Goal: Task Accomplishment & Management: Complete application form

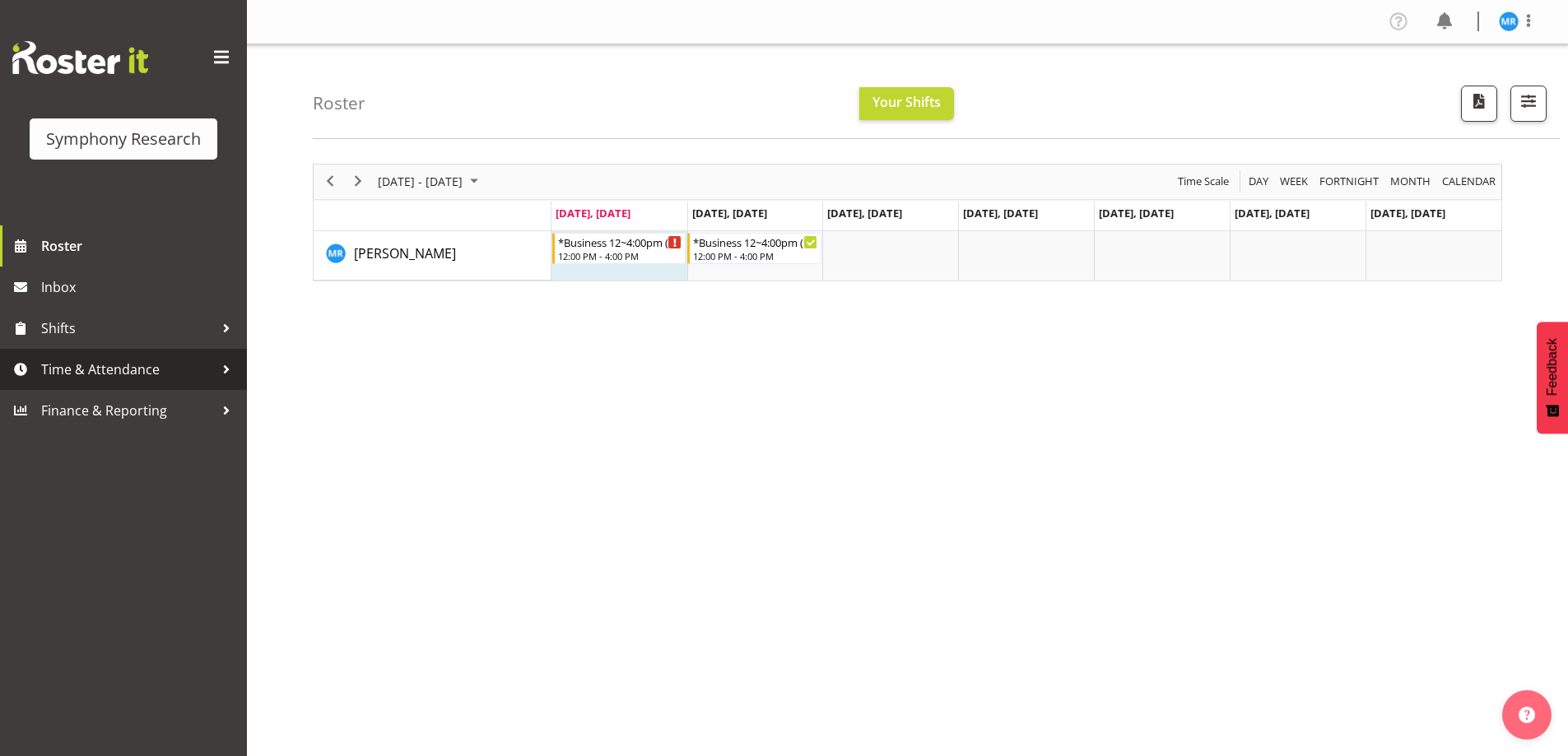
click at [177, 367] on span "Time & Attendance" at bounding box center [127, 369] width 173 height 25
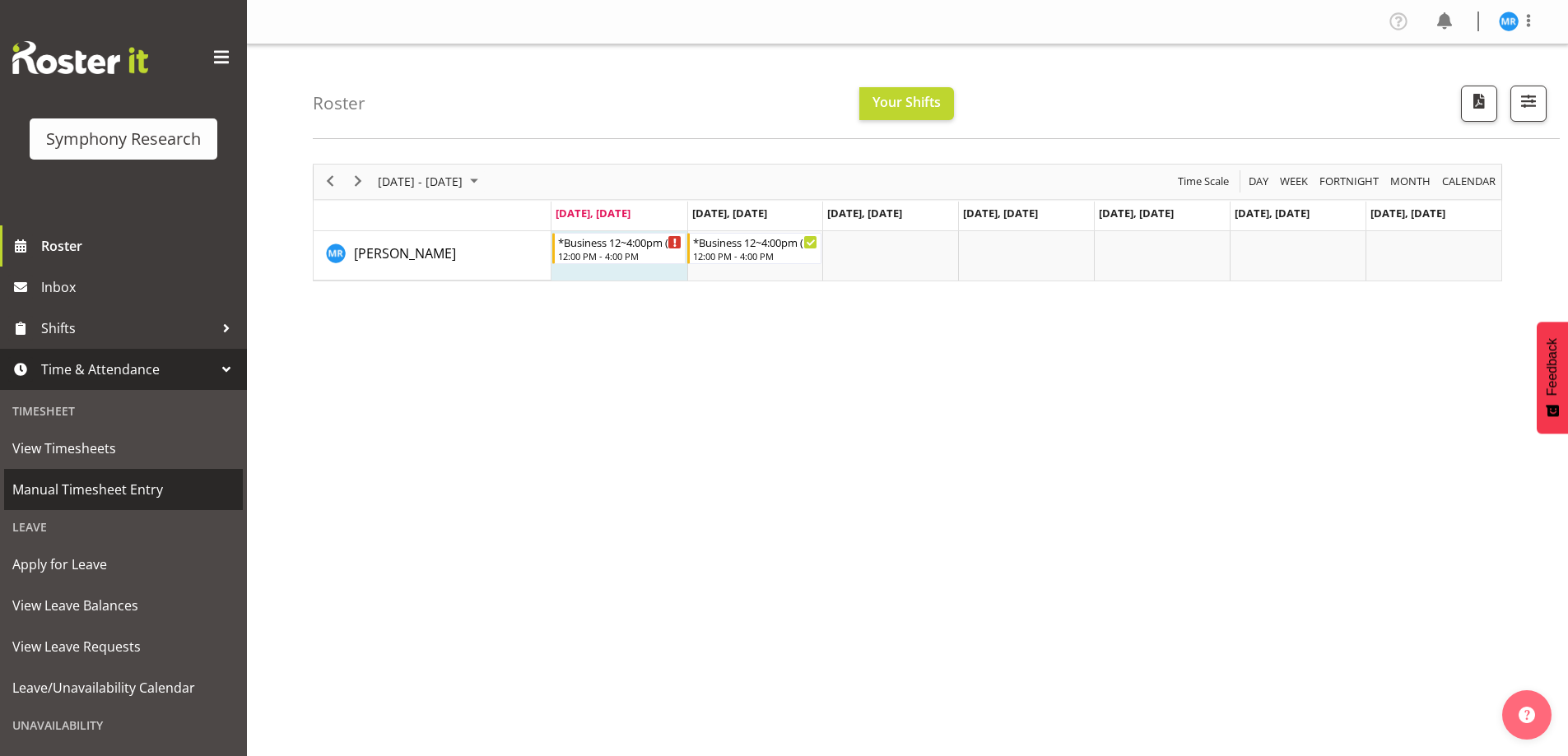
click at [149, 486] on span "Manual Timesheet Entry" at bounding box center [123, 489] width 222 height 25
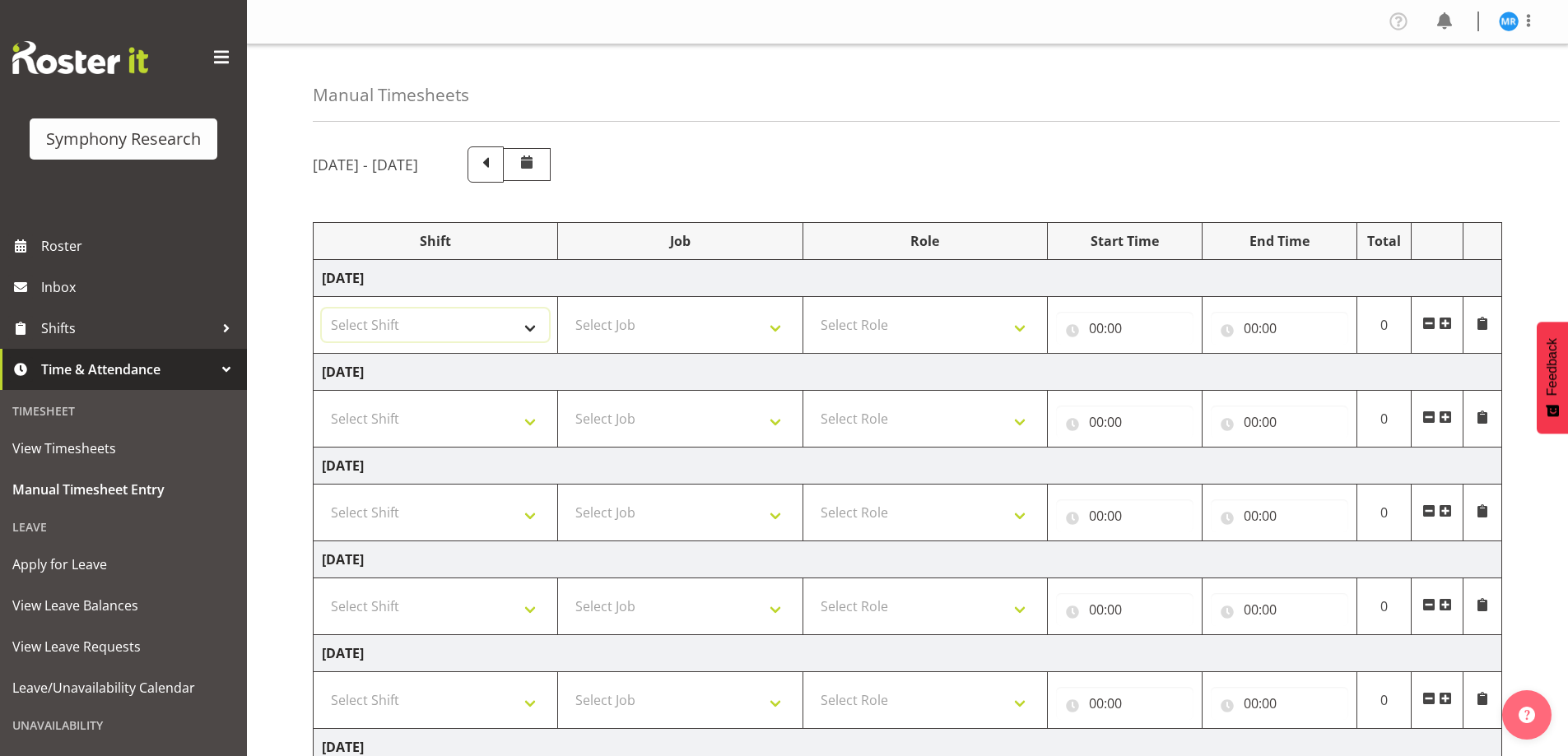
click at [522, 321] on select "Select Shift !!Weekend Residential (Roster IT Shift Label) *Business 9/10am ~ 4…" at bounding box center [435, 325] width 227 height 33
select select "81561"
click at [322, 309] on select "Select Shift !!Weekend Residential (Roster IT Shift Label) *Business 9/10am ~ 4…" at bounding box center [435, 325] width 227 height 33
click at [788, 321] on select "Select Job 550060 IF Admin 553492 World Poll Aus Wave 2 Main 2025 553493 World …" at bounding box center [679, 325] width 227 height 33
select select "10587"
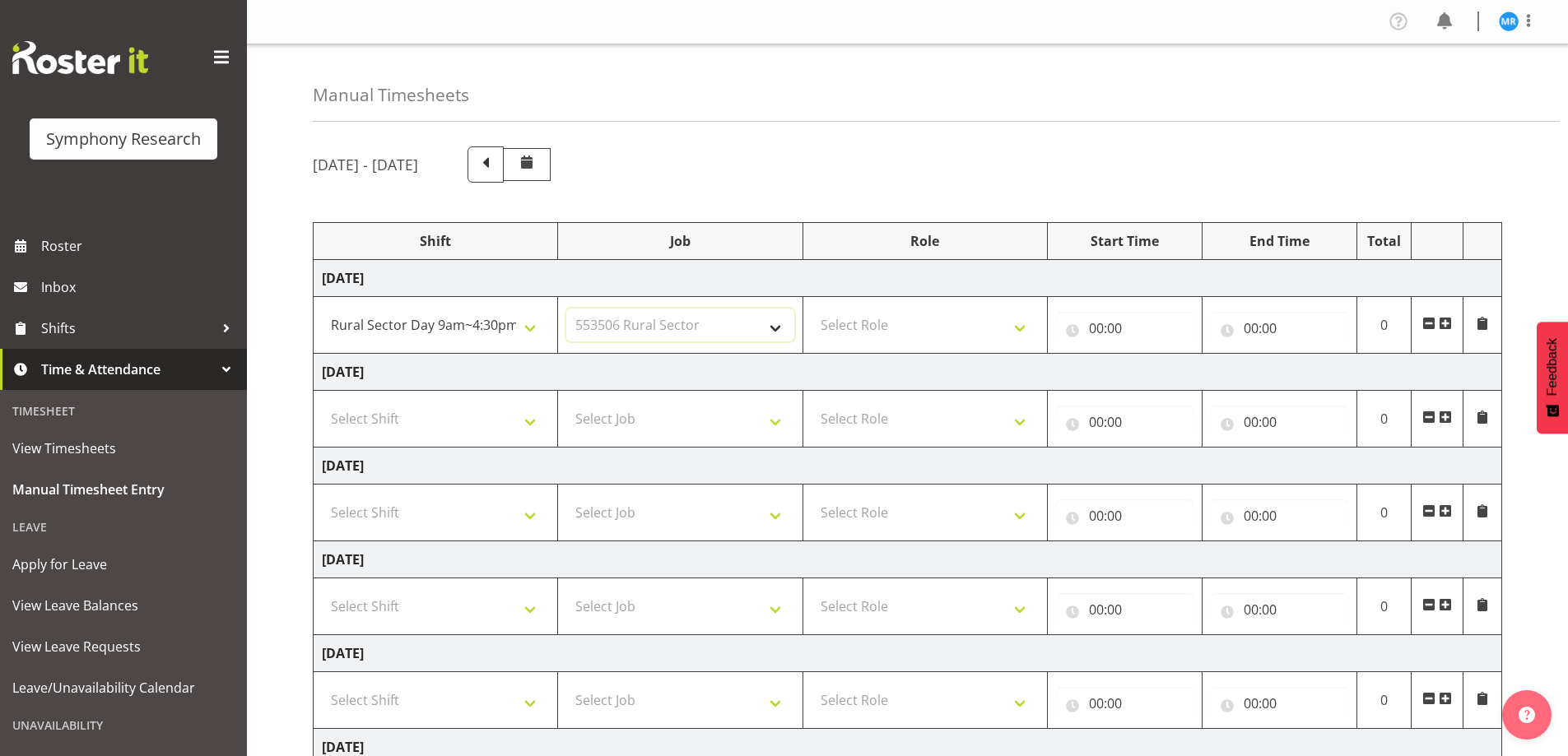
click at [566, 309] on select "Select Job 550060 IF Admin 553492 World Poll Aus Wave 2 Main 2025 553493 World …" at bounding box center [679, 325] width 227 height 33
click at [1045, 327] on td "Select Role Briefing Interviewing" at bounding box center [925, 325] width 244 height 57
click at [1014, 327] on select "Select Role Briefing Interviewing" at bounding box center [925, 325] width 227 height 33
select select "297"
click at [812, 309] on select "Select Role Briefing Interviewing" at bounding box center [925, 325] width 227 height 33
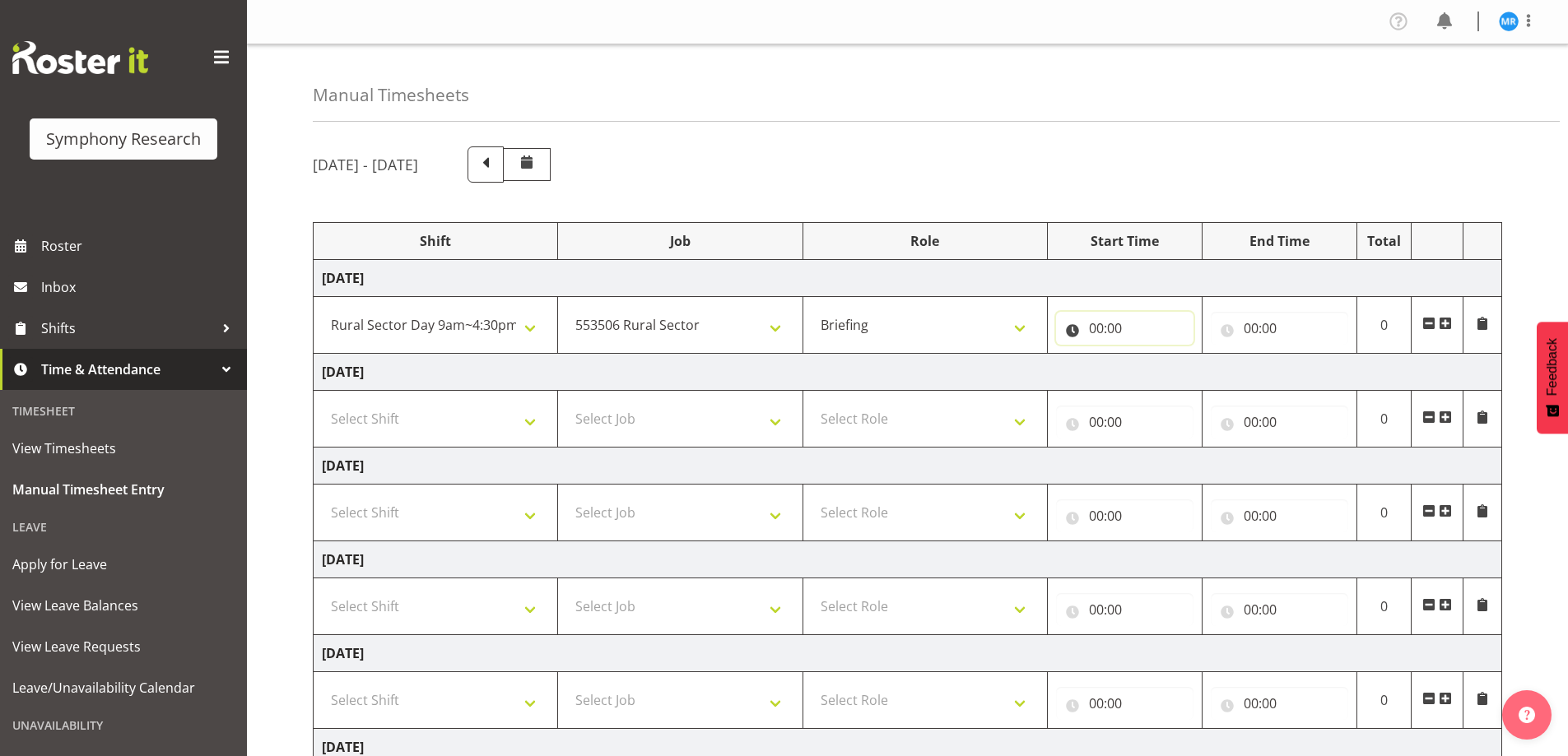
click at [1097, 330] on input "00:00" at bounding box center [1124, 328] width 137 height 33
click at [1159, 370] on select "00 01 02 03 04 05 06 07 08 09 10 11 12 13 14 15 16 17 18 19 20 21 22 23" at bounding box center [1168, 371] width 37 height 33
select select "12"
click at [1150, 355] on select "00 01 02 03 04 05 06 07 08 09 10 11 12 13 14 15 16 17 18 19 20 21 22 23" at bounding box center [1168, 371] width 37 height 33
type input "12:00"
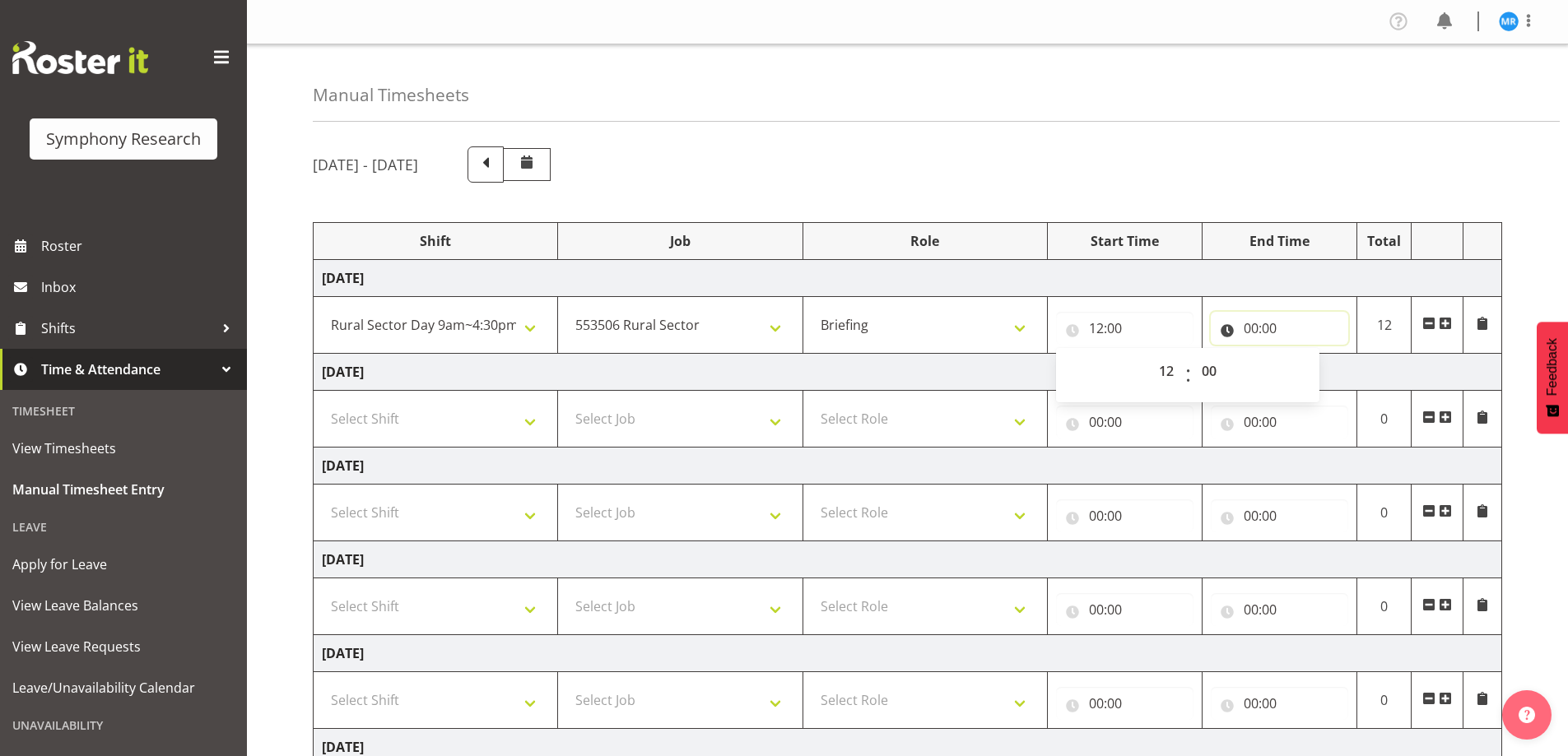
click at [1255, 333] on input "00:00" at bounding box center [1279, 328] width 137 height 33
click at [1320, 370] on select "00 01 02 03 04 05 06 07 08 09 10 11 12 13 14 15 16 17 18 19 20 21 22 23" at bounding box center [1323, 371] width 37 height 33
click at [1320, 375] on select "00 01 02 03 04 05 06 07 08 09 10 11 12 13 14 15 16 17 18 19 20 21 22 23" at bounding box center [1323, 371] width 37 height 33
select select "12"
click at [1305, 355] on select "00 01 02 03 04 05 06 07 08 09 10 11 12 13 14 15 16 17 18 19 20 21 22 23" at bounding box center [1323, 371] width 37 height 33
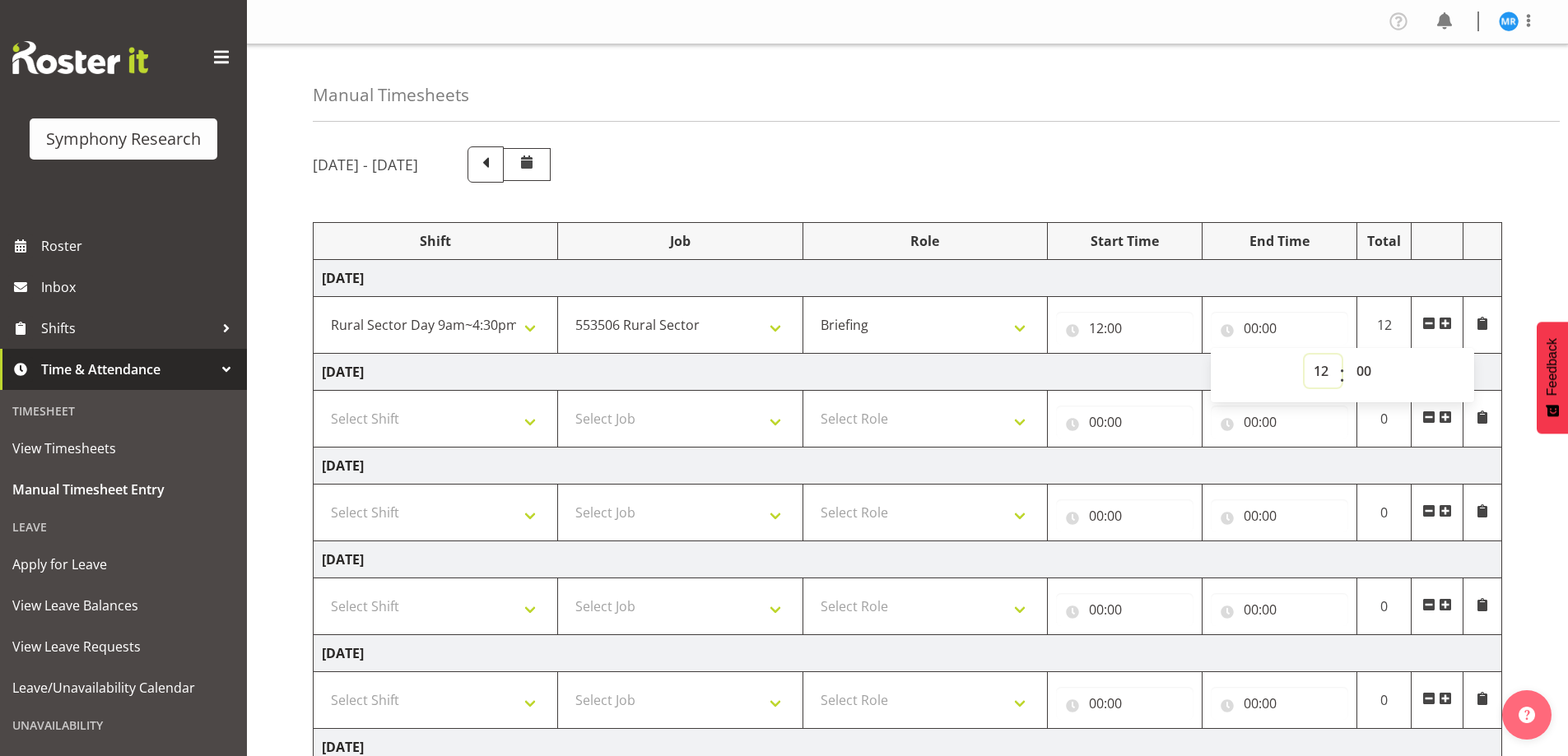
type input "12:00"
click at [1359, 371] on select "00 01 02 03 04 05 06 07 08 09 10 11 12 13 14 15 16 17 18 19 20 21 22 23 24 25 2…" at bounding box center [1366, 371] width 37 height 33
select select "5"
click at [1348, 355] on select "00 01 02 03 04 05 06 07 08 09 10 11 12 13 14 15 16 17 18 19 20 21 22 23 24 25 2…" at bounding box center [1366, 371] width 37 height 33
type input "12:05"
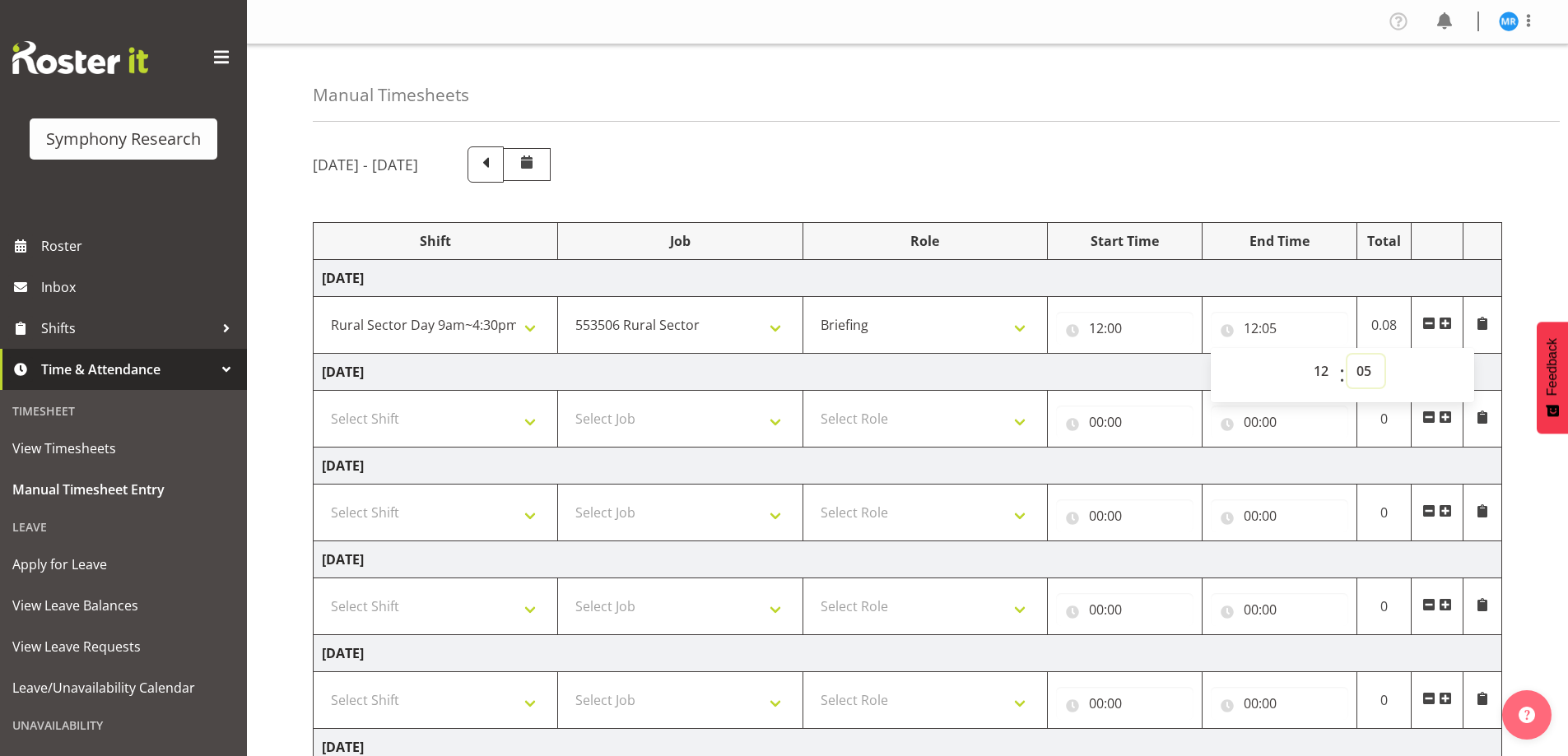
scroll to position [265, 0]
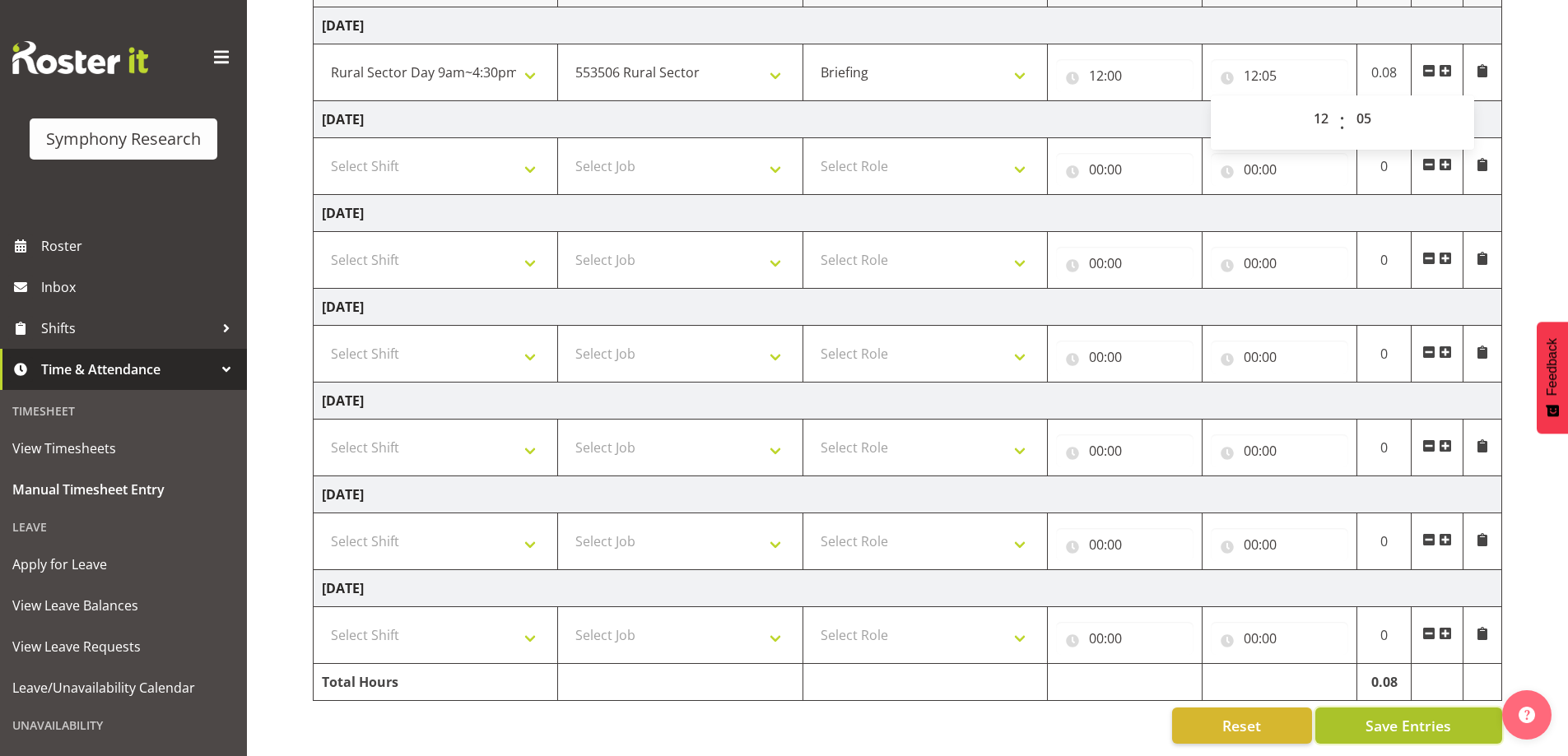
click at [1386, 719] on span "Save Entries" at bounding box center [1409, 725] width 86 height 21
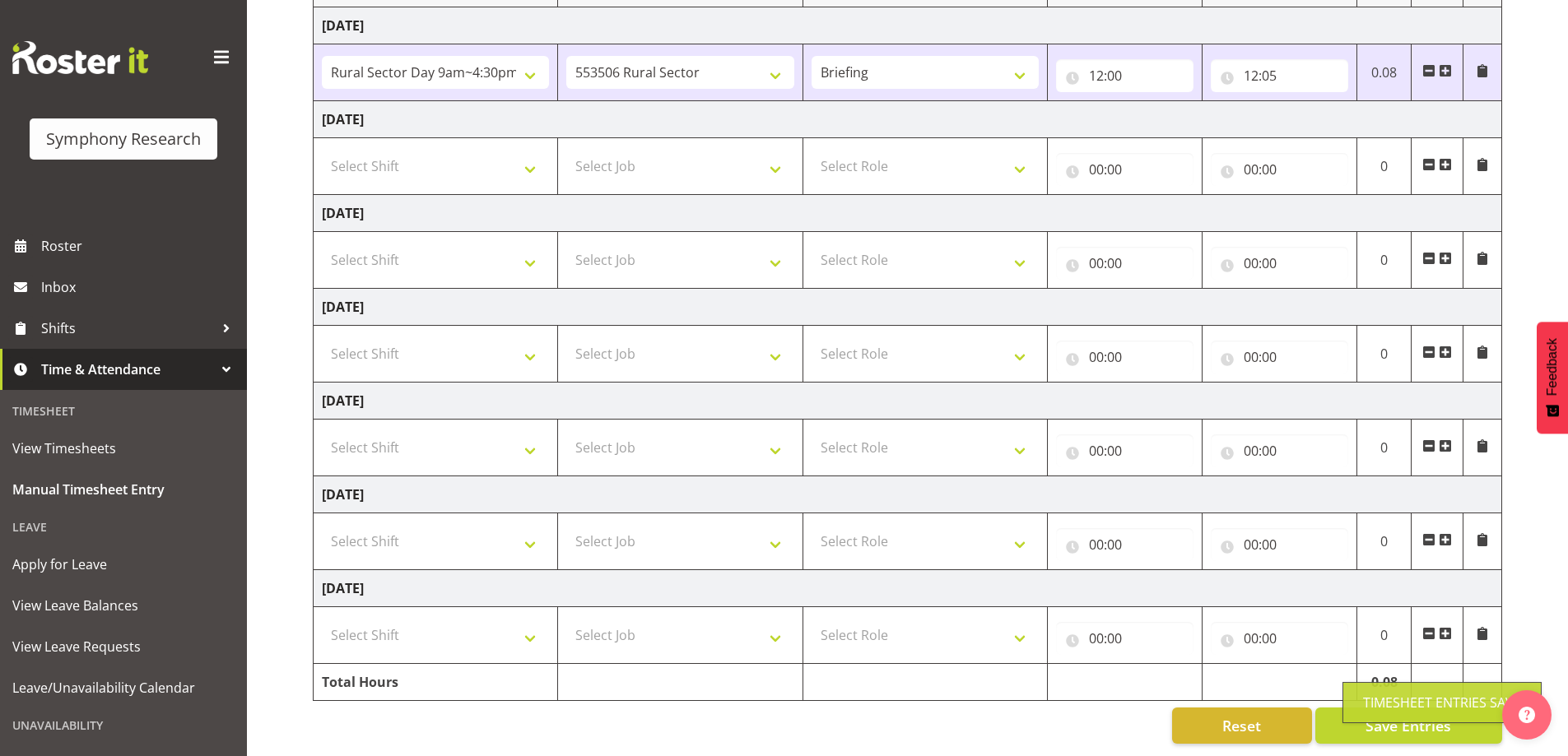
click at [1451, 64] on span at bounding box center [1445, 70] width 13 height 13
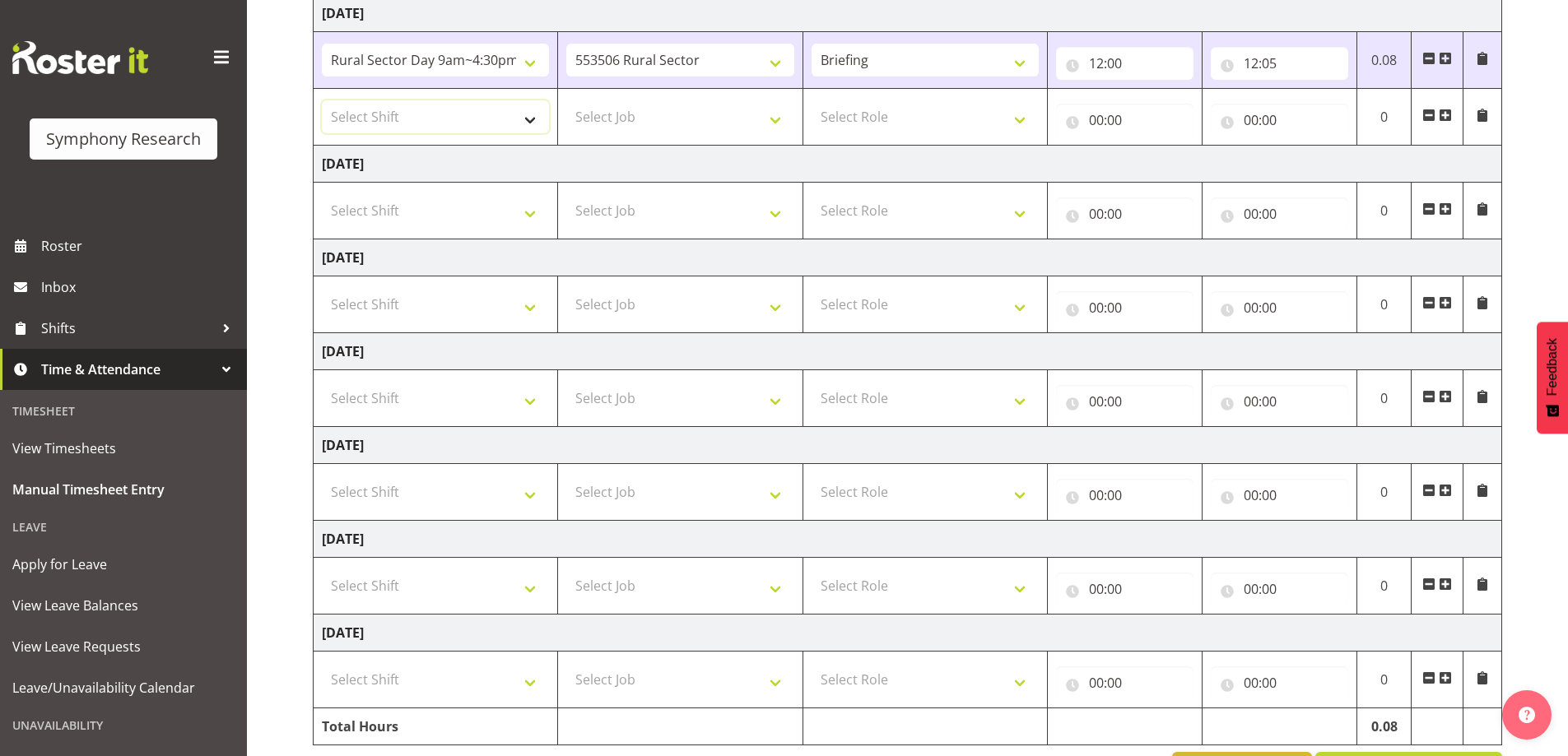
click at [524, 104] on select "Select Shift !!Weekend Residential (Roster IT Shift Label) *Business 9/10am ~ 4…" at bounding box center [435, 116] width 227 height 33
select select "81561"
click at [322, 100] on select "Select Shift !!Weekend Residential (Roster IT Shift Label) *Business 9/10am ~ 4…" at bounding box center [435, 116] width 227 height 33
click at [760, 127] on select "Select Job 550060 IF Admin 553492 World Poll Aus Wave 2 Main 2025 553493 World …" at bounding box center [679, 116] width 227 height 33
select select "10587"
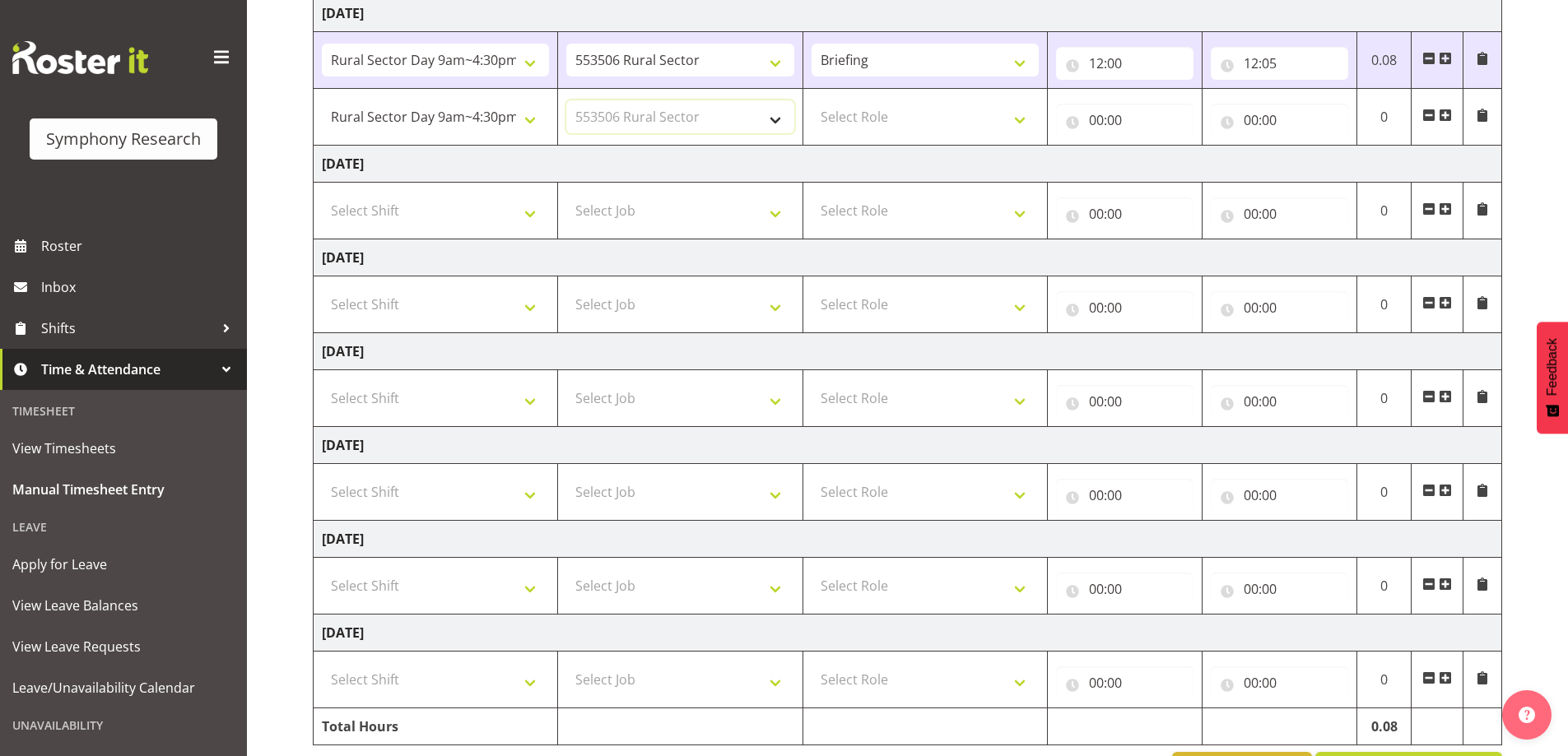
click at [566, 100] on select "Select Job 550060 IF Admin 553492 World Poll Aus Wave 2 Main 2025 553493 World …" at bounding box center [679, 116] width 227 height 33
click at [965, 112] on select "Select Role Briefing Interviewing" at bounding box center [925, 116] width 227 height 33
select select "47"
click at [812, 100] on select "Select Role Briefing Interviewing" at bounding box center [925, 116] width 227 height 33
click at [1092, 131] on input "00:00" at bounding box center [1124, 120] width 137 height 33
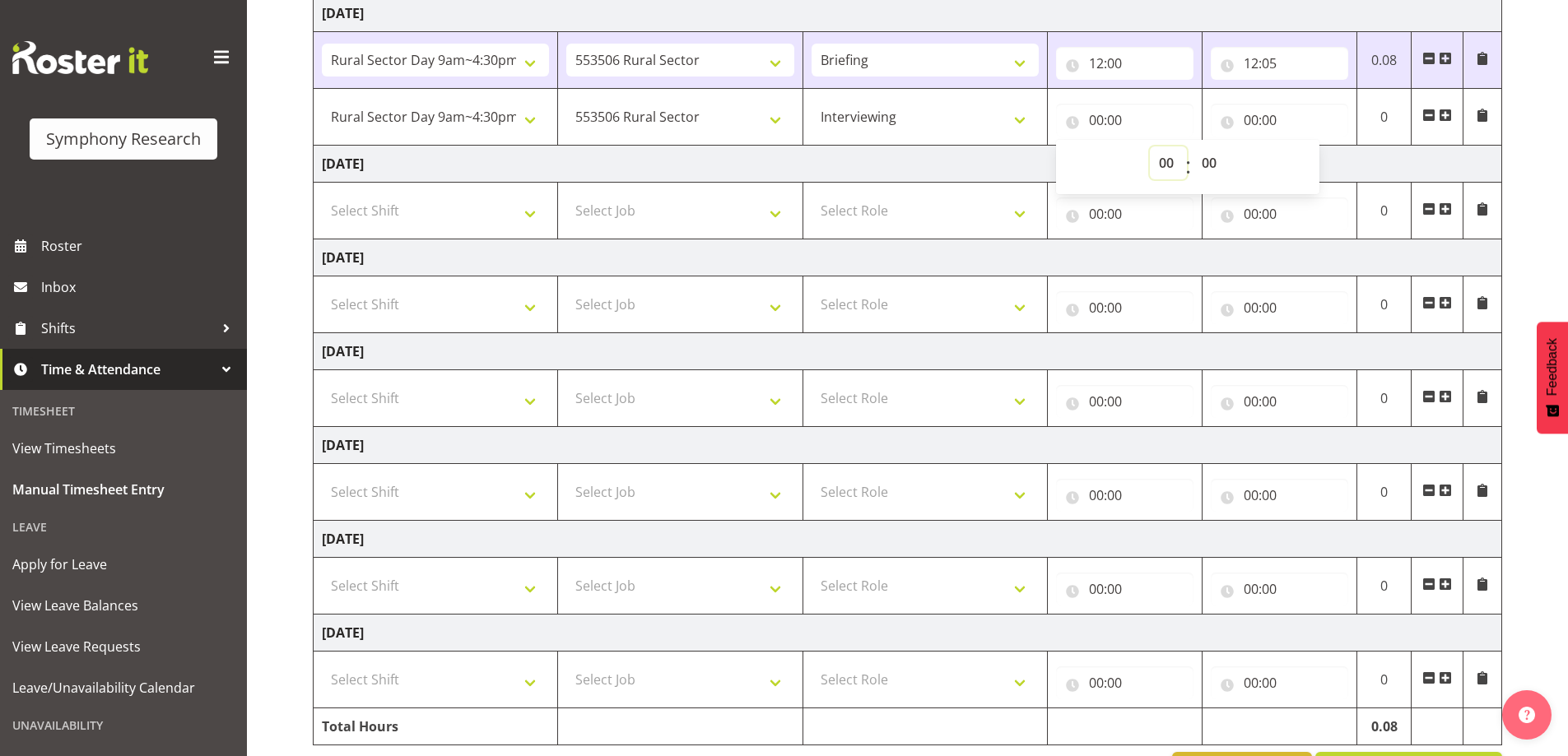
click at [1160, 165] on select "00 01 02 03 04 05 06 07 08 09 10 11 12 13 14 15 16 17 18 19 20 21 22 23" at bounding box center [1168, 163] width 37 height 33
select select "12"
click at [1150, 147] on select "00 01 02 03 04 05 06 07 08 09 10 11 12 13 14 15 16 17 18 19 20 21 22 23" at bounding box center [1168, 163] width 37 height 33
type input "12:00"
click at [1116, 123] on input "12:00" at bounding box center [1124, 120] width 137 height 33
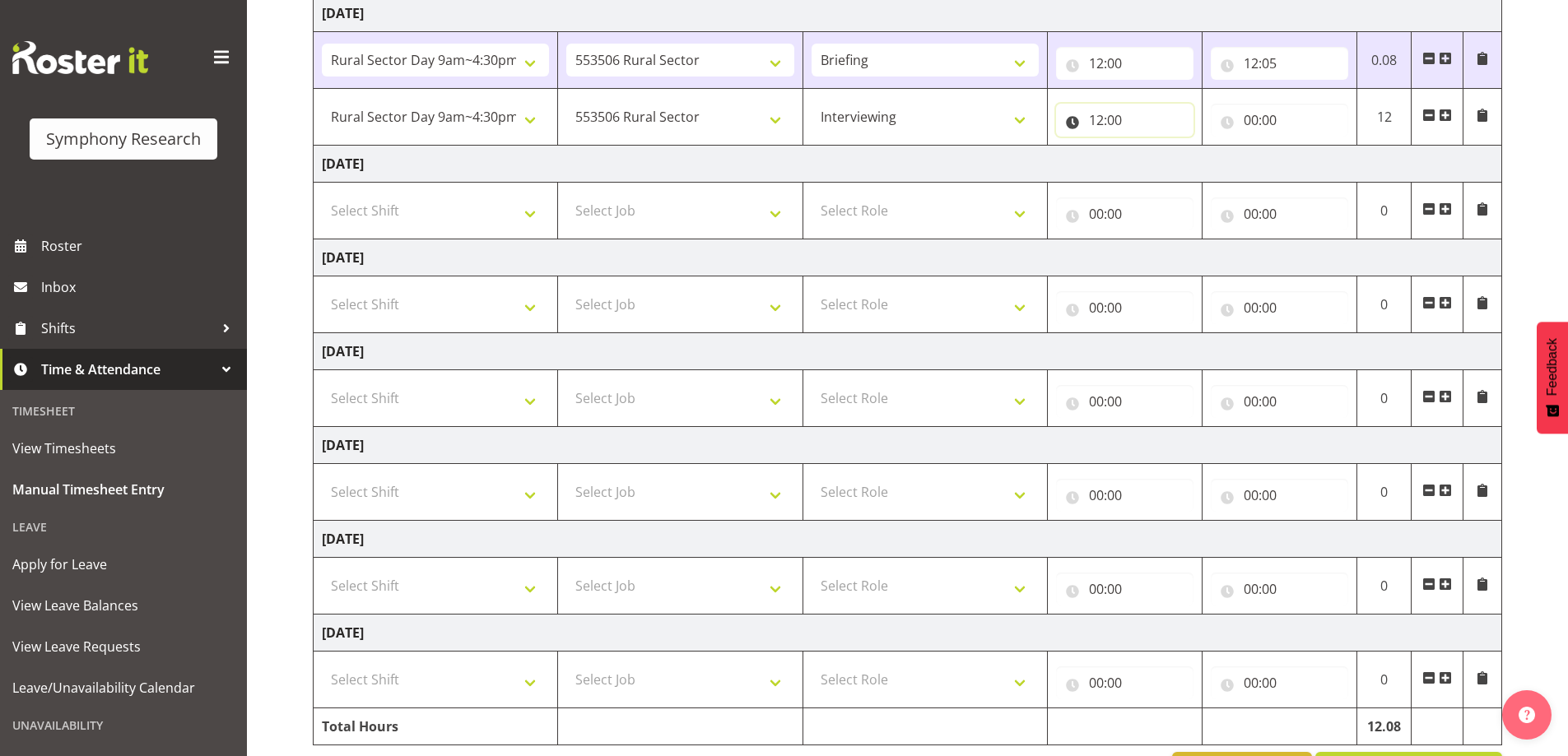
click at [1115, 114] on input "12:00" at bounding box center [1124, 120] width 137 height 33
click at [1214, 165] on select "00 01 02 03 04 05 06 07 08 09 10 11 12 13 14 15 16 17 18 19 20 21 22 23 24 25 2…" at bounding box center [1211, 163] width 37 height 33
select select "5"
click at [1193, 147] on select "00 01 02 03 04 05 06 07 08 09 10 11 12 13 14 15 16 17 18 19 20 21 22 23 24 25 2…" at bounding box center [1211, 163] width 37 height 33
type input "12:05"
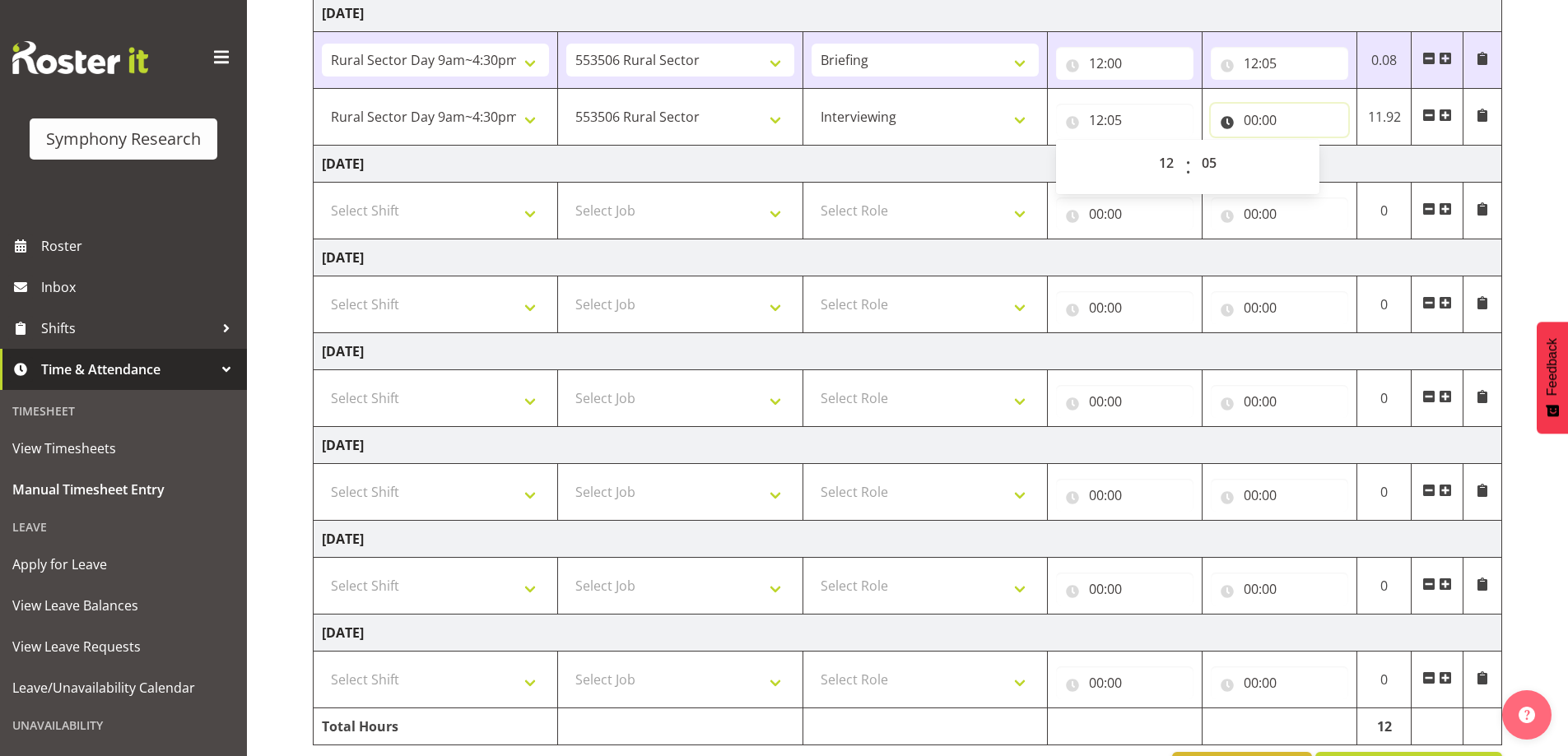
click at [1241, 121] on input "00:00" at bounding box center [1279, 120] width 137 height 33
click at [1256, 122] on input "00:00" at bounding box center [1279, 120] width 137 height 33
click at [1259, 121] on input "00:00" at bounding box center [1279, 120] width 137 height 33
click at [1315, 166] on select "00 01 02 03 04 05 06 07 08 09 10 11 12 13 14 15 16 17 18 19 20 21 22 23" at bounding box center [1323, 163] width 37 height 33
select select "16"
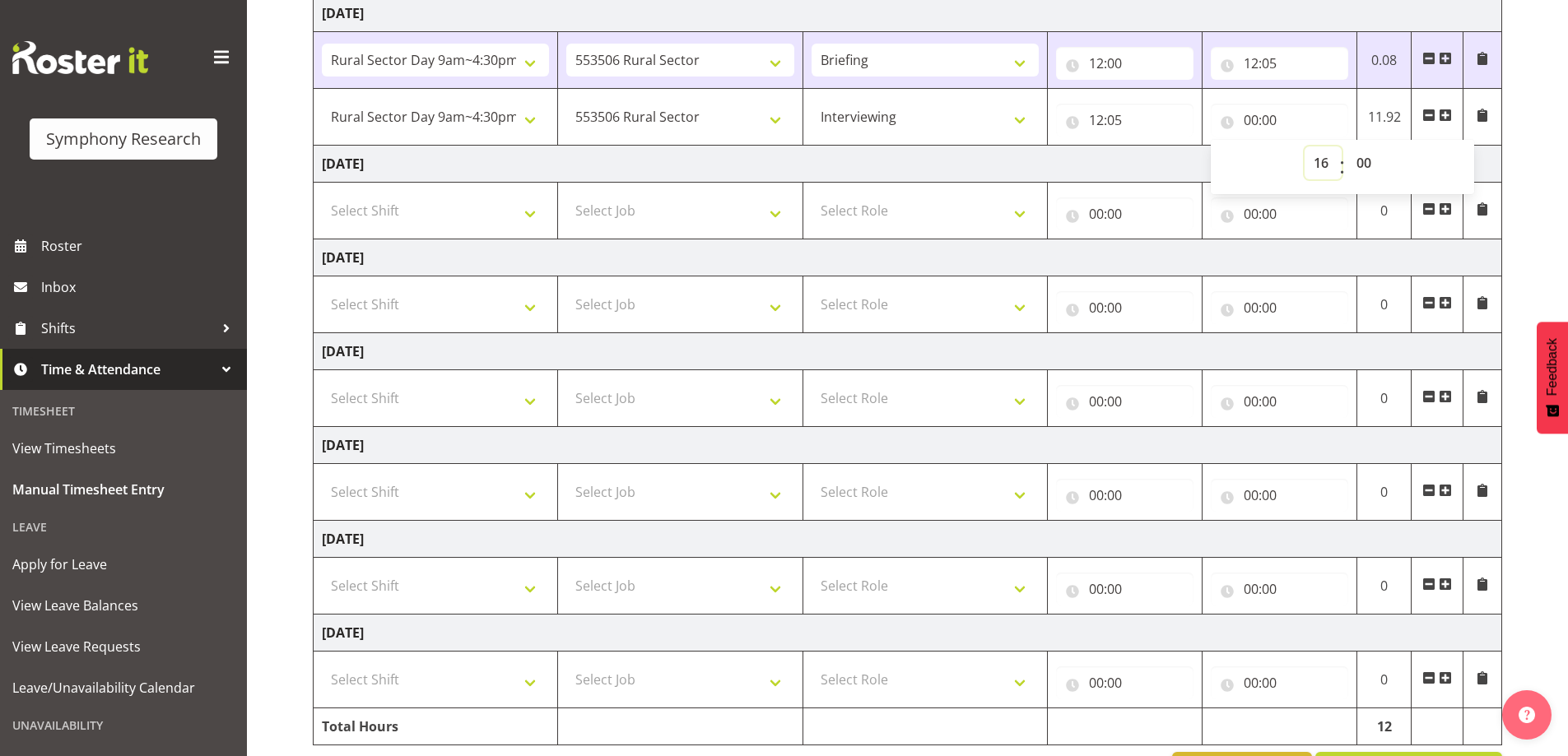
click at [1305, 147] on select "00 01 02 03 04 05 06 07 08 09 10 11 12 13 14 15 16 17 18 19 20 21 22 23" at bounding box center [1323, 163] width 37 height 33
type input "16:00"
drag, startPoint x: 1532, startPoint y: 125, endPoint x: 1543, endPoint y: 125, distance: 10.7
click at [1541, 125] on div "September 29th - October 5th 2025 Shift Job Role Start Time End Time Total Mond…" at bounding box center [940, 335] width 1255 height 932
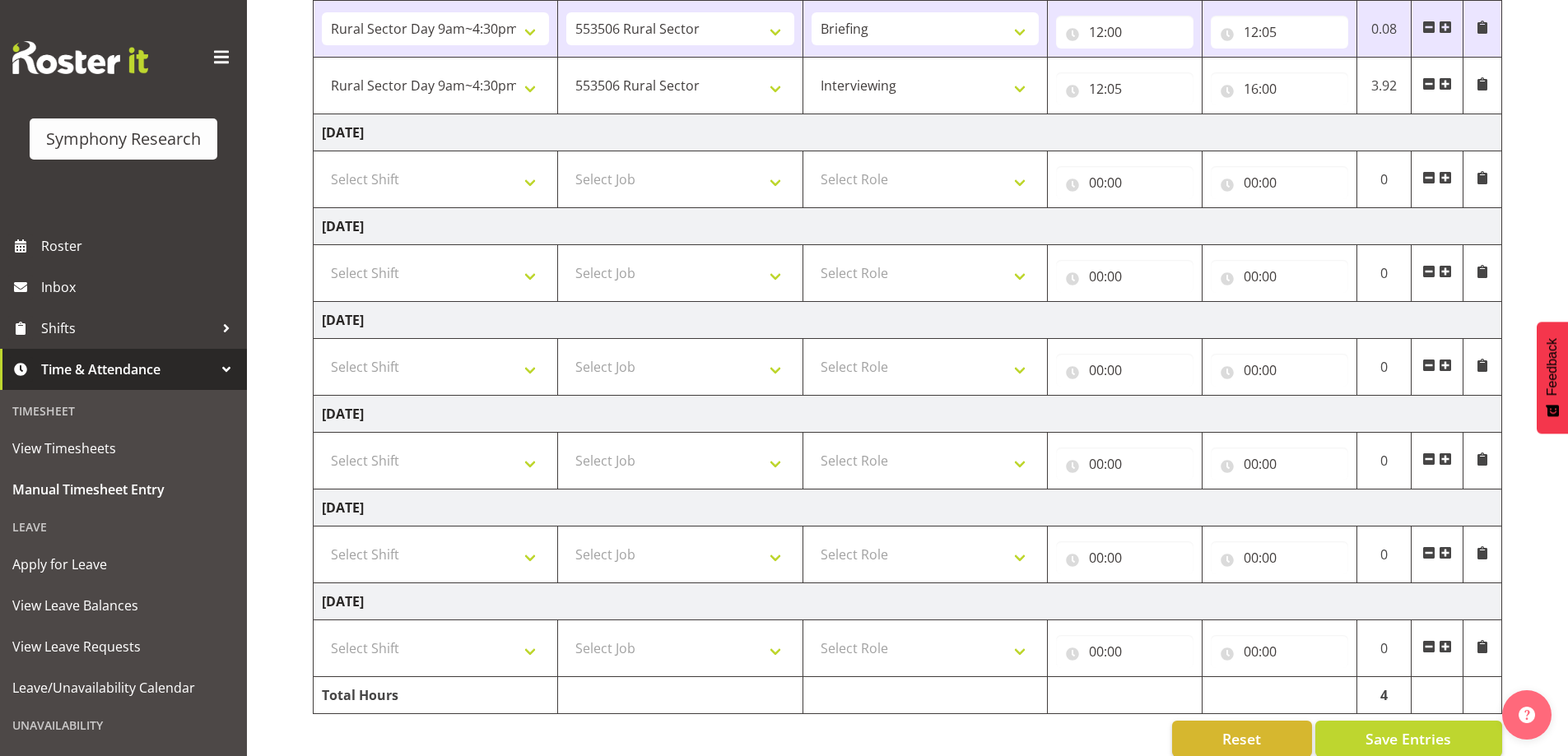
scroll to position [322, 0]
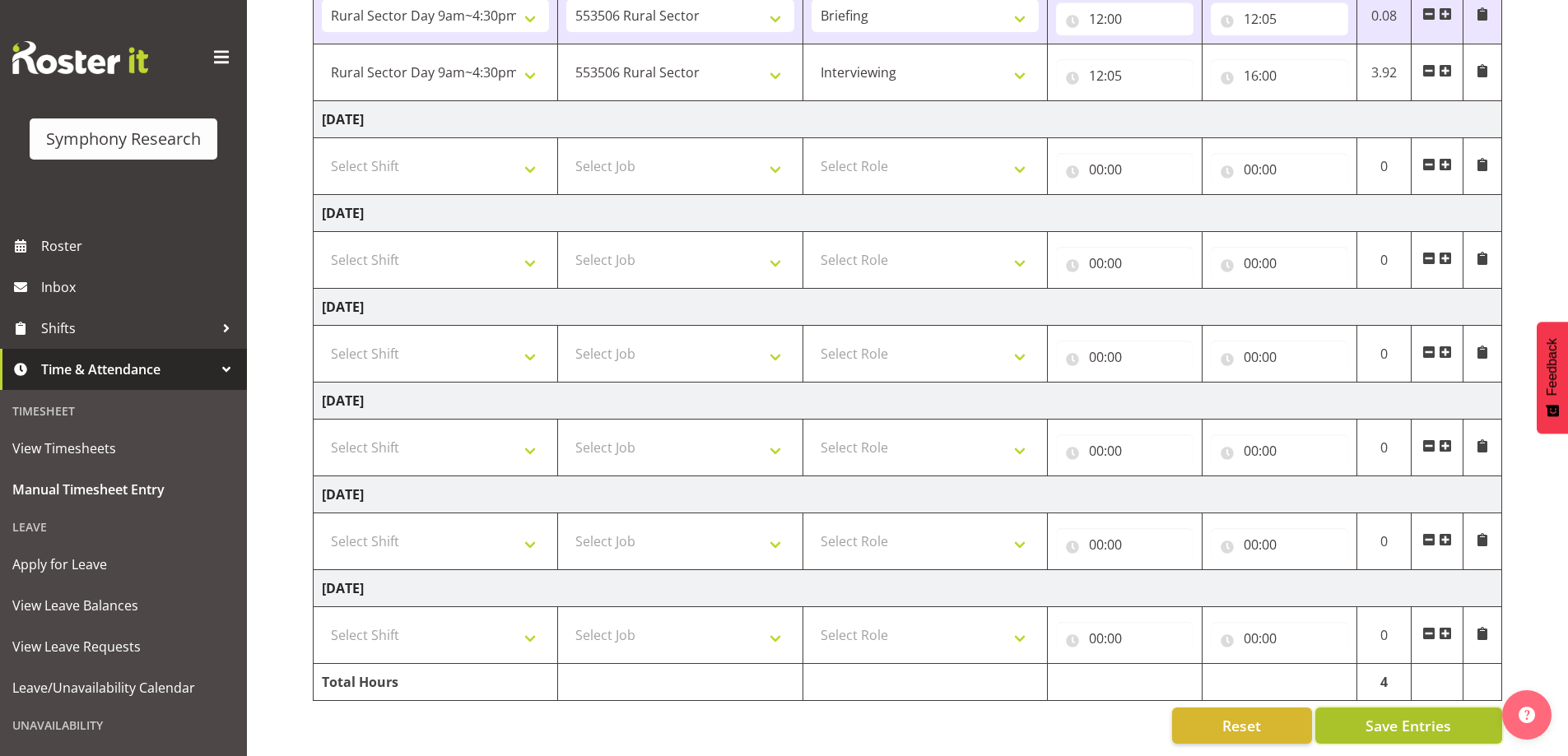
click at [1458, 716] on button "Save Entries" at bounding box center [1408, 726] width 187 height 36
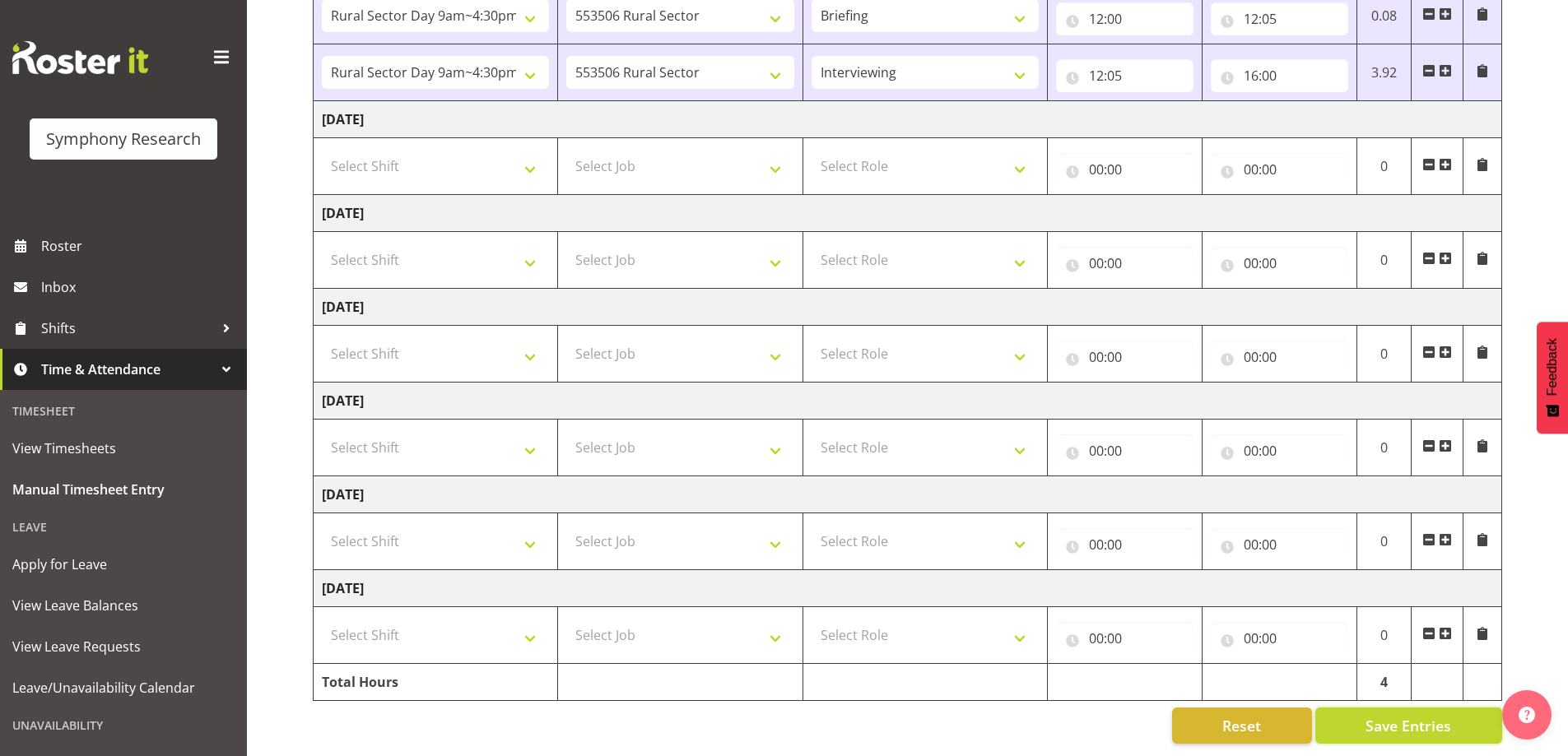
scroll to position [0, 0]
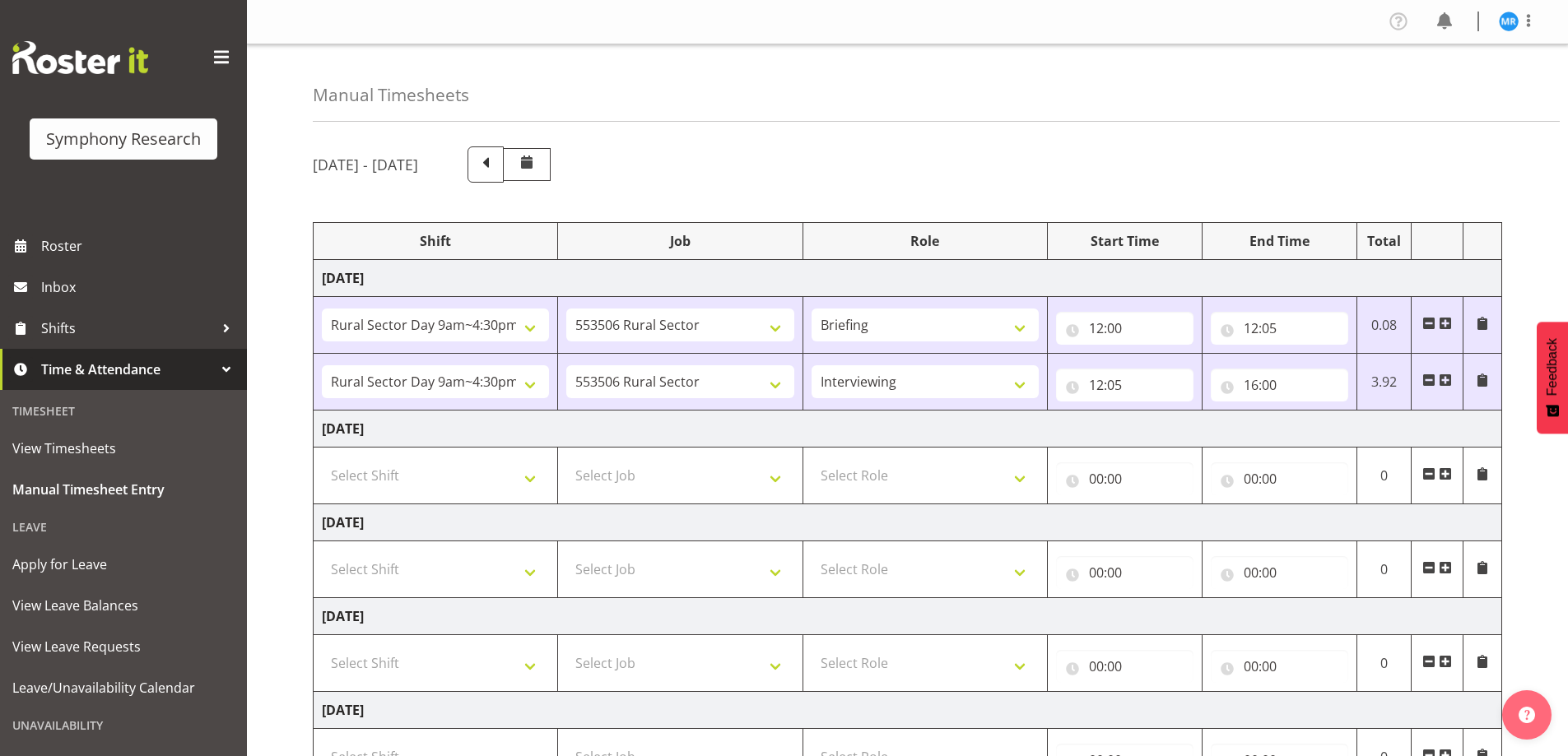
click at [1565, 555] on div "September 29th - October 5th 2025 Shift Job Role Start Time End Time Total Mond…" at bounding box center [940, 600] width 1255 height 932
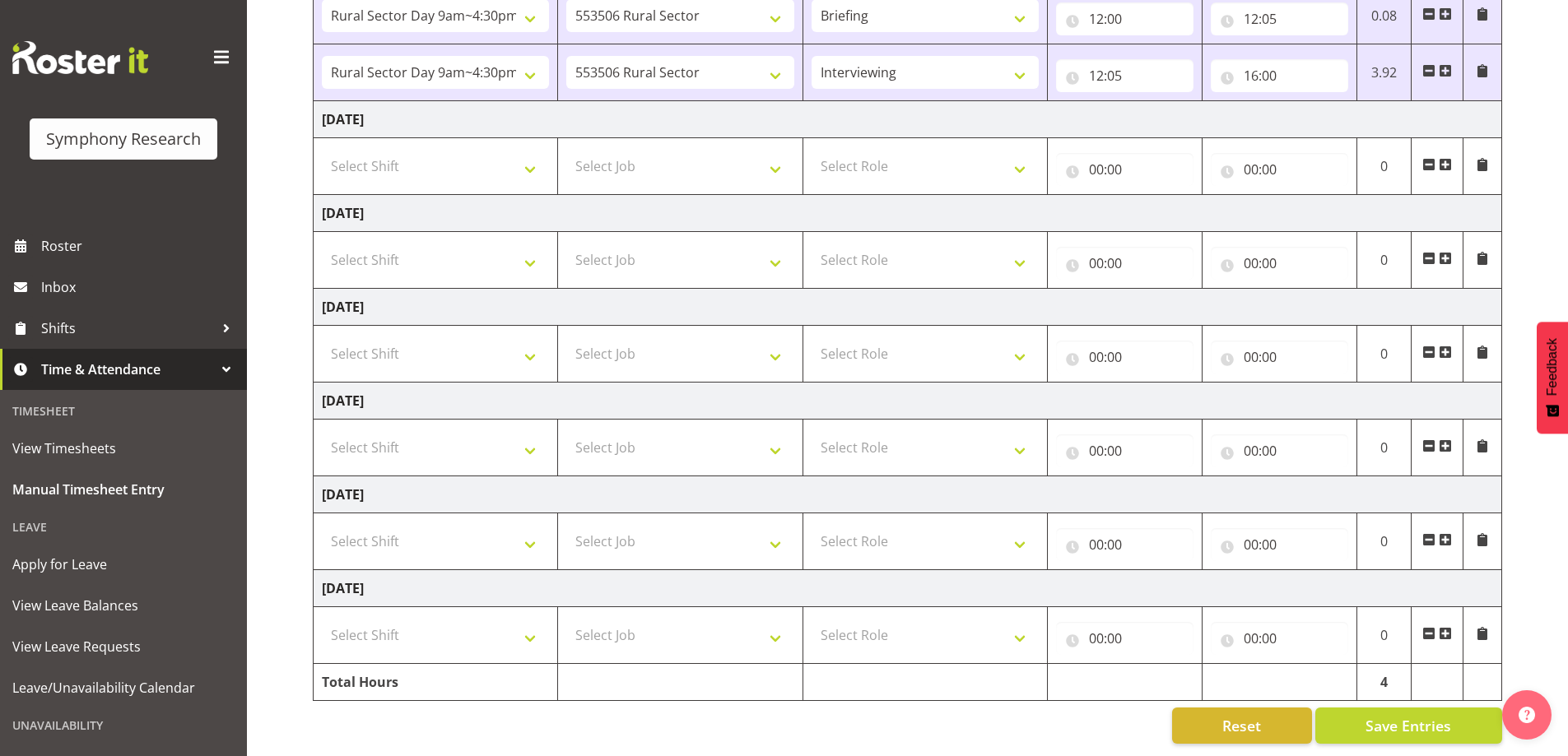
scroll to position [322, 0]
click at [1395, 718] on span "Save Entries" at bounding box center [1409, 725] width 86 height 21
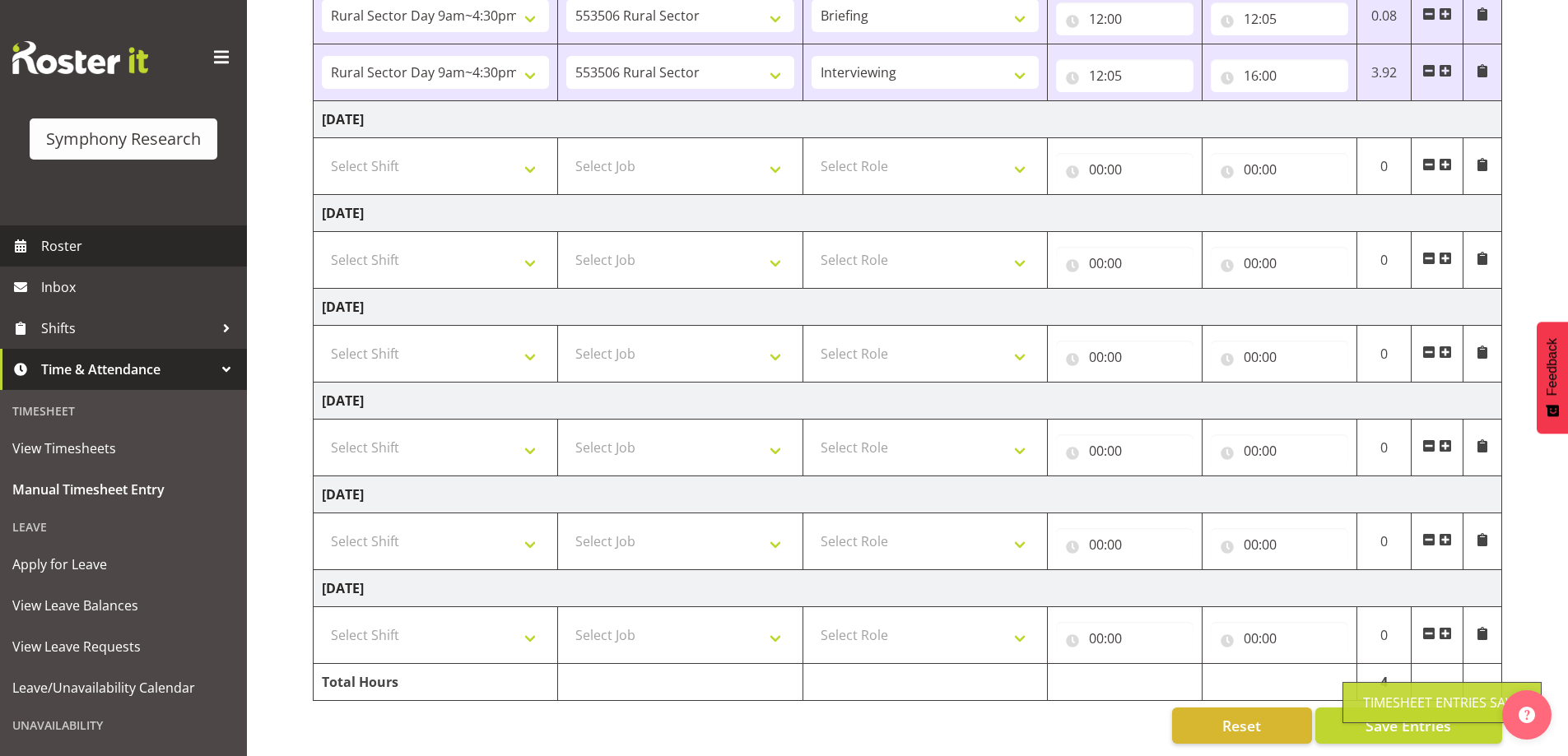
click at [112, 246] on span "Roster" at bounding box center [140, 246] width 198 height 25
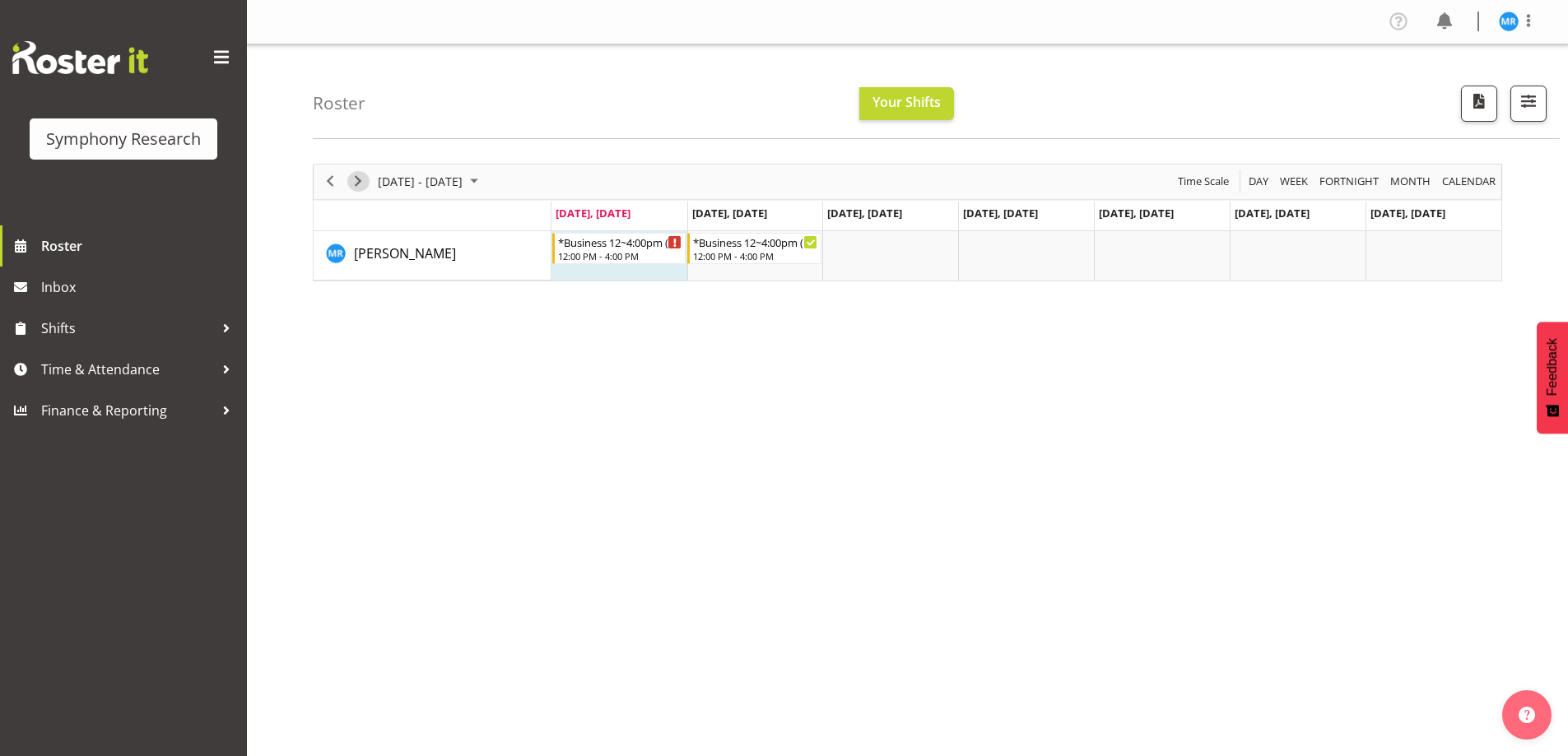
click at [361, 174] on span "Next" at bounding box center [358, 181] width 20 height 21
click at [324, 177] on span "Previous" at bounding box center [330, 181] width 20 height 21
click at [95, 374] on span "Time & Attendance" at bounding box center [127, 369] width 173 height 25
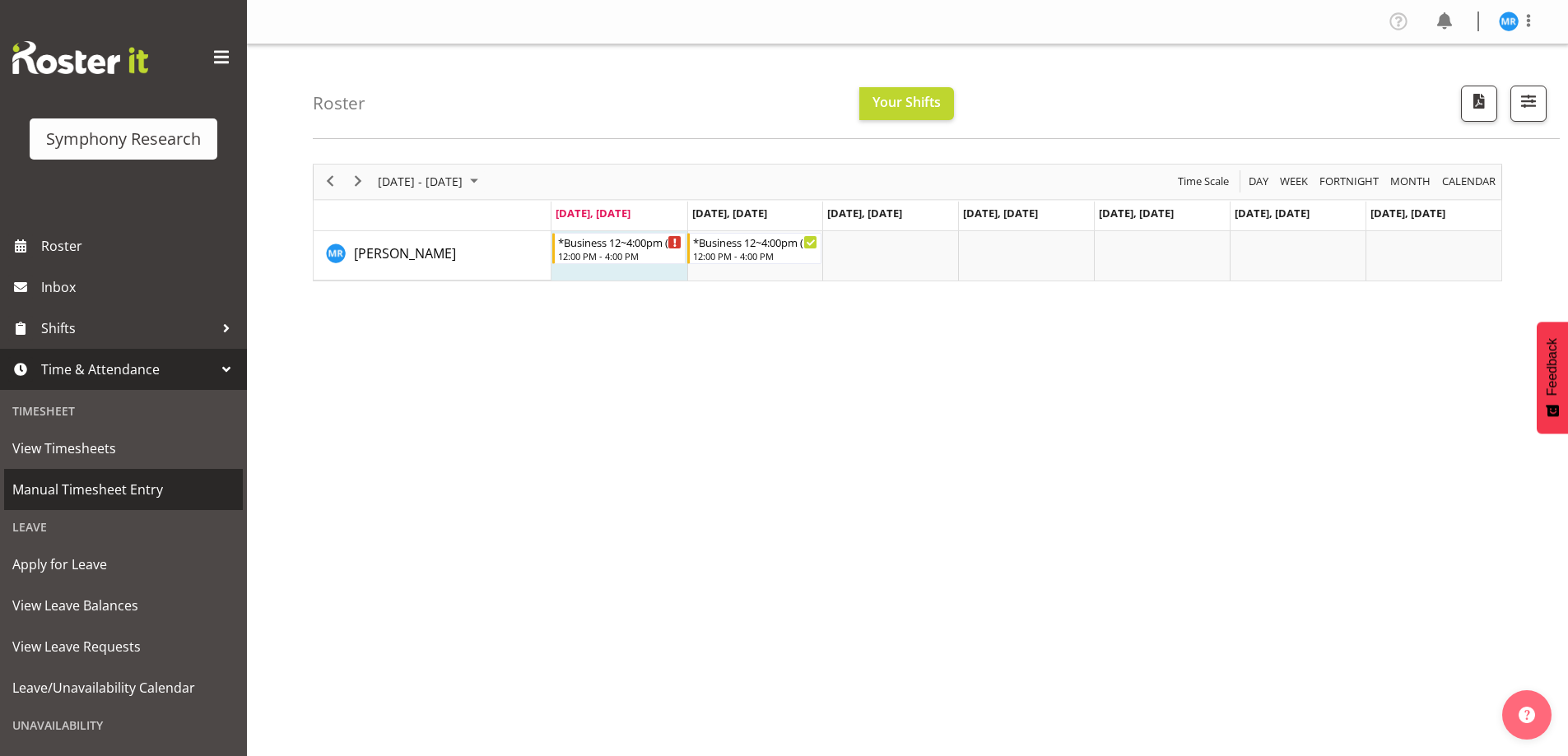
click at [96, 483] on span "Manual Timesheet Entry" at bounding box center [123, 489] width 222 height 25
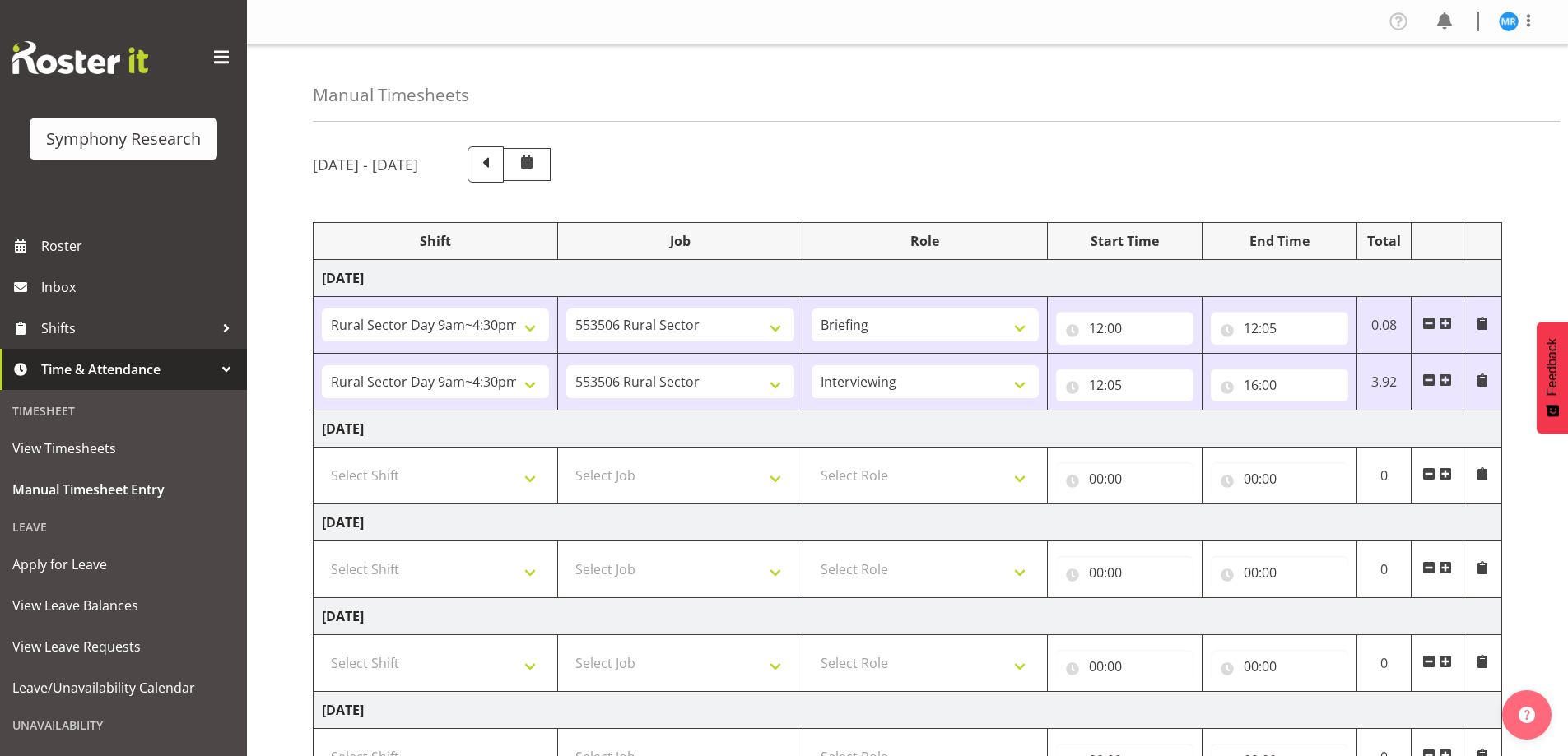
select select "81561"
select select "10587"
select select "81561"
select select "10587"
select select "47"
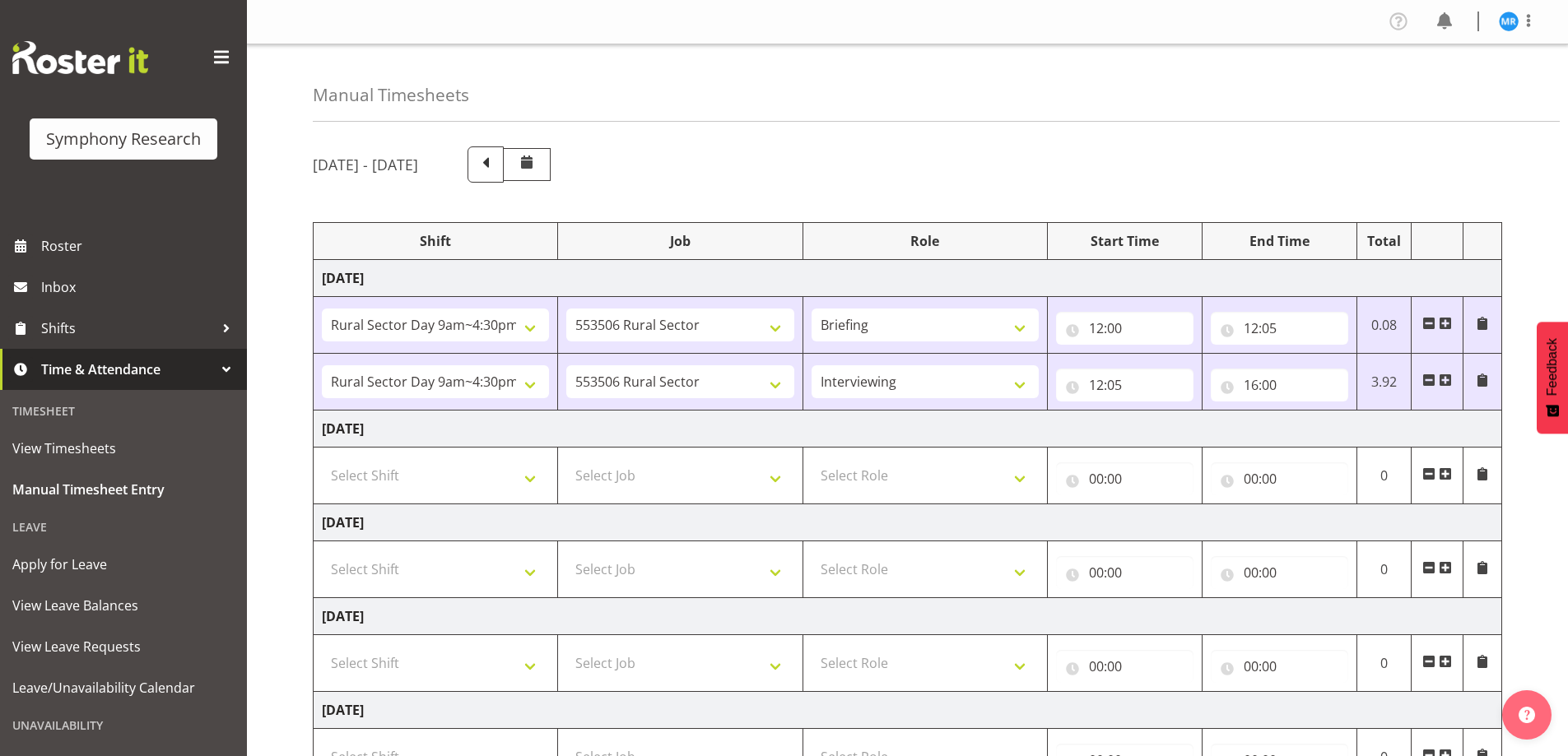
click at [1318, 161] on div "September 29th - October 5th 2025" at bounding box center [907, 165] width 1189 height 36
click at [1282, 327] on input "12:05" at bounding box center [1279, 328] width 137 height 33
click at [1370, 371] on select "00 01 02 03 04 05 06 07 08 09 10 11 12 13 14 15 16 17 18 19 20 21 22 23 24 25 2…" at bounding box center [1366, 371] width 37 height 33
select select "15"
click at [1348, 355] on select "00 01 02 03 04 05 06 07 08 09 10 11 12 13 14 15 16 17 18 19 20 21 22 23 24 25 2…" at bounding box center [1366, 371] width 37 height 33
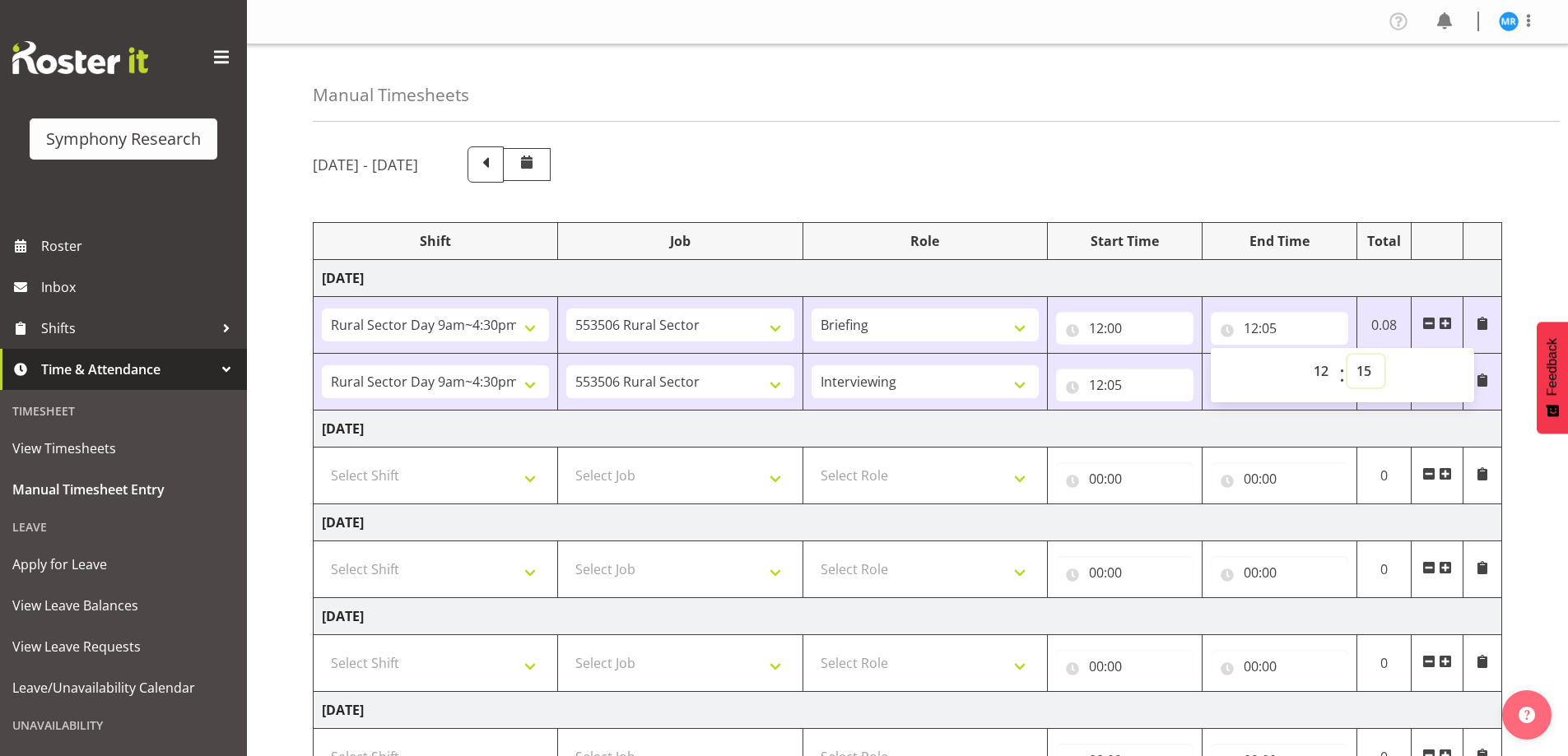
type input "12:15"
click at [1123, 388] on input "12:05" at bounding box center [1124, 385] width 137 height 33
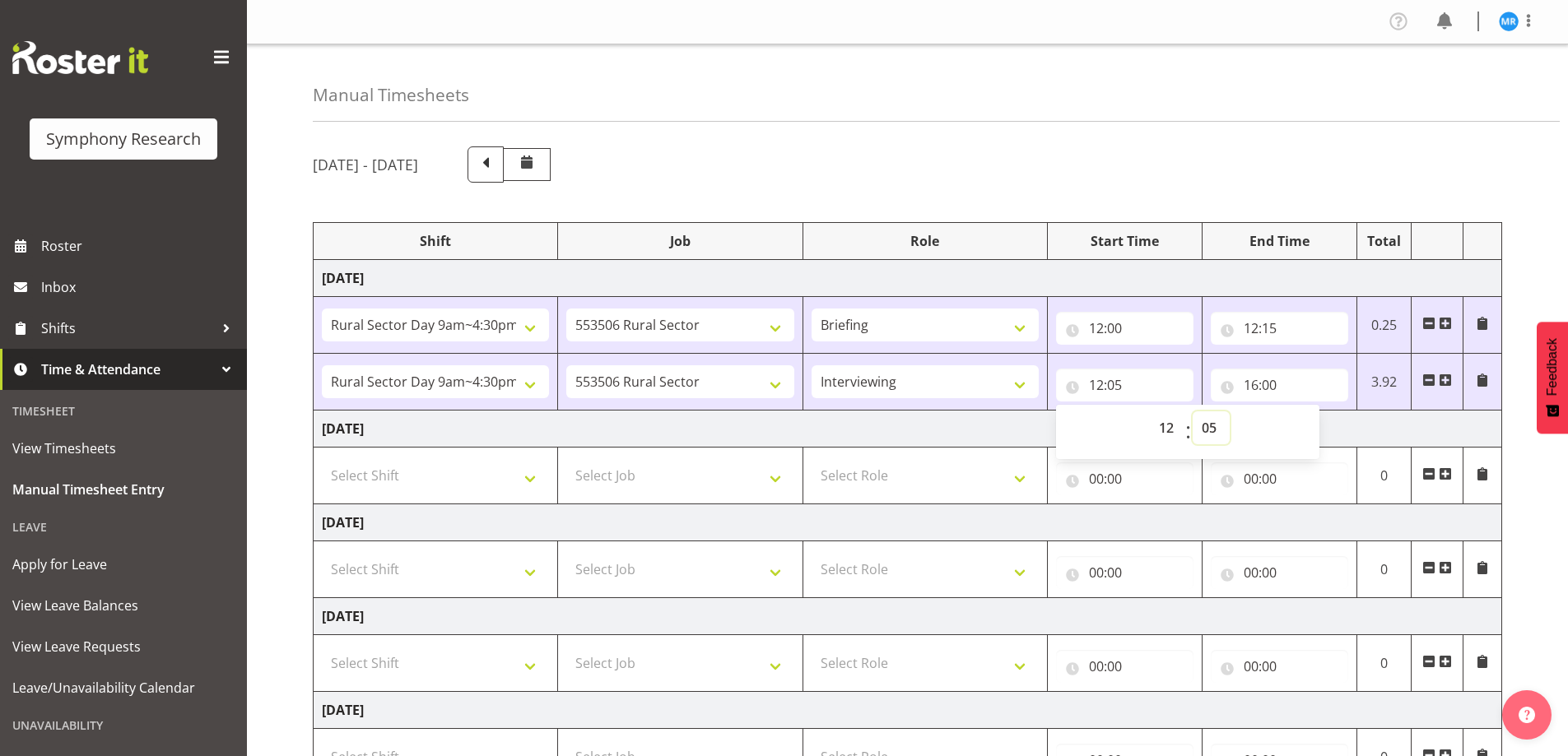
click at [1211, 431] on select "00 01 02 03 04 05 06 07 08 09 10 11 12 13 14 15 16 17 18 19 20 21 22 23 24 25 2…" at bounding box center [1211, 428] width 37 height 33
select select "15"
click at [1193, 412] on select "00 01 02 03 04 05 06 07 08 09 10 11 12 13 14 15 16 17 18 19 20 21 22 23 24 25 2…" at bounding box center [1211, 428] width 37 height 33
type input "12:15"
click at [1341, 175] on div "[DATE] - [DATE]" at bounding box center [907, 165] width 1189 height 36
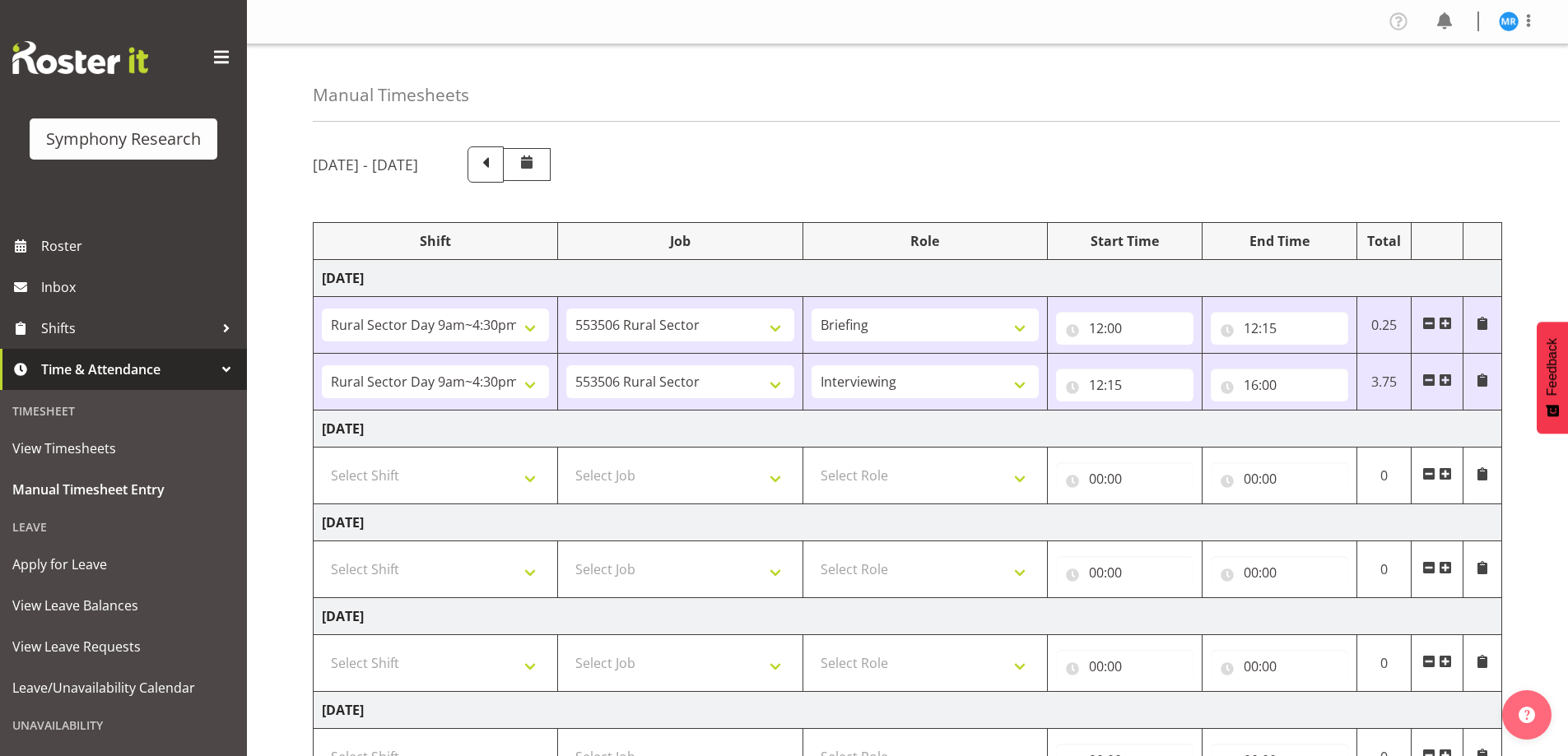
scroll to position [322, 0]
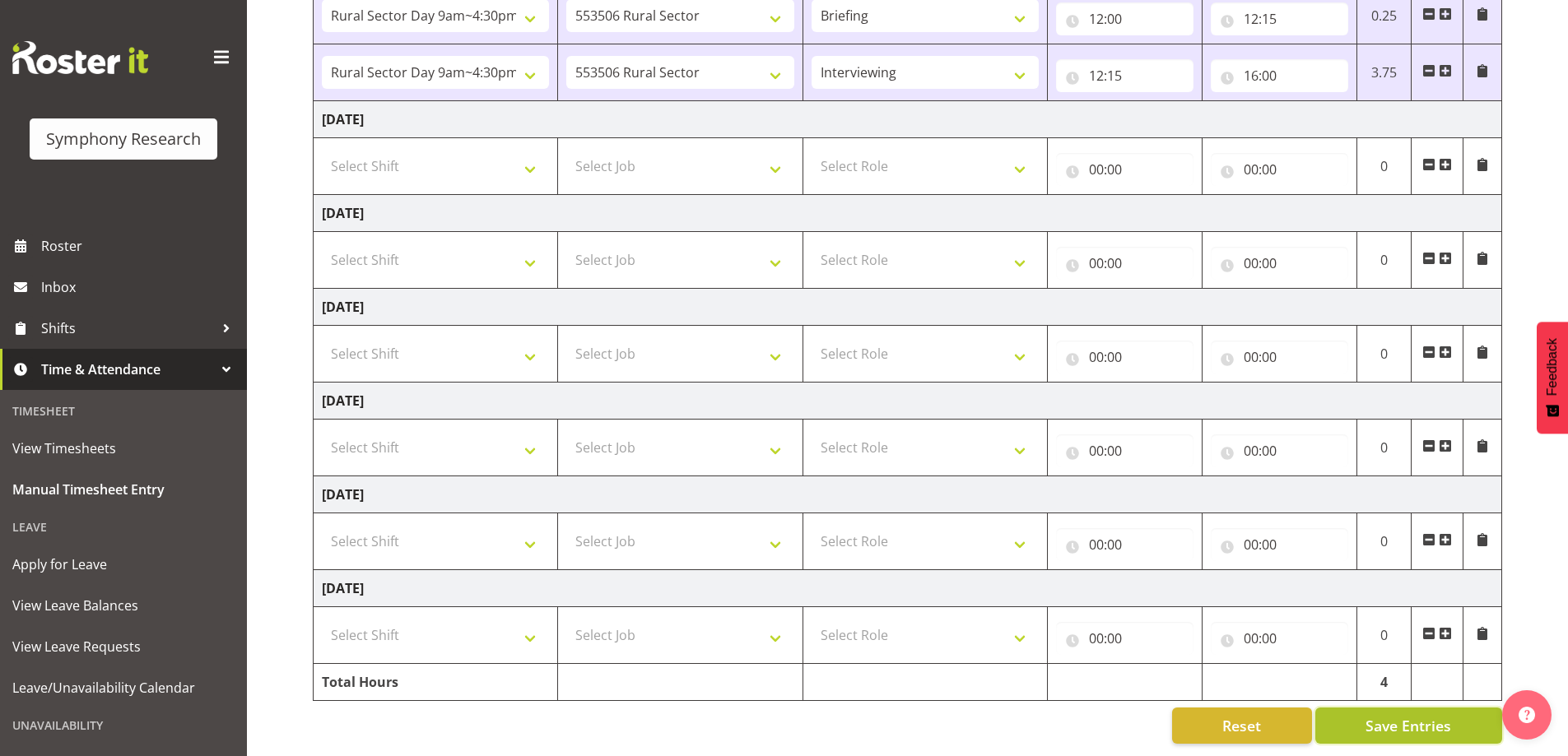
click at [1379, 715] on span "Save Entries" at bounding box center [1409, 725] width 86 height 21
click at [1562, 136] on div "[DATE] - [DATE] Shift Job Role Start Time End Time Total [DATE] !!Weekend Resid…" at bounding box center [940, 291] width 1255 height 932
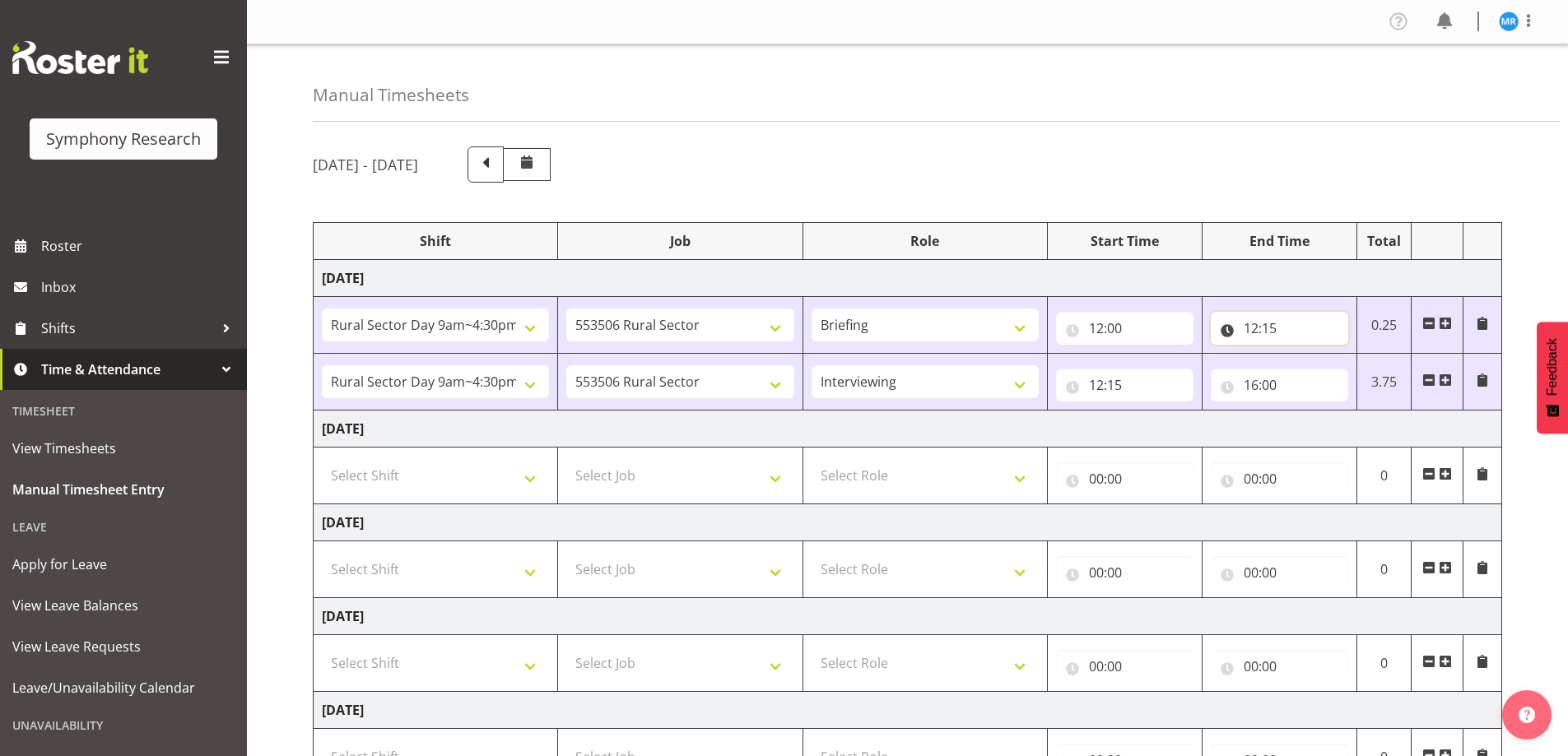
click at [1273, 328] on input "12:15" at bounding box center [1279, 328] width 137 height 33
click at [1379, 376] on select "00 01 02 03 04 05 06 07 08 09 10 11 12 13 14 15 16 17 18 19 20 21 22 23 24 25 2…" at bounding box center [1366, 371] width 37 height 33
select select "30"
click at [1348, 355] on select "00 01 02 03 04 05 06 07 08 09 10 11 12 13 14 15 16 17 18 19 20 21 22 23 24 25 2…" at bounding box center [1366, 371] width 37 height 33
type input "12:30"
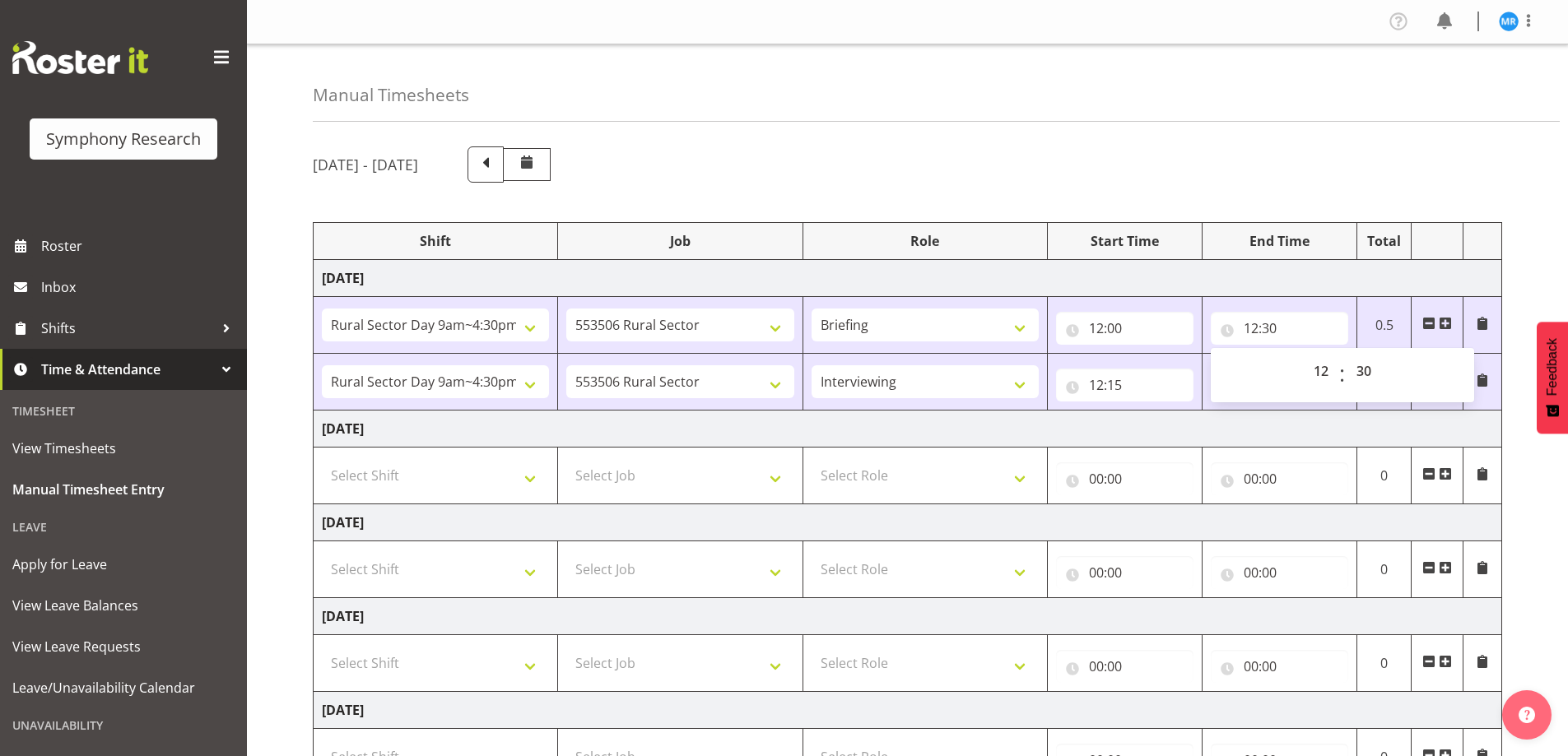
click at [1544, 566] on div "[DATE] - [DATE] Shift Job Role Start Time End Time Total [DATE] !!Weekend Resid…" at bounding box center [940, 600] width 1255 height 932
click at [1122, 378] on input "12:15" at bounding box center [1124, 385] width 137 height 33
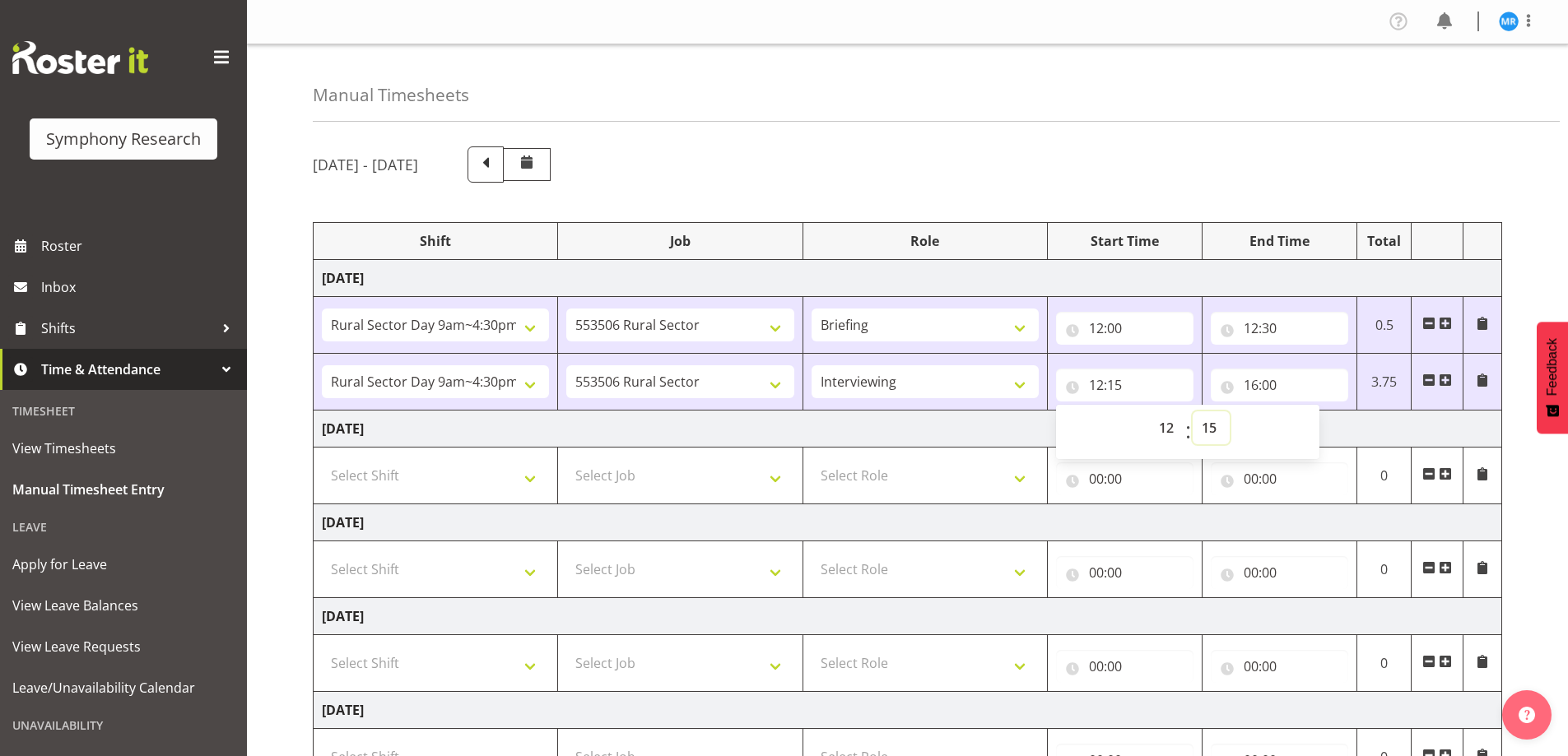
click at [1213, 424] on select "00 01 02 03 04 05 06 07 08 09 10 11 12 13 14 15 16 17 18 19 20 21 22 23 24 25 2…" at bounding box center [1211, 428] width 37 height 33
select select "30"
click at [1193, 412] on select "00 01 02 03 04 05 06 07 08 09 10 11 12 13 14 15 16 17 18 19 20 21 22 23 24 25 2…" at bounding box center [1211, 428] width 37 height 33
type input "12:30"
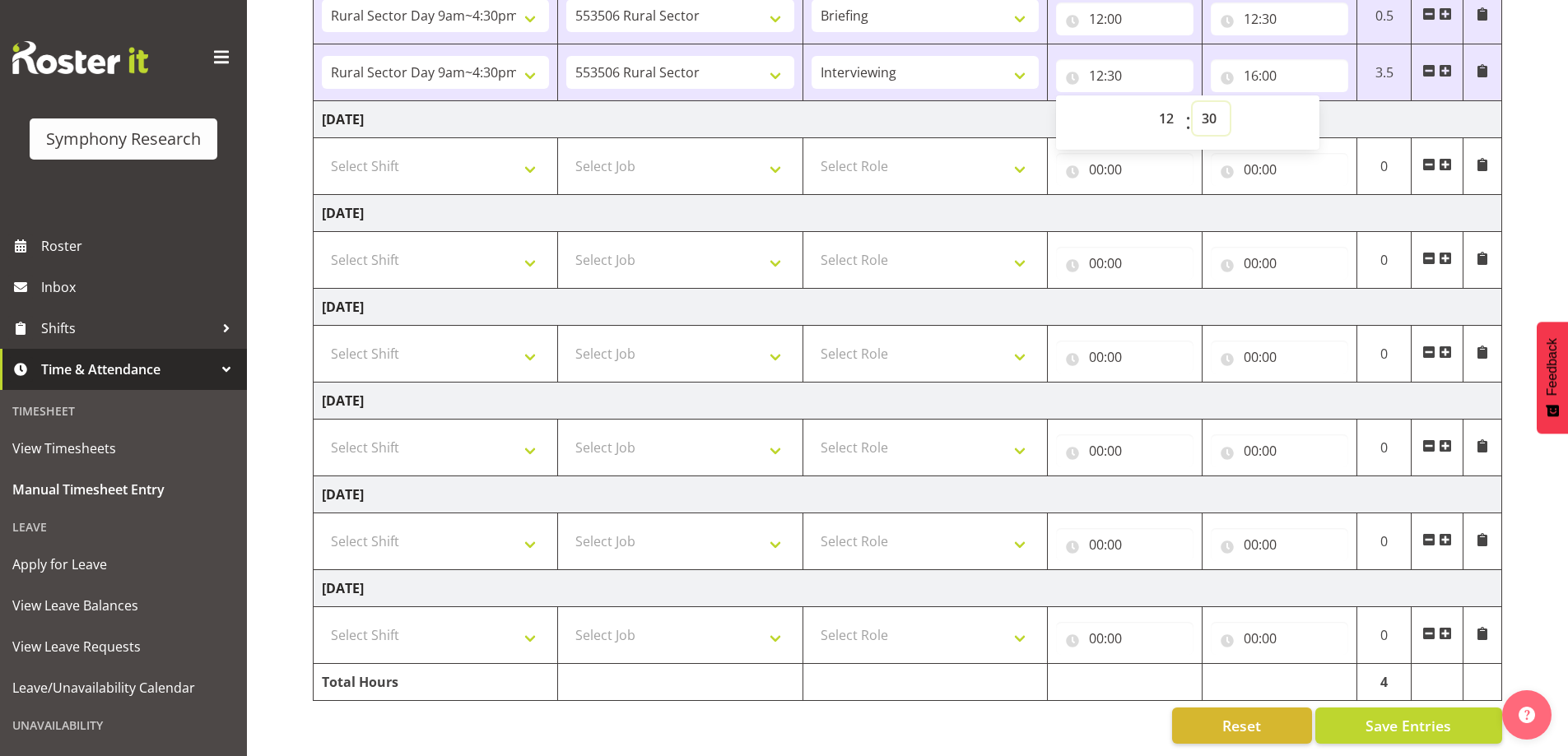
scroll to position [322, 0]
click at [1371, 715] on span "Save Entries" at bounding box center [1409, 725] width 86 height 21
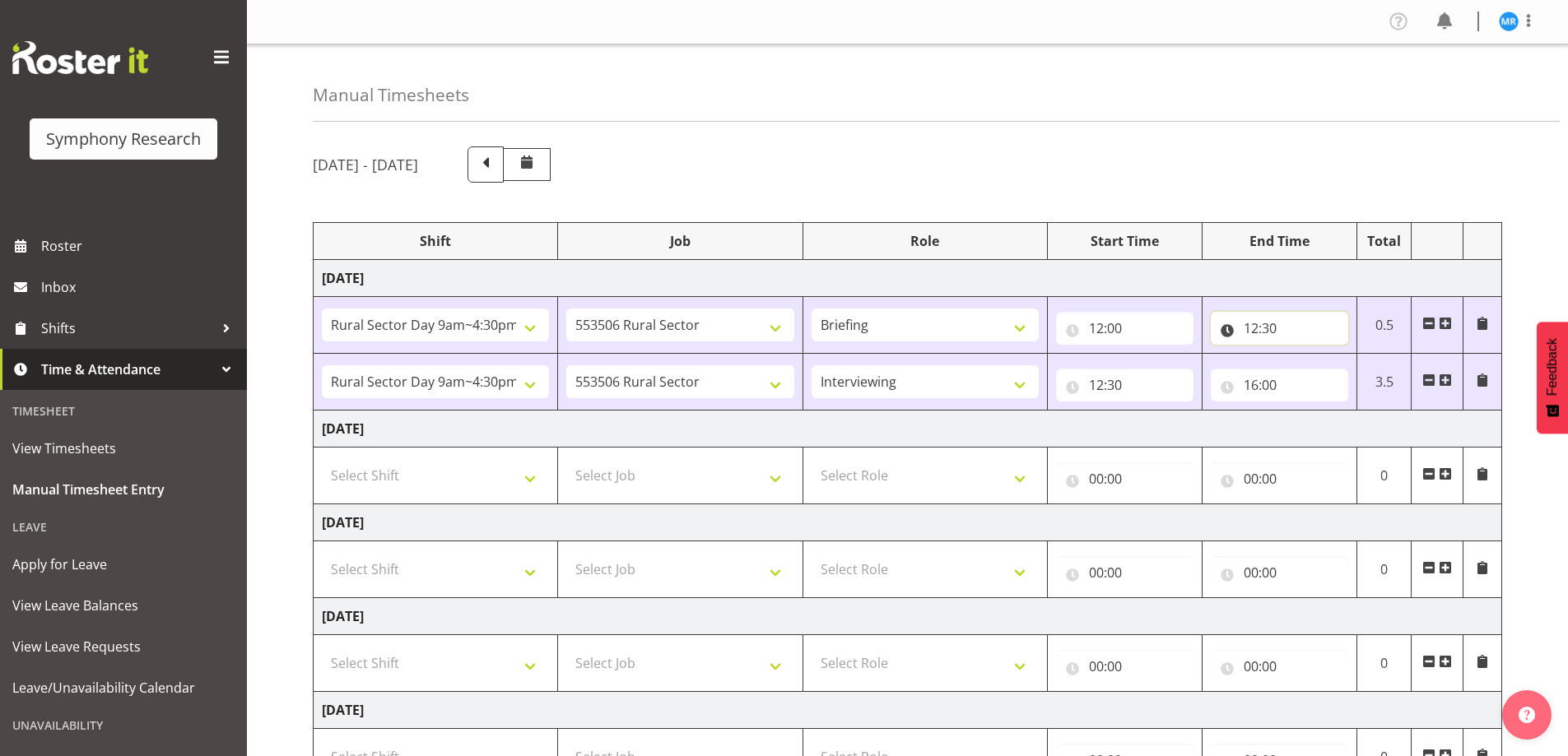
click at [1253, 323] on input "12:30" at bounding box center [1279, 328] width 137 height 33
click at [1320, 364] on select "00 01 02 03 04 05 06 07 08 09 10 11 12 13 14 15 16 17 18 19 20 21 22 23" at bounding box center [1323, 371] width 37 height 33
select select "13"
click at [1305, 355] on select "00 01 02 03 04 05 06 07 08 09 10 11 12 13 14 15 16 17 18 19 20 21 22 23" at bounding box center [1323, 371] width 37 height 33
type input "13:30"
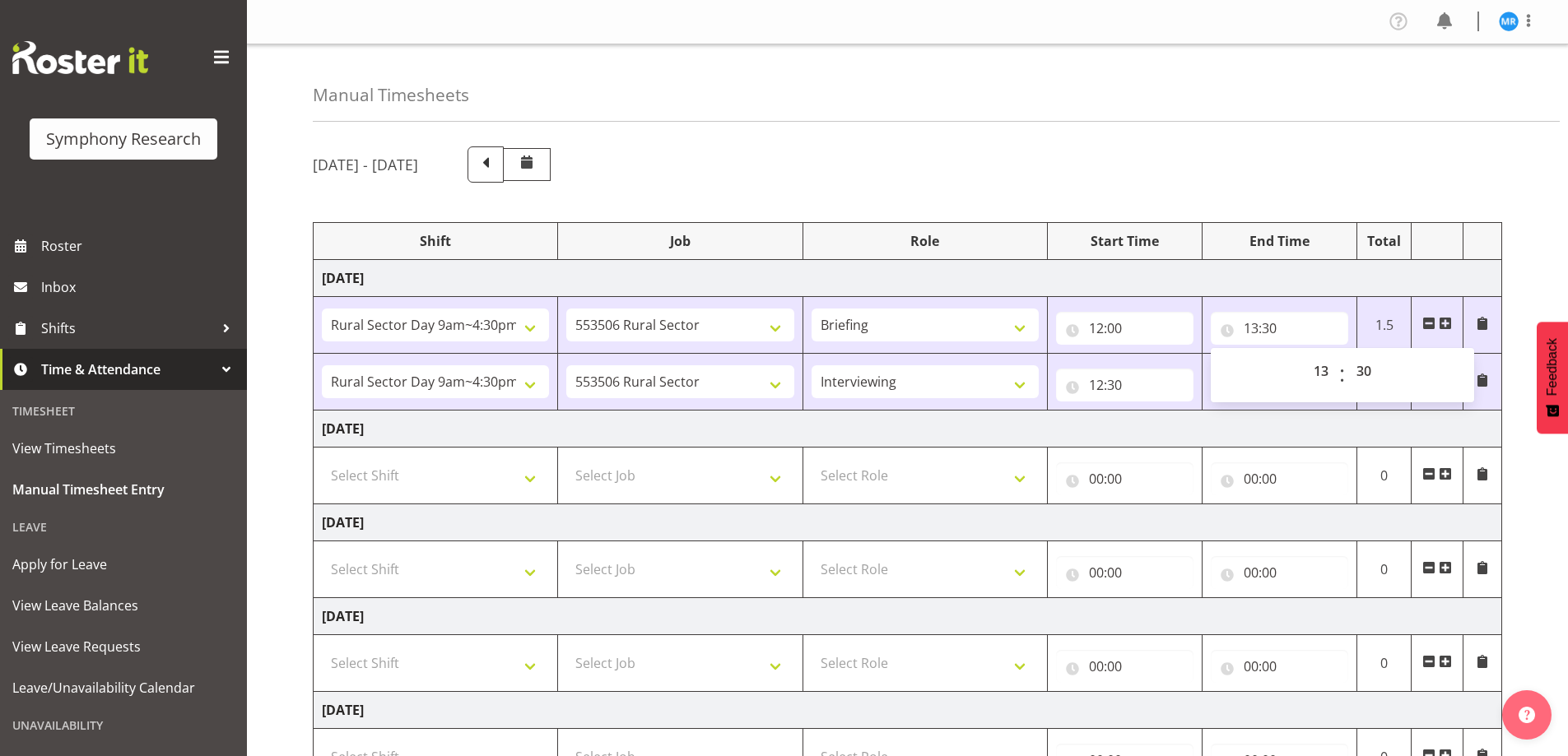
click at [1264, 165] on div "[DATE] - [DATE]" at bounding box center [907, 165] width 1189 height 36
click at [1272, 320] on input "13:30" at bounding box center [1279, 328] width 137 height 33
click at [1361, 364] on select "00 01 02 03 04 05 06 07 08 09 10 11 12 13 14 15 16 17 18 19 20 21 22 23 24 25 2…" at bounding box center [1366, 371] width 37 height 33
select select "0"
click at [1348, 355] on select "00 01 02 03 04 05 06 07 08 09 10 11 12 13 14 15 16 17 18 19 20 21 22 23 24 25 2…" at bounding box center [1366, 371] width 37 height 33
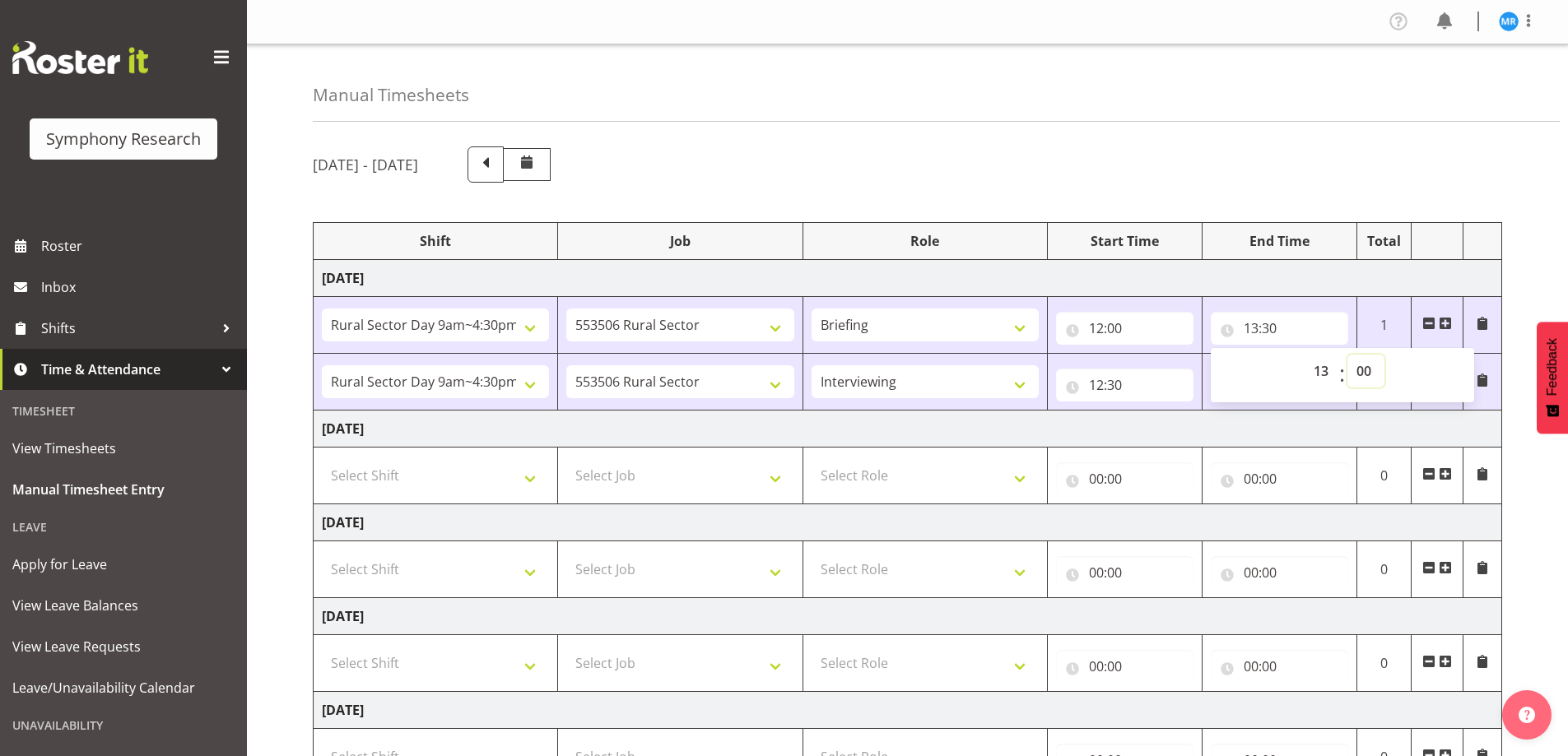
type input "13:00"
click at [1055, 138] on div "[DATE] - [DATE] Shift Job Role Start Time End Time Total [DATE] !!Weekend Resid…" at bounding box center [940, 600] width 1255 height 932
click at [1092, 376] on input "12:30" at bounding box center [1124, 385] width 137 height 33
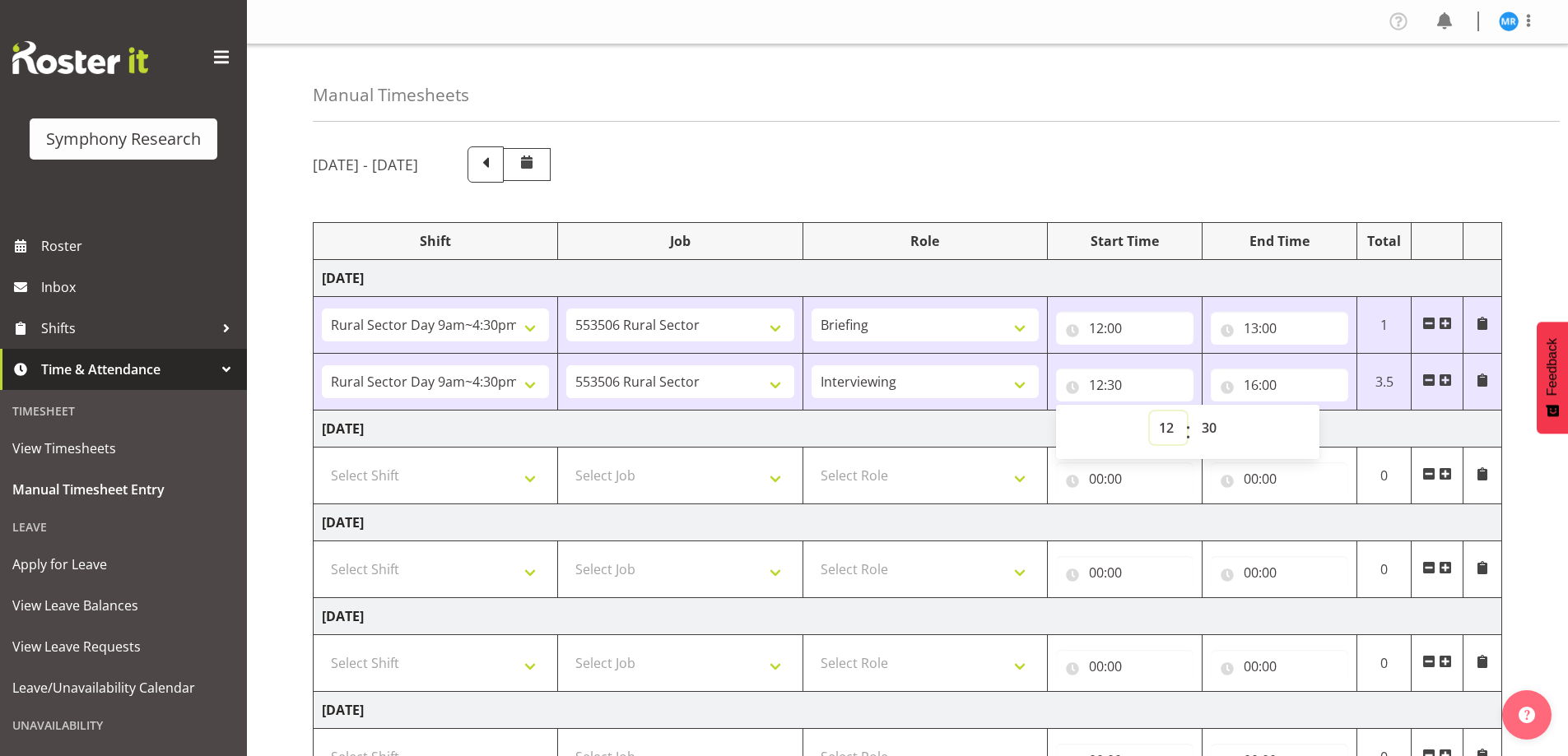
click at [1163, 428] on select "00 01 02 03 04 05 06 07 08 09 10 11 12 13 14 15 16 17 18 19 20 21 22 23" at bounding box center [1168, 428] width 37 height 33
select select "13"
click at [1150, 412] on select "00 01 02 03 04 05 06 07 08 09 10 11 12 13 14 15 16 17 18 19 20 21 22 23" at bounding box center [1168, 428] width 37 height 33
type input "13:30"
drag, startPoint x: 1217, startPoint y: 114, endPoint x: 1213, endPoint y: 135, distance: 21.2
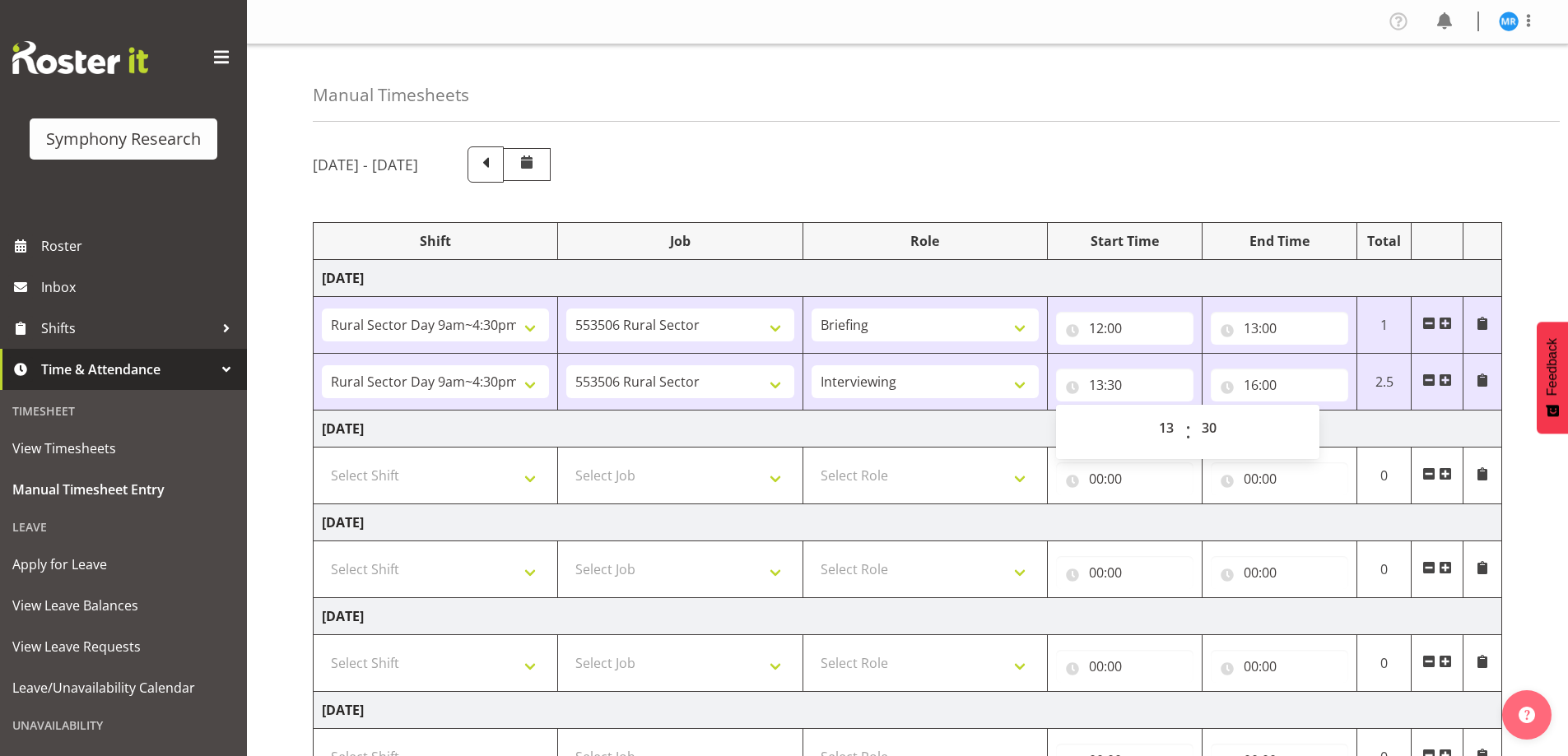
click at [1220, 114] on div "Manual Timesheets" at bounding box center [936, 82] width 1247 height 77
click at [1118, 384] on input "13:30" at bounding box center [1124, 385] width 137 height 33
click at [1212, 426] on select "00 01 02 03 04 05 06 07 08 09 10 11 12 13 14 15 16 17 18 19 20 21 22 23 24 25 2…" at bounding box center [1211, 428] width 37 height 33
select select "0"
click at [1193, 412] on select "00 01 02 03 04 05 06 07 08 09 10 11 12 13 14 15 16 17 18 19 20 21 22 23 24 25 2…" at bounding box center [1211, 428] width 37 height 33
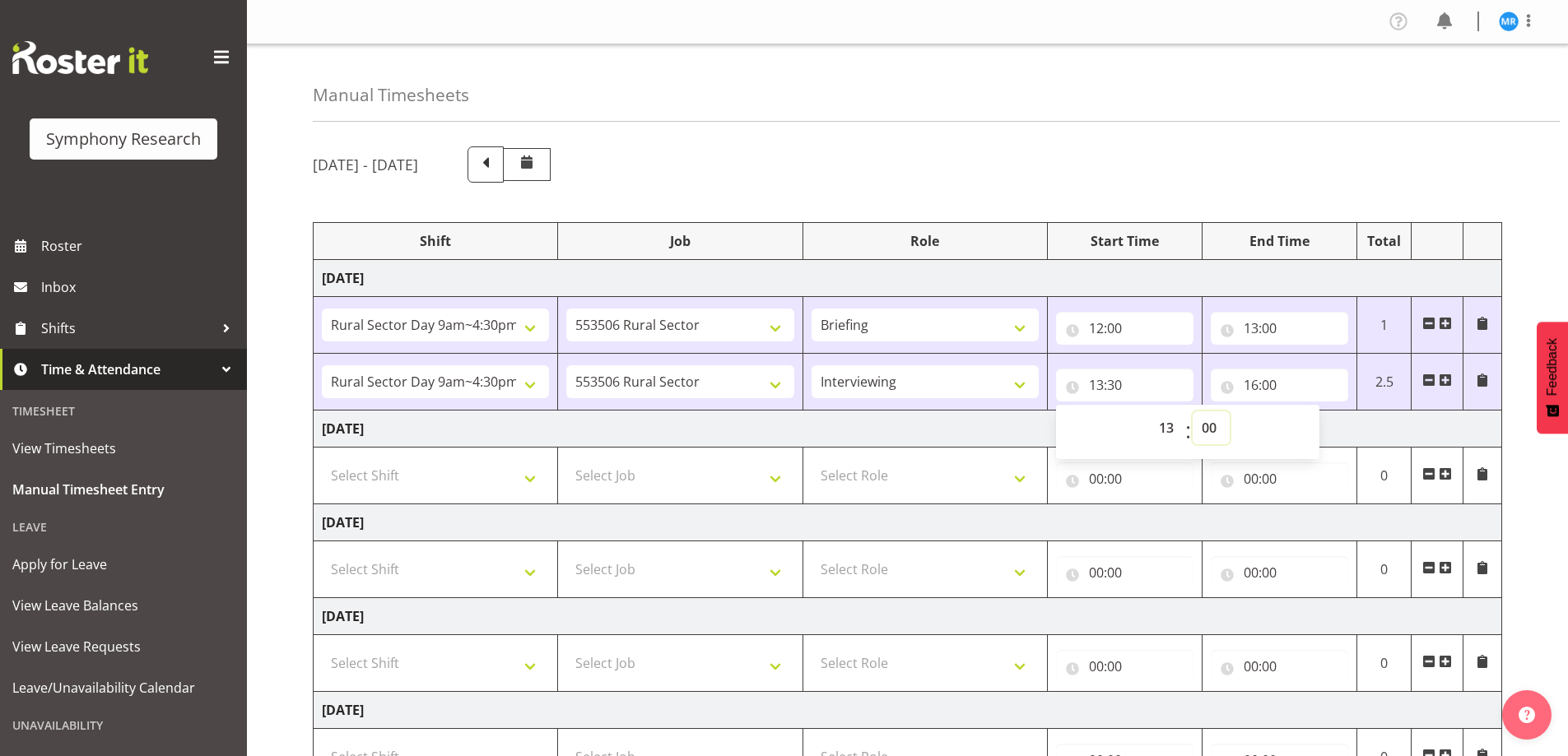
type input "13:00"
click at [1050, 151] on div "[DATE] - [DATE]" at bounding box center [907, 165] width 1189 height 36
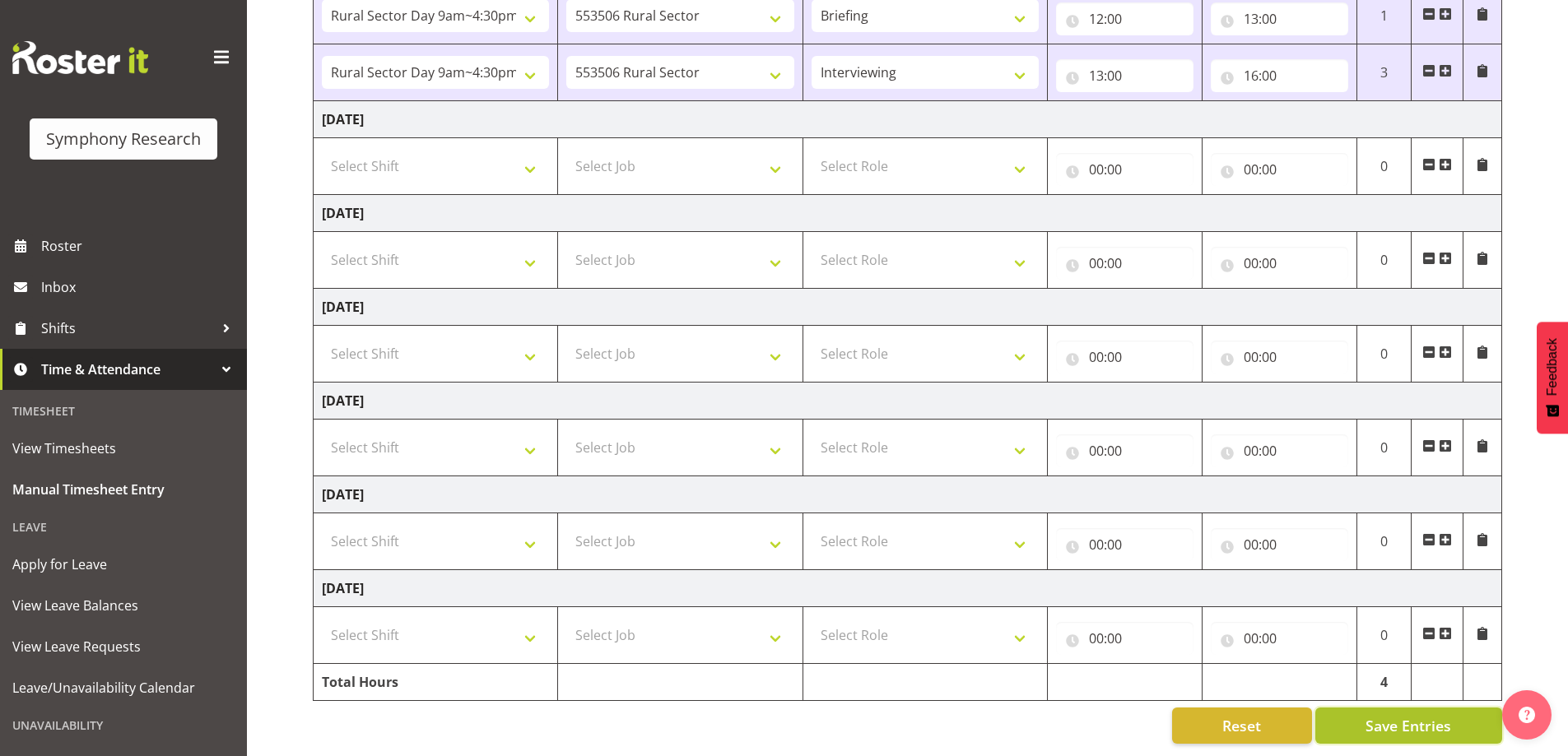
click at [1404, 715] on span "Save Entries" at bounding box center [1409, 725] width 86 height 21
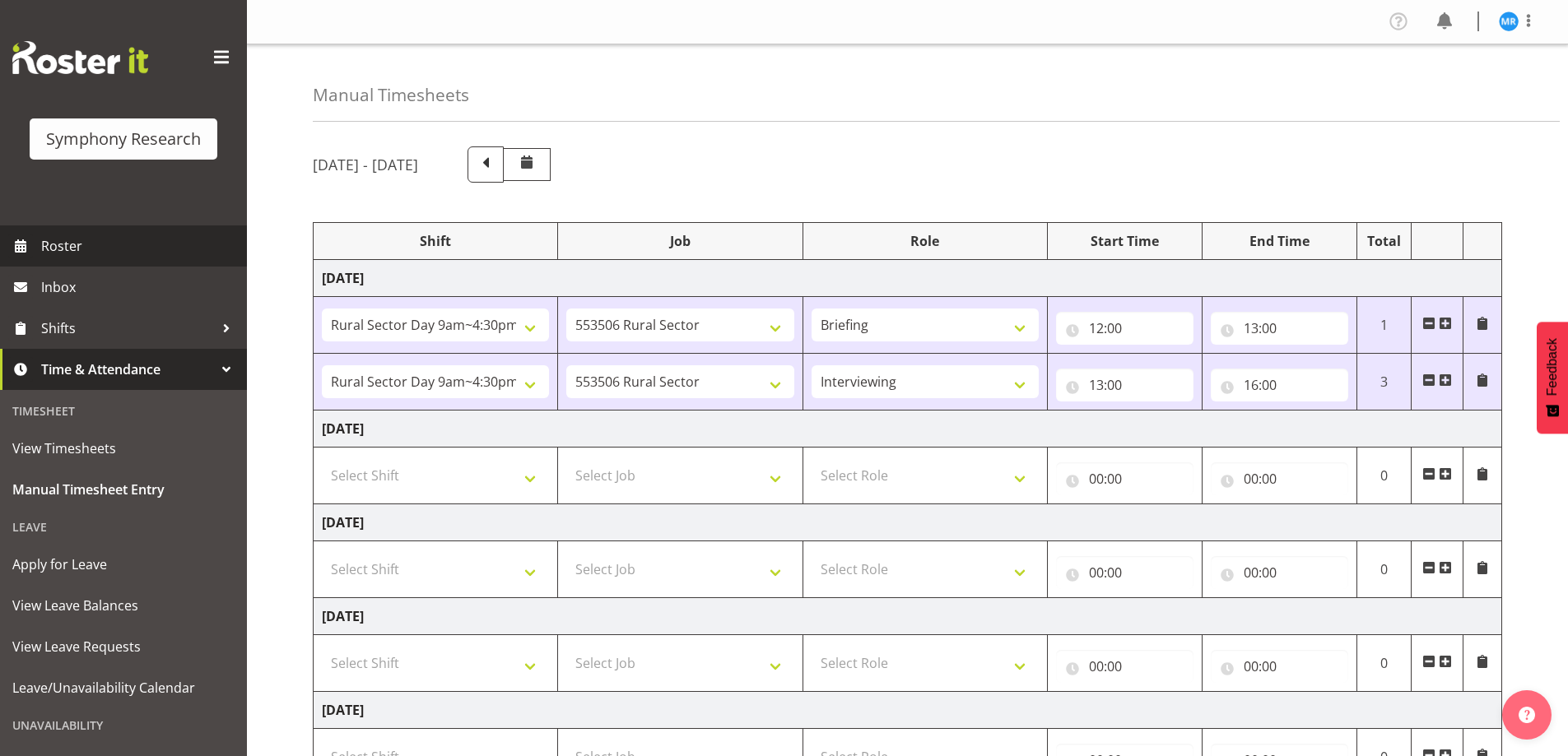
click at [63, 254] on span "Roster" at bounding box center [140, 246] width 198 height 25
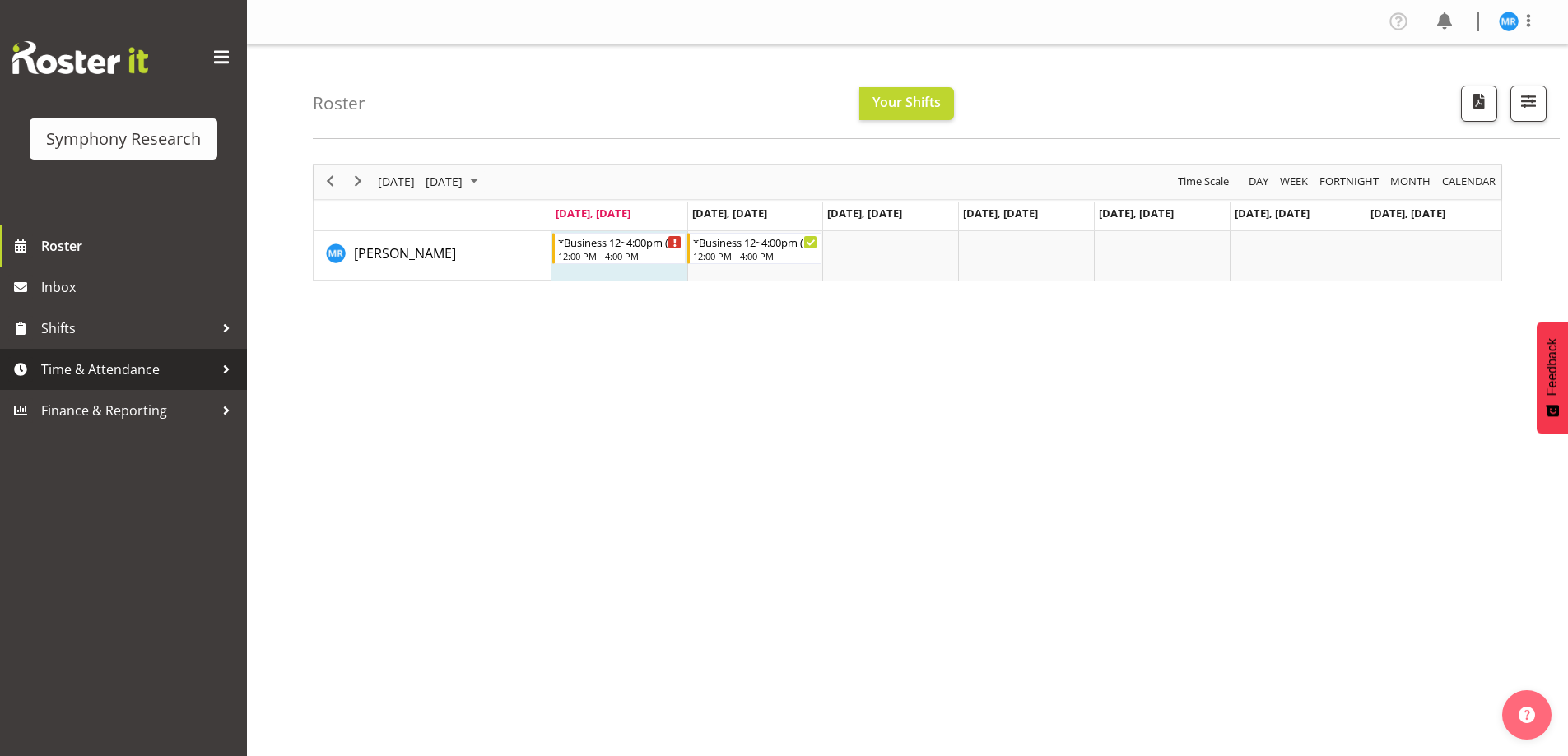
click at [149, 366] on span "Time & Attendance" at bounding box center [127, 369] width 173 height 25
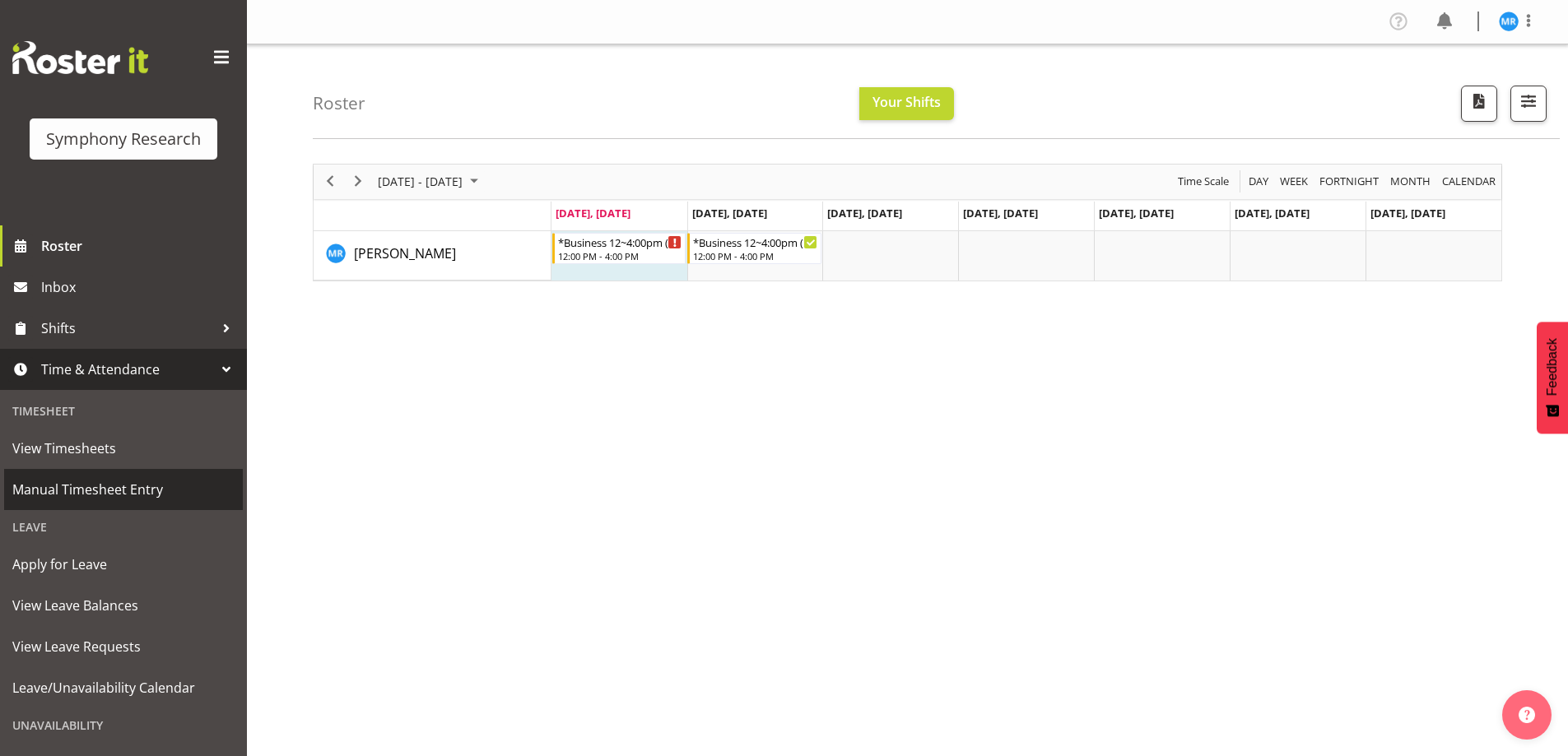
click at [120, 500] on span "Manual Timesheet Entry" at bounding box center [123, 489] width 222 height 25
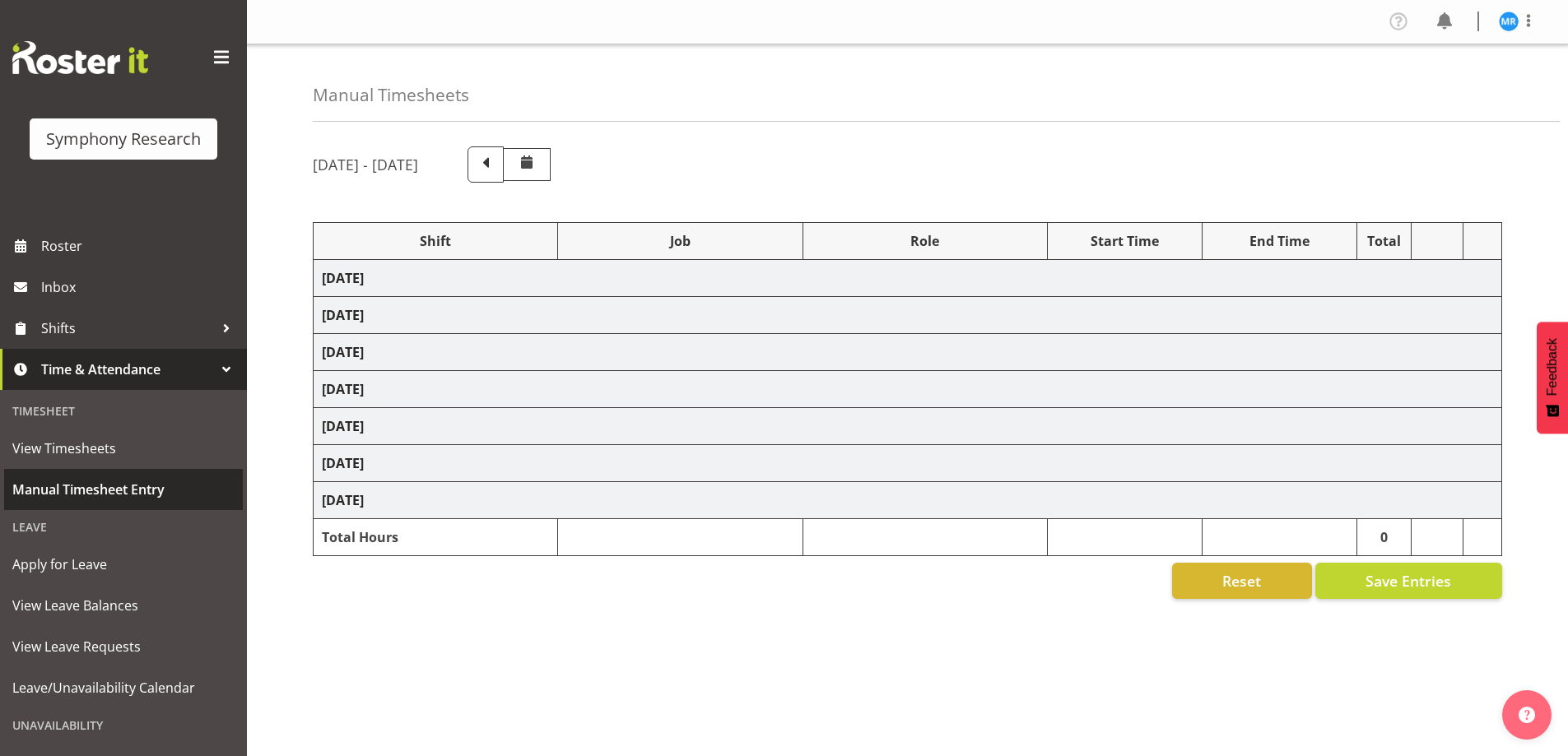
select select "81561"
select select "10587"
select select "81561"
select select "10587"
select select "47"
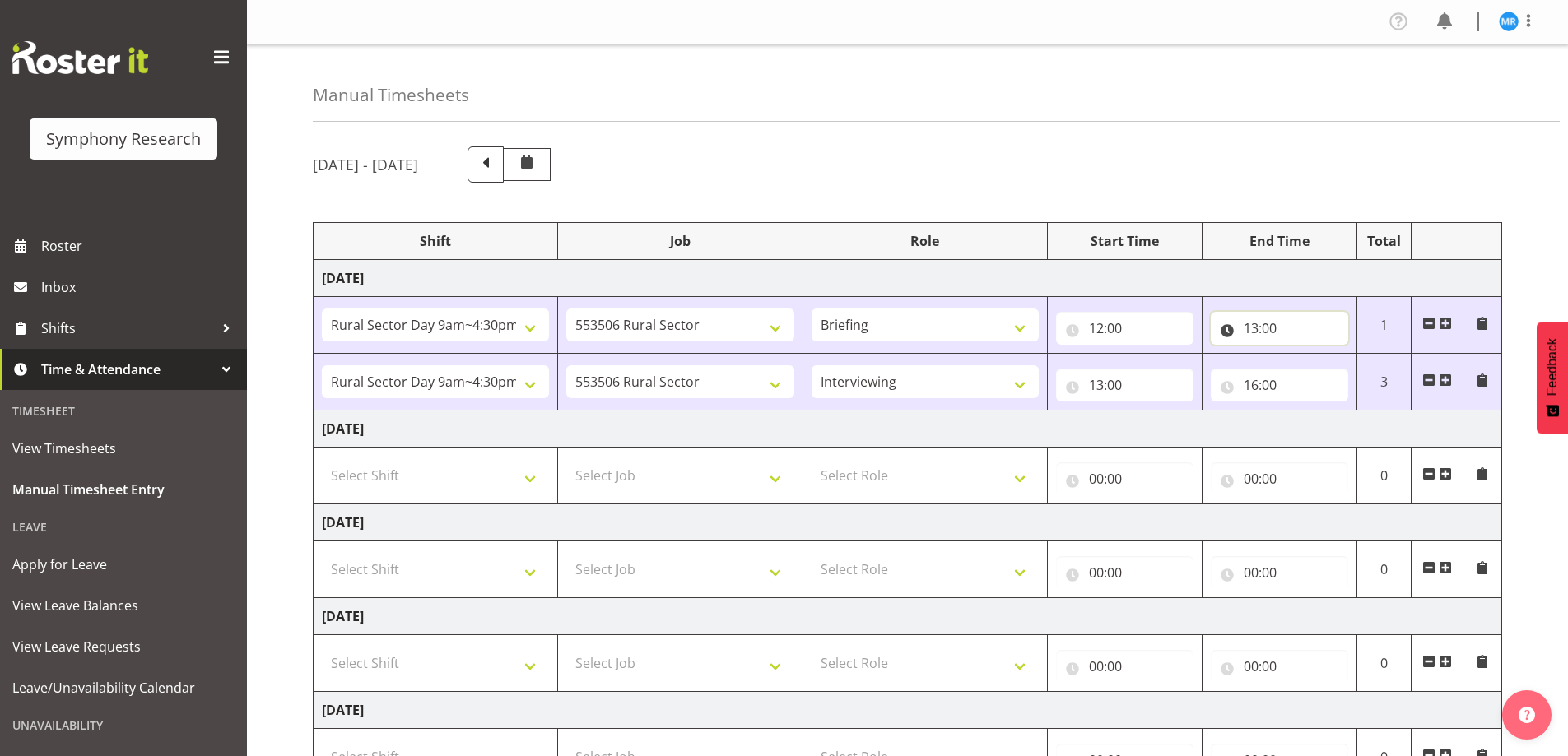
click at [1271, 326] on input "13:00" at bounding box center [1279, 328] width 137 height 33
click at [1371, 372] on select "00 01 02 03 04 05 06 07 08 09 10 11 12 13 14 15 16 17 18 19 20 21 22 23 24 25 2…" at bounding box center [1366, 371] width 37 height 33
select select "5"
click at [1348, 355] on select "00 01 02 03 04 05 06 07 08 09 10 11 12 13 14 15 16 17 18 19 20 21 22 23 24 25 2…" at bounding box center [1366, 371] width 37 height 33
type input "13:05"
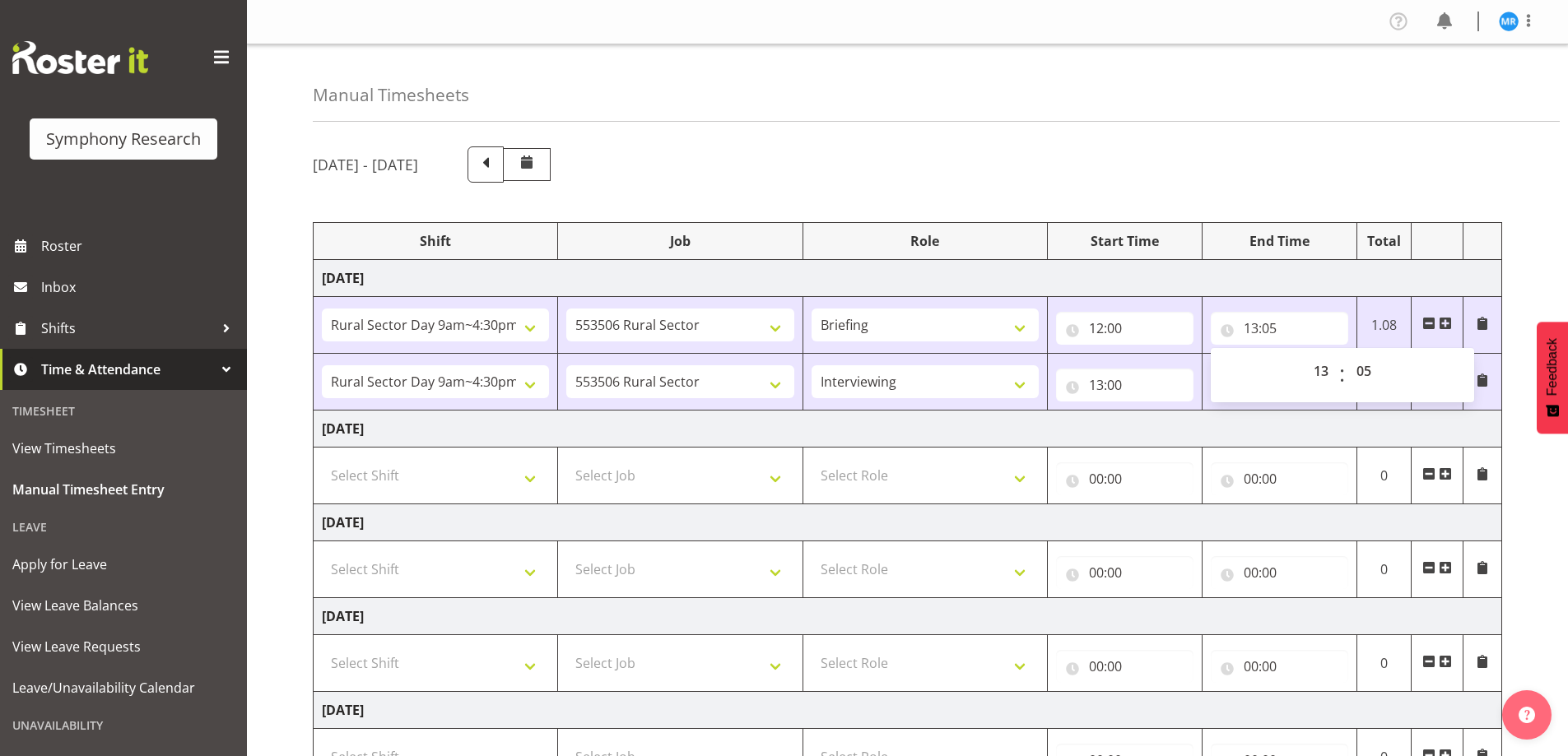
drag, startPoint x: 1343, startPoint y: 175, endPoint x: 1307, endPoint y: 209, distance: 48.9
click at [1343, 178] on div "[DATE] - [DATE]" at bounding box center [907, 165] width 1189 height 36
click at [1123, 386] on input "13:00" at bounding box center [1124, 385] width 137 height 33
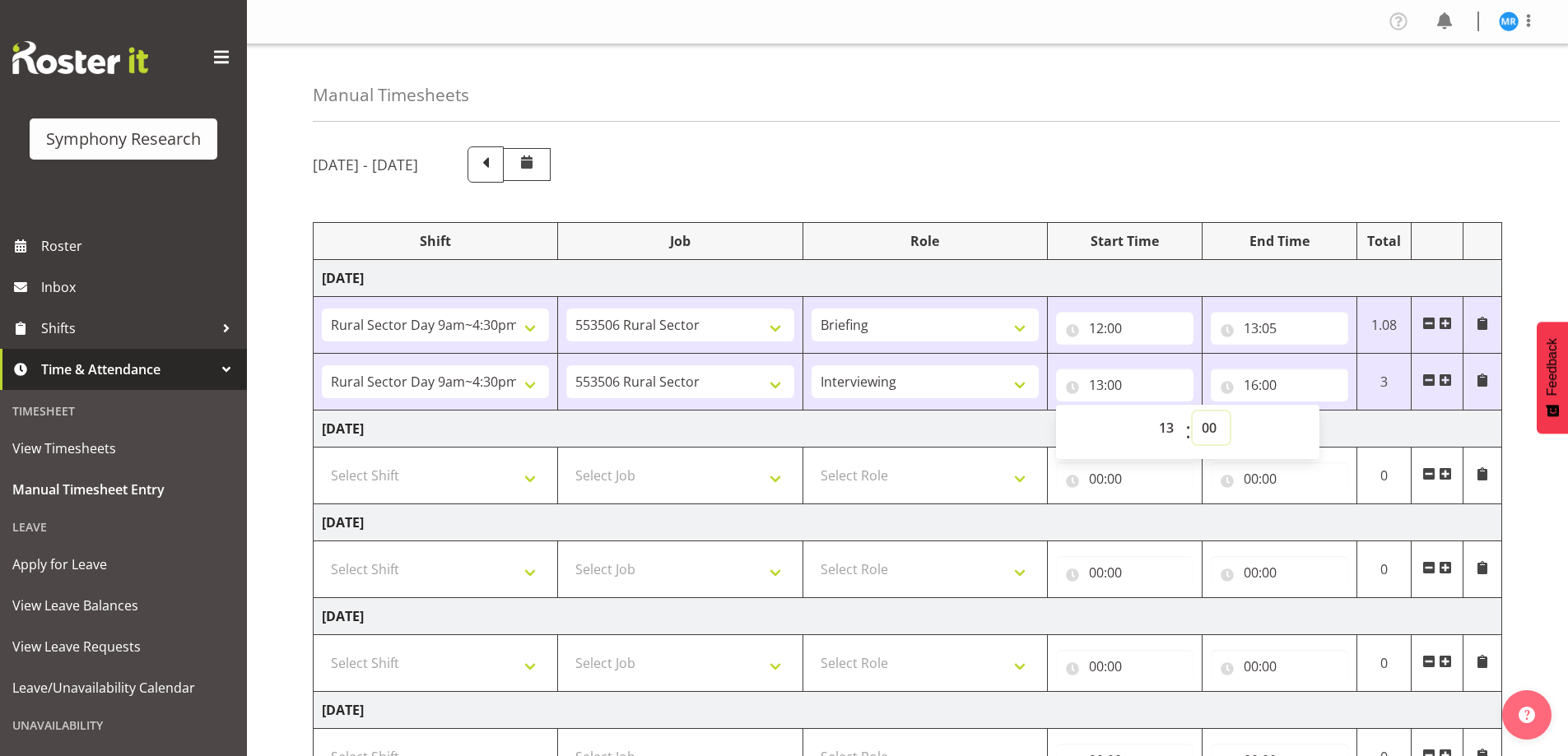
click at [1213, 422] on select "00 01 02 03 04 05 06 07 08 09 10 11 12 13 14 15 16 17 18 19 20 21 22 23 24 25 2…" at bounding box center [1211, 428] width 37 height 33
select select "5"
click at [1193, 412] on select "00 01 02 03 04 05 06 07 08 09 10 11 12 13 14 15 16 17 18 19 20 21 22 23 24 25 2…" at bounding box center [1211, 428] width 37 height 33
type input "13:05"
click at [1252, 154] on div "[DATE] - [DATE]" at bounding box center [907, 165] width 1189 height 36
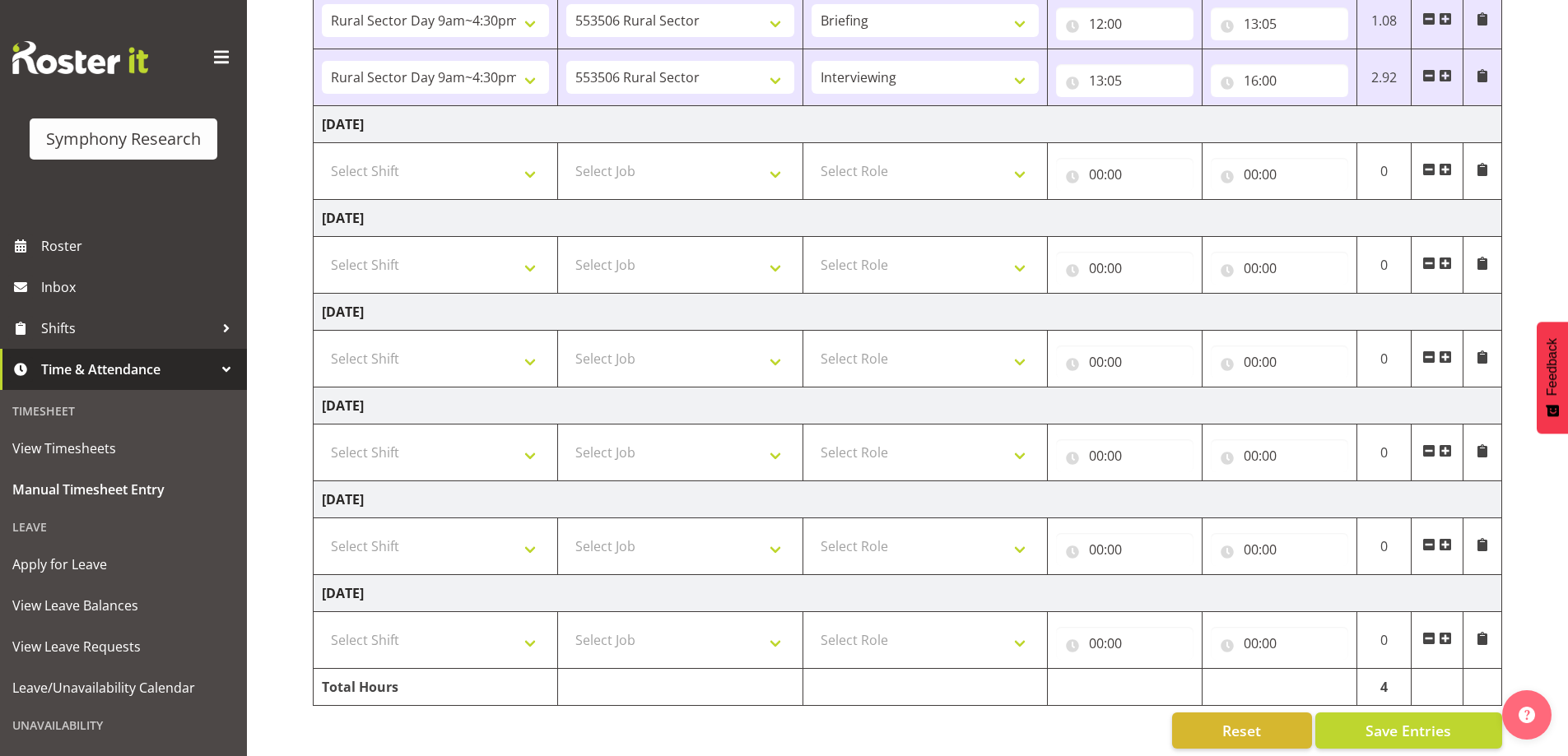
scroll to position [322, 0]
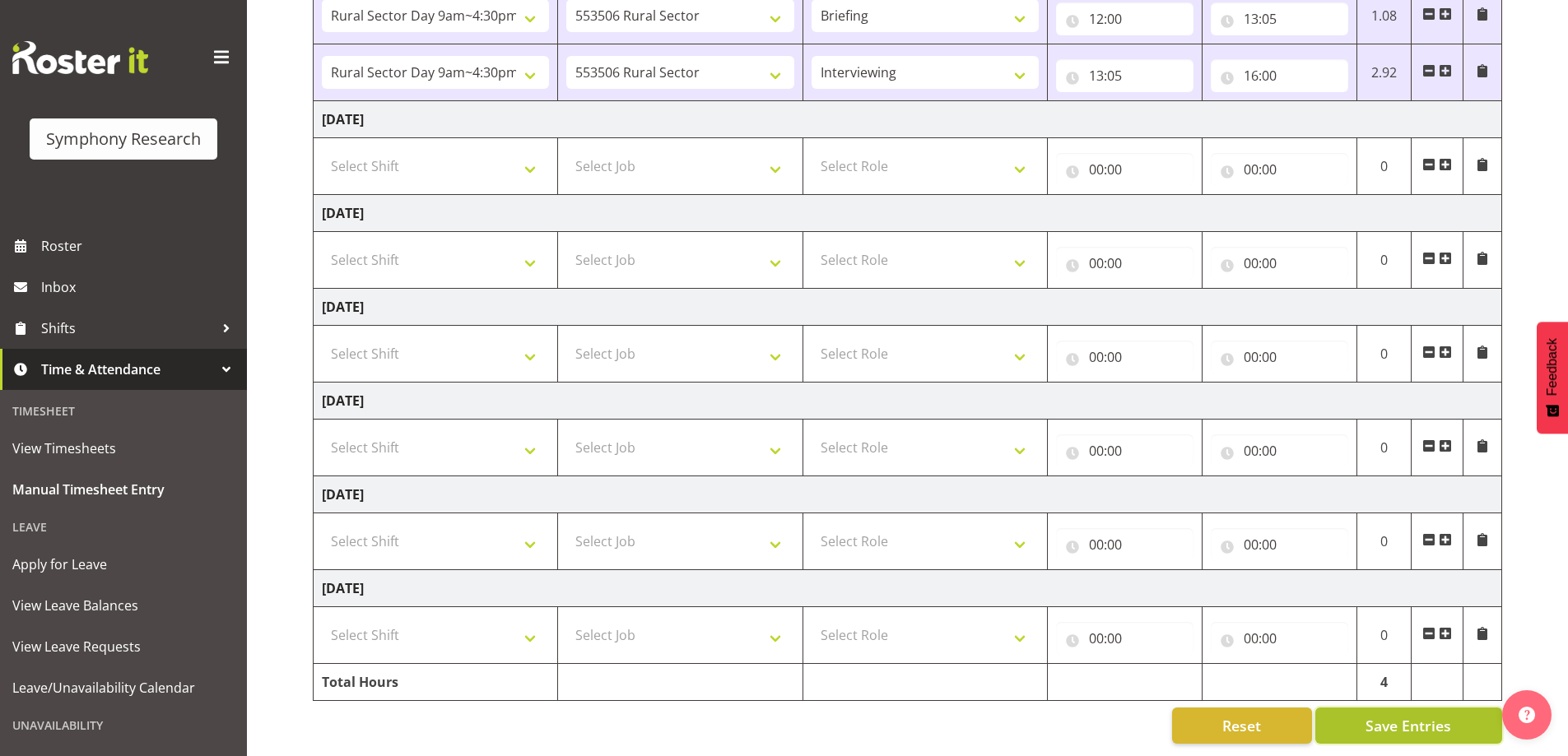
click at [1386, 715] on span "Save Entries" at bounding box center [1409, 725] width 86 height 21
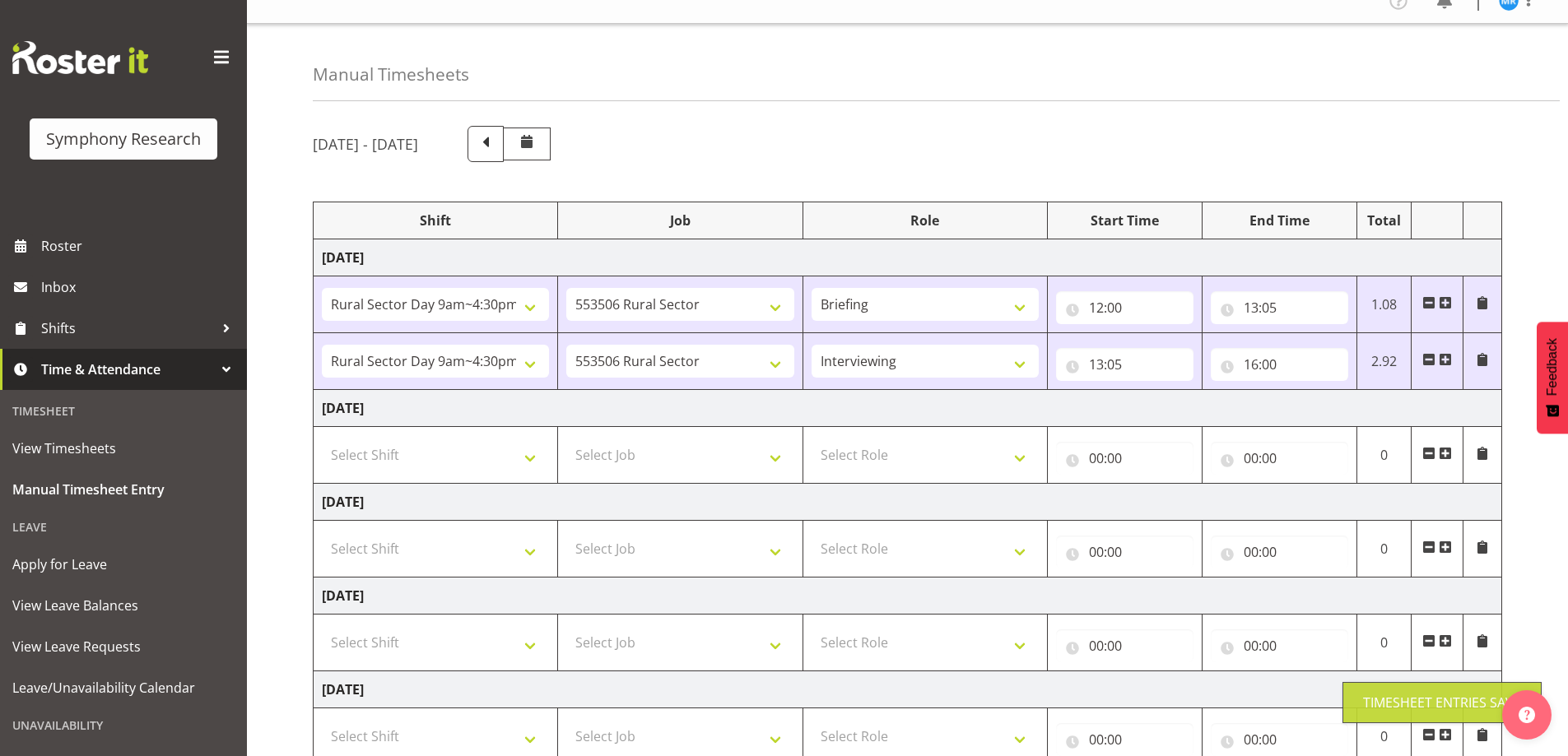
scroll to position [0, 0]
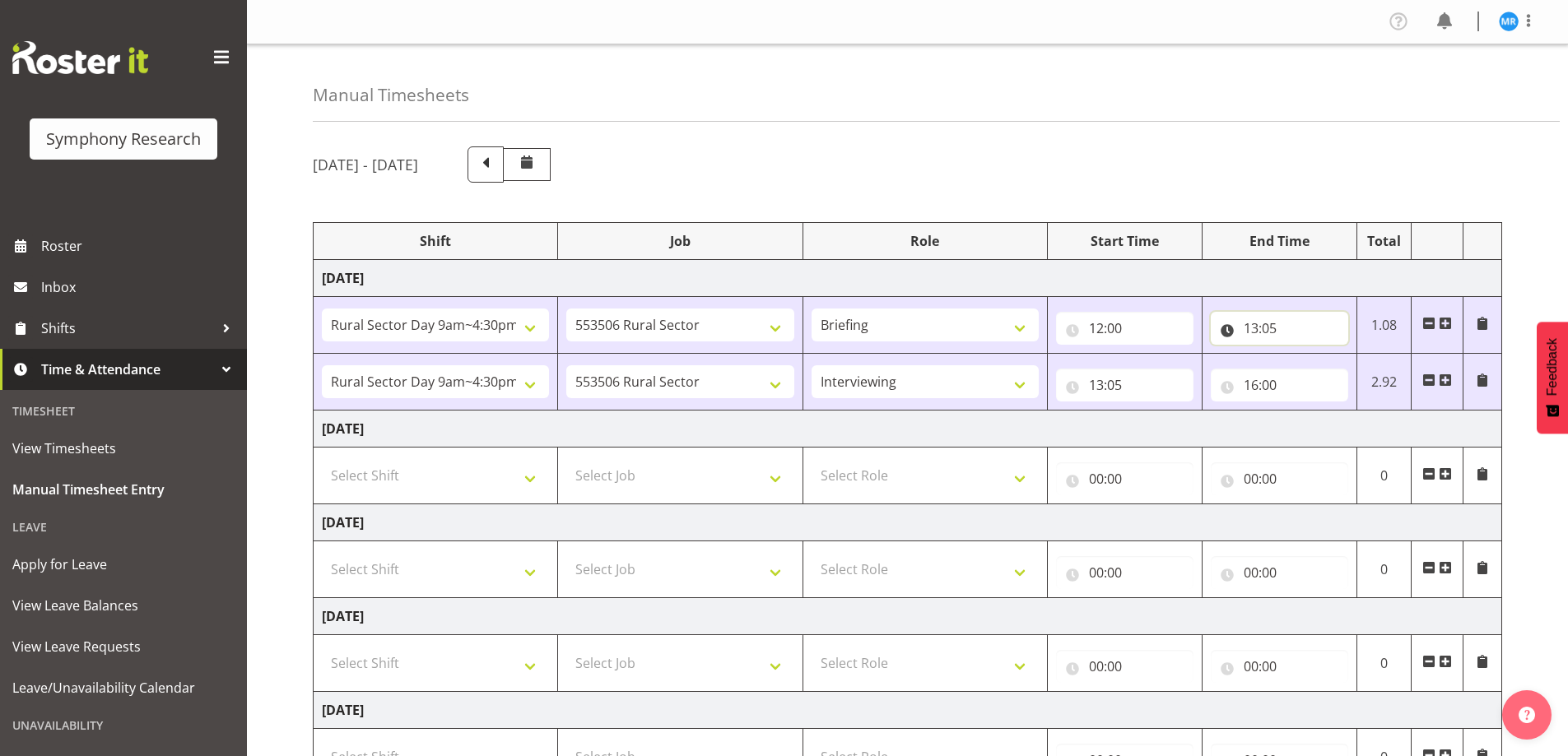
click at [1270, 324] on input "13:05" at bounding box center [1279, 328] width 137 height 33
click at [1369, 371] on select "00 01 02 03 04 05 06 07 08 09 10 11 12 13 14 15 16 17 18 19 20 21 22 23 24 25 2…" at bounding box center [1366, 371] width 37 height 33
select select "10"
click at [1348, 355] on select "00 01 02 03 04 05 06 07 08 09 10 11 12 13 14 15 16 17 18 19 20 21 22 23 24 25 2…" at bounding box center [1366, 371] width 37 height 33
type input "13:10"
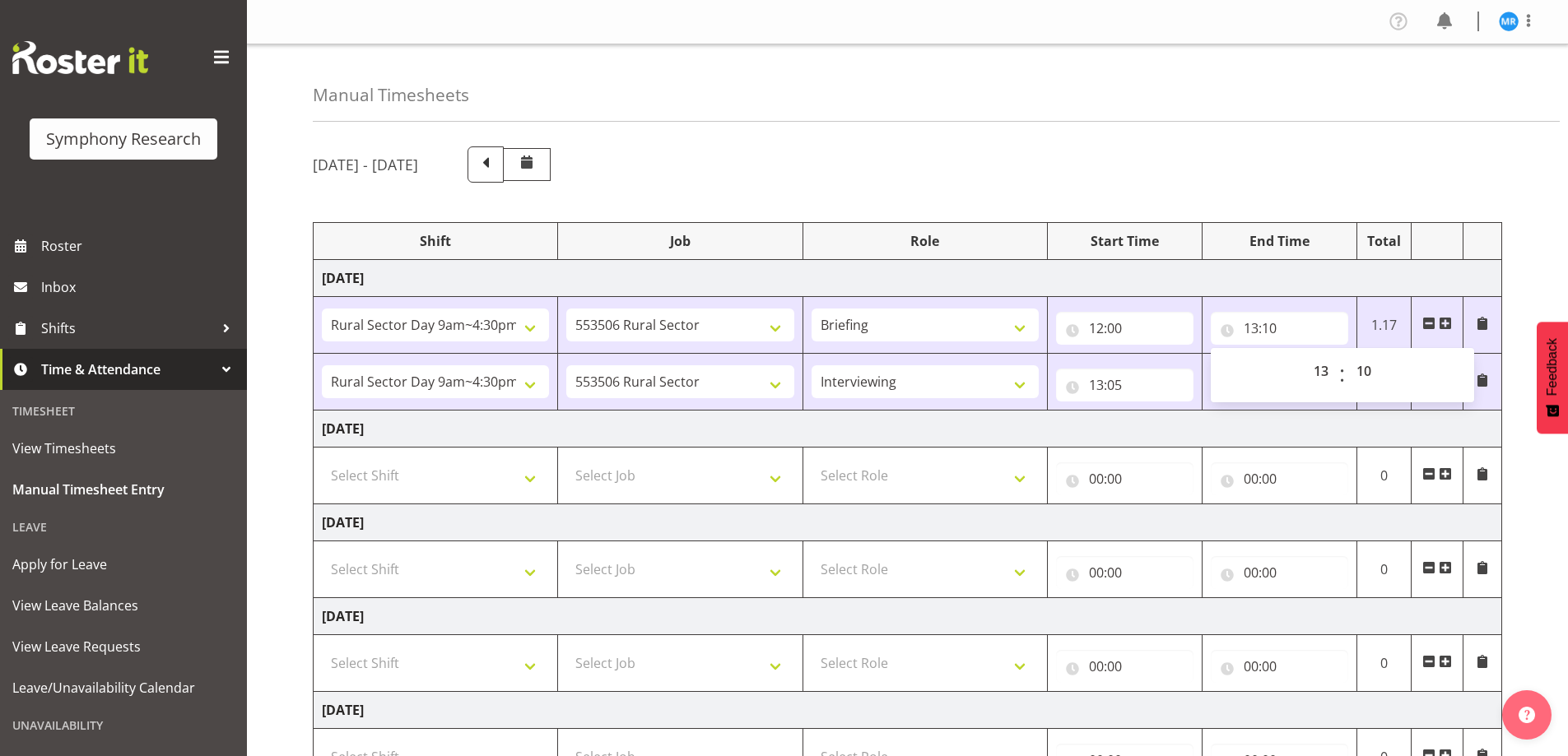
click at [1247, 154] on div "September 29th - October 5th 2025" at bounding box center [907, 165] width 1189 height 36
click at [1119, 384] on input "13:05" at bounding box center [1124, 385] width 137 height 33
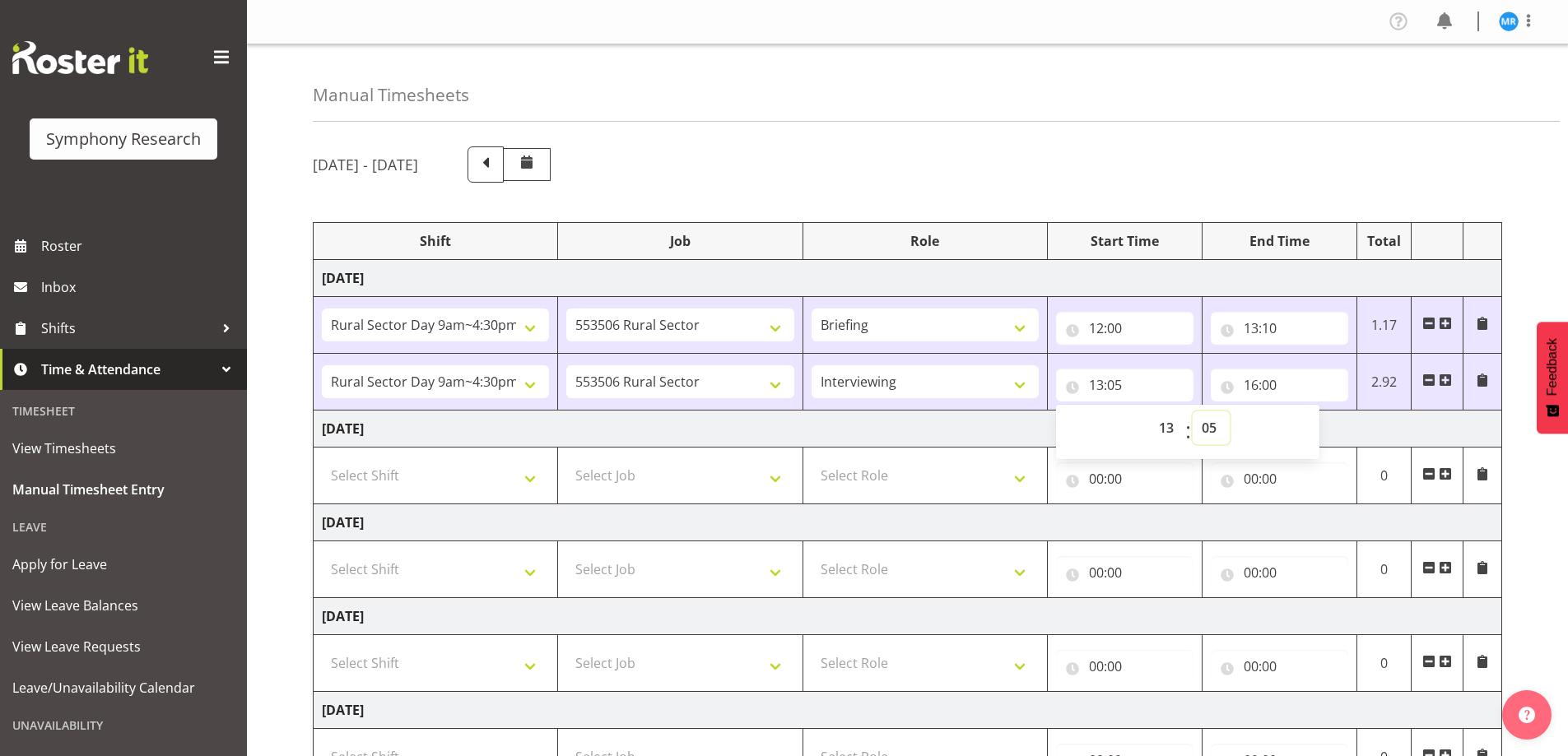
click at [1211, 422] on select "00 01 02 03 04 05 06 07 08 09 10 11 12 13 14 15 16 17 18 19 20 21 22 23 24 25 2…" at bounding box center [1211, 428] width 37 height 33
select select "10"
click at [1193, 412] on select "00 01 02 03 04 05 06 07 08 09 10 11 12 13 14 15 16 17 18 19 20 21 22 23 24 25 2…" at bounding box center [1211, 428] width 37 height 33
type input "13:10"
click at [1241, 145] on div "September 29th - October 5th 2025 Shift Job Role Start Time End Time Total Mond…" at bounding box center [940, 600] width 1255 height 932
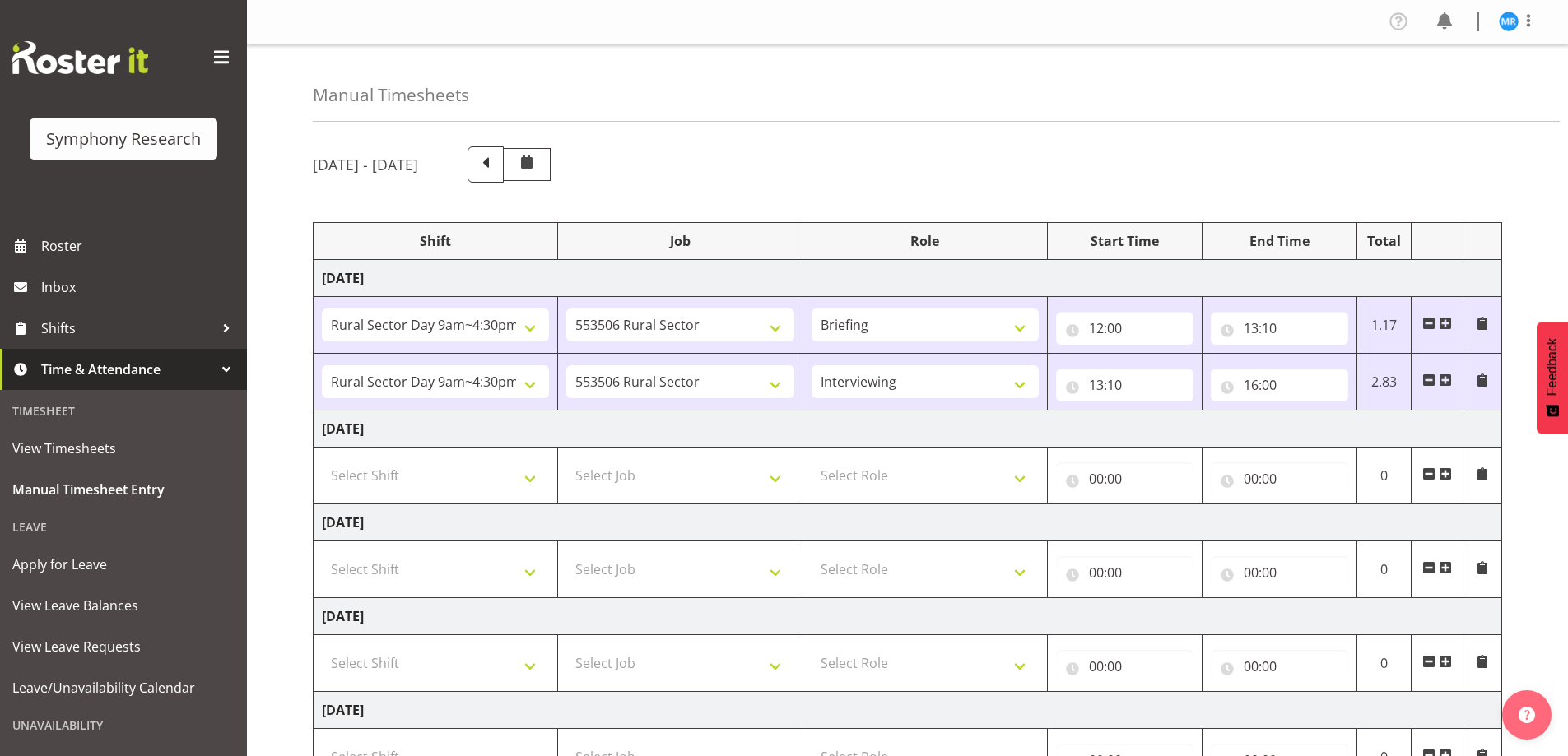
scroll to position [322, 0]
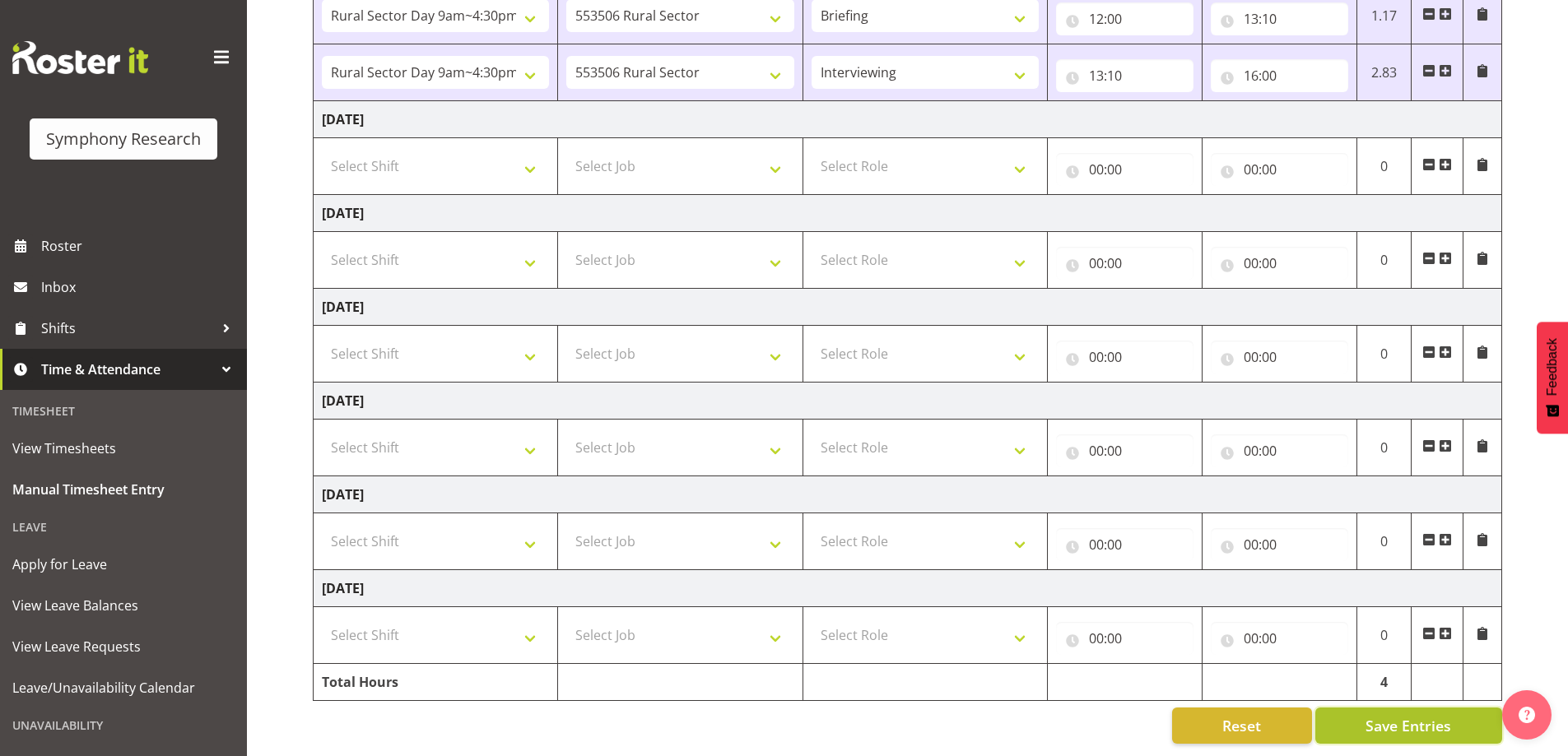
click at [1402, 719] on span "Save Entries" at bounding box center [1409, 725] width 86 height 21
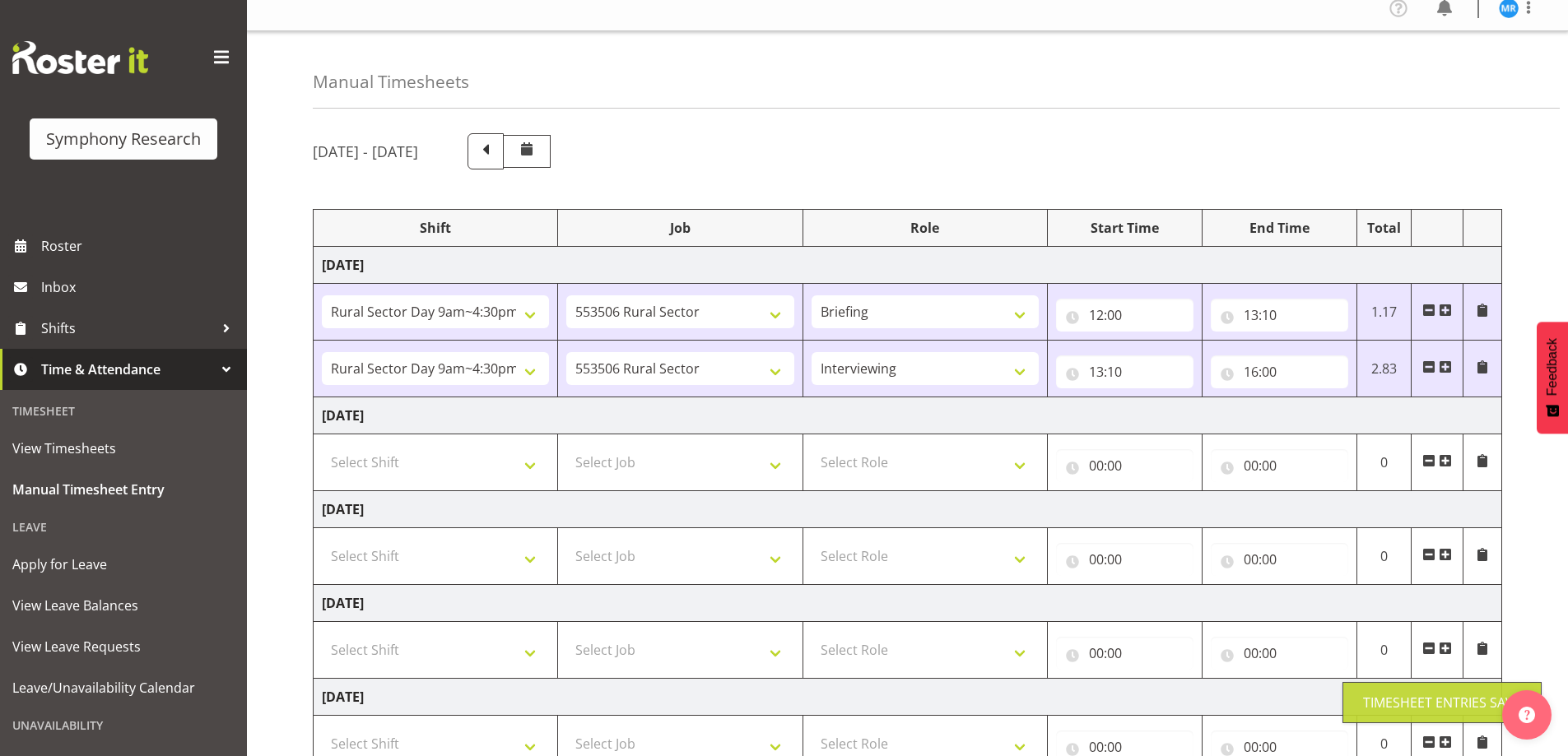
scroll to position [0, 0]
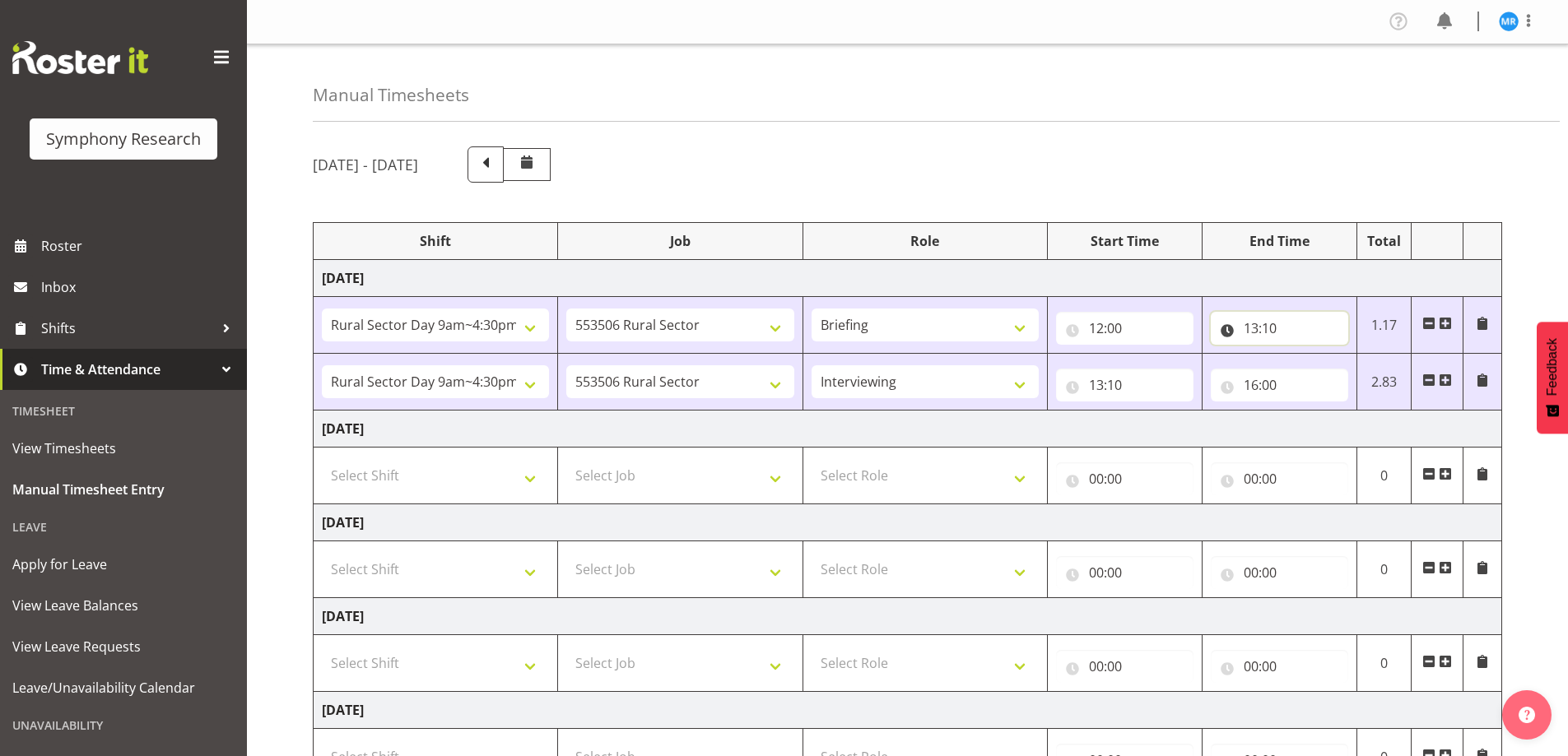
click at [1274, 324] on input "13:10" at bounding box center [1279, 328] width 137 height 33
click at [1367, 363] on select "00 01 02 03 04 05 06 07 08 09 10 11 12 13 14 15 16 17 18 19 20 21 22 23 24 25 2…" at bounding box center [1366, 371] width 37 height 33
click at [1366, 379] on select "00 01 02 03 04 05 06 07 08 09 10 11 12 13 14 15 16 17 18 19 20 21 22 23 24 25 2…" at bounding box center [1366, 371] width 37 height 33
select select "30"
click at [1348, 355] on select "00 01 02 03 04 05 06 07 08 09 10 11 12 13 14 15 16 17 18 19 20 21 22 23 24 25 2…" at bounding box center [1366, 371] width 37 height 33
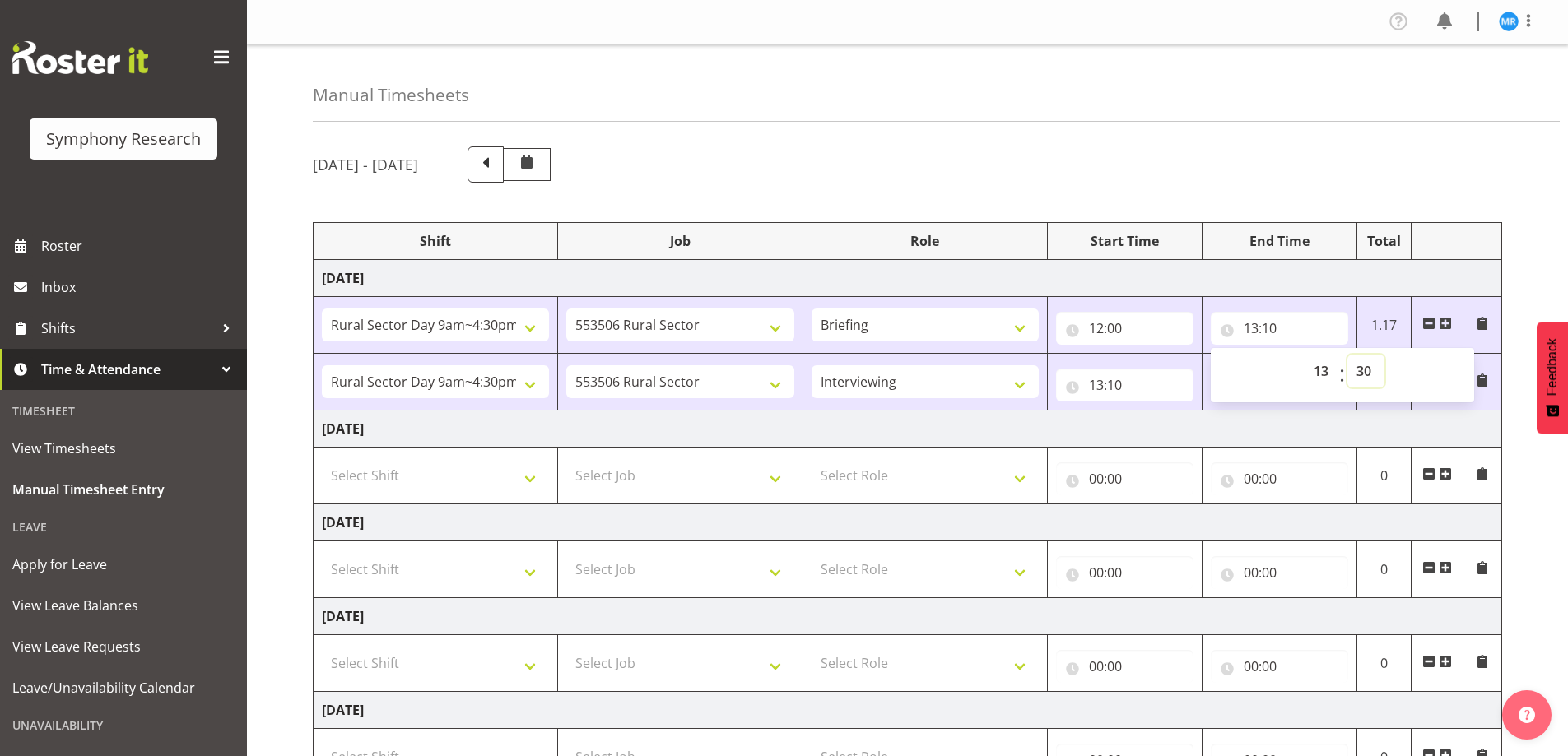
type input "13:30"
drag, startPoint x: 1343, startPoint y: 160, endPoint x: 1311, endPoint y: 186, distance: 40.9
click at [1348, 160] on div "[DATE] - [DATE]" at bounding box center [907, 165] width 1189 height 36
click at [1120, 385] on input "13:10" at bounding box center [1124, 385] width 137 height 33
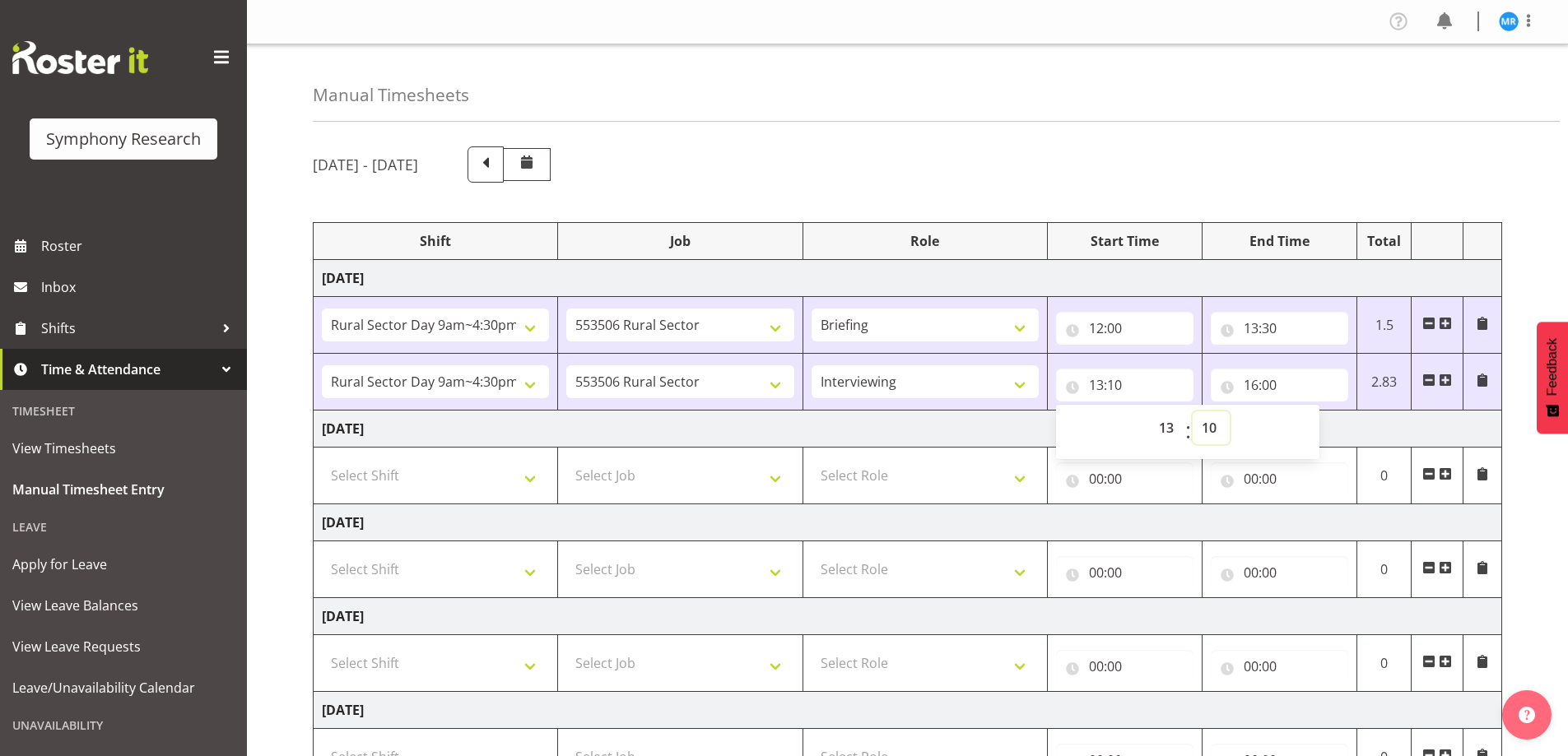
click at [1208, 433] on select "00 01 02 03 04 05 06 07 08 09 10 11 12 13 14 15 16 17 18 19 20 21 22 23 24 25 2…" at bounding box center [1211, 428] width 37 height 33
select select "30"
click at [1193, 412] on select "00 01 02 03 04 05 06 07 08 09 10 11 12 13 14 15 16 17 18 19 20 21 22 23 24 25 2…" at bounding box center [1211, 428] width 37 height 33
type input "13:30"
click at [1162, 156] on div "[DATE] - [DATE]" at bounding box center [907, 165] width 1189 height 36
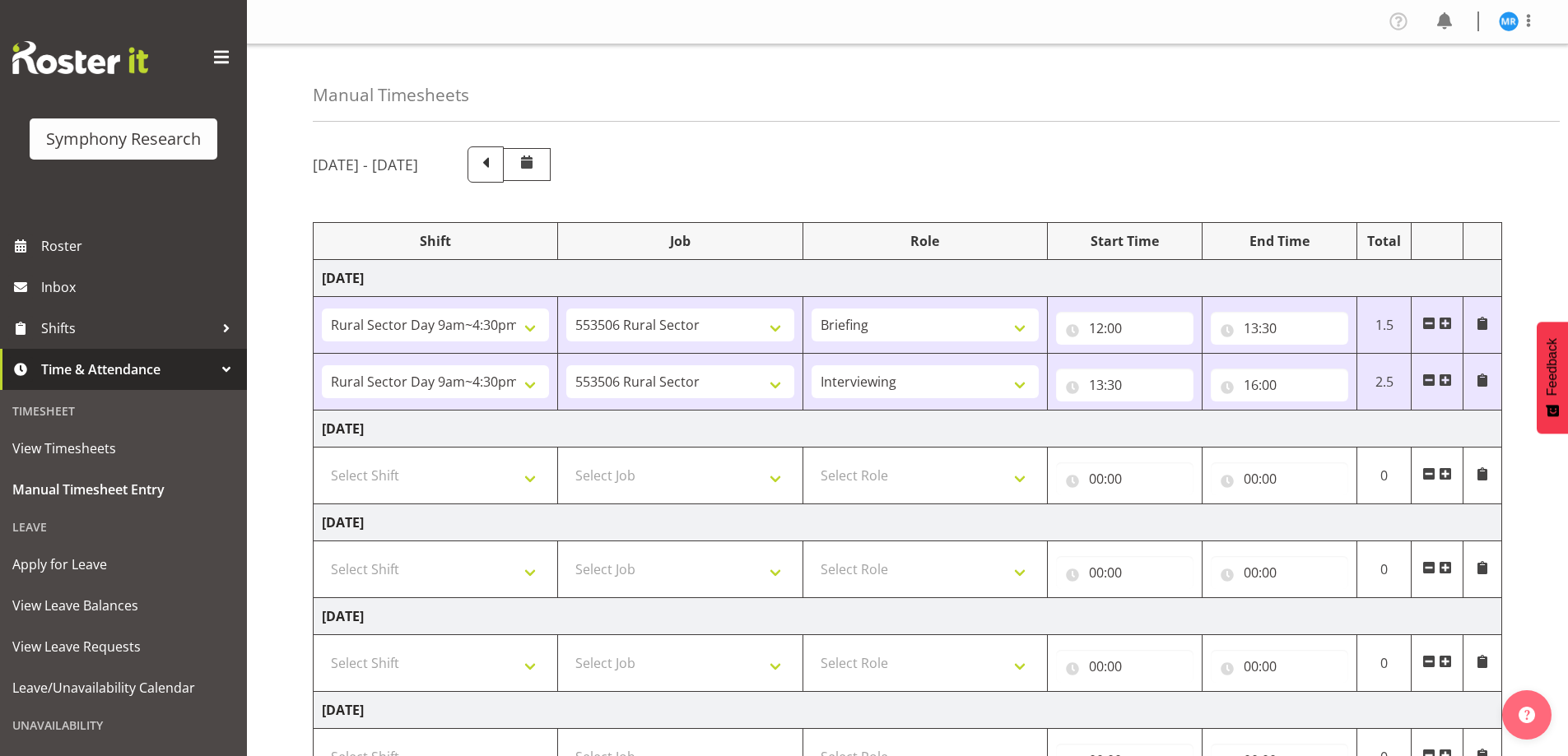
scroll to position [322, 0]
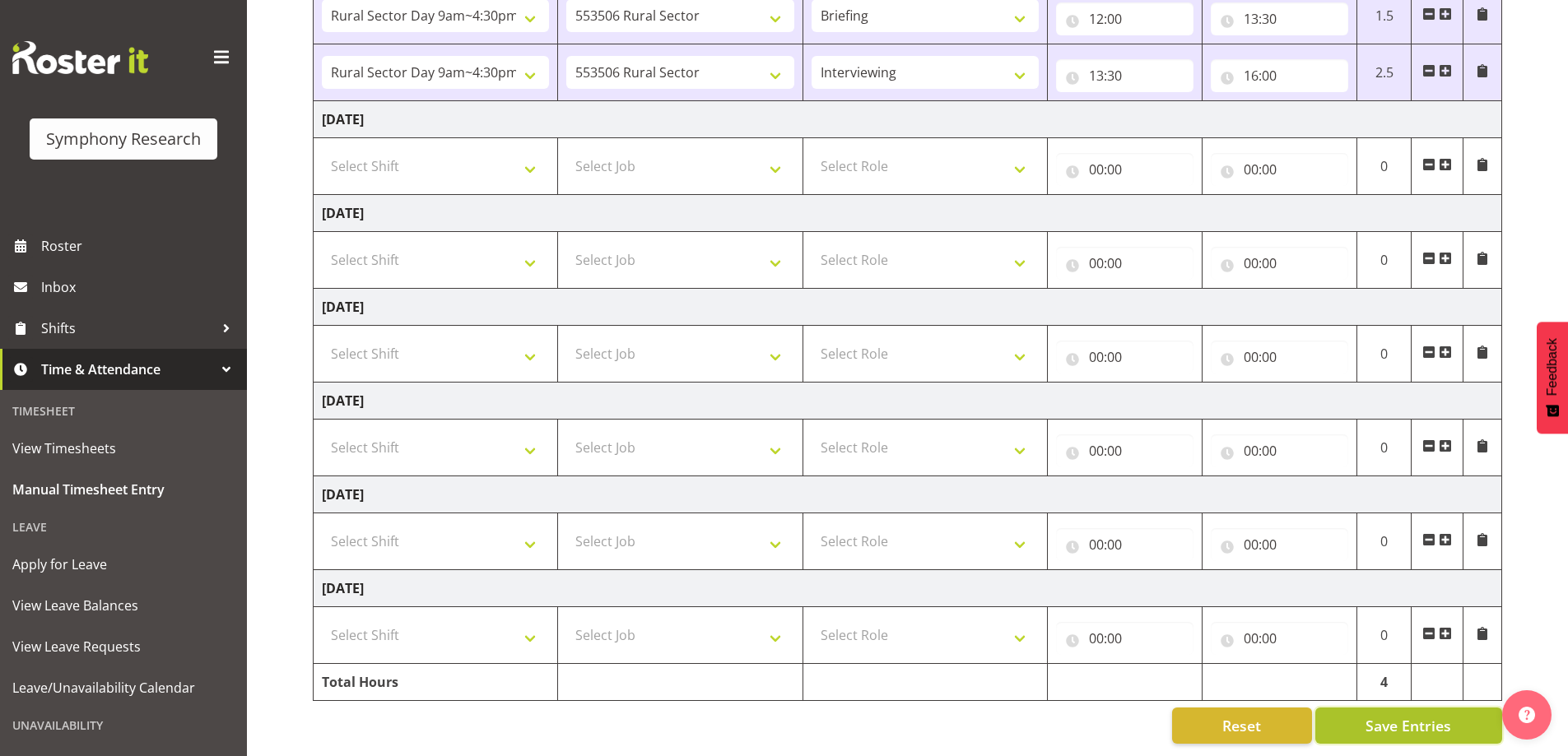
click at [1422, 715] on span "Save Entries" at bounding box center [1409, 725] width 86 height 21
click at [1400, 715] on span "Save Entries" at bounding box center [1409, 725] width 86 height 21
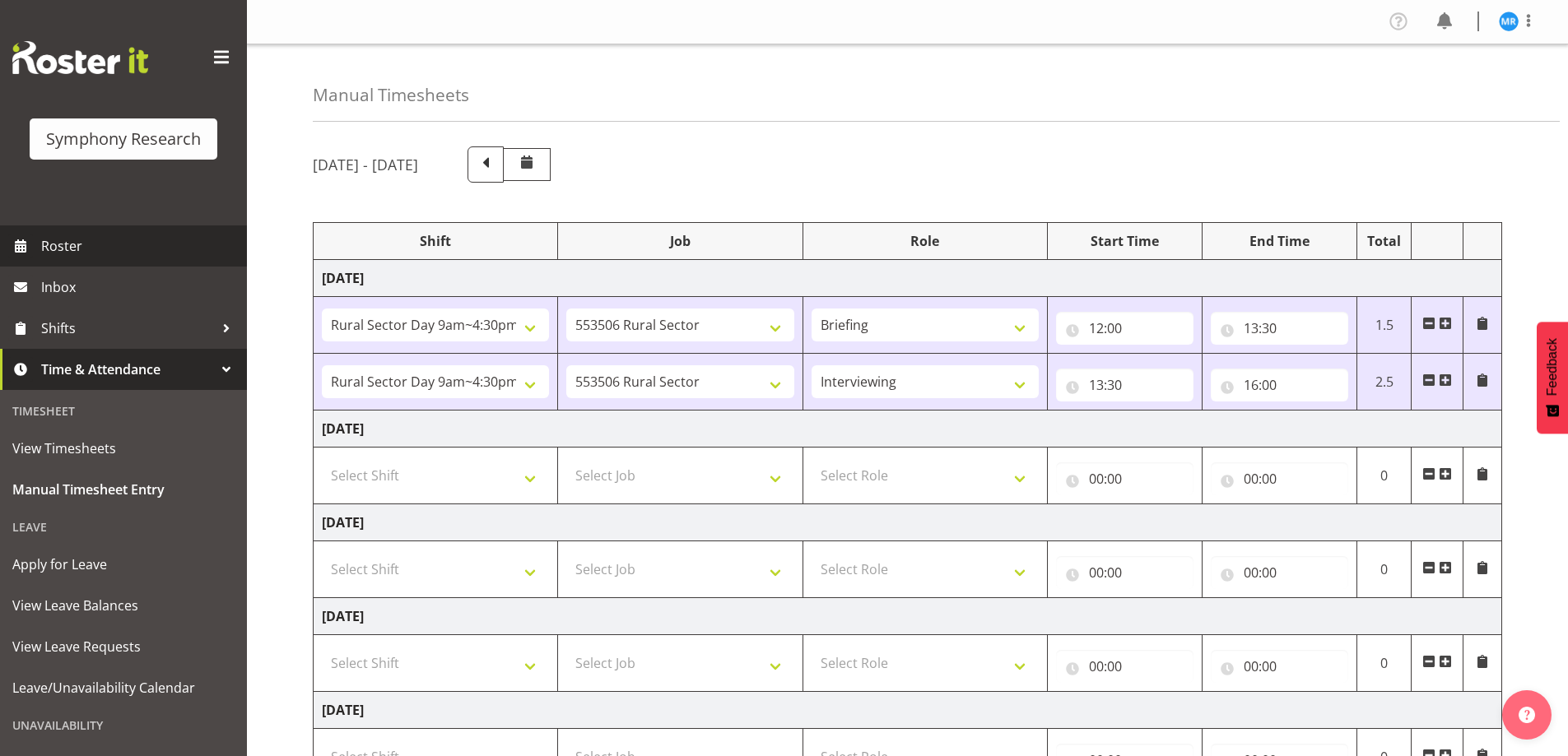
click at [63, 249] on span "Roster" at bounding box center [140, 246] width 198 height 25
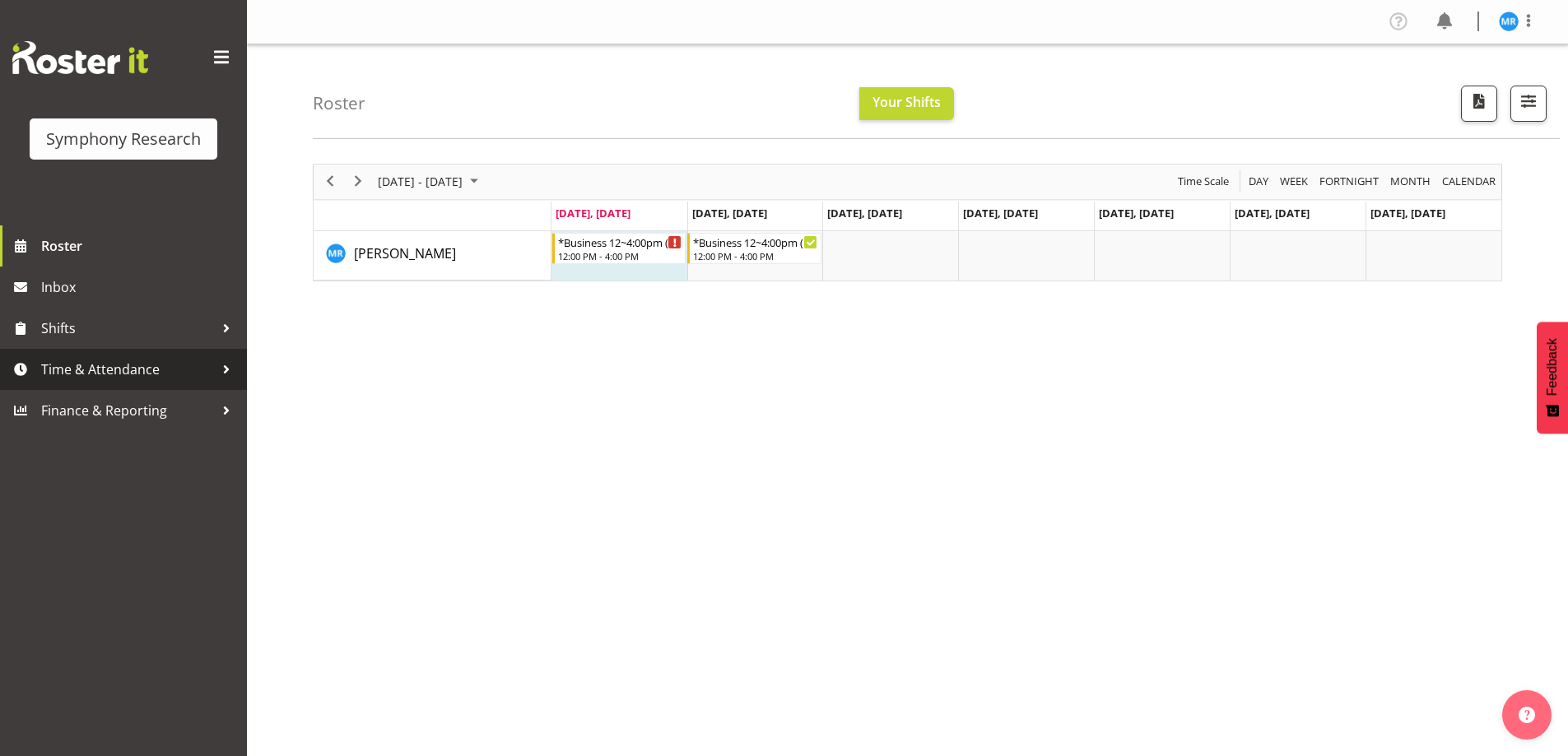
click at [122, 365] on span "Time & Attendance" at bounding box center [127, 369] width 173 height 25
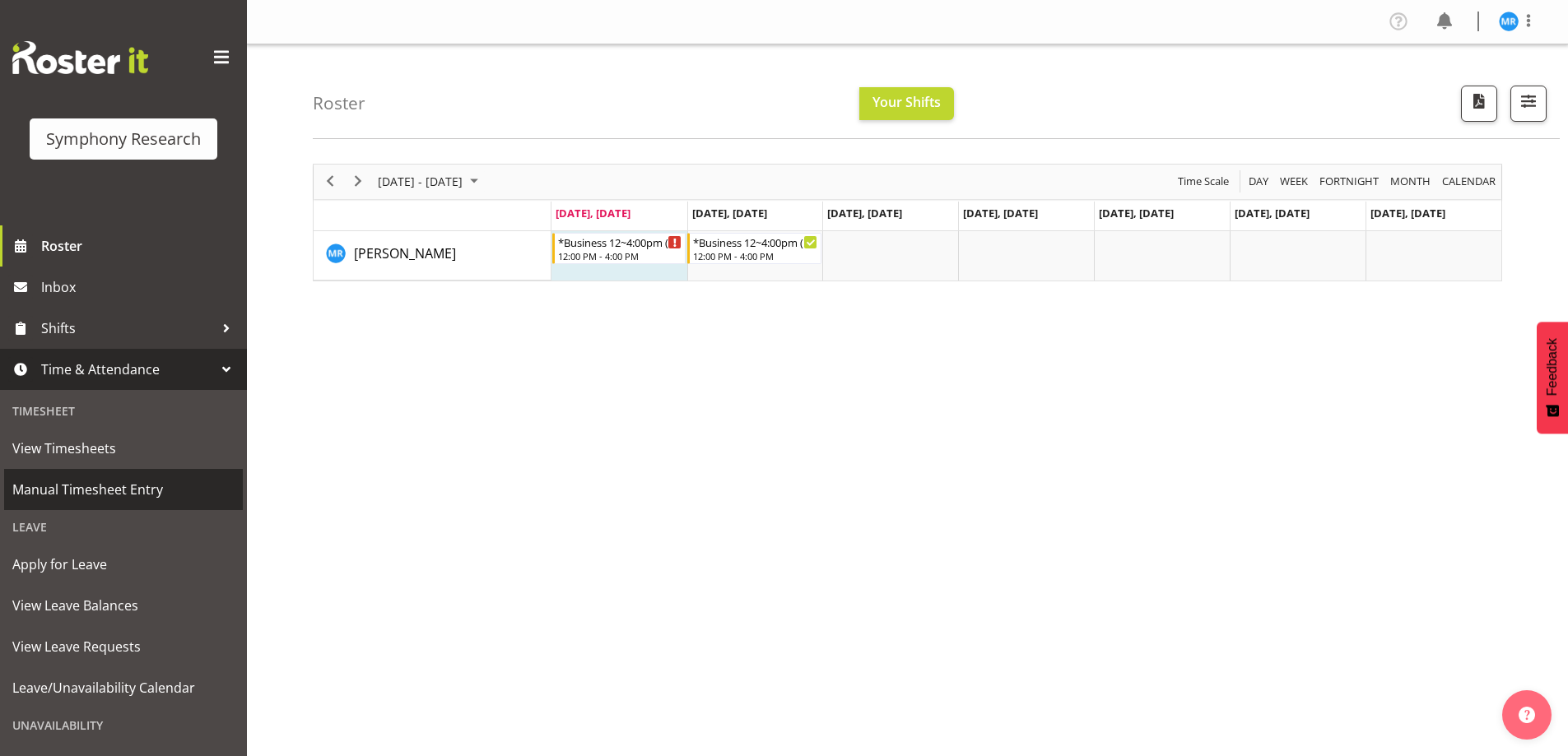
click at [146, 490] on span "Manual Timesheet Entry" at bounding box center [123, 489] width 222 height 25
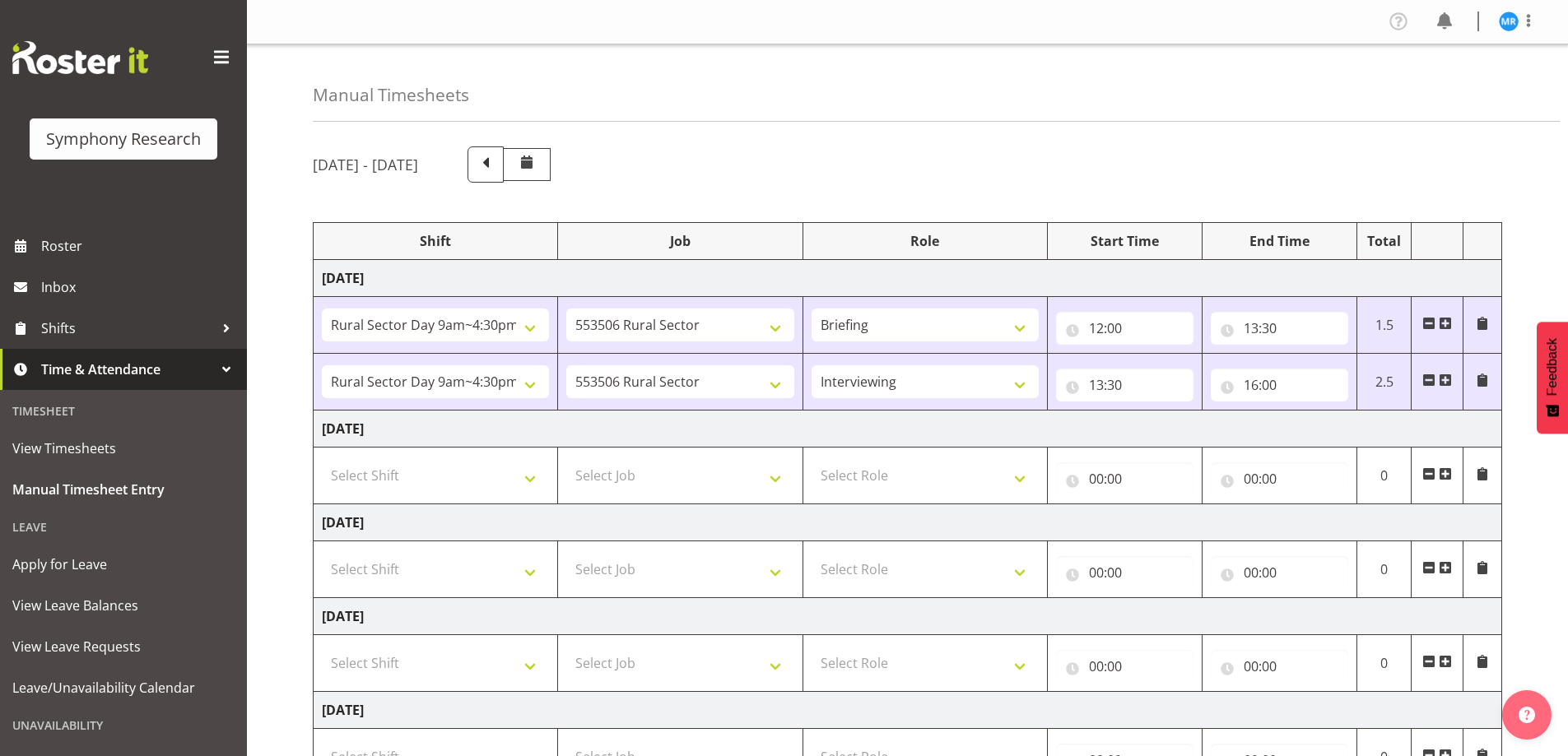
select select "81561"
select select "10587"
select select "81561"
select select "10587"
select select "47"
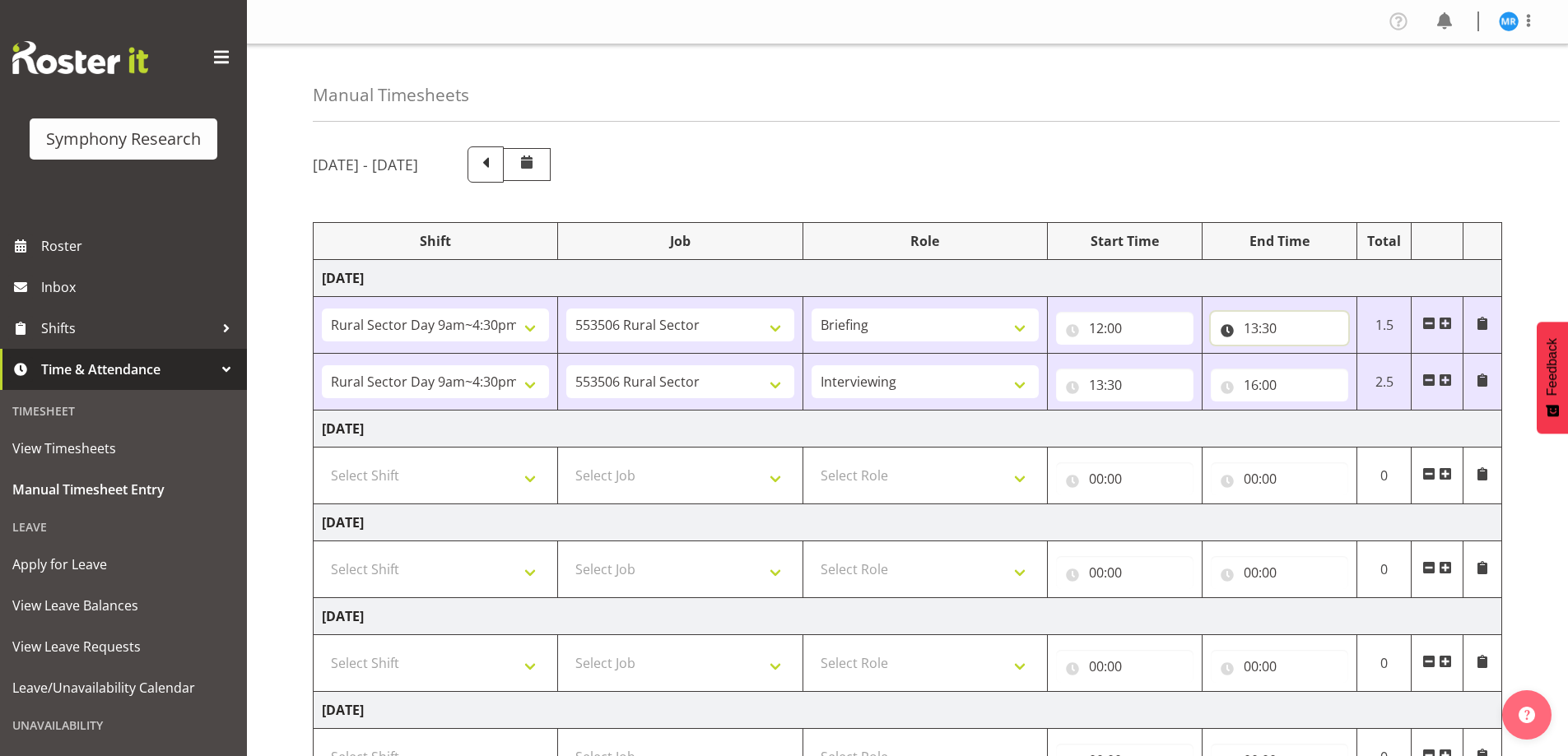
click at [1269, 333] on input "13:30" at bounding box center [1279, 328] width 137 height 33
click at [1362, 370] on select "00 01 02 03 04 05 06 07 08 09 10 11 12 13 14 15 16 17 18 19 20 21 22 23 24 25 2…" at bounding box center [1366, 371] width 37 height 33
select select "40"
click at [1348, 355] on select "00 01 02 03 04 05 06 07 08 09 10 11 12 13 14 15 16 17 18 19 20 21 22 23 24 25 2…" at bounding box center [1366, 371] width 37 height 33
type input "13:40"
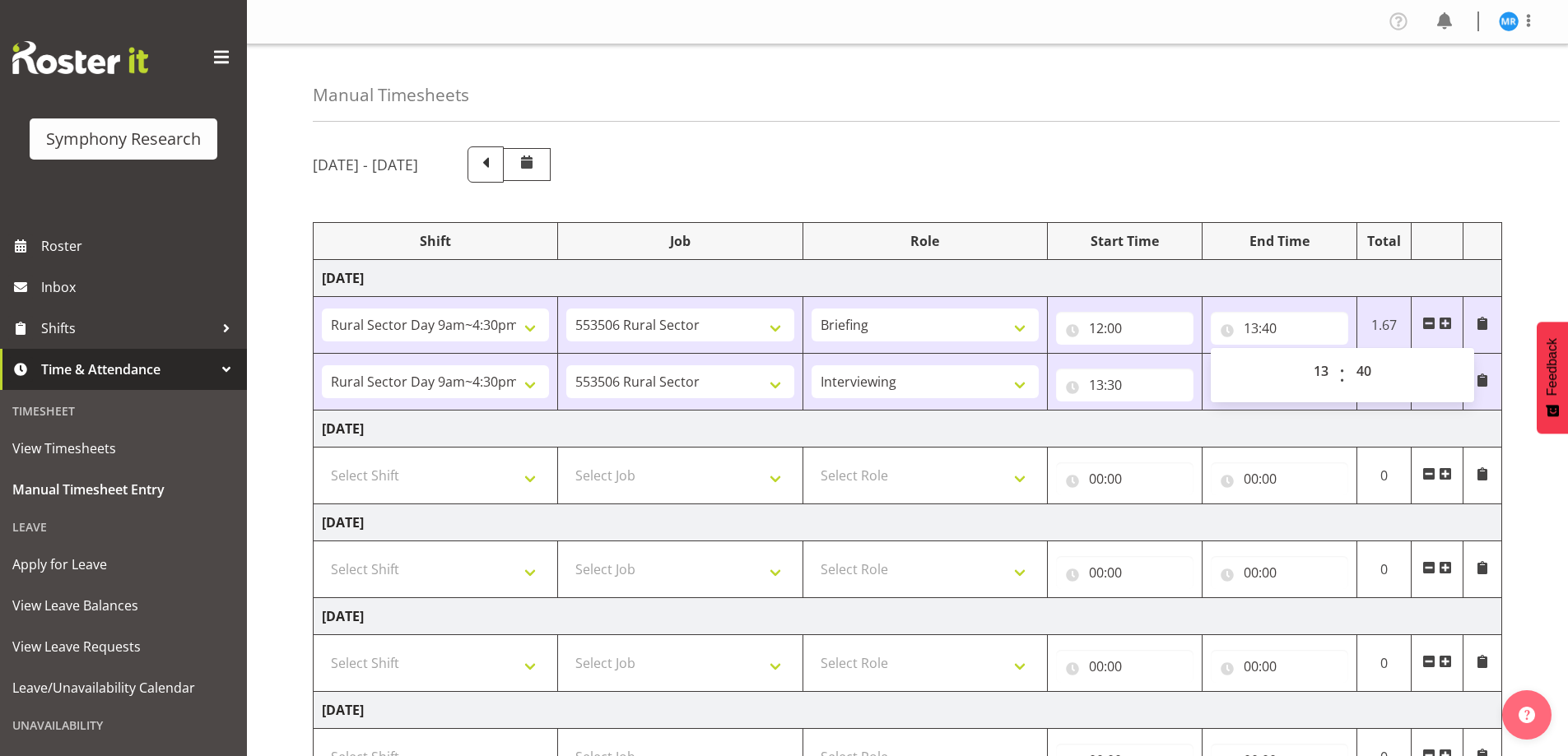
click at [1467, 165] on div "[DATE] - [DATE]" at bounding box center [907, 165] width 1189 height 36
click at [1114, 384] on input "13:30" at bounding box center [1124, 385] width 137 height 33
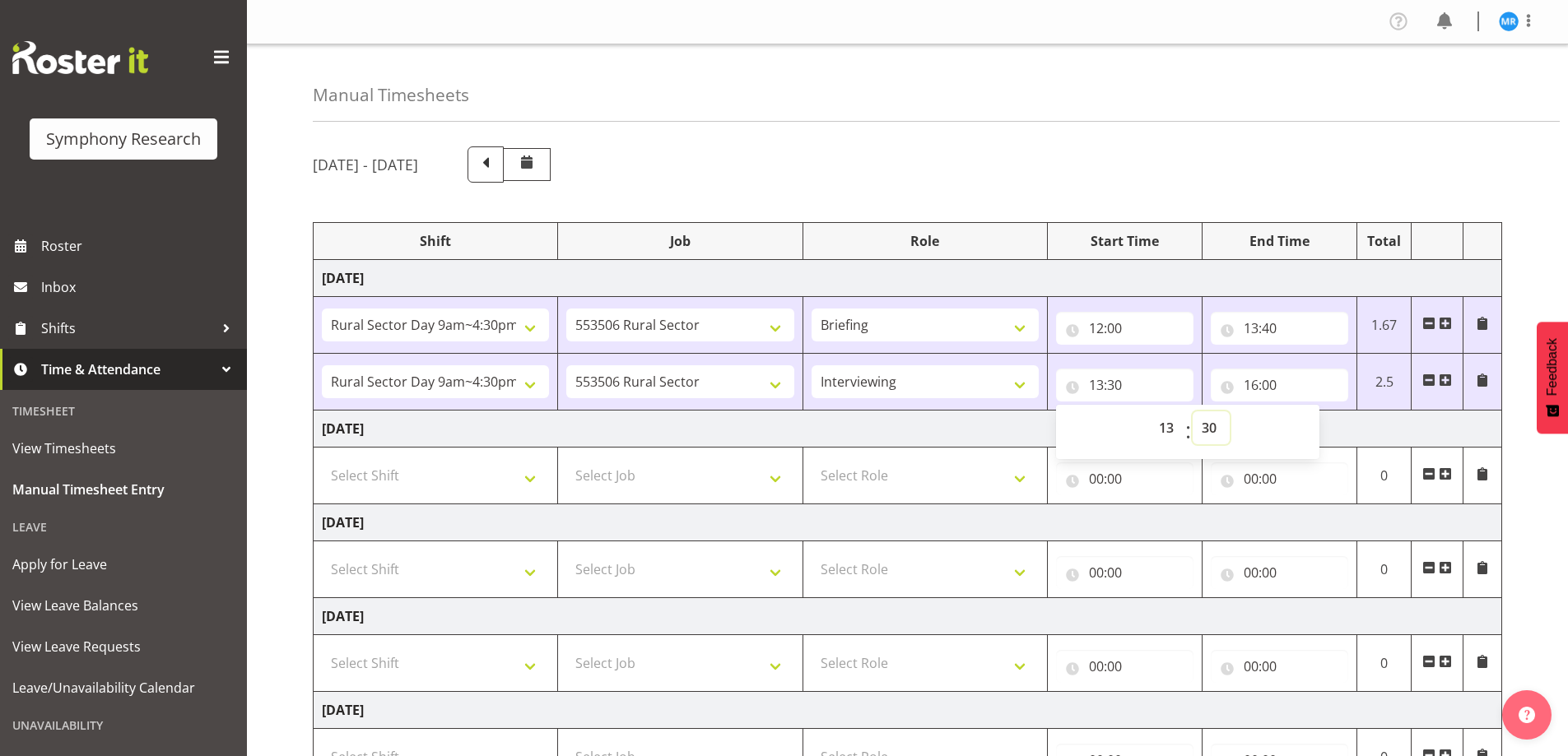
click at [1203, 427] on select "00 01 02 03 04 05 06 07 08 09 10 11 12 13 14 15 16 17 18 19 20 21 22 23 24 25 2…" at bounding box center [1211, 428] width 37 height 33
select select "40"
click at [1193, 412] on select "00 01 02 03 04 05 06 07 08 09 10 11 12 13 14 15 16 17 18 19 20 21 22 23 24 25 2…" at bounding box center [1211, 428] width 37 height 33
type input "13:40"
click at [1301, 159] on div "[DATE] - [DATE]" at bounding box center [907, 165] width 1189 height 36
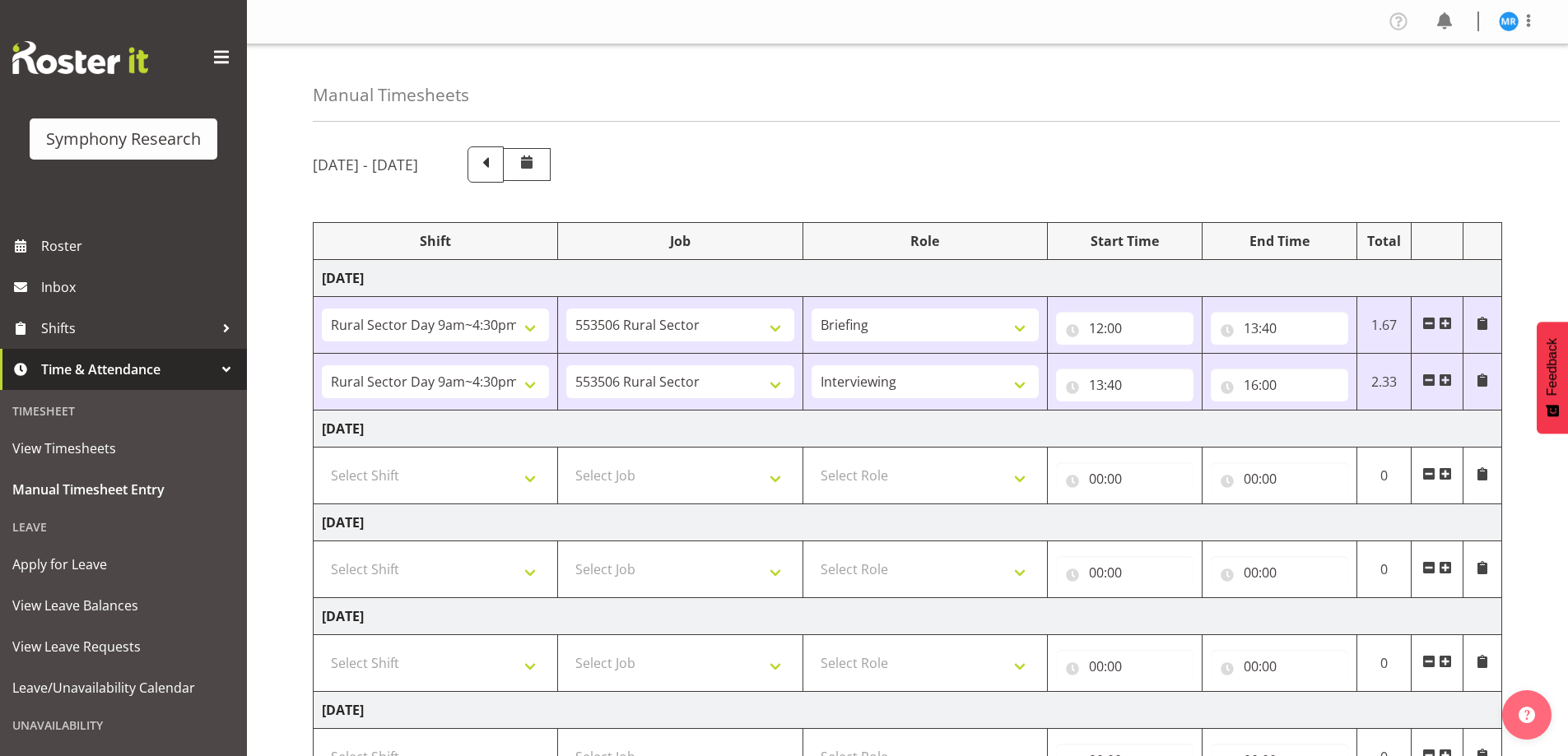
scroll to position [322, 0]
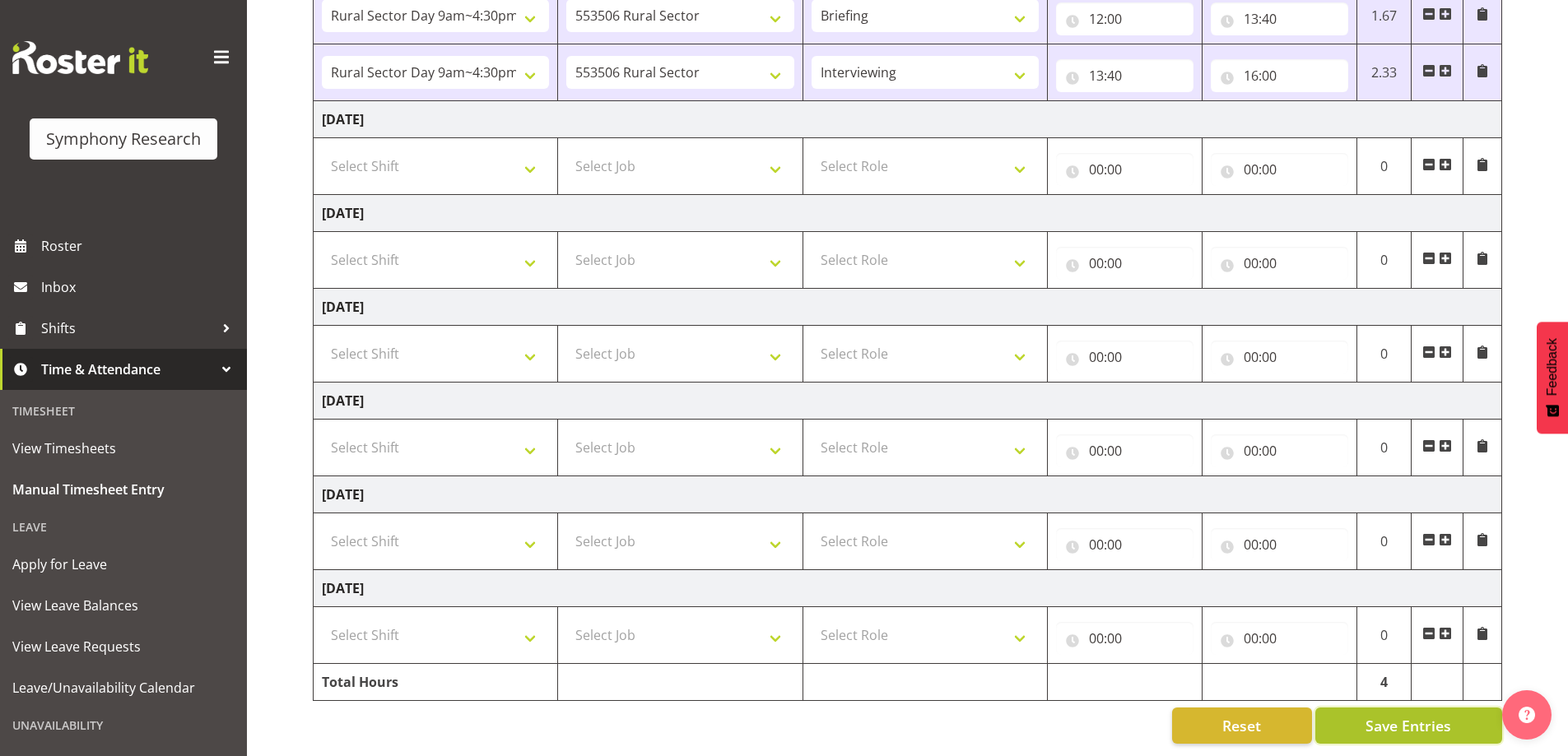
click at [1404, 715] on span "Save Entries" at bounding box center [1409, 725] width 86 height 21
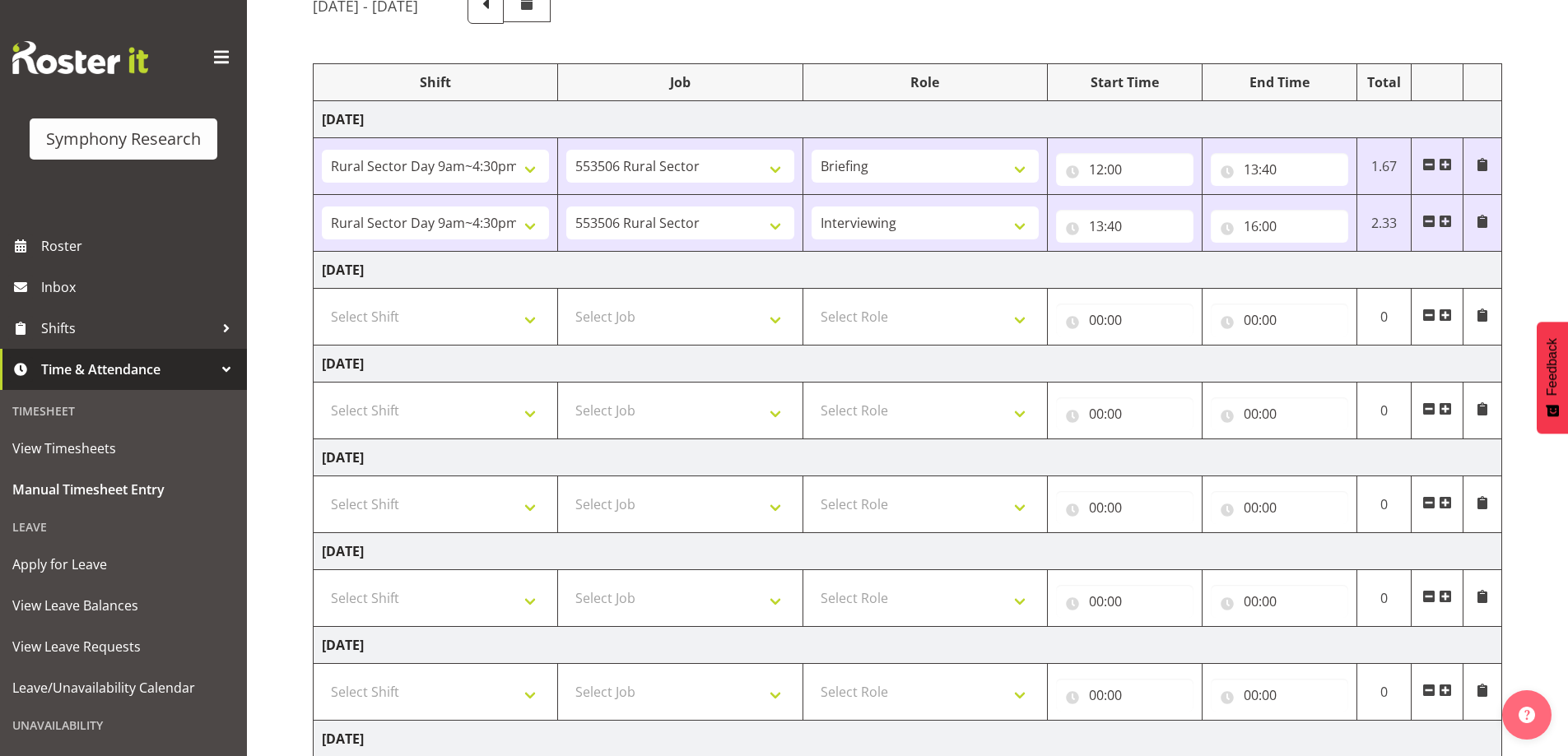
scroll to position [157, 0]
click at [1269, 162] on input "13:40" at bounding box center [1279, 171] width 137 height 33
click at [1373, 222] on select "00 01 02 03 04 05 06 07 08 09 10 11 12 13 14 15 16 17 18 19 20 21 22 23 24 25 2…" at bounding box center [1366, 214] width 37 height 33
select select "50"
click at [1348, 198] on select "00 01 02 03 04 05 06 07 08 09 10 11 12 13 14 15 16 17 18 19 20 21 22 23 24 25 2…" at bounding box center [1366, 214] width 37 height 33
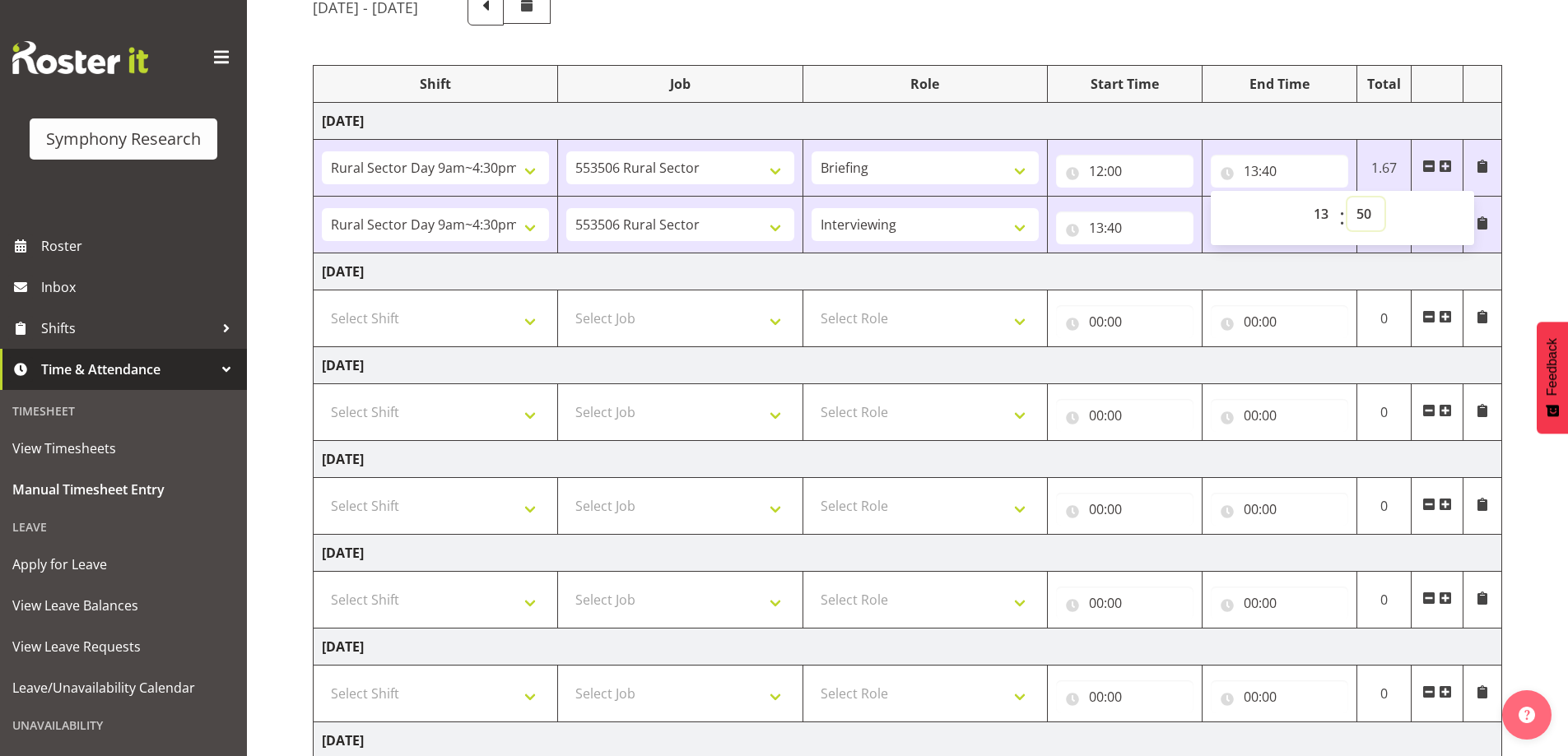
type input "13:50"
click at [1547, 512] on div "[DATE] - [DATE] Shift Job Role Start Time End Time Total [DATE] !!Weekend Resid…" at bounding box center [940, 443] width 1255 height 932
click at [1112, 226] on input "13:40" at bounding box center [1124, 228] width 137 height 33
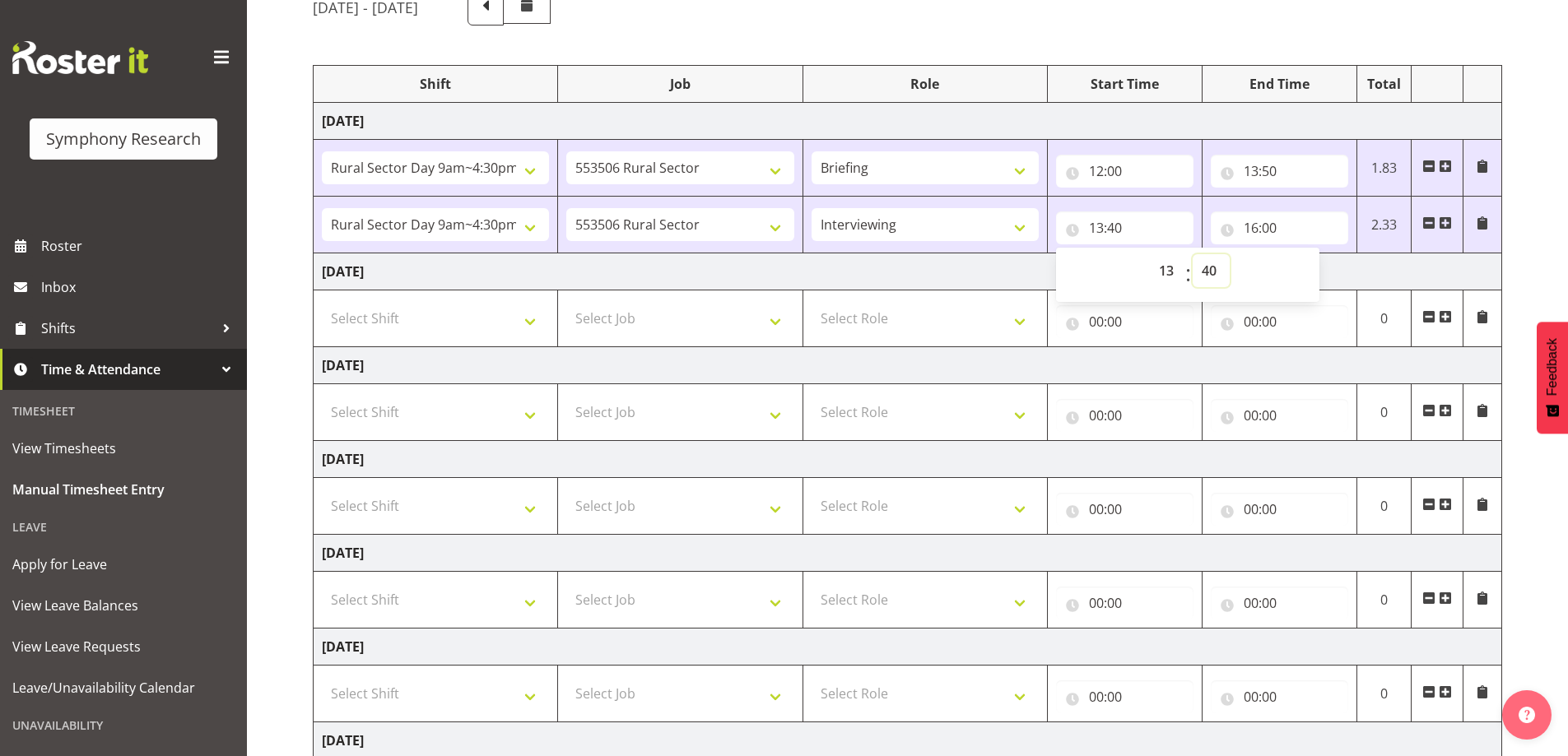
click at [1215, 273] on select "00 01 02 03 04 05 06 07 08 09 10 11 12 13 14 15 16 17 18 19 20 21 22 23 24 25 2…" at bounding box center [1211, 270] width 37 height 33
select select "50"
click at [1193, 254] on select "00 01 02 03 04 05 06 07 08 09 10 11 12 13 14 15 16 17 18 19 20 21 22 23 24 25 2…" at bounding box center [1211, 270] width 37 height 33
type input "13:50"
click at [1538, 587] on div "[DATE] - [DATE] Shift Job Role Start Time End Time Total [DATE] !!Weekend Resid…" at bounding box center [940, 443] width 1255 height 932
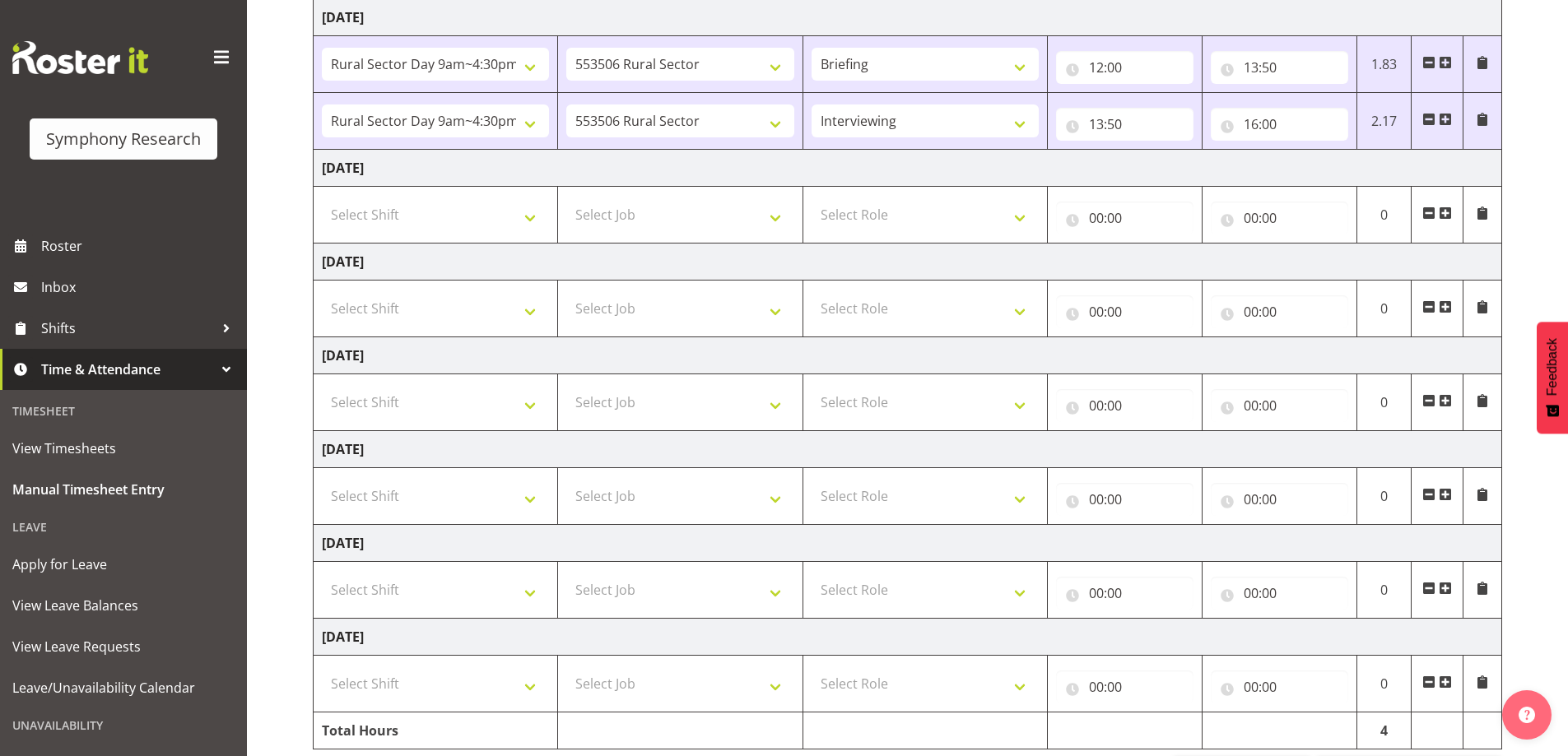
scroll to position [322, 0]
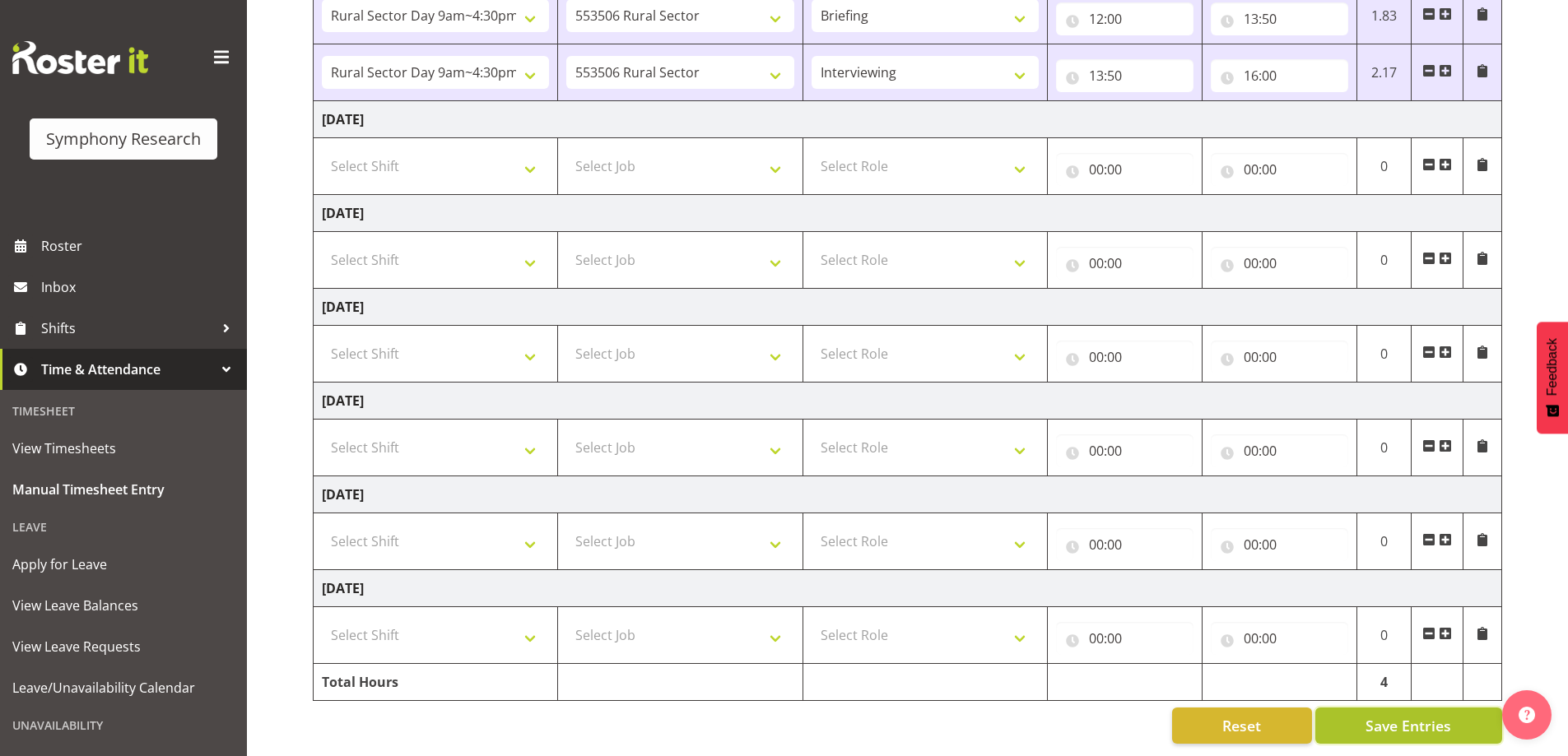
click at [1413, 715] on span "Save Entries" at bounding box center [1409, 725] width 86 height 21
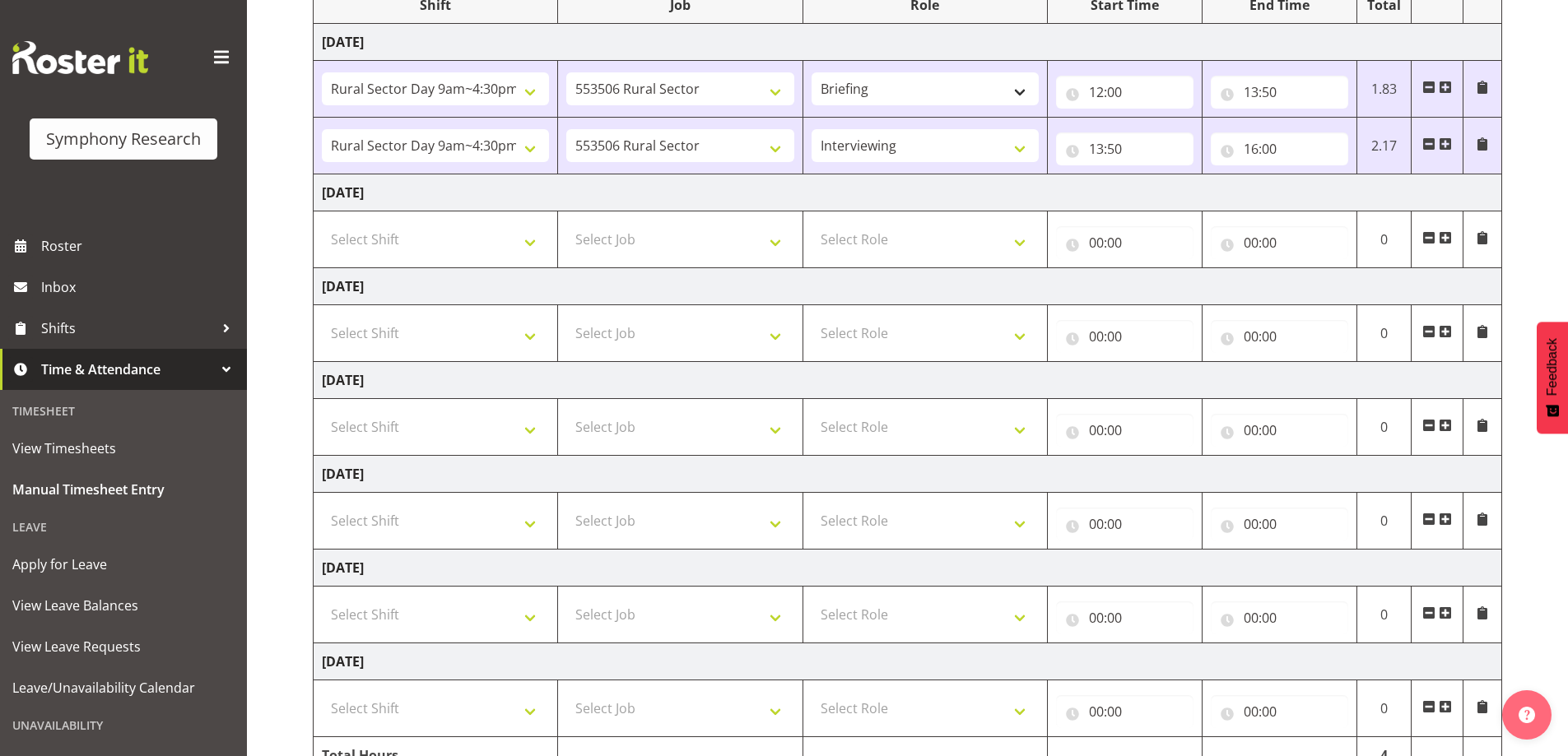
scroll to position [75, 0]
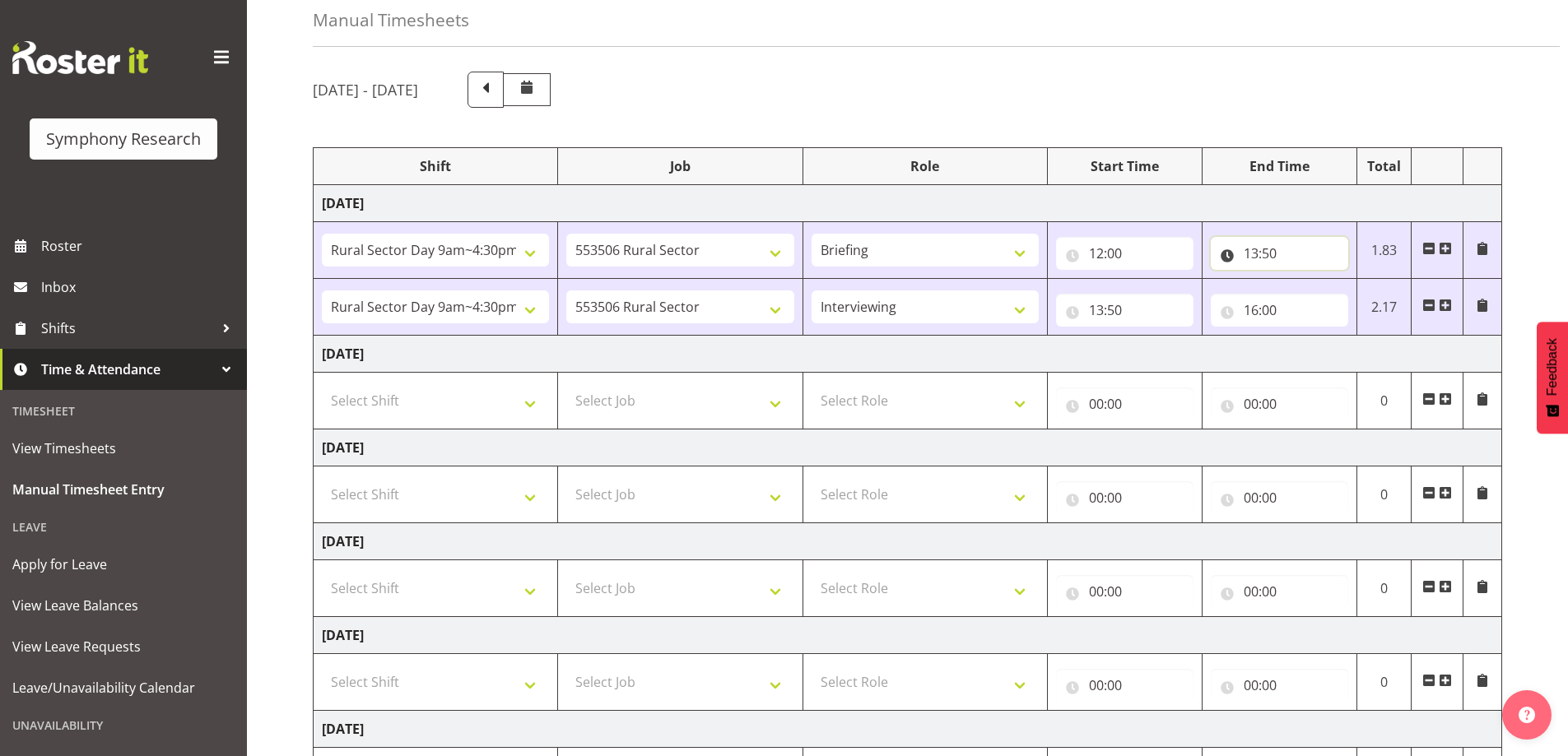
click at [1273, 251] on input "13:50" at bounding box center [1279, 253] width 137 height 33
click at [1328, 290] on select "00 01 02 03 04 05 06 07 08 09 10 11 12 13 14 15 16 17 18 19 20 21 22 23" at bounding box center [1323, 296] width 37 height 33
select select "14"
click at [1305, 280] on select "00 01 02 03 04 05 06 07 08 09 10 11 12 13 14 15 16 17 18 19 20 21 22 23" at bounding box center [1323, 296] width 37 height 33
type input "14:50"
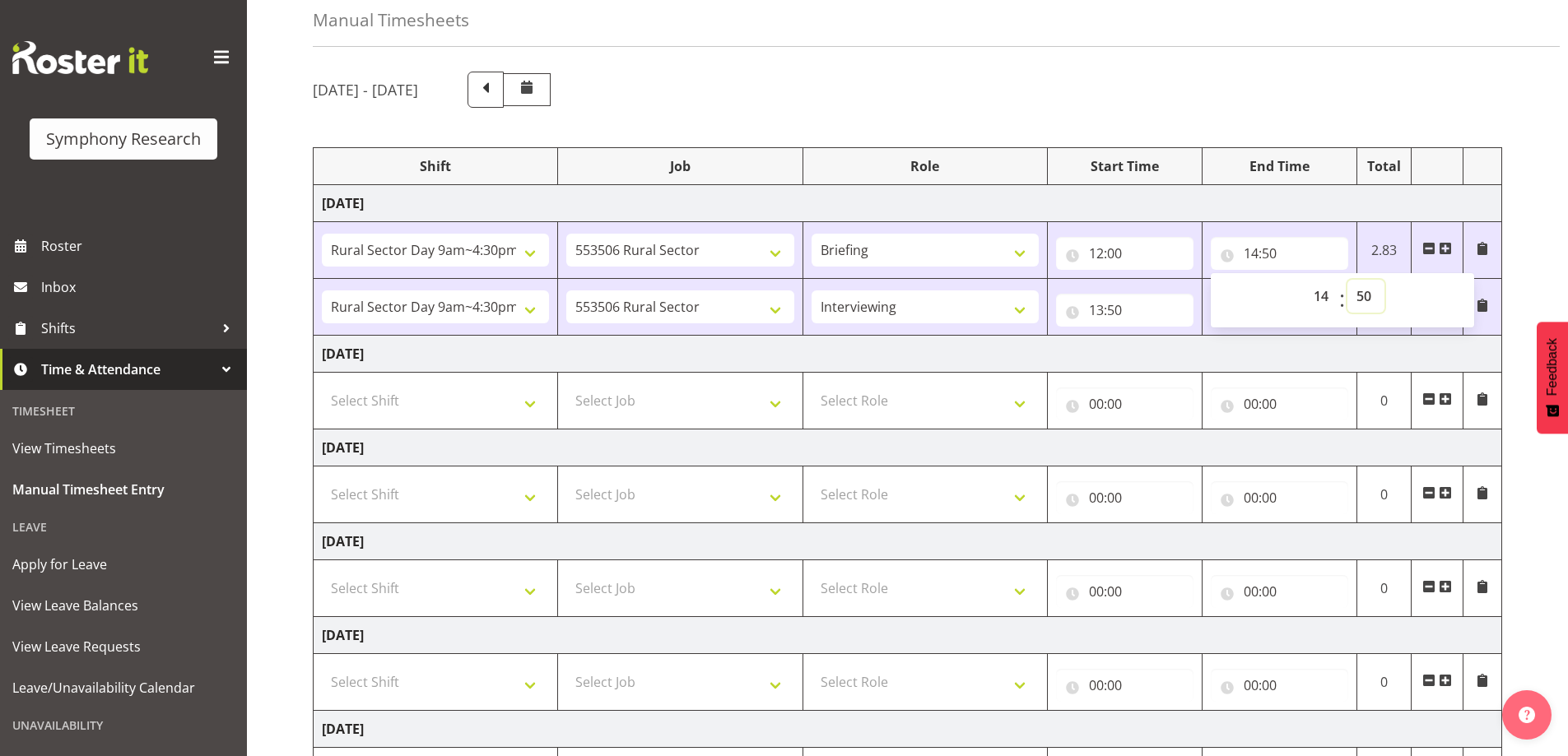
click at [1362, 295] on select "00 01 02 03 04 05 06 07 08 09 10 11 12 13 14 15 16 17 18 19 20 21 22 23 24 25 2…" at bounding box center [1366, 296] width 37 height 33
select select "0"
click at [1348, 280] on select "00 01 02 03 04 05 06 07 08 09 10 11 12 13 14 15 16 17 18 19 20 21 22 23 24 25 2…" at bounding box center [1366, 296] width 37 height 33
type input "14:00"
drag, startPoint x: 1129, startPoint y: 340, endPoint x: 1107, endPoint y: 337, distance: 21.5
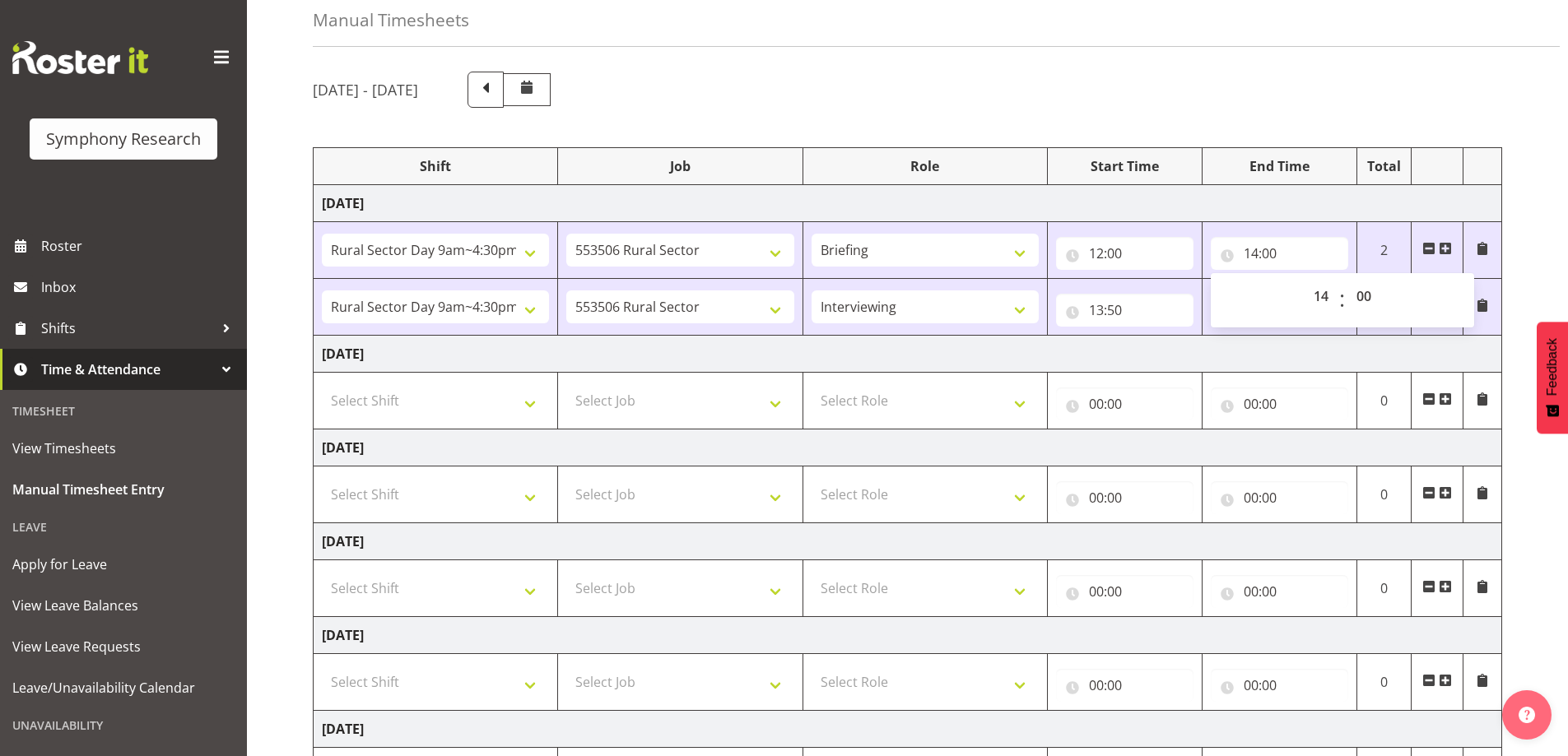
click at [1129, 339] on td "[DATE]" at bounding box center [908, 354] width 1189 height 37
click at [1102, 311] on input "13:50" at bounding box center [1124, 310] width 137 height 33
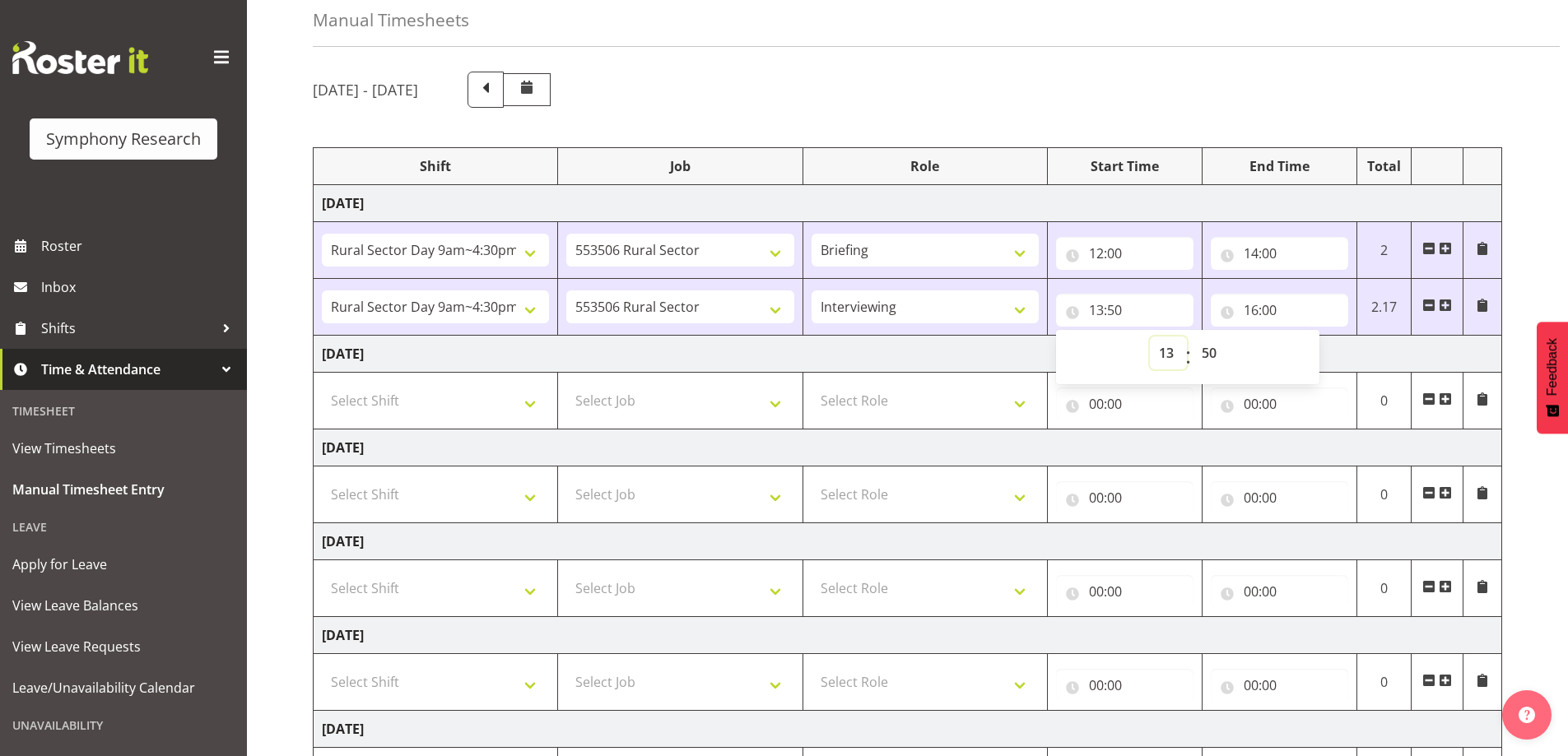
click at [1167, 354] on select "00 01 02 03 04 05 06 07 08 09 10 11 12 13 14 15 16 17 18 19 20 21 22 23" at bounding box center [1168, 353] width 37 height 33
select select "14"
click at [1150, 337] on select "00 01 02 03 04 05 06 07 08 09 10 11 12 13 14 15 16 17 18 19 20 21 22 23" at bounding box center [1168, 353] width 37 height 33
type input "14:50"
click at [1120, 311] on input "14:50" at bounding box center [1124, 310] width 137 height 33
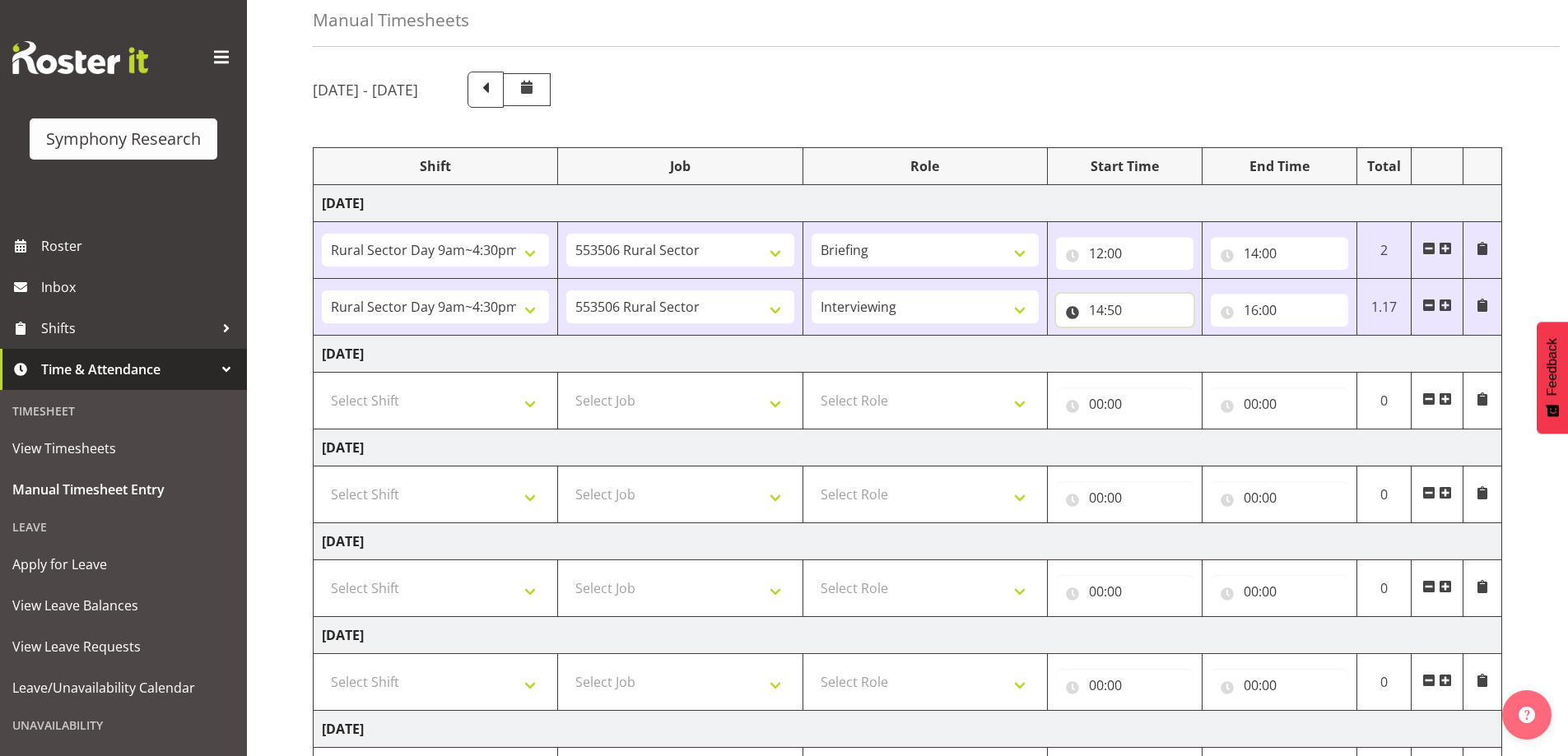
click at [1114, 308] on input "14:50" at bounding box center [1124, 310] width 137 height 33
click at [1208, 356] on select "00 01 02 03 04 05 06 07 08 09 10 11 12 13 14 15 16 17 18 19 20 21 22 23 24 25 2…" at bounding box center [1211, 353] width 37 height 33
select select "0"
click at [1193, 337] on select "00 01 02 03 04 05 06 07 08 09 10 11 12 13 14 15 16 17 18 19 20 21 22 23 24 25 2…" at bounding box center [1211, 353] width 37 height 33
type input "14:00"
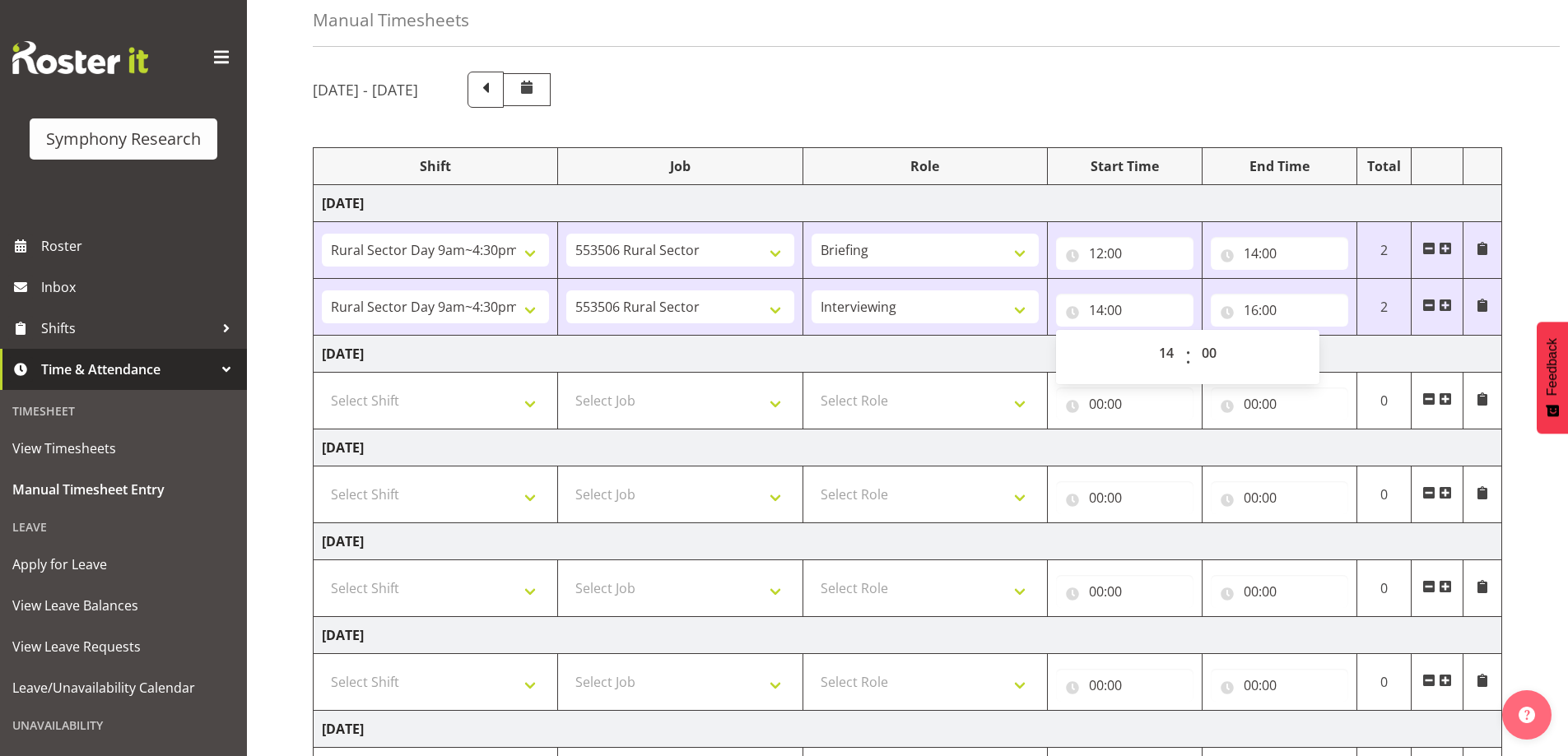
click at [1040, 127] on div "[DATE] - [DATE] Shift Job Role Start Time End Time Total [DATE] !!Weekend Resid…" at bounding box center [940, 525] width 1255 height 932
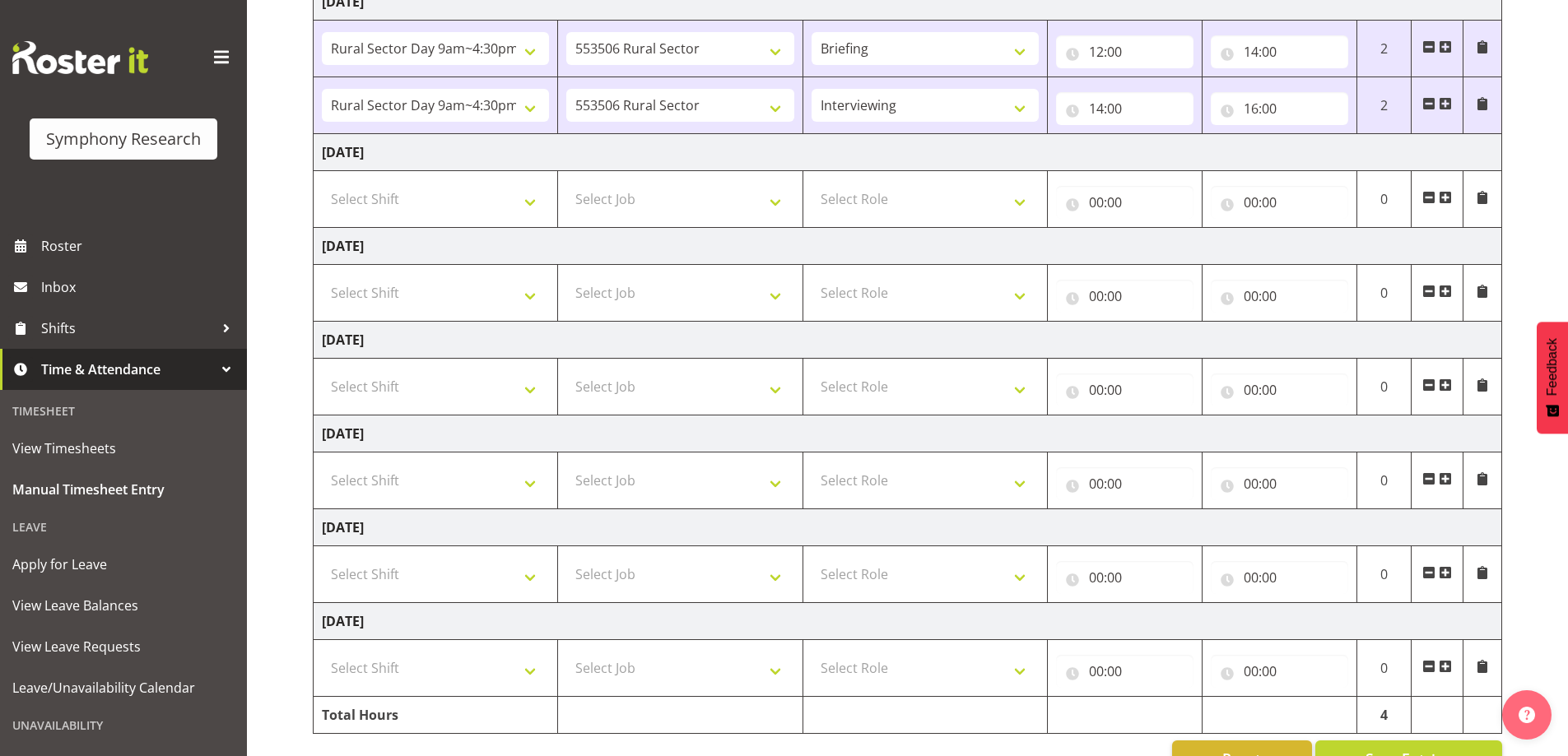
scroll to position [322, 0]
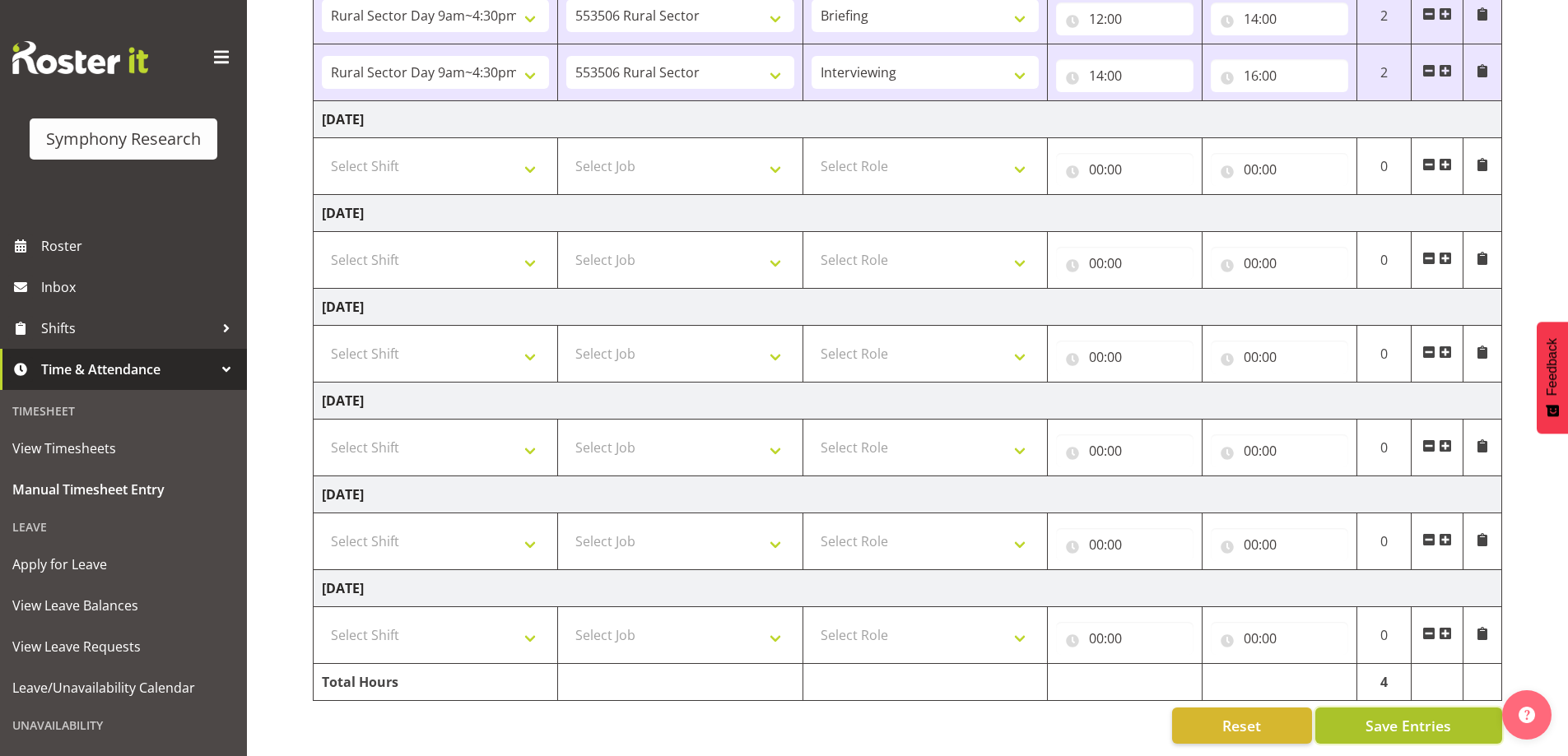
click at [1427, 715] on span "Save Entries" at bounding box center [1409, 725] width 86 height 21
click at [1419, 719] on span "Save Entries" at bounding box center [1409, 725] width 86 height 21
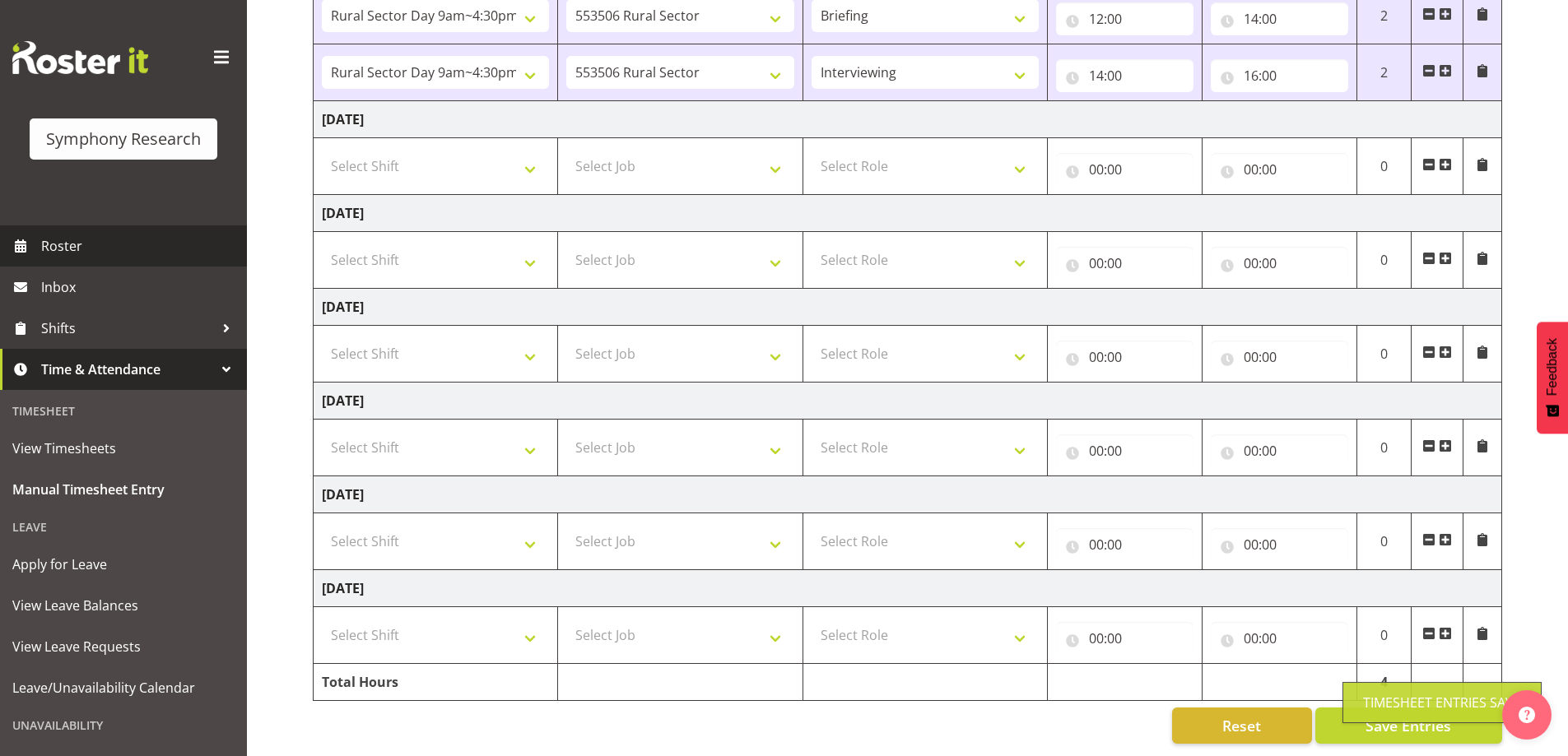
click at [78, 252] on span "Roster" at bounding box center [140, 246] width 198 height 25
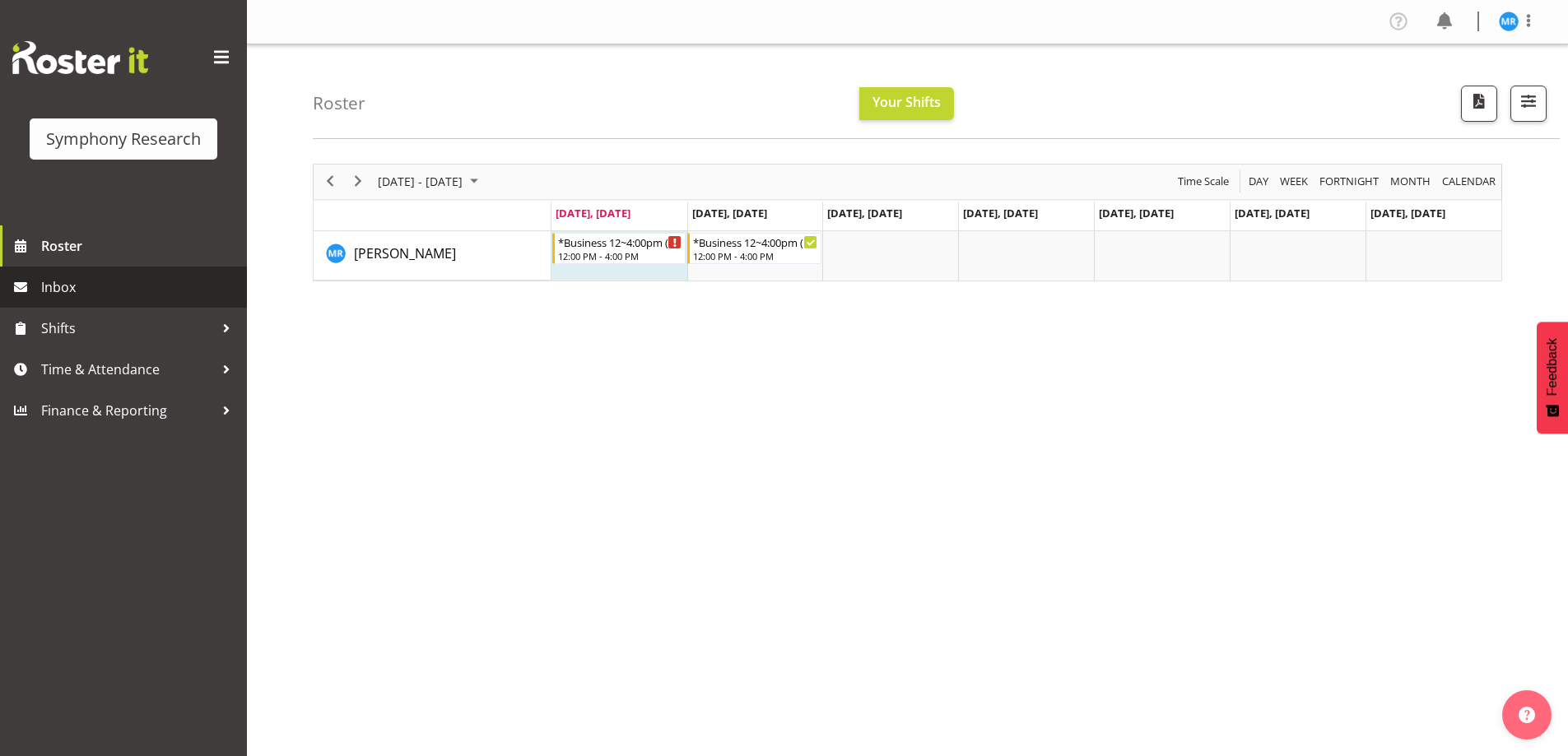
click at [81, 292] on span "Inbox" at bounding box center [140, 287] width 198 height 25
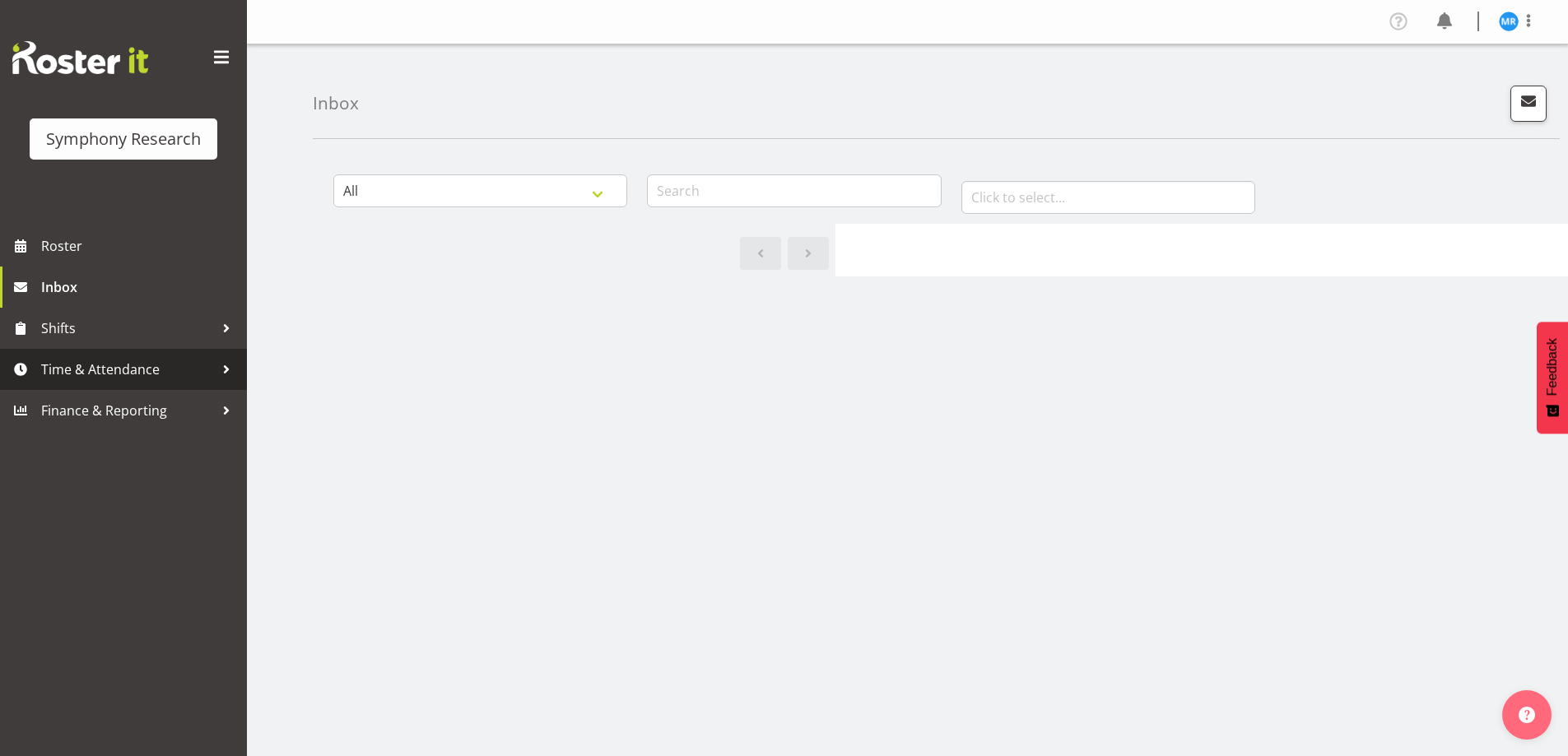
click at [64, 374] on span "Time & Attendance" at bounding box center [127, 369] width 173 height 25
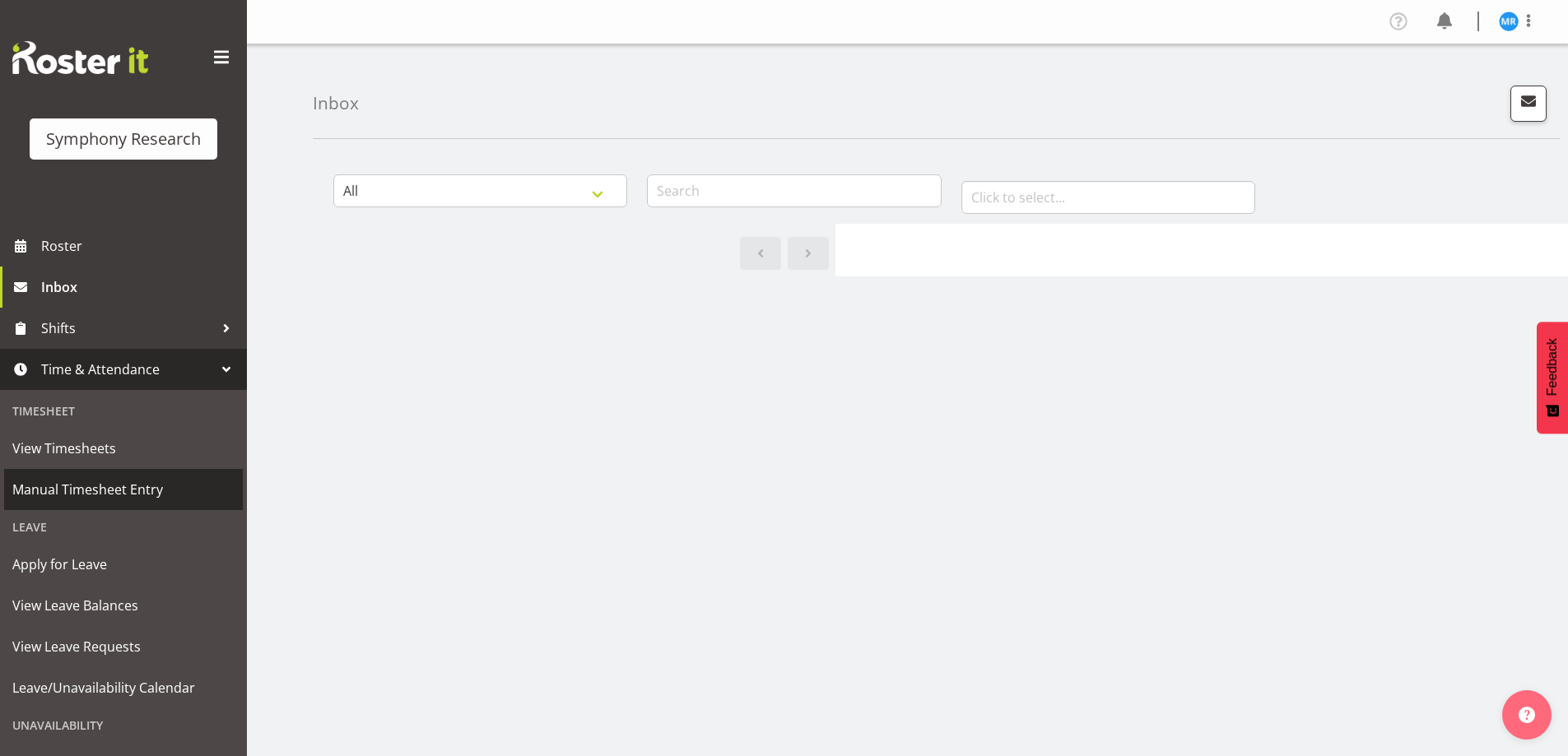
click at [121, 486] on span "Manual Timesheet Entry" at bounding box center [123, 489] width 222 height 25
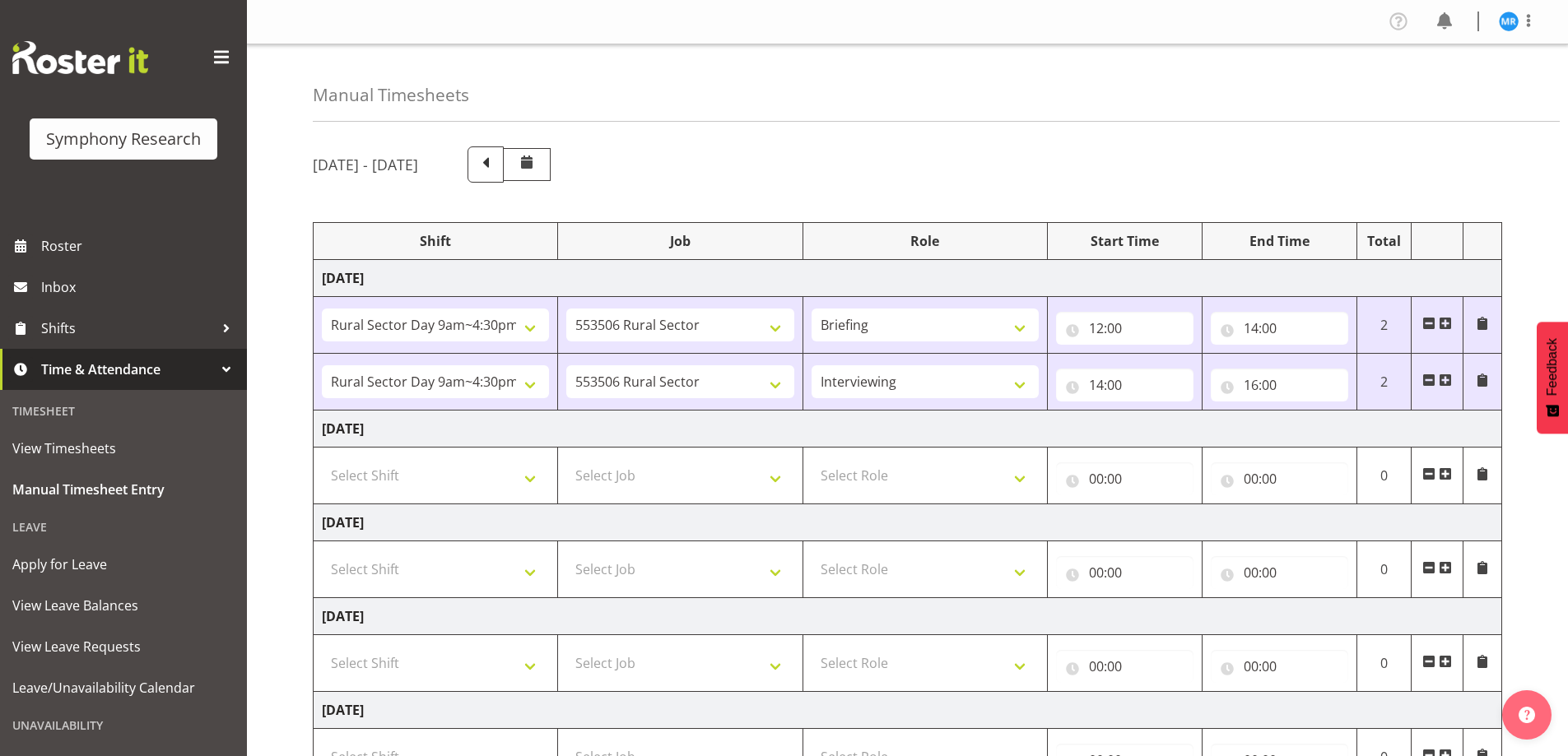
select select "81561"
select select "10587"
select select "81561"
select select "10587"
select select "47"
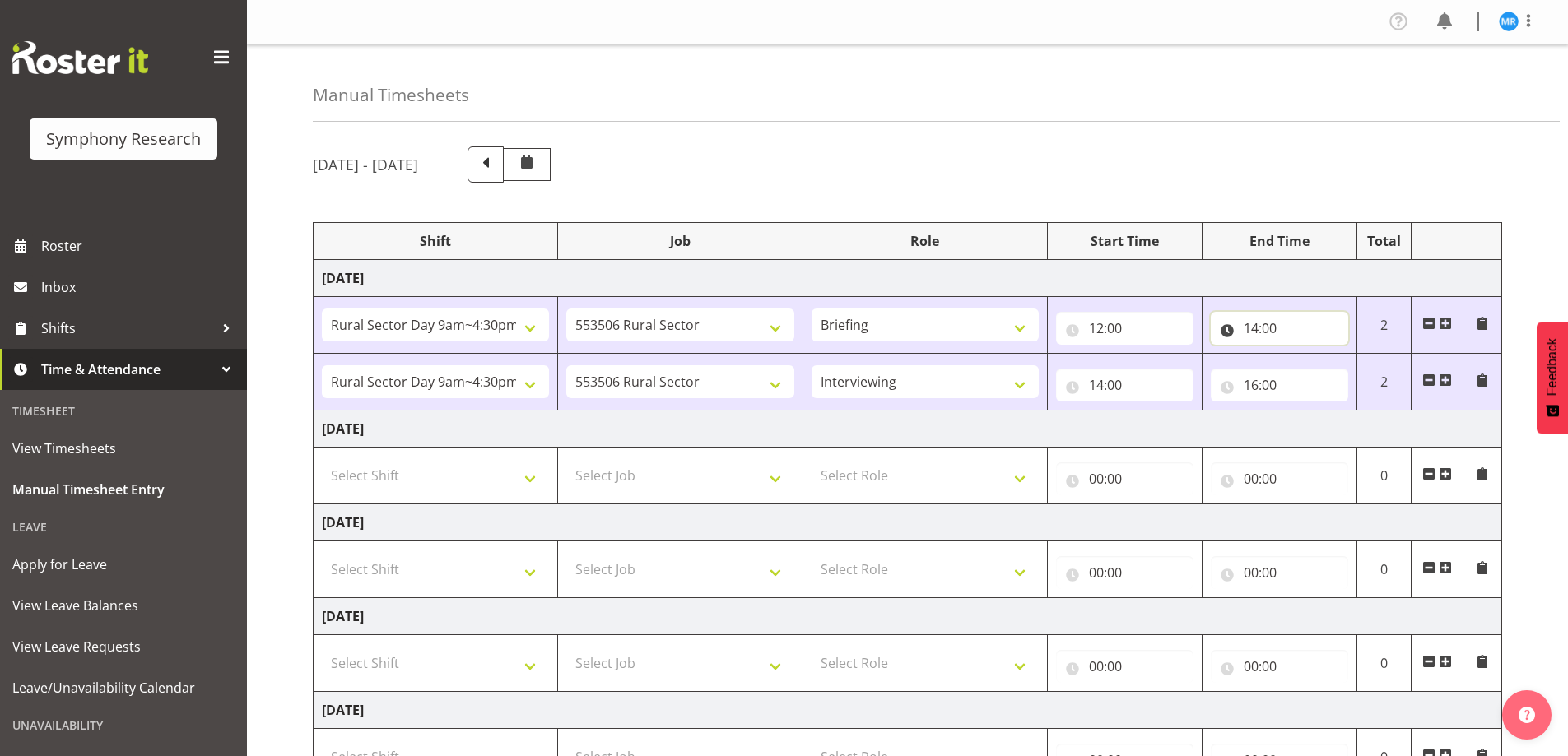
click at [1273, 325] on input "14:00" at bounding box center [1279, 328] width 137 height 33
click at [1366, 372] on select "00 01 02 03 04 05 06 07 08 09 10 11 12 13 14 15 16 17 18 19 20 21 22 23 24 25 2…" at bounding box center [1366, 371] width 37 height 33
click at [1370, 378] on select "00 01 02 03 04 05 06 07 08 09 10 11 12 13 14 15 16 17 18 19 20 21 22 23 24 25 2…" at bounding box center [1366, 371] width 37 height 33
select select "10"
click at [1348, 355] on select "00 01 02 03 04 05 06 07 08 09 10 11 12 13 14 15 16 17 18 19 20 21 22 23 24 25 2…" at bounding box center [1366, 371] width 37 height 33
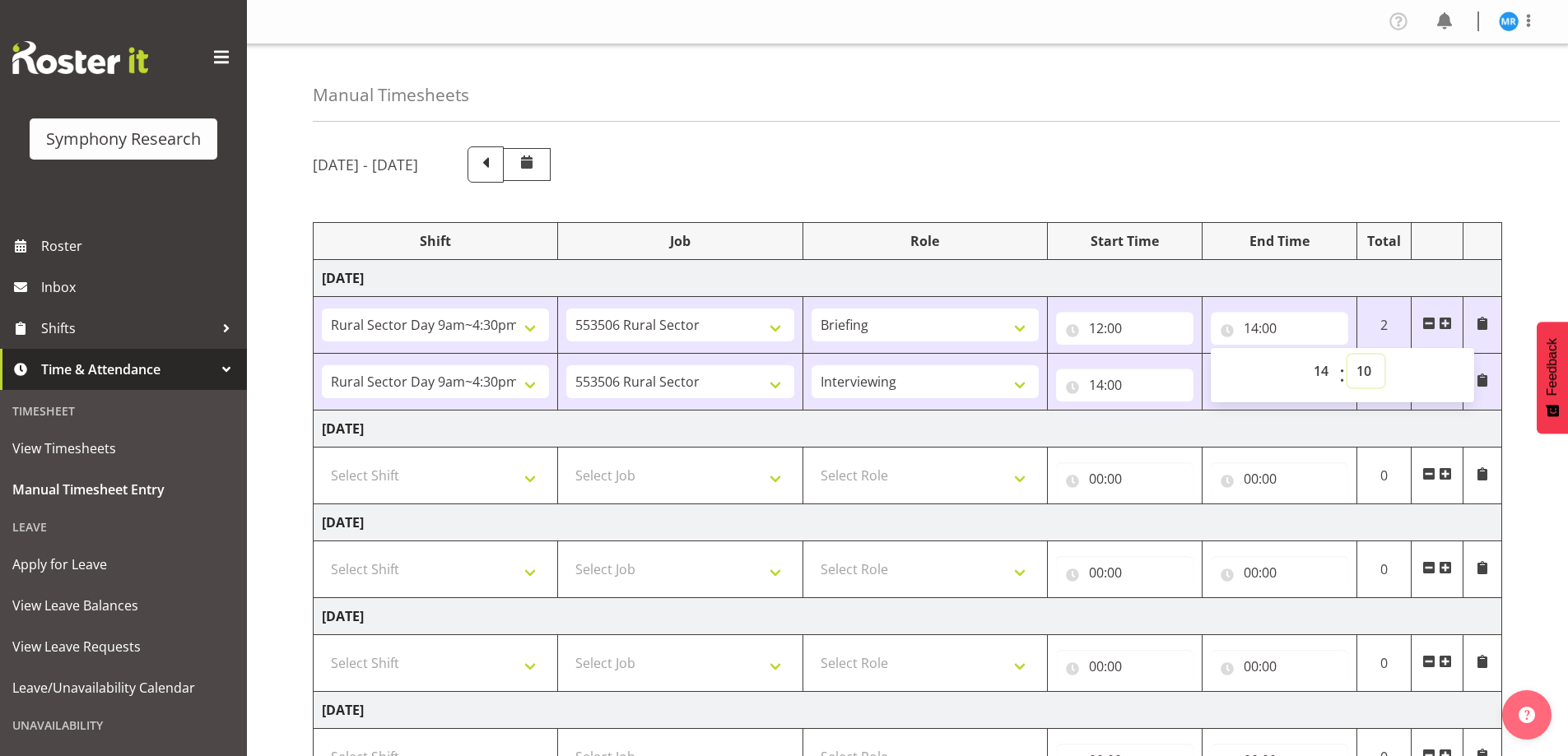
type input "14:10"
click at [1203, 153] on div "[DATE] - [DATE]" at bounding box center [907, 165] width 1189 height 36
click at [1120, 381] on input "14:00" at bounding box center [1124, 385] width 137 height 33
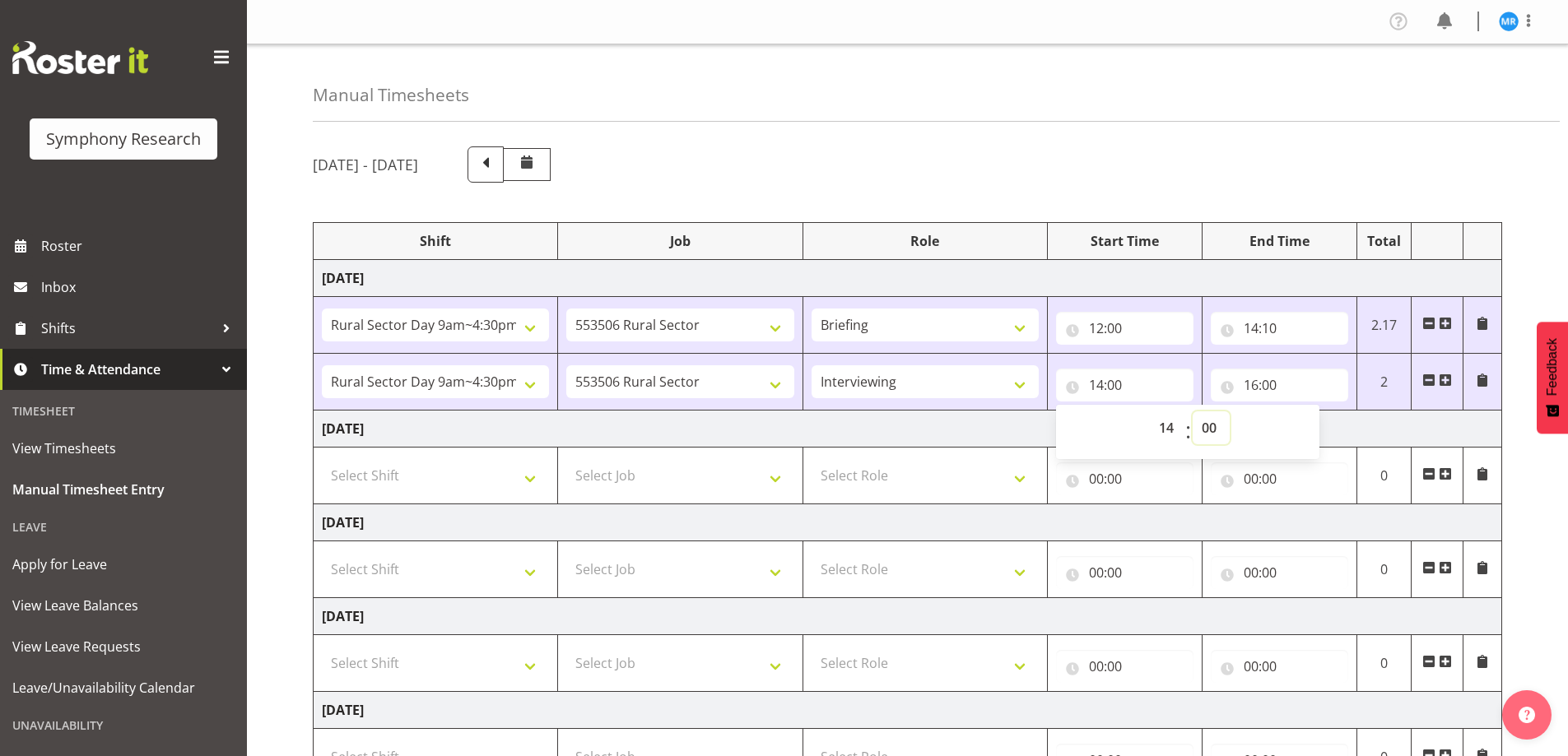
click at [1217, 421] on select "00 01 02 03 04 05 06 07 08 09 10 11 12 13 14 15 16 17 18 19 20 21 22 23 24 25 2…" at bounding box center [1211, 428] width 37 height 33
select select "10"
click at [1193, 412] on select "00 01 02 03 04 05 06 07 08 09 10 11 12 13 14 15 16 17 18 19 20 21 22 23 24 25 2…" at bounding box center [1211, 428] width 37 height 33
type input "14:10"
click at [1225, 174] on div "[DATE] - [DATE]" at bounding box center [907, 165] width 1189 height 36
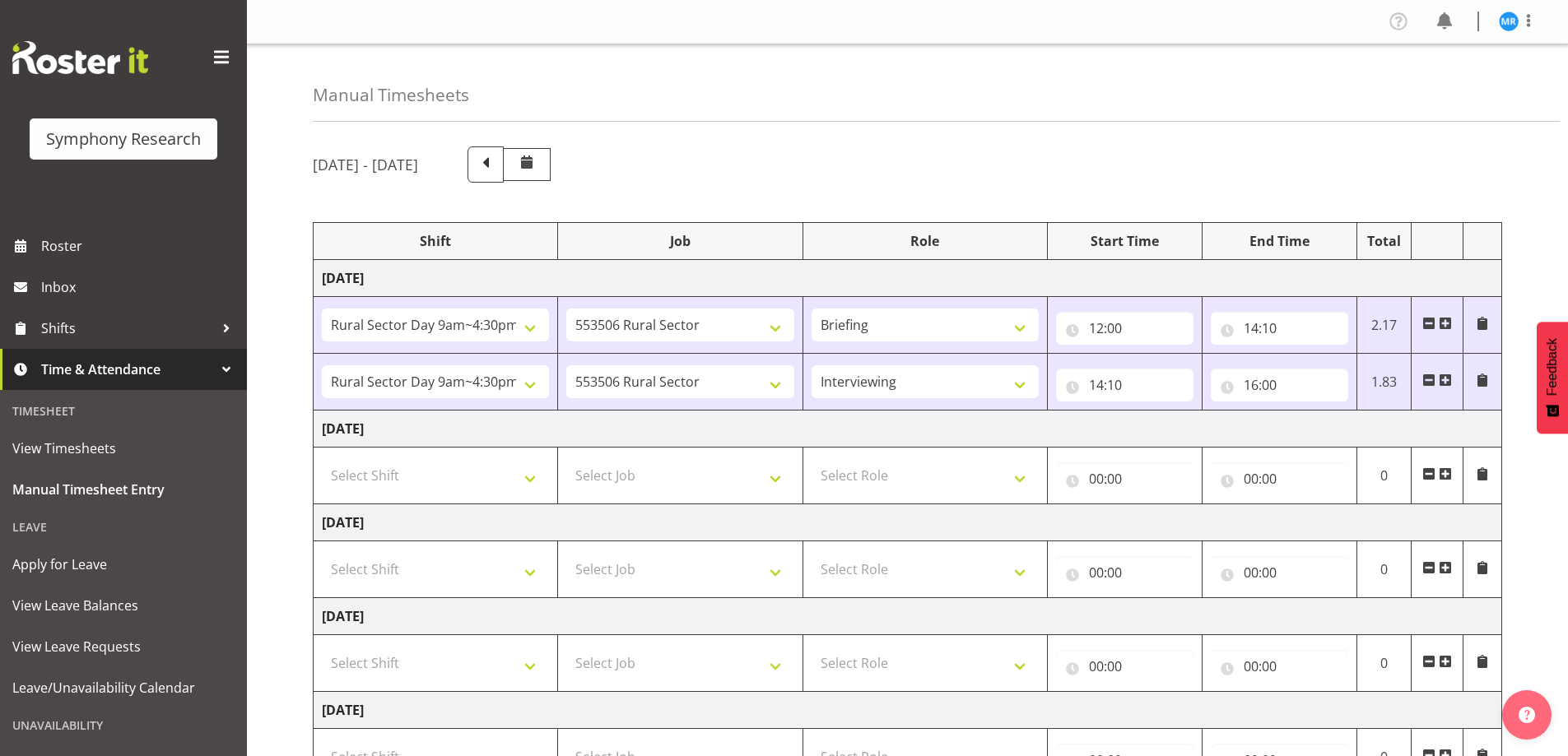
scroll to position [322, 0]
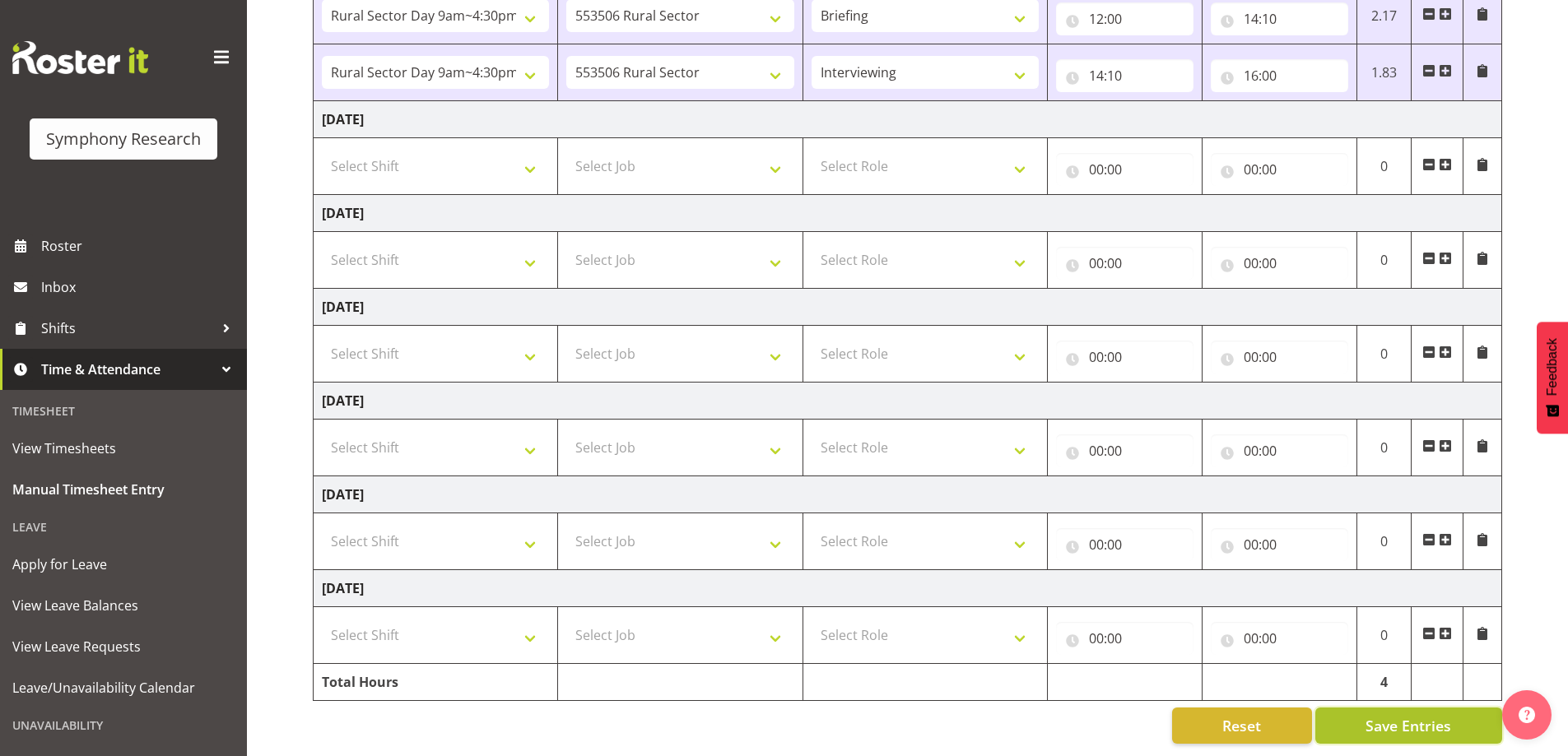
click at [1376, 715] on span "Save Entries" at bounding box center [1409, 725] width 86 height 21
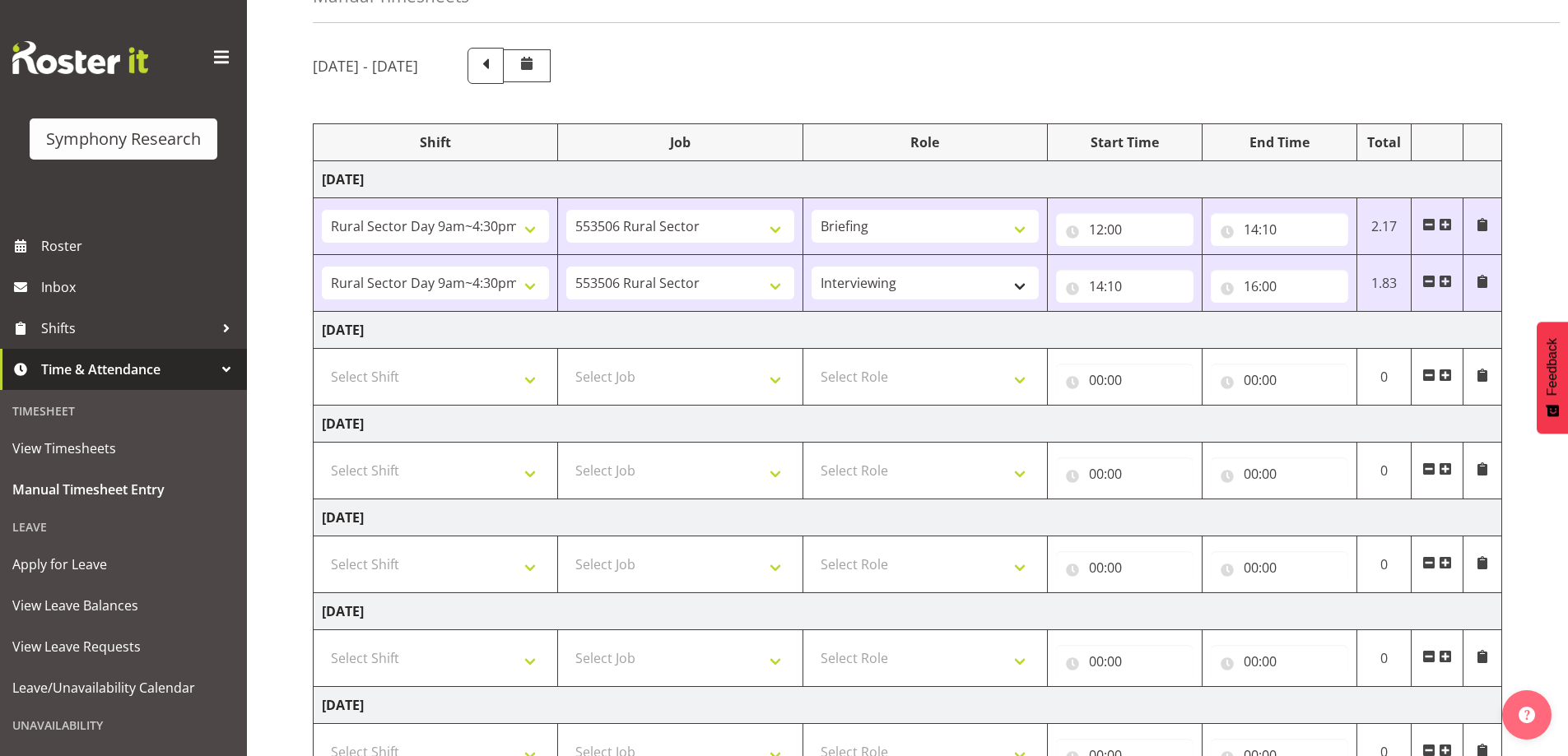
scroll to position [75, 0]
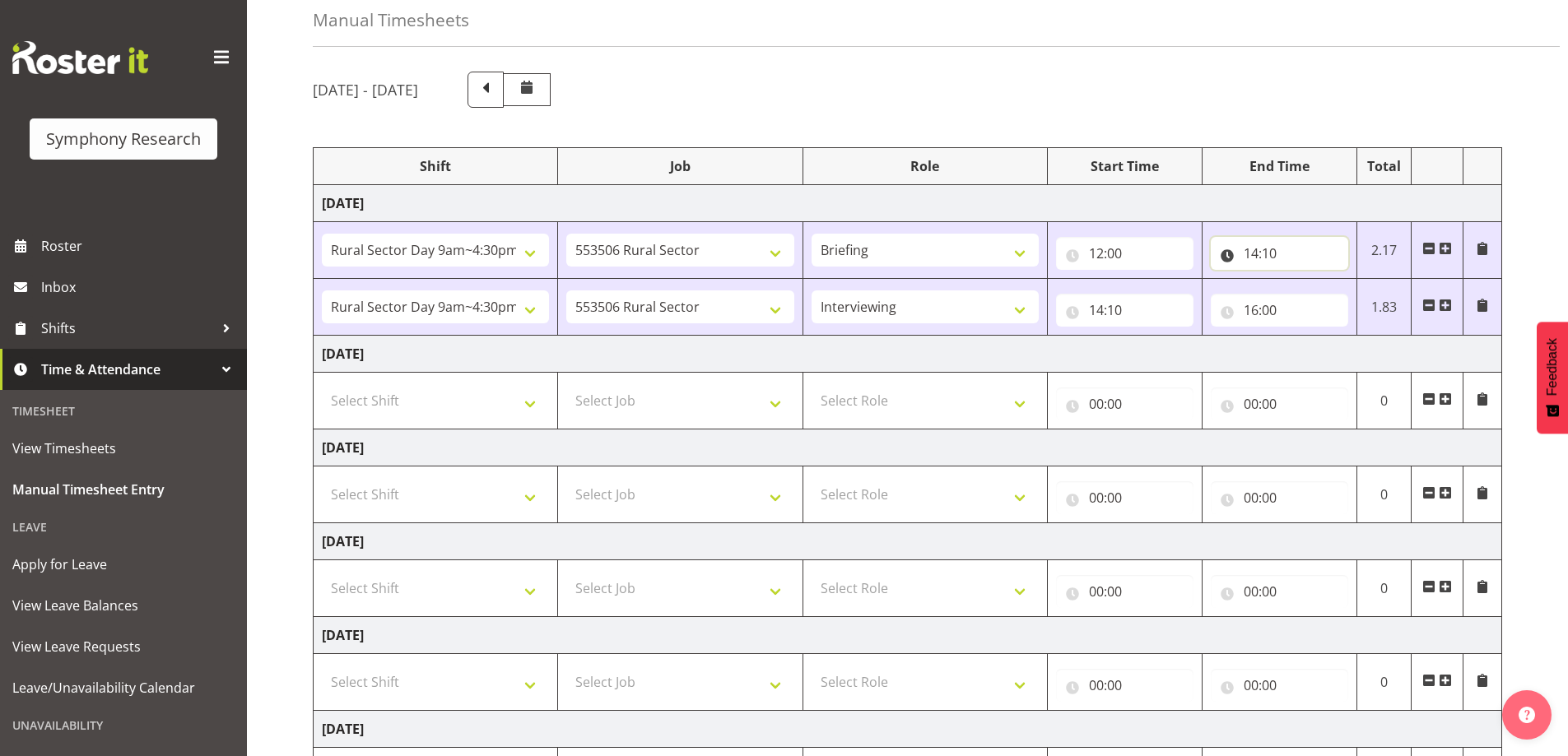
click at [1279, 254] on input "14:10" at bounding box center [1279, 253] width 137 height 33
click at [1366, 296] on select "00 01 02 03 04 05 06 07 08 09 10 11 12 13 14 15 16 17 18 19 20 21 22 23 24 25 2…" at bounding box center [1366, 296] width 37 height 33
select select "20"
click at [1348, 280] on select "00 01 02 03 04 05 06 07 08 09 10 11 12 13 14 15 16 17 18 19 20 21 22 23 24 25 2…" at bounding box center [1366, 296] width 37 height 33
type input "14:20"
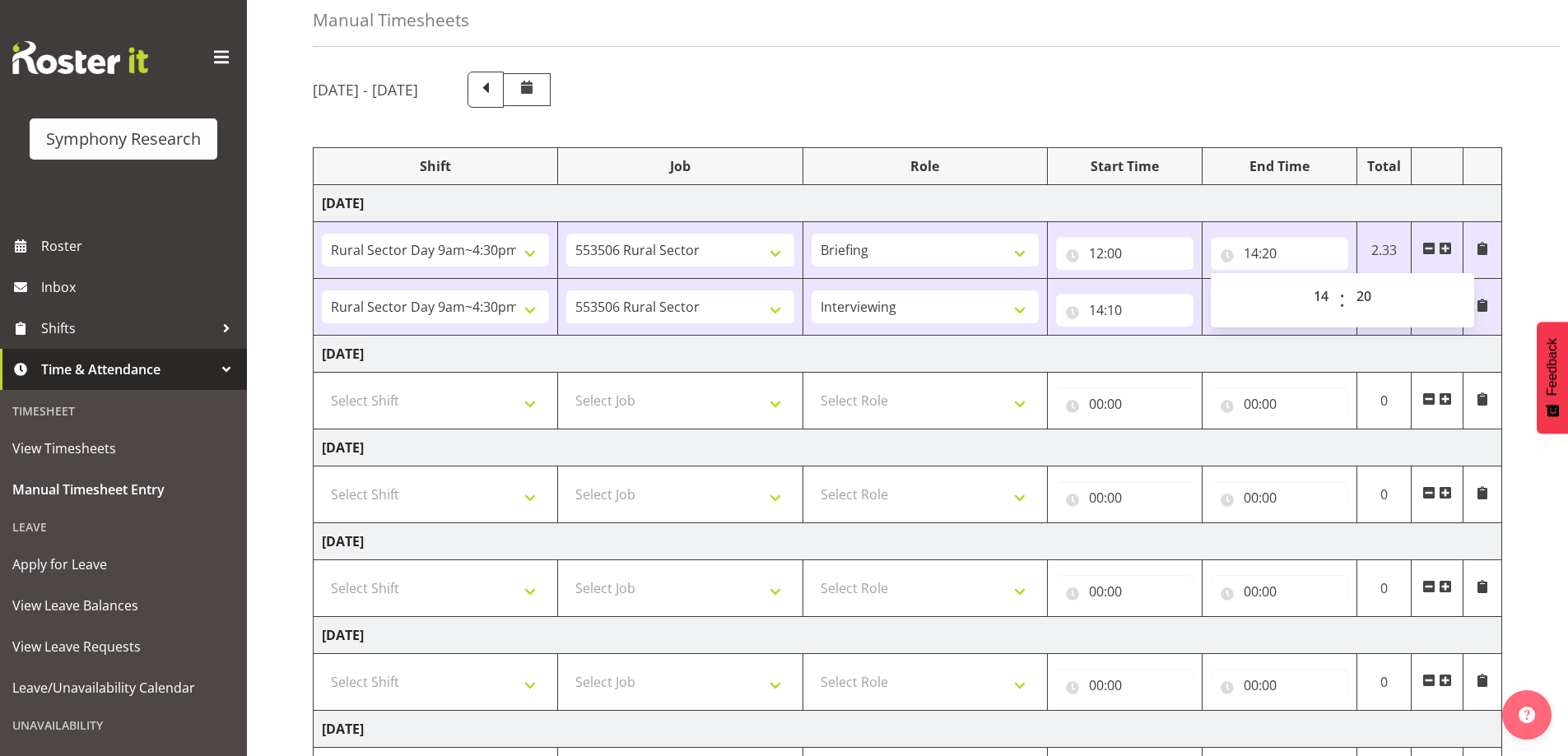
click at [1081, 94] on div "[DATE] - [DATE]" at bounding box center [907, 90] width 1189 height 36
click at [1121, 313] on input "14:10" at bounding box center [1124, 310] width 137 height 33
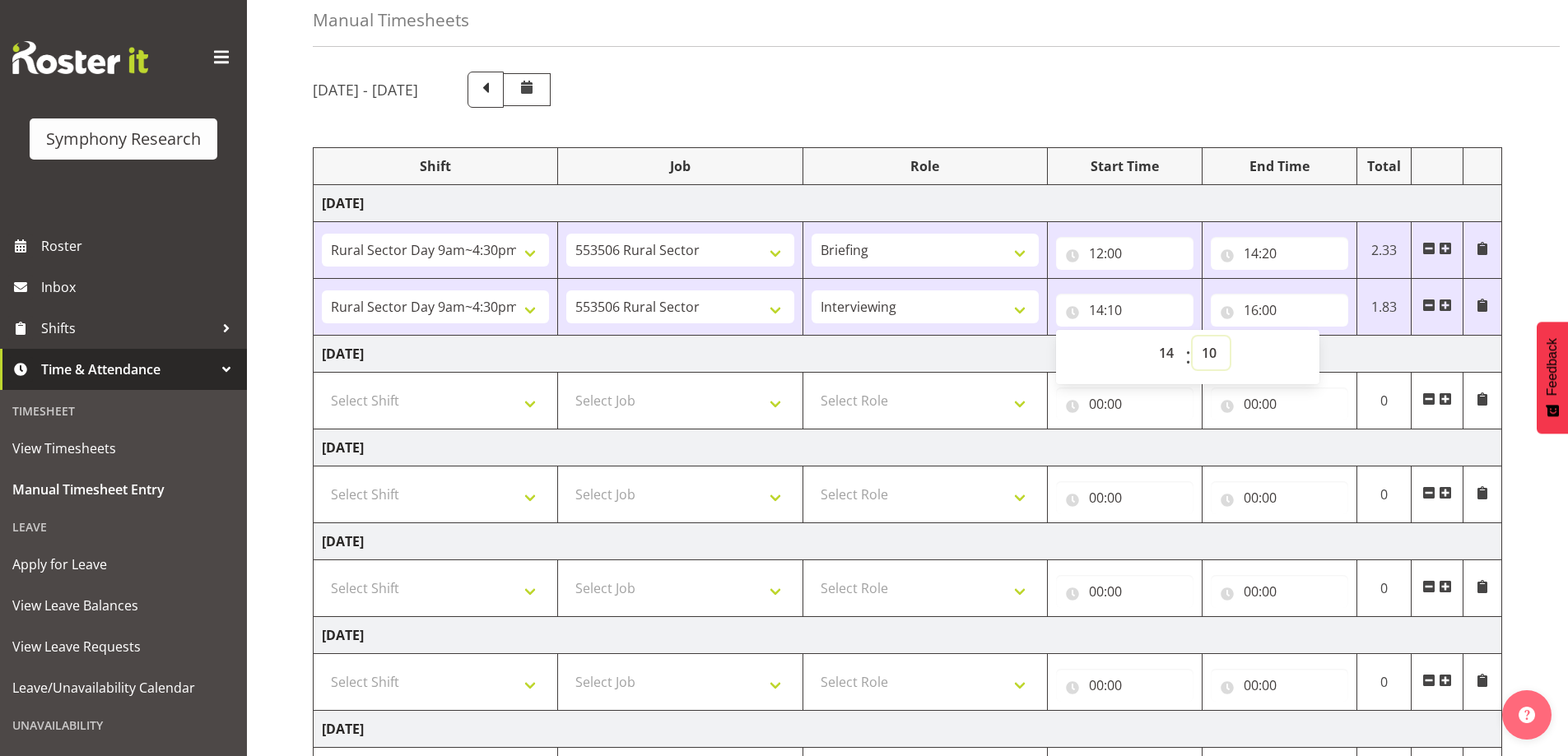
click at [1211, 359] on select "00 01 02 03 04 05 06 07 08 09 10 11 12 13 14 15 16 17 18 19 20 21 22 23 24 25 2…" at bounding box center [1211, 353] width 37 height 33
select select "20"
click at [1193, 337] on select "00 01 02 03 04 05 06 07 08 09 10 11 12 13 14 15 16 17 18 19 20 21 22 23 24 25 2…" at bounding box center [1211, 353] width 37 height 33
type input "14:20"
click at [1265, 102] on div "[DATE] - [DATE]" at bounding box center [907, 90] width 1189 height 36
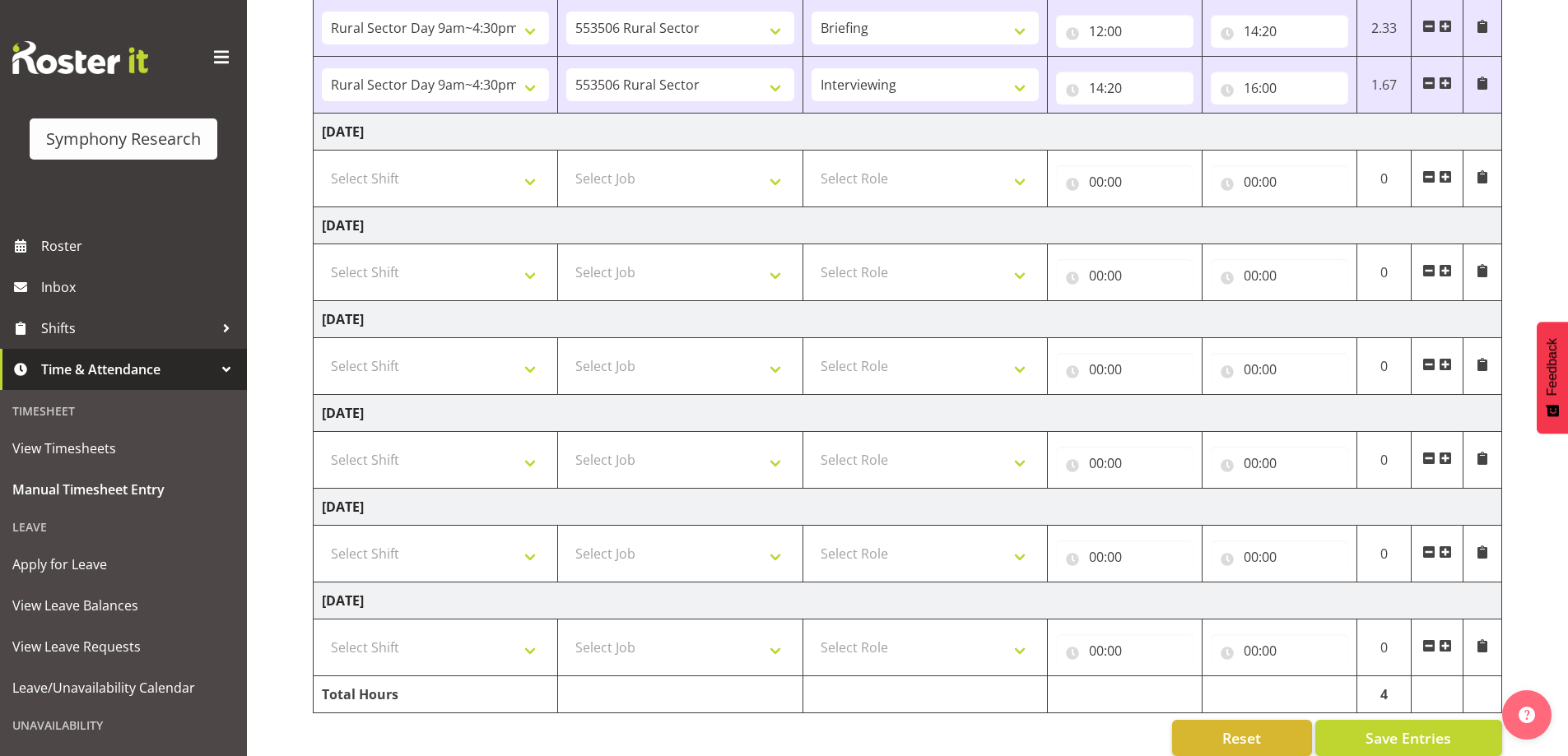
scroll to position [322, 0]
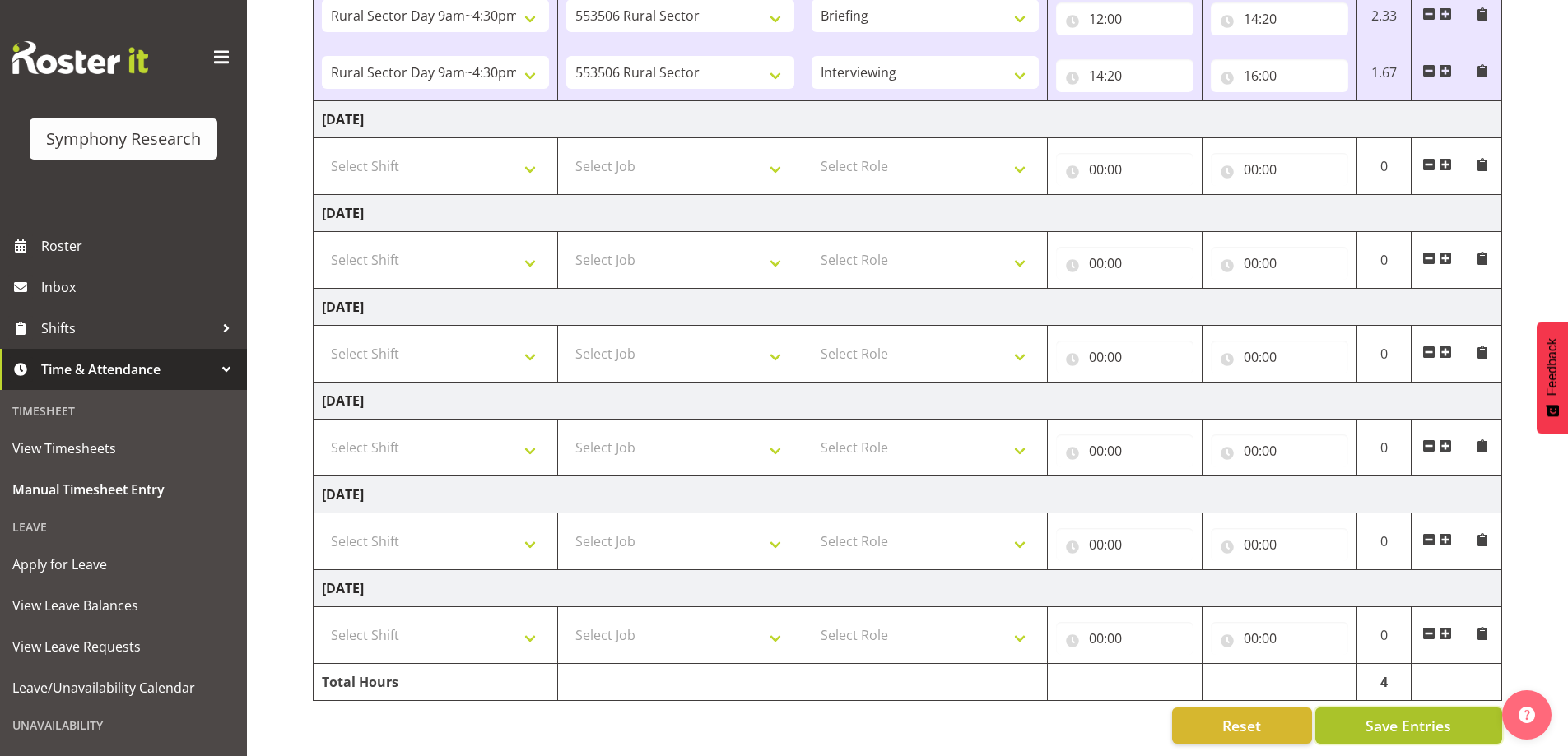
click at [1415, 715] on span "Save Entries" at bounding box center [1409, 725] width 86 height 21
click at [66, 247] on span "Roster" at bounding box center [140, 246] width 198 height 25
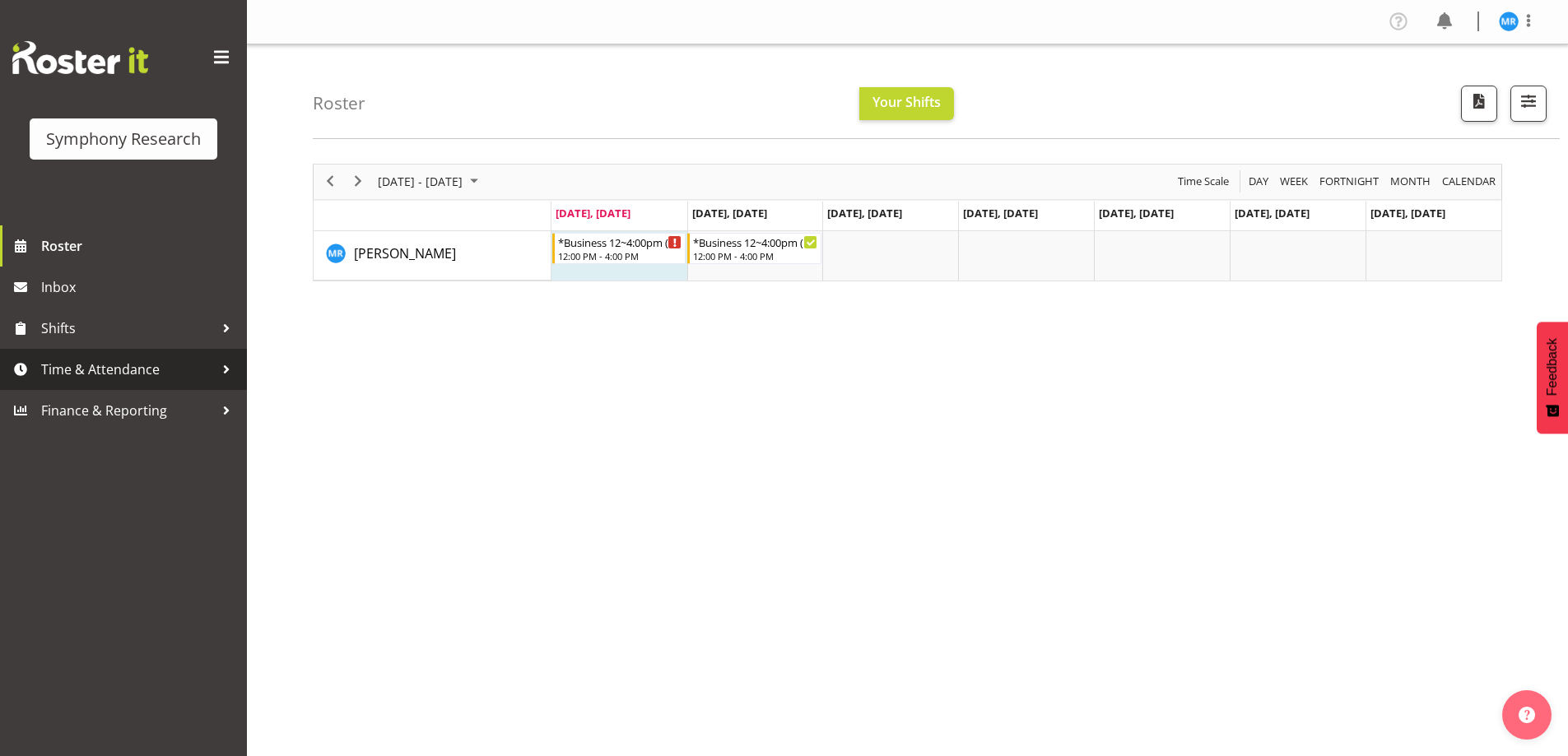
click at [100, 374] on span "Time & Attendance" at bounding box center [127, 369] width 173 height 25
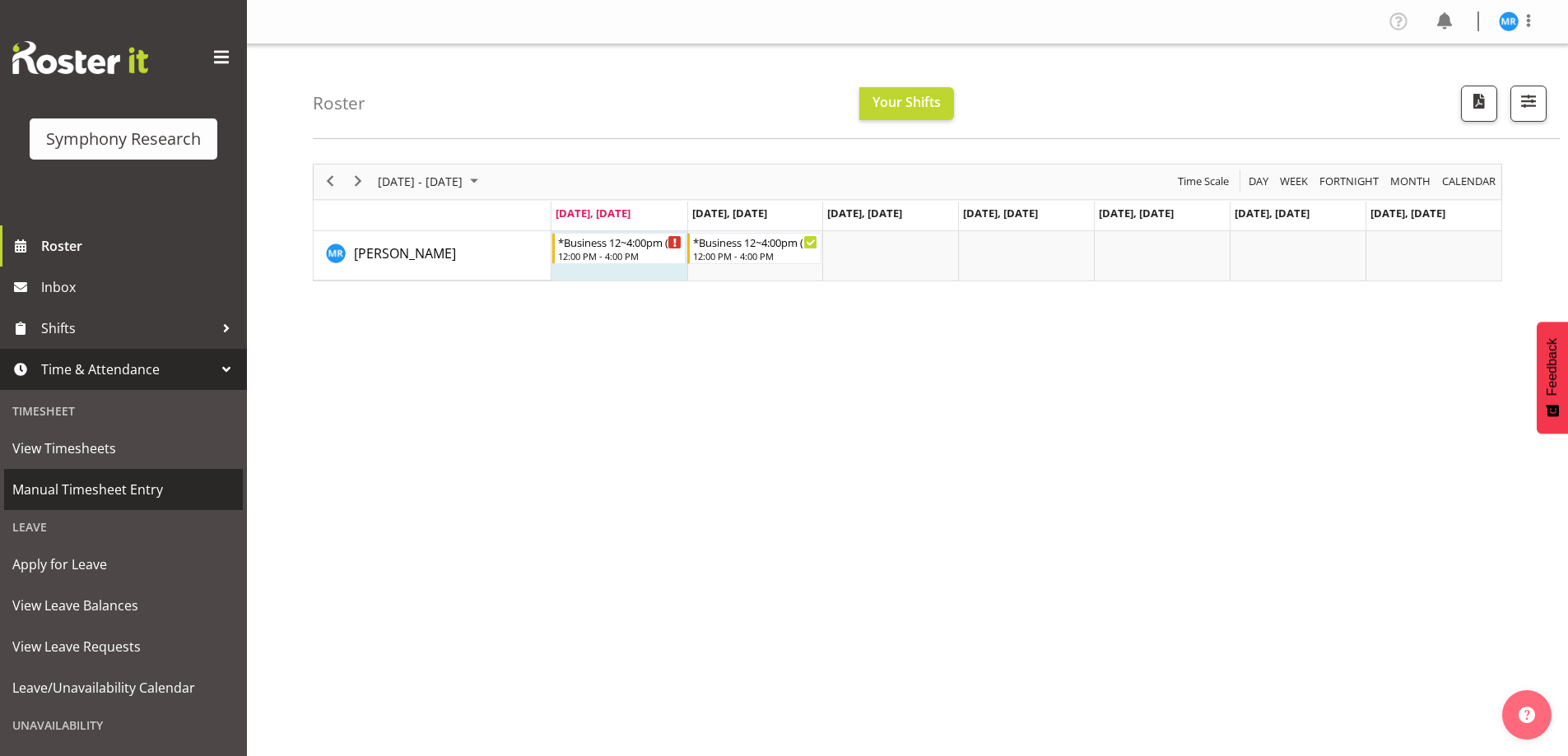
click at [118, 488] on span "Manual Timesheet Entry" at bounding box center [123, 489] width 222 height 25
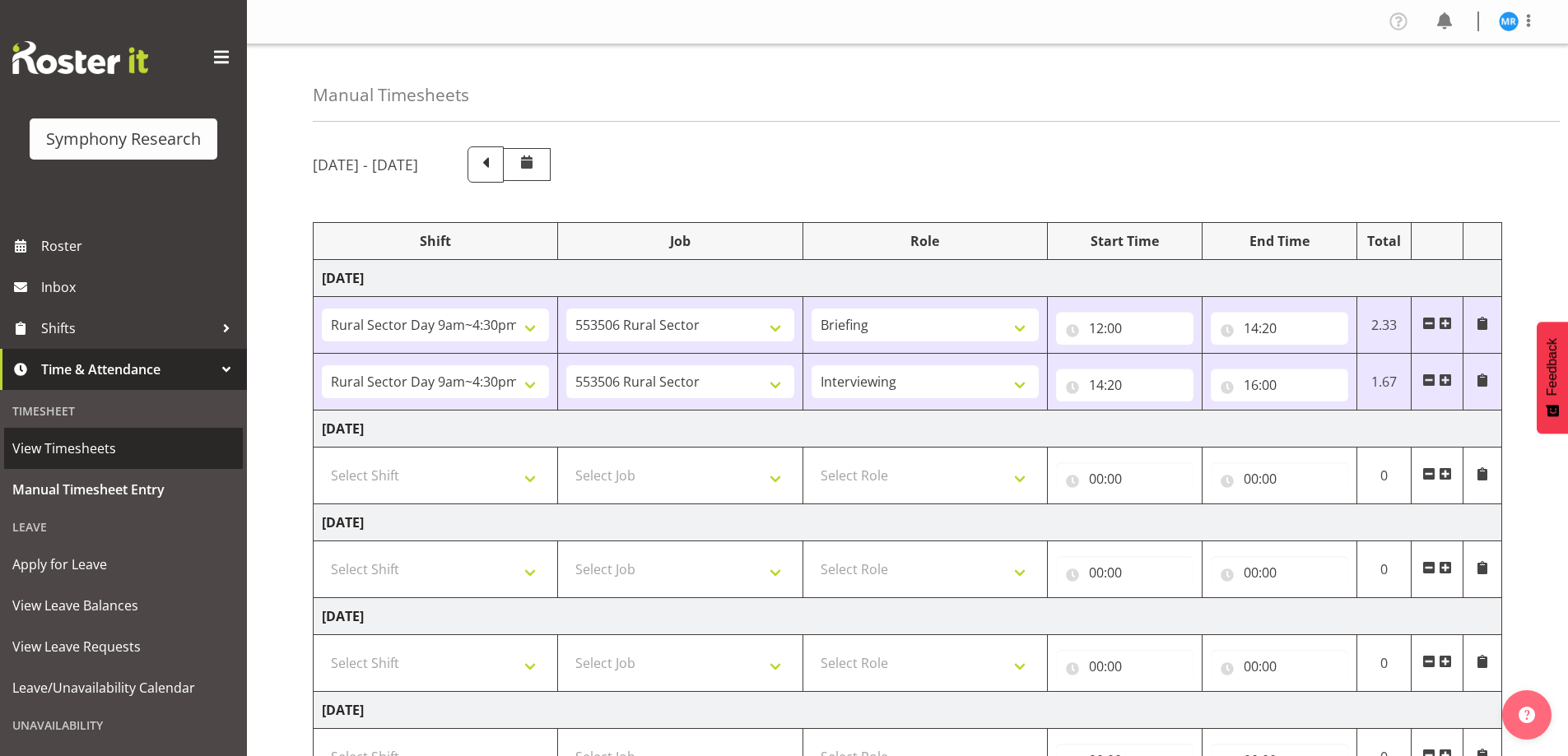
select select "81561"
select select "10587"
select select "81561"
select select "10587"
select select "47"
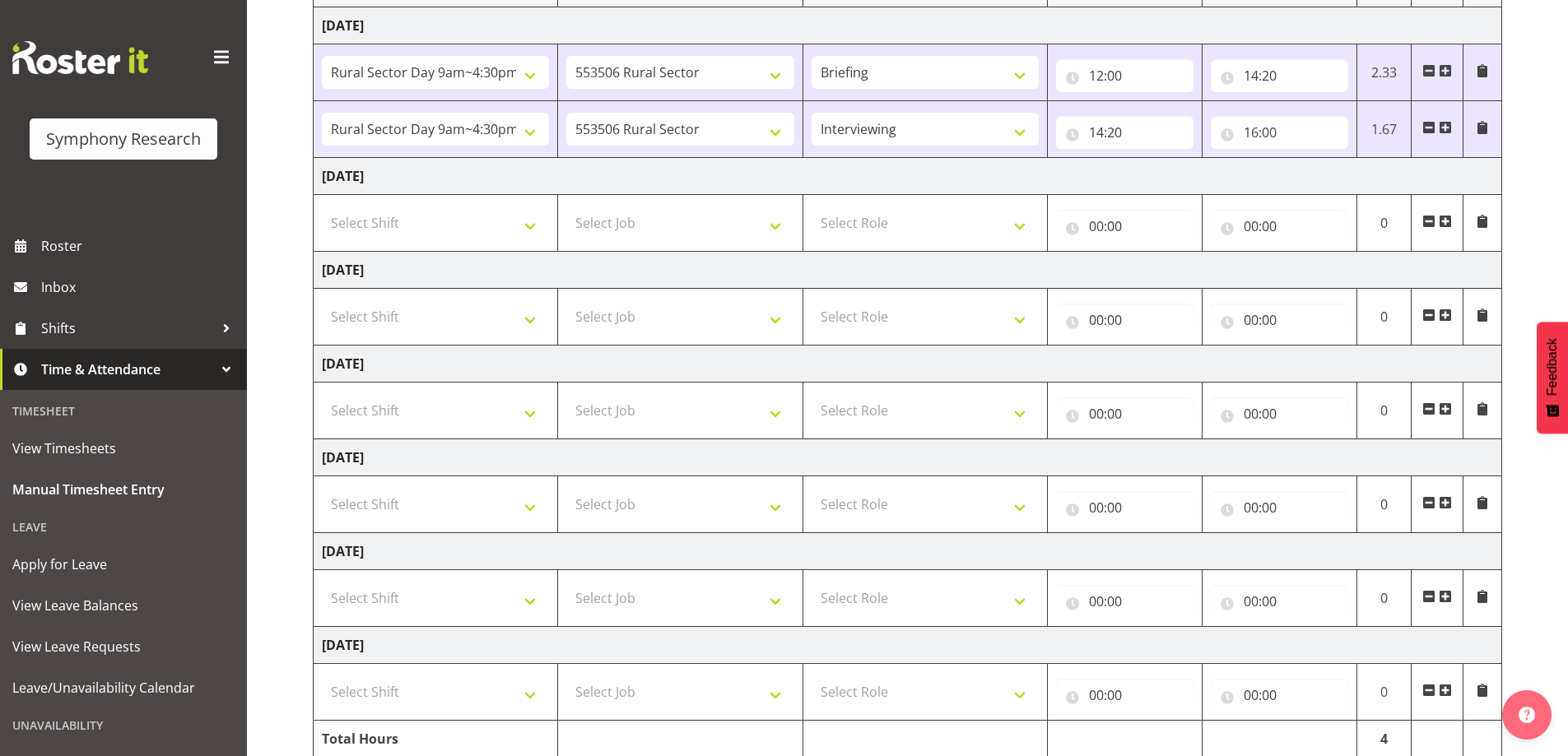
scroll to position [157, 0]
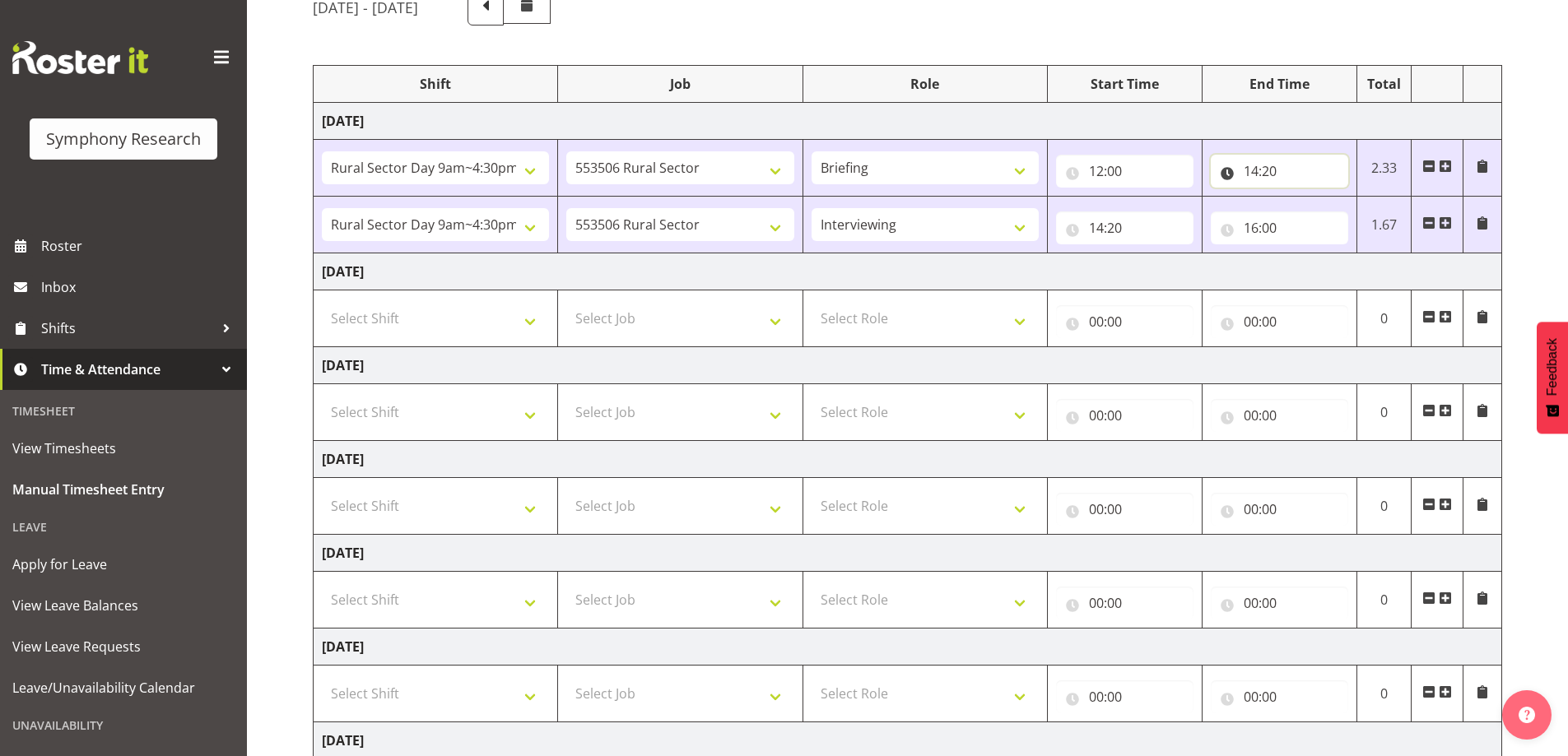
click at [1273, 169] on input "14:20" at bounding box center [1279, 171] width 137 height 33
click at [1365, 212] on select "00 01 02 03 04 05 06 07 08 09 10 11 12 13 14 15 16 17 18 19 20 21 22 23 24 25 2…" at bounding box center [1366, 214] width 37 height 33
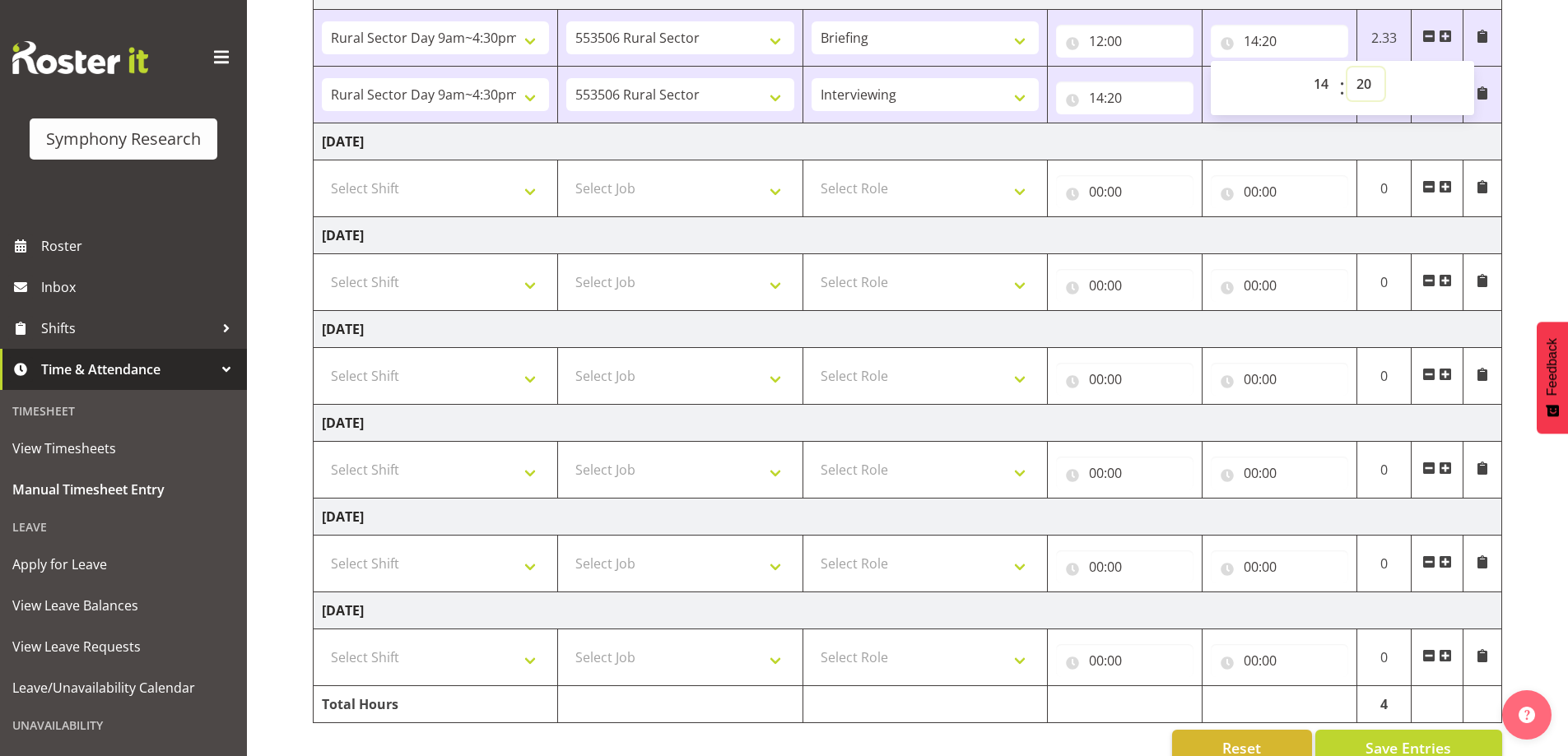
scroll to position [322, 0]
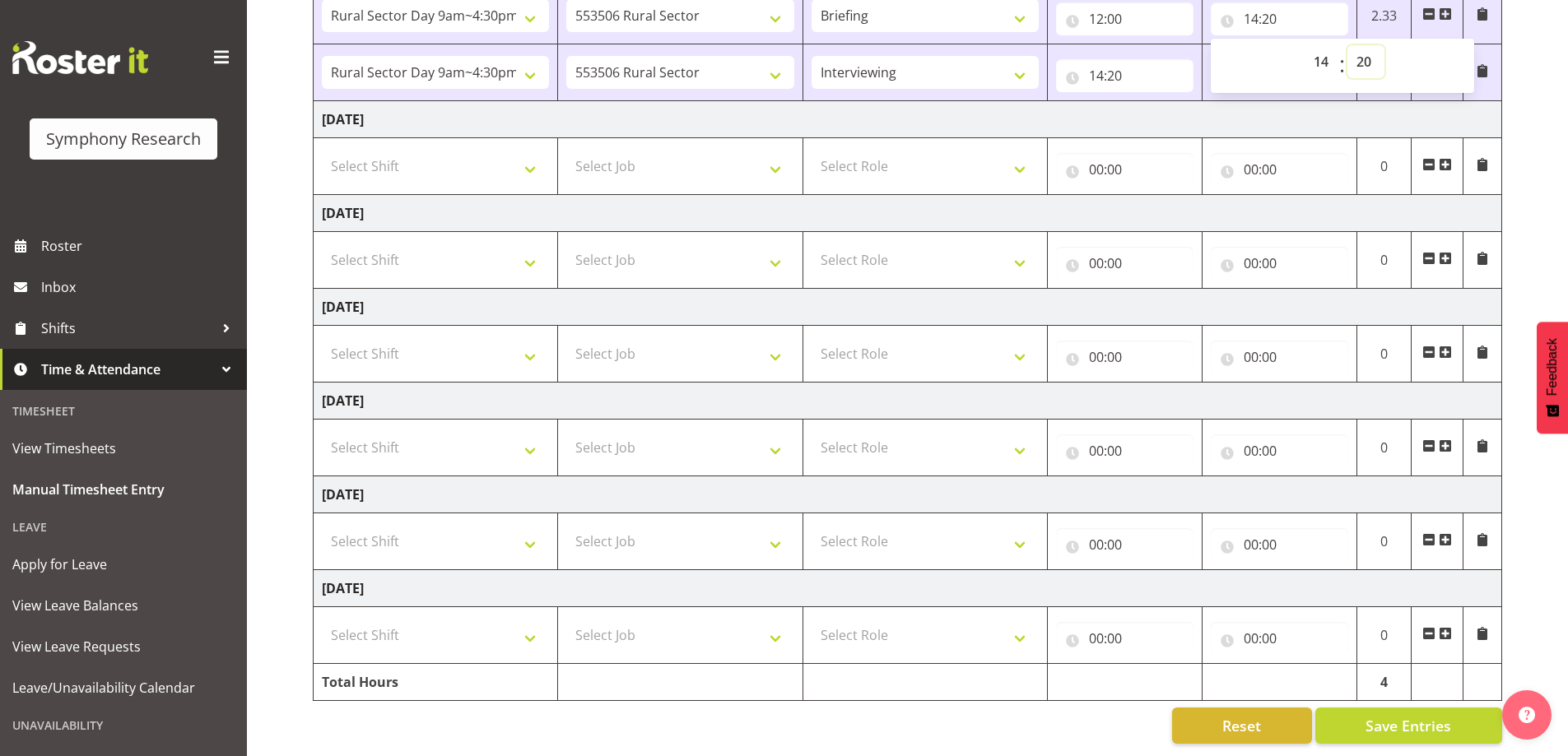
click at [1362, 50] on select "00 01 02 03 04 05 06 07 08 09 10 11 12 13 14 15 16 17 18 19 20 21 22 23 24 25 2…" at bounding box center [1366, 61] width 37 height 33
select select "45"
click at [1348, 45] on select "00 01 02 03 04 05 06 07 08 09 10 11 12 13 14 15 16 17 18 19 20 21 22 23 24 25 2…" at bounding box center [1366, 61] width 37 height 33
type input "14:45"
click at [1147, 104] on td "Tuesday 30th September 2025" at bounding box center [908, 119] width 1189 height 37
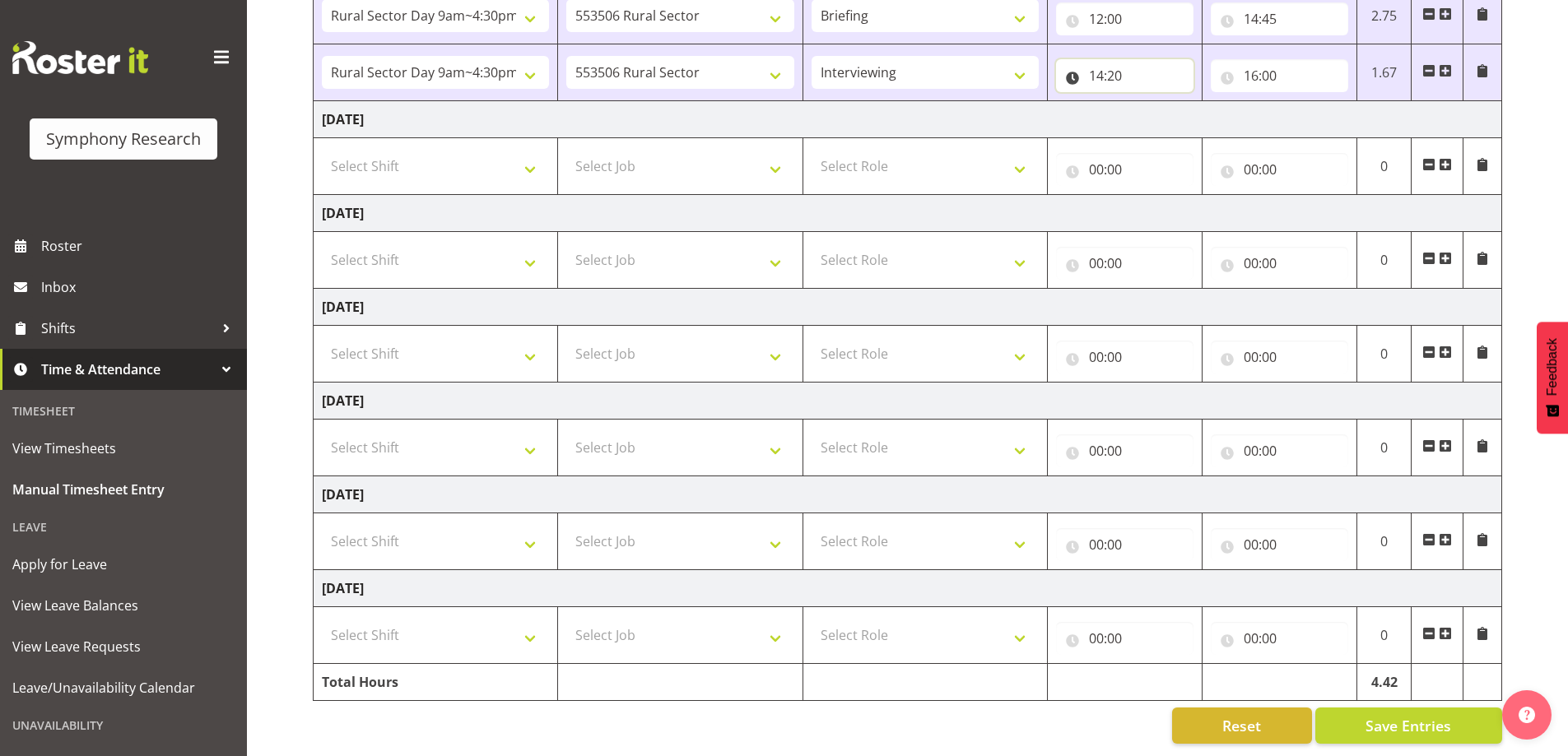
click at [1123, 68] on input "14:20" at bounding box center [1124, 75] width 137 height 33
click at [1210, 111] on select "00 01 02 03 04 05 06 07 08 09 10 11 12 13 14 15 16 17 18 19 20 21 22 23 24 25 2…" at bounding box center [1211, 118] width 37 height 33
select select "45"
click at [1193, 102] on select "00 01 02 03 04 05 06 07 08 09 10 11 12 13 14 15 16 17 18 19 20 21 22 23 24 25 2…" at bounding box center [1211, 118] width 37 height 33
type input "14:45"
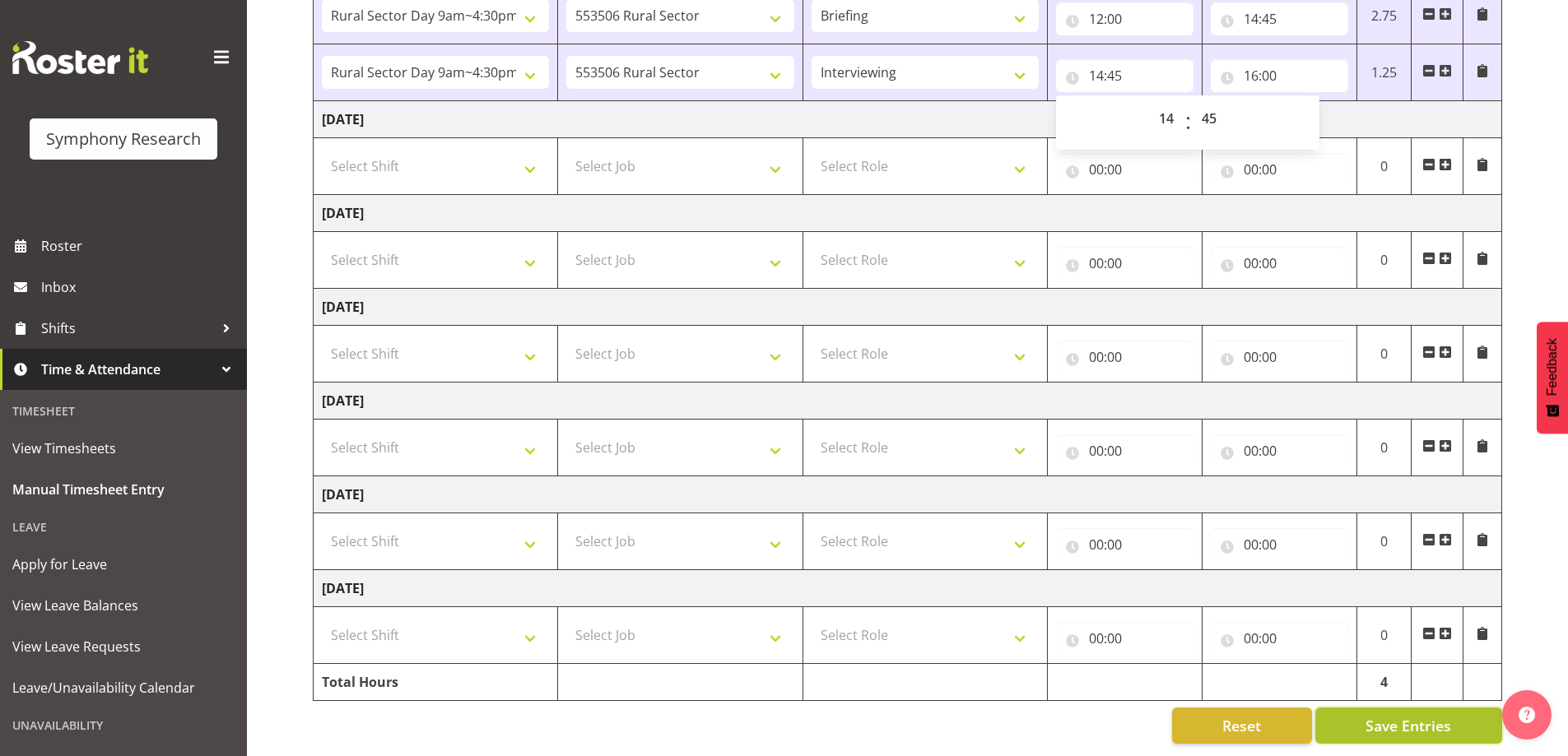
click at [1414, 715] on span "Save Entries" at bounding box center [1409, 725] width 86 height 21
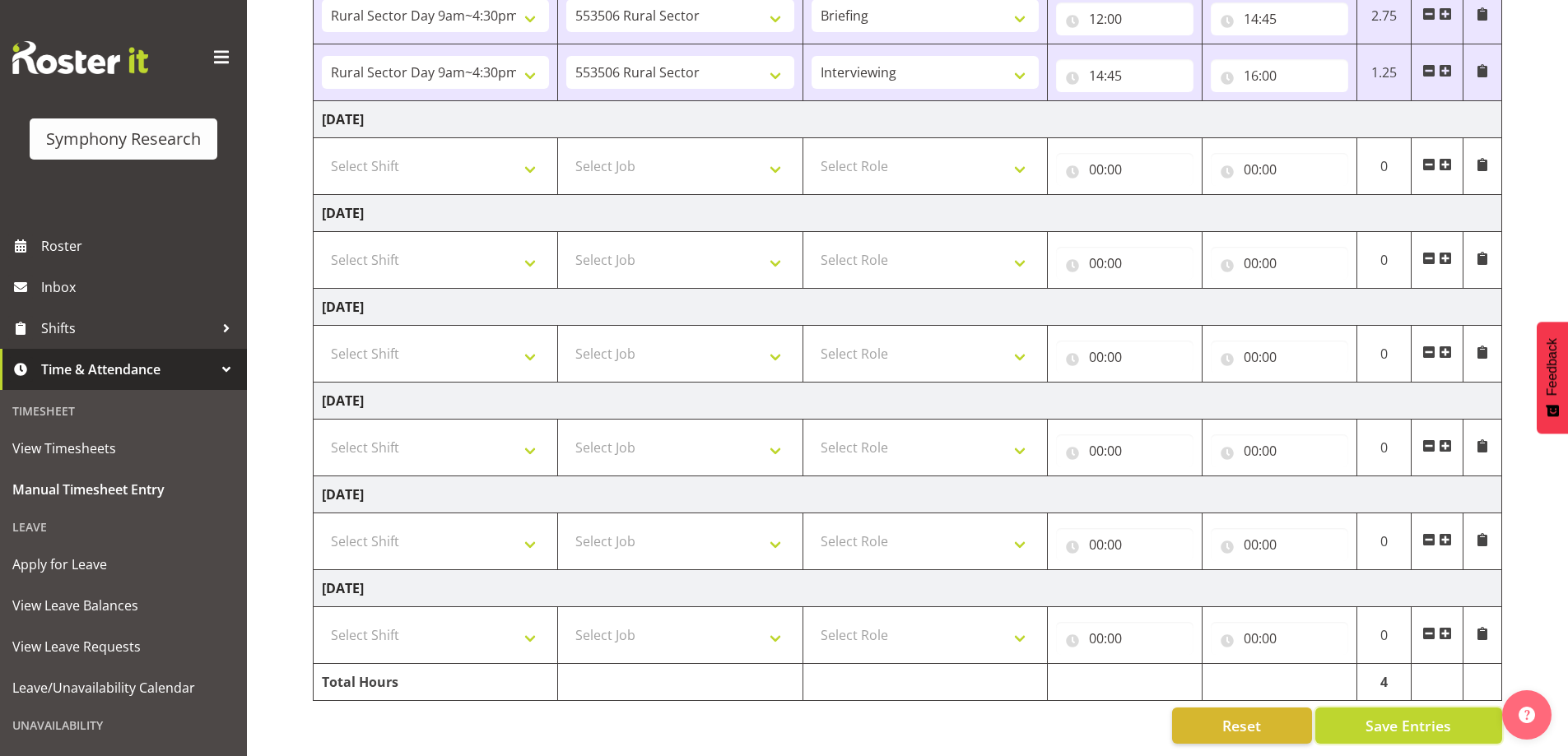
scroll to position [0, 0]
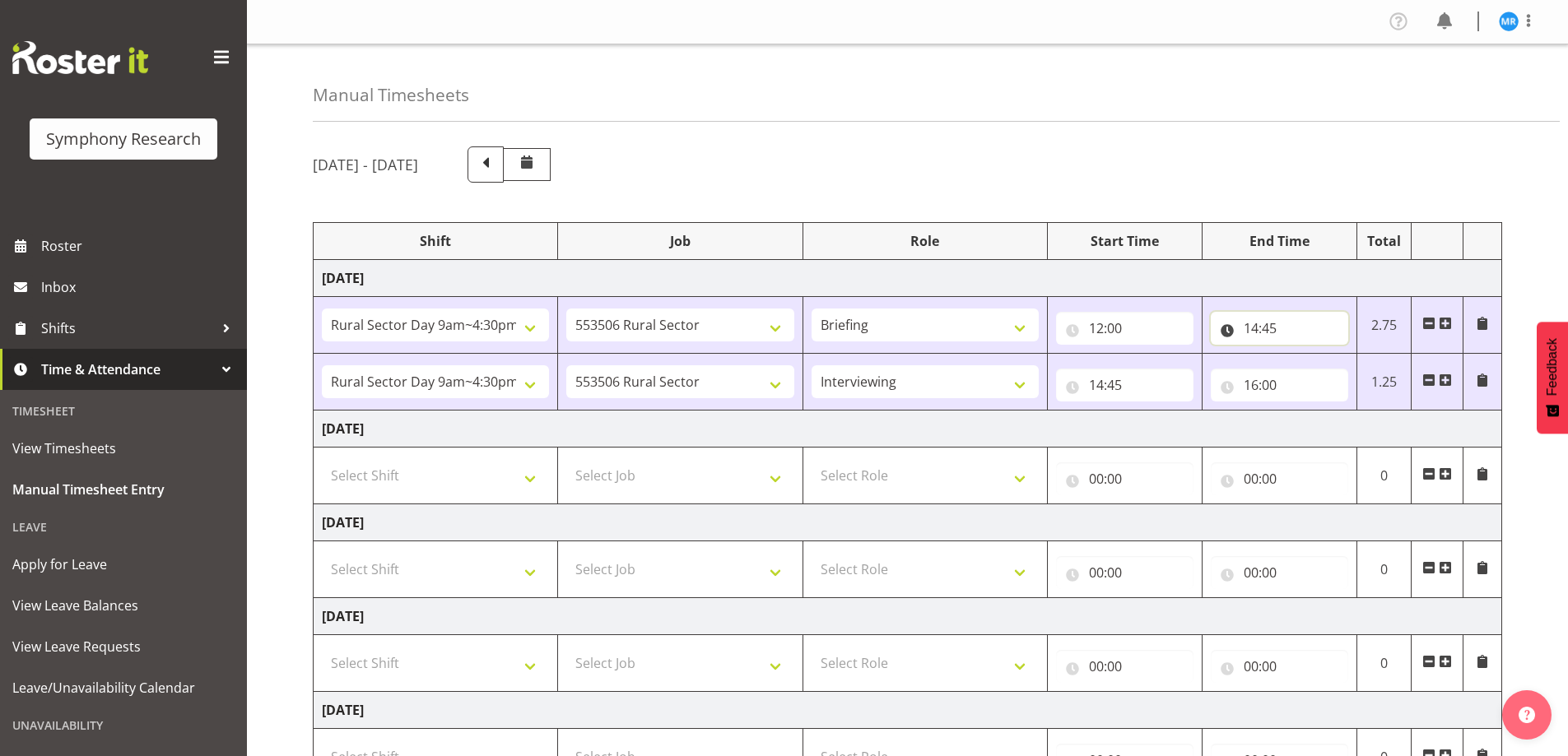
click at [1272, 329] on input "14:45" at bounding box center [1279, 328] width 137 height 33
click at [1372, 371] on select "00 01 02 03 04 05 06 07 08 09 10 11 12 13 14 15 16 17 18 19 20 21 22 23 24 25 2…" at bounding box center [1366, 371] width 37 height 33
select select "48"
click at [1348, 355] on select "00 01 02 03 04 05 06 07 08 09 10 11 12 13 14 15 16 17 18 19 20 21 22 23 24 25 2…" at bounding box center [1366, 371] width 37 height 33
type input "14:48"
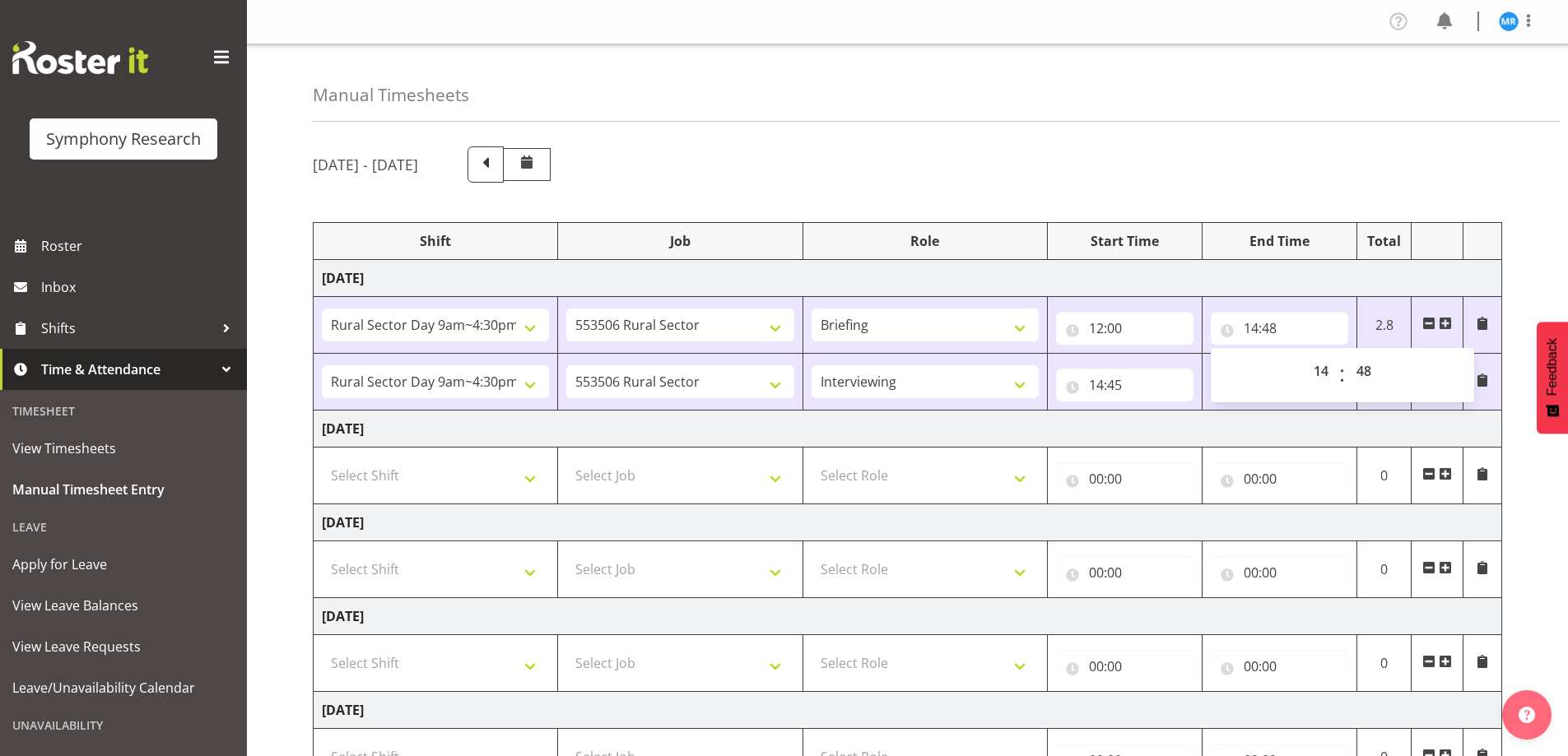
click at [1162, 442] on td "[DATE]" at bounding box center [908, 429] width 1189 height 37
click at [1120, 384] on input "14:45" at bounding box center [1124, 385] width 137 height 33
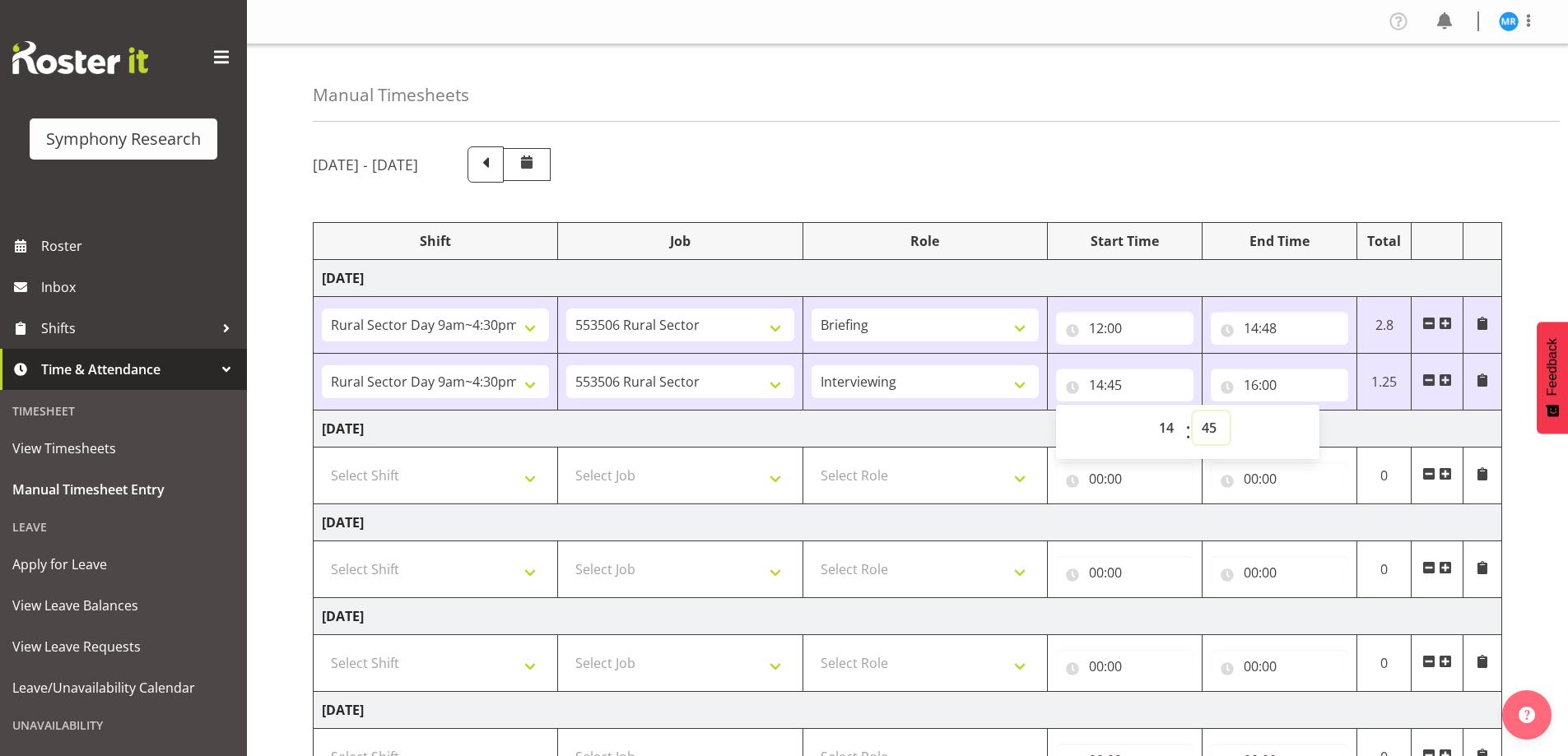
click at [1213, 421] on select "00 01 02 03 04 05 06 07 08 09 10 11 12 13 14 15 16 17 18 19 20 21 22 23 24 25 2…" at bounding box center [1211, 428] width 37 height 33
select select "48"
click at [1193, 412] on select "00 01 02 03 04 05 06 07 08 09 10 11 12 13 14 15 16 17 18 19 20 21 22 23 24 25 2…" at bounding box center [1211, 428] width 37 height 33
type input "14:48"
click at [1150, 168] on div "[DATE] - [DATE]" at bounding box center [907, 165] width 1189 height 36
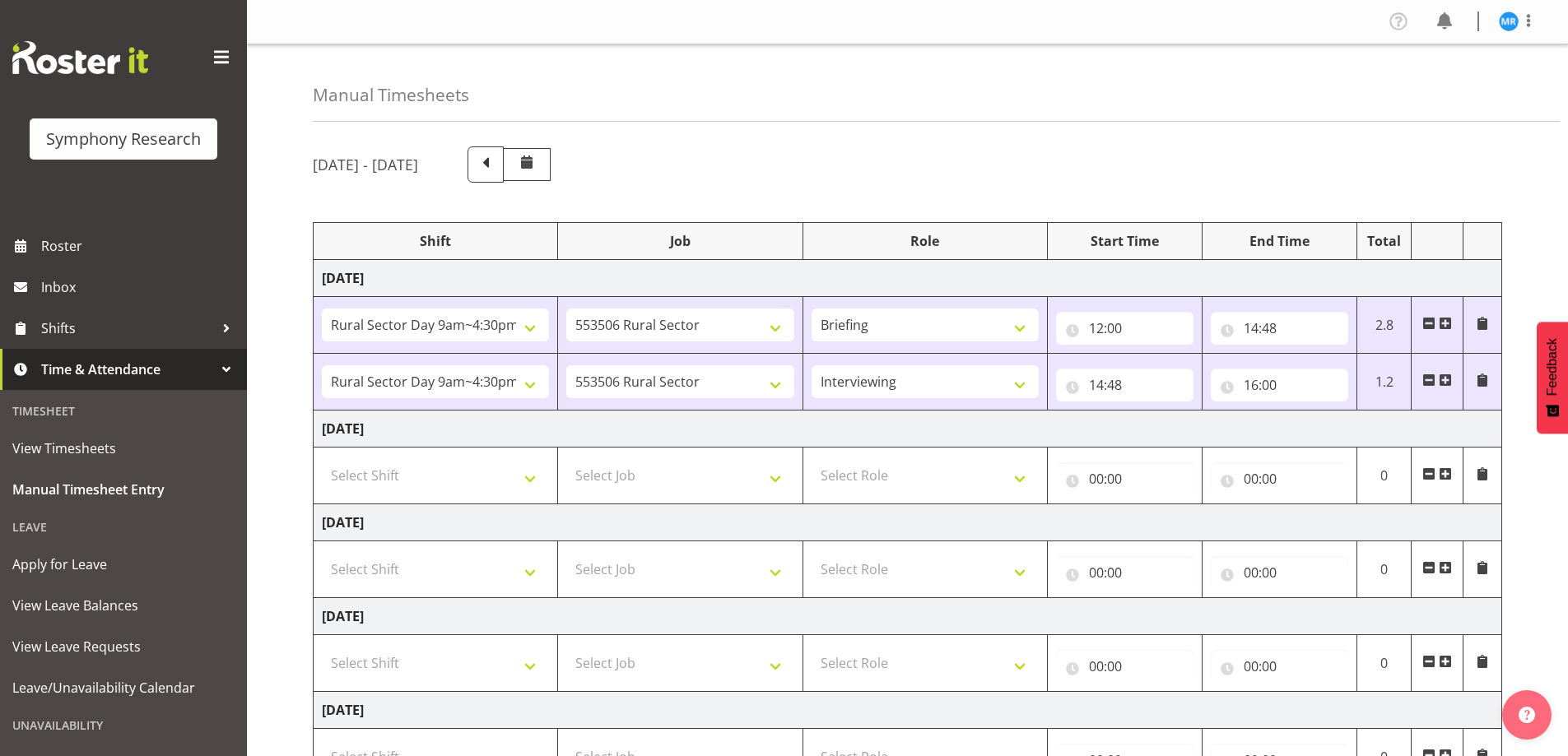
scroll to position [322, 0]
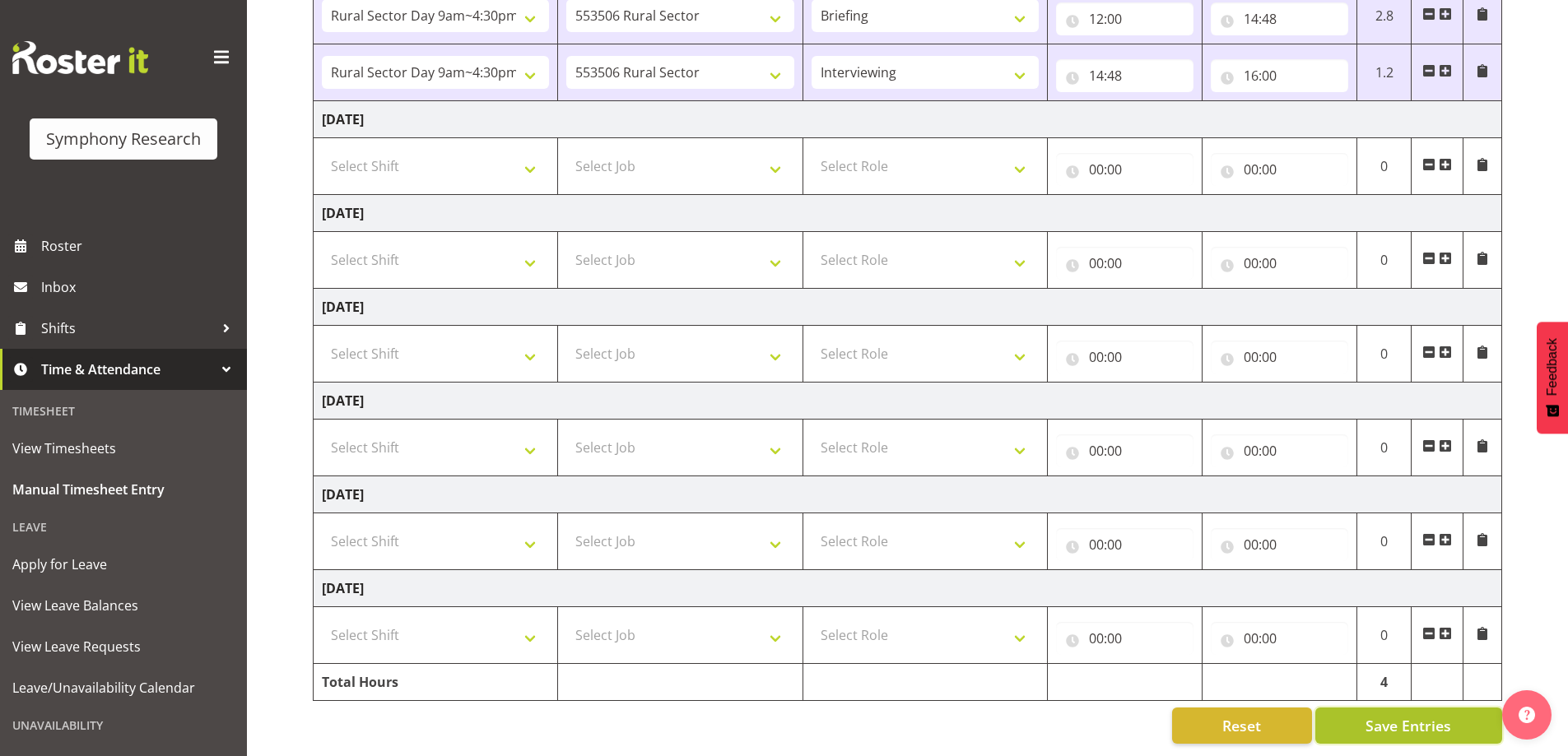
click at [1414, 715] on span "Save Entries" at bounding box center [1409, 725] width 86 height 21
click at [61, 242] on span "Roster" at bounding box center [140, 246] width 198 height 25
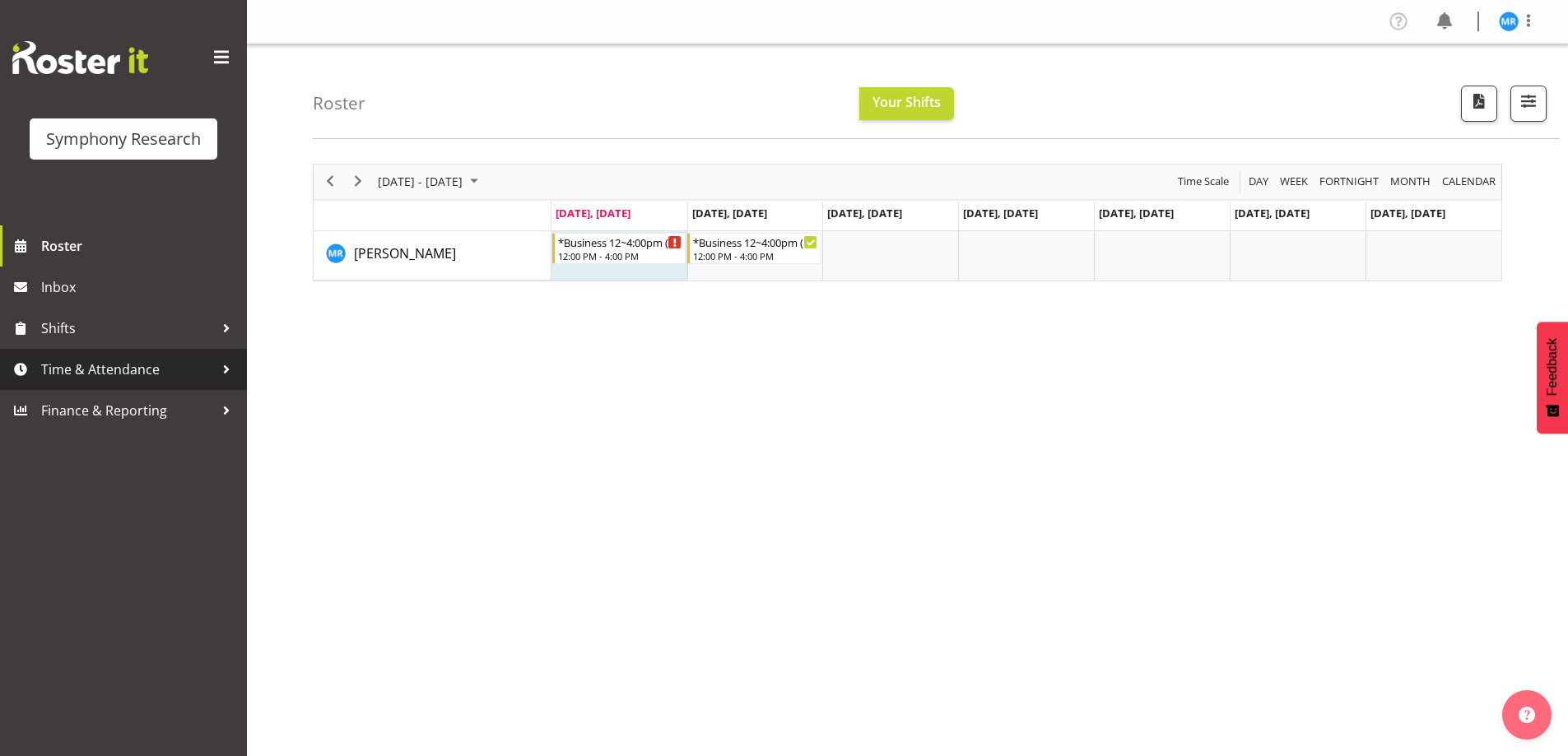
click at [101, 366] on span "Time & Attendance" at bounding box center [127, 369] width 173 height 25
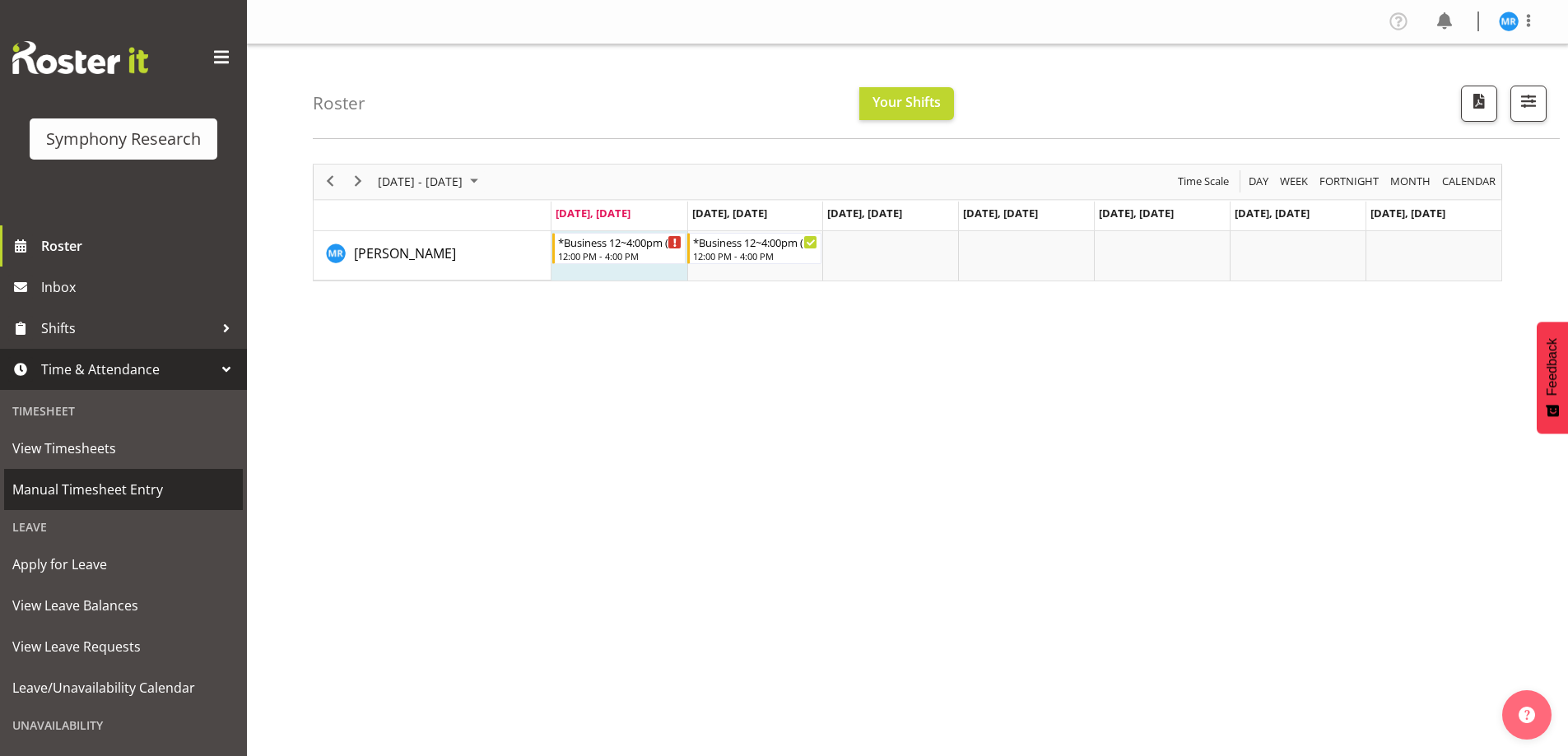
click at [103, 494] on span "Manual Timesheet Entry" at bounding box center [123, 489] width 222 height 25
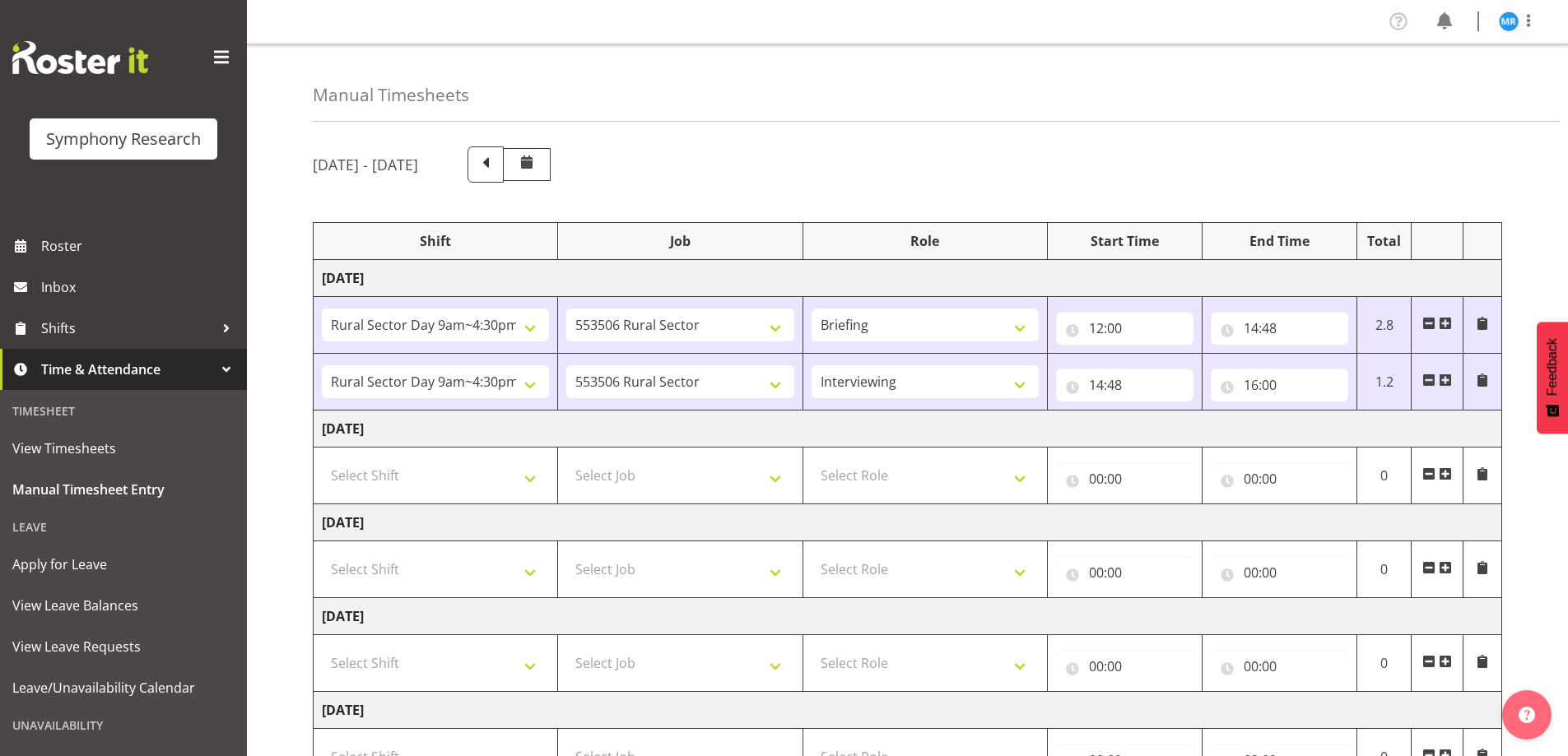
select select "81561"
select select "10587"
select select "81561"
select select "10587"
select select "47"
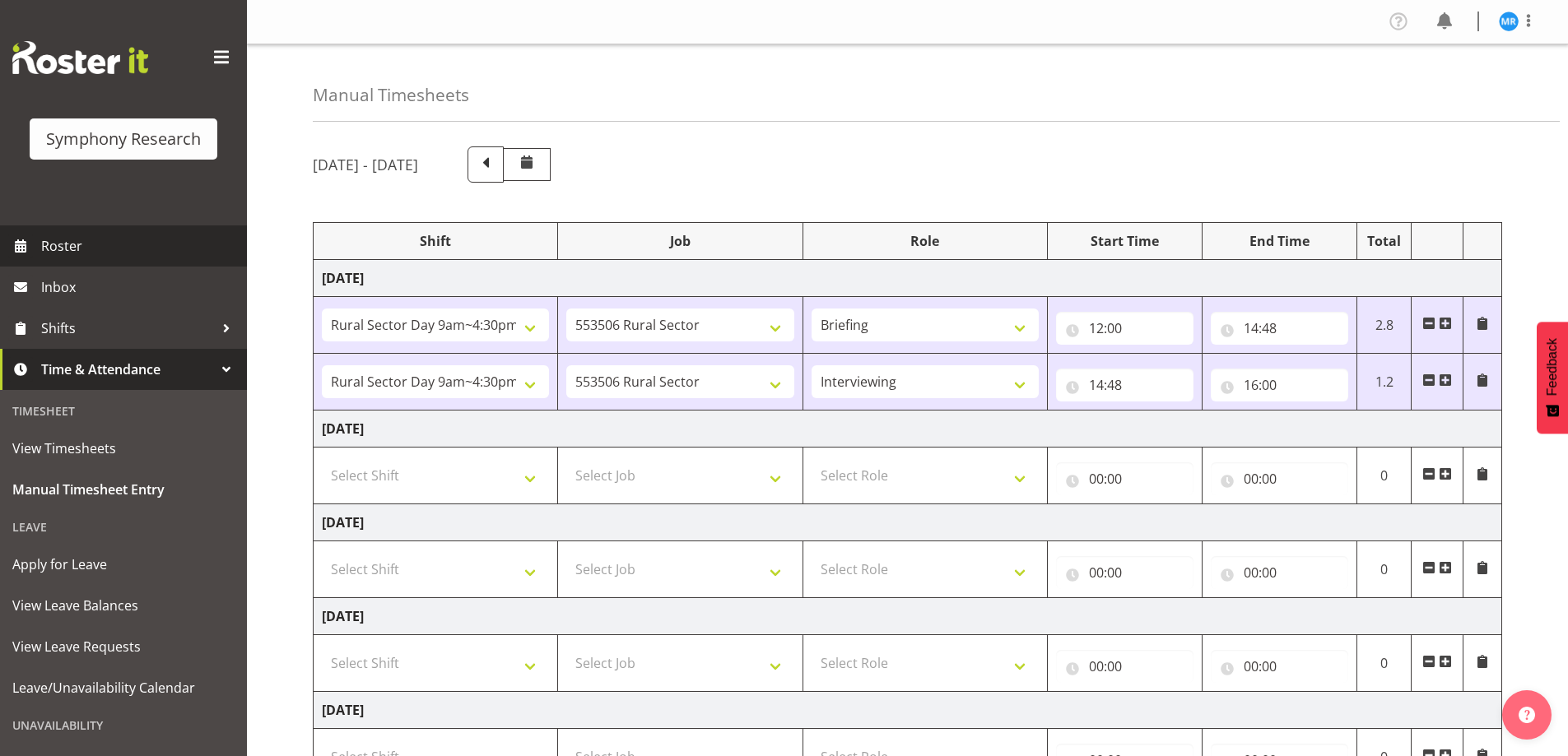
click at [63, 242] on span "Roster" at bounding box center [140, 246] width 198 height 25
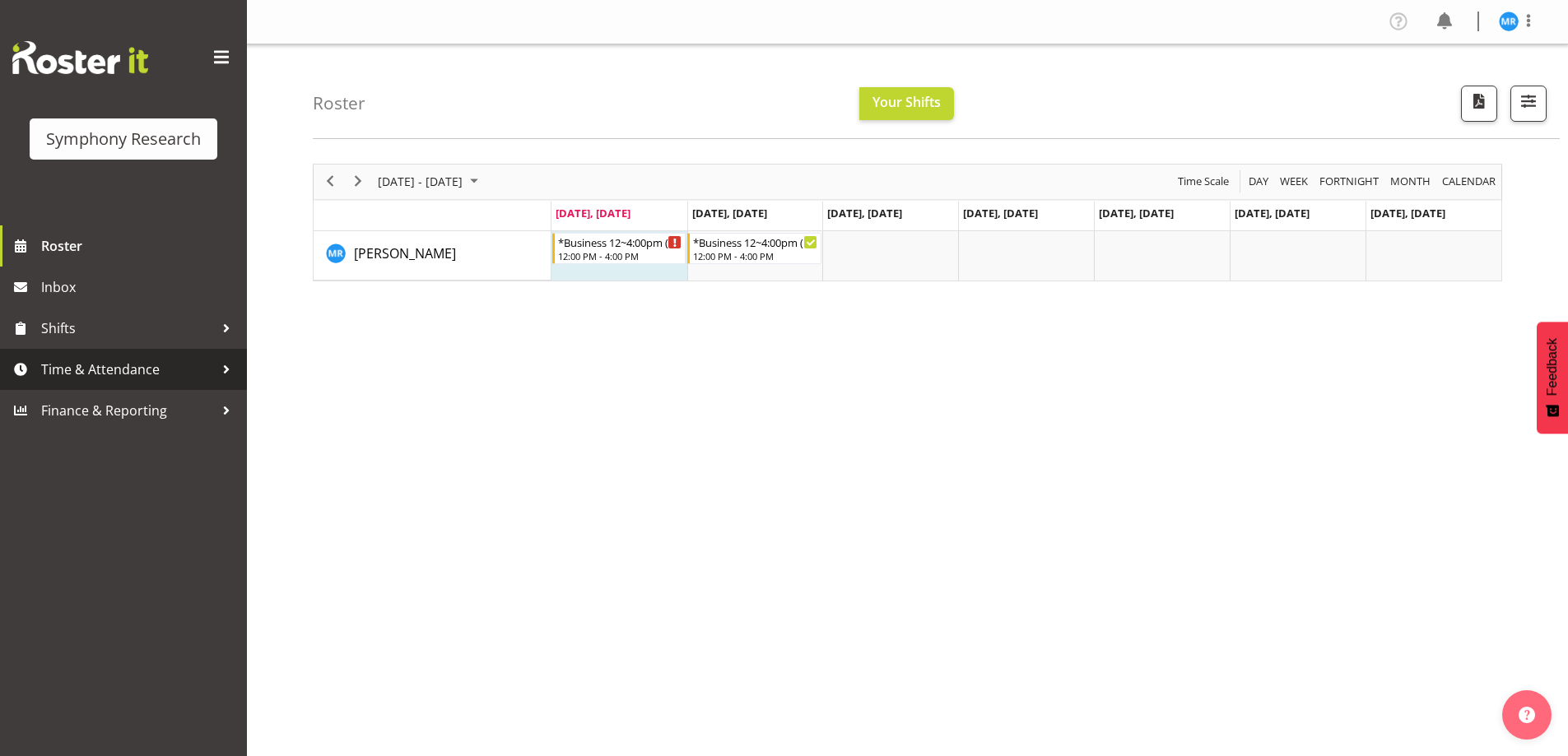
click at [170, 372] on span "Time & Attendance" at bounding box center [127, 369] width 173 height 25
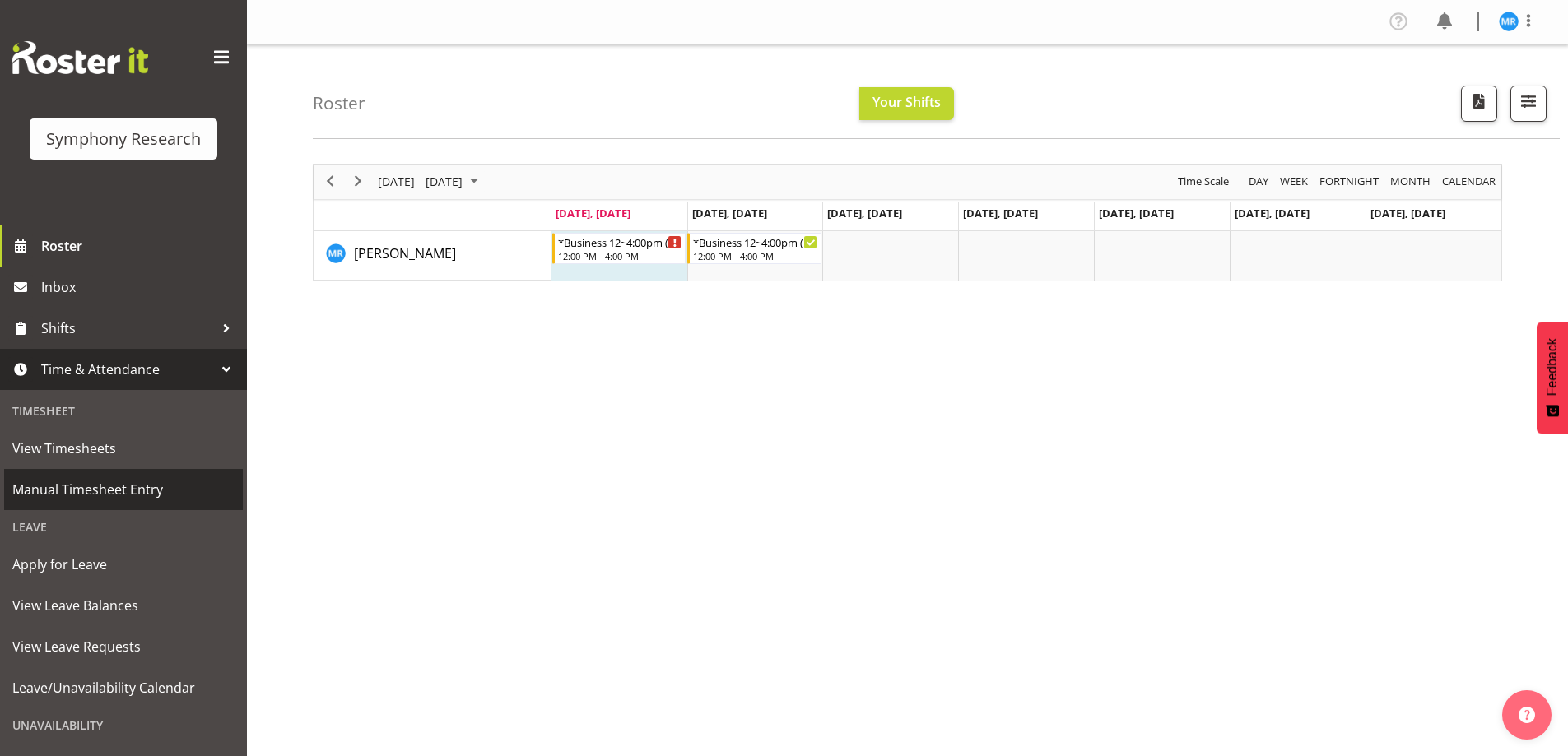
click at [150, 491] on span "Manual Timesheet Entry" at bounding box center [123, 489] width 222 height 25
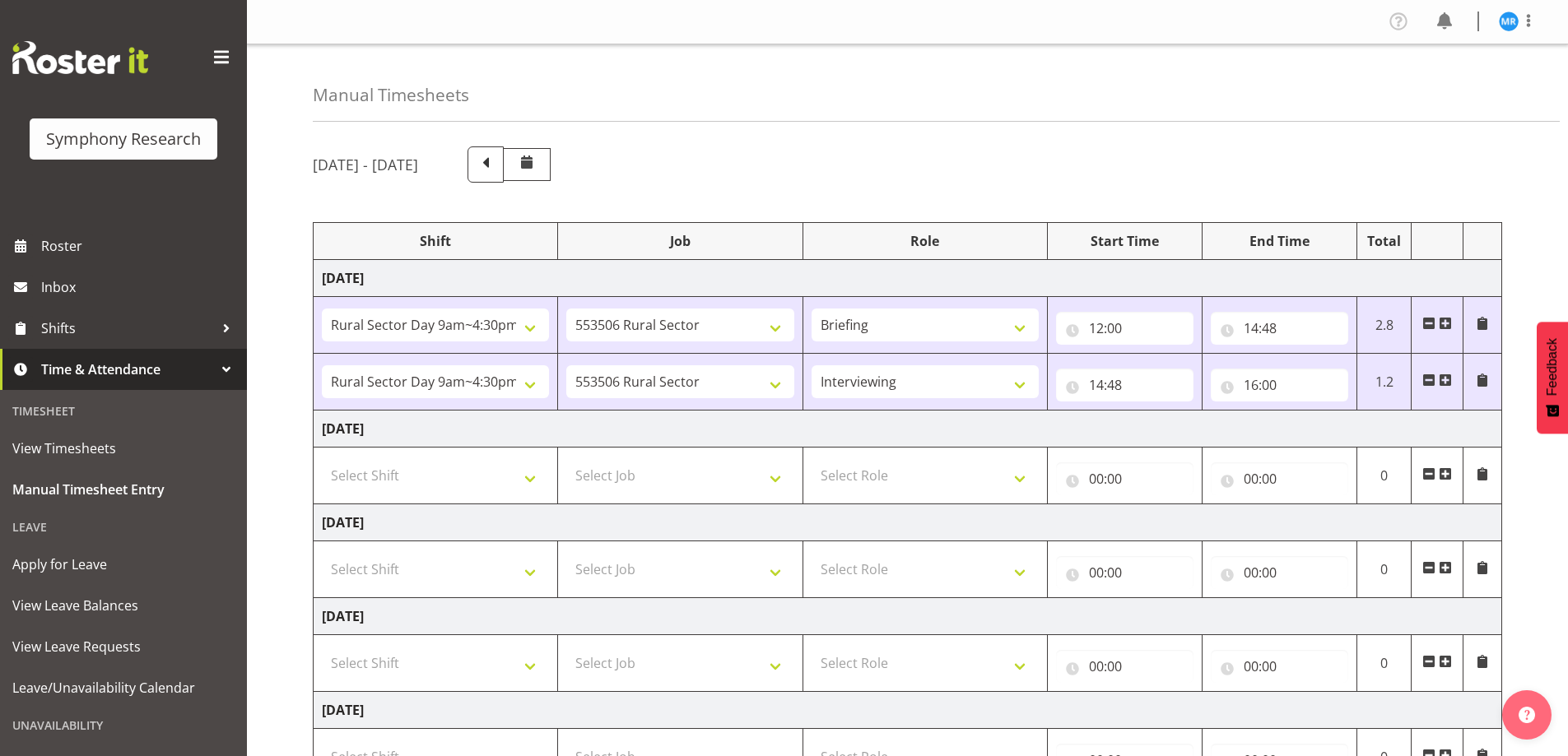
select select "81561"
select select "10587"
select select "81561"
select select "10587"
select select "47"
